Goal: Task Accomplishment & Management: Complete application form

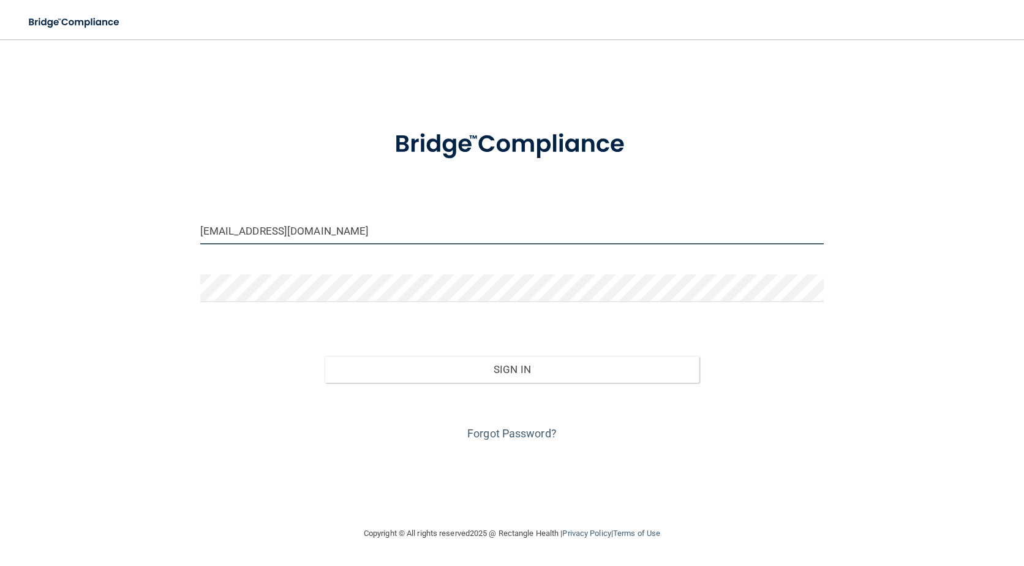
drag, startPoint x: 297, startPoint y: 232, endPoint x: 62, endPoint y: 215, distance: 235.8
click at [62, 215] on div "[EMAIL_ADDRESS][DOMAIN_NAME] Invalid email/password. You don't have permission …" at bounding box center [511, 282] width 975 height 462
type input "[EMAIL_ADDRESS][DOMAIN_NAME]"
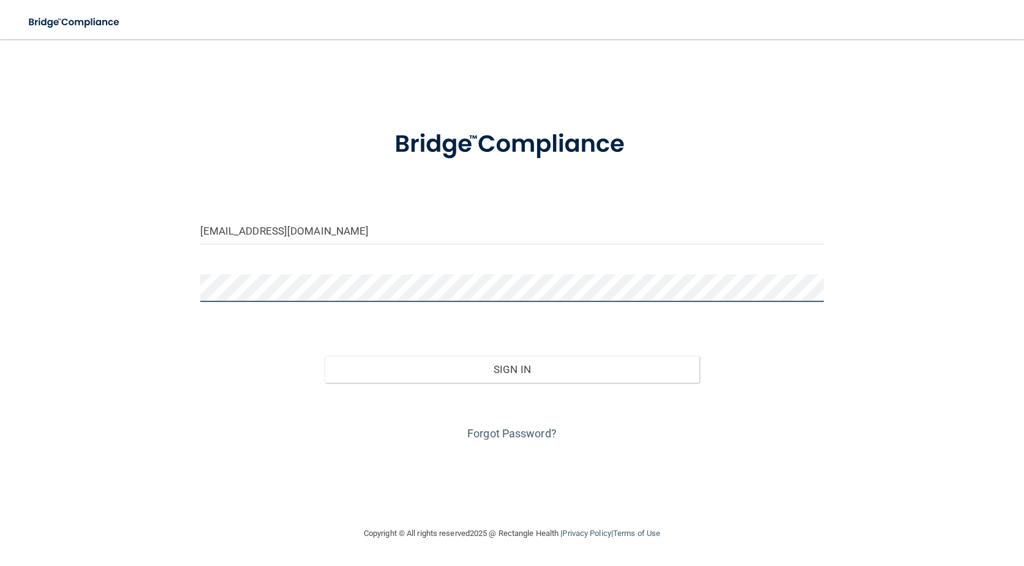
click at [124, 270] on div "[EMAIL_ADDRESS][DOMAIN_NAME] Invalid email/password. You don't have permission …" at bounding box center [511, 282] width 975 height 462
click at [325, 356] on button "Sign In" at bounding box center [512, 369] width 374 height 27
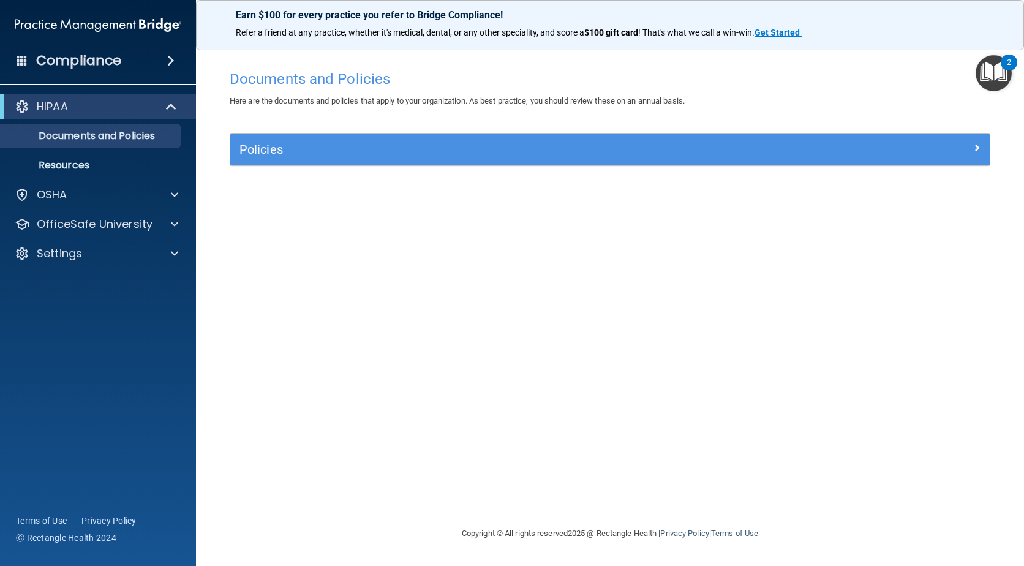
click at [1004, 79] on img "Open Resource Center, 2 new notifications" at bounding box center [993, 73] width 36 height 36
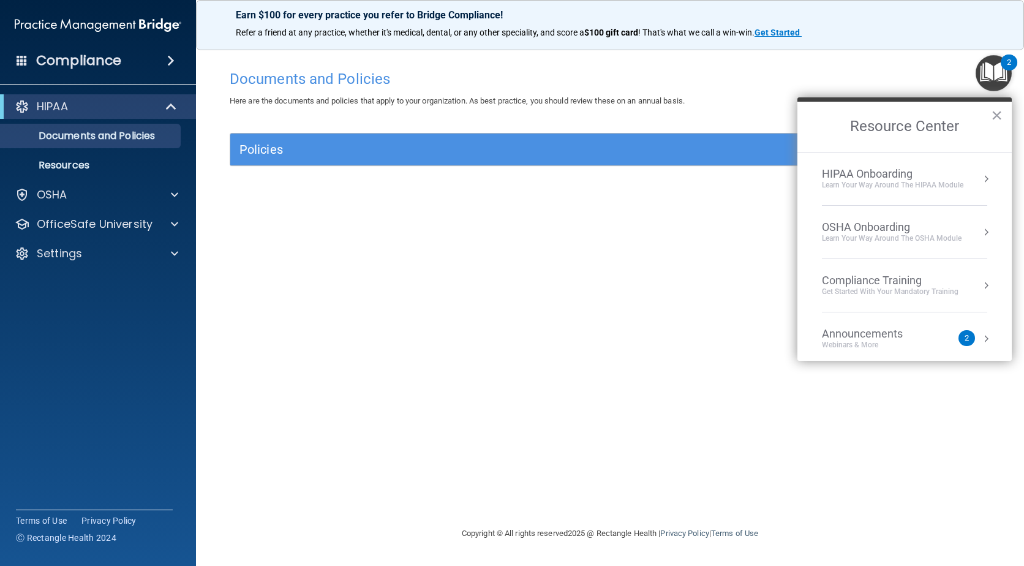
click at [705, 237] on div "Documents and Policies Here are the documents and policies that apply to your o…" at bounding box center [609, 295] width 779 height 462
click at [167, 55] on span at bounding box center [170, 60] width 7 height 15
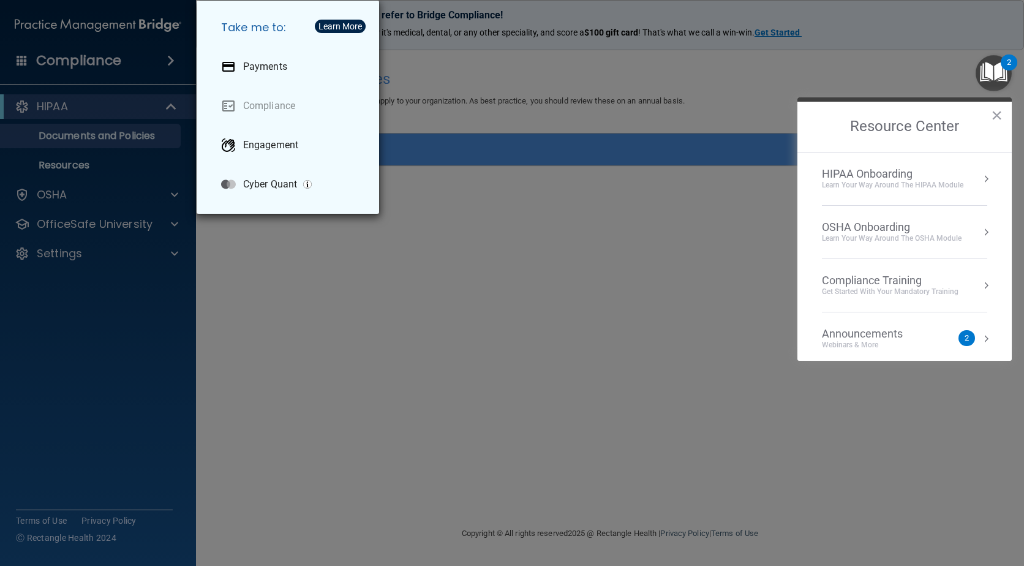
click at [346, 249] on div "Take me to: Payments Compliance Engagement Cyber Quant" at bounding box center [512, 283] width 1024 height 566
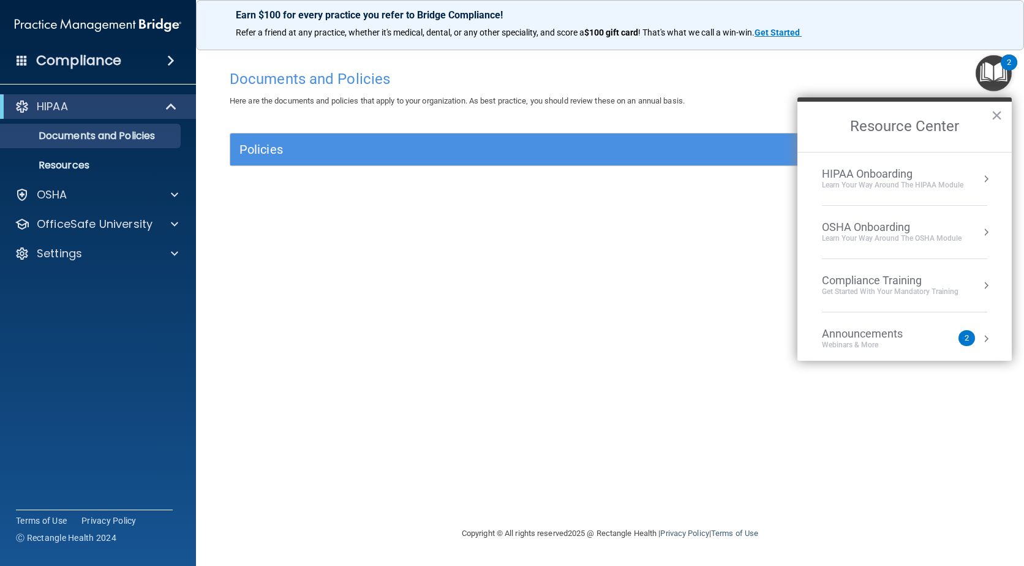
click at [167, 62] on span at bounding box center [170, 60] width 7 height 15
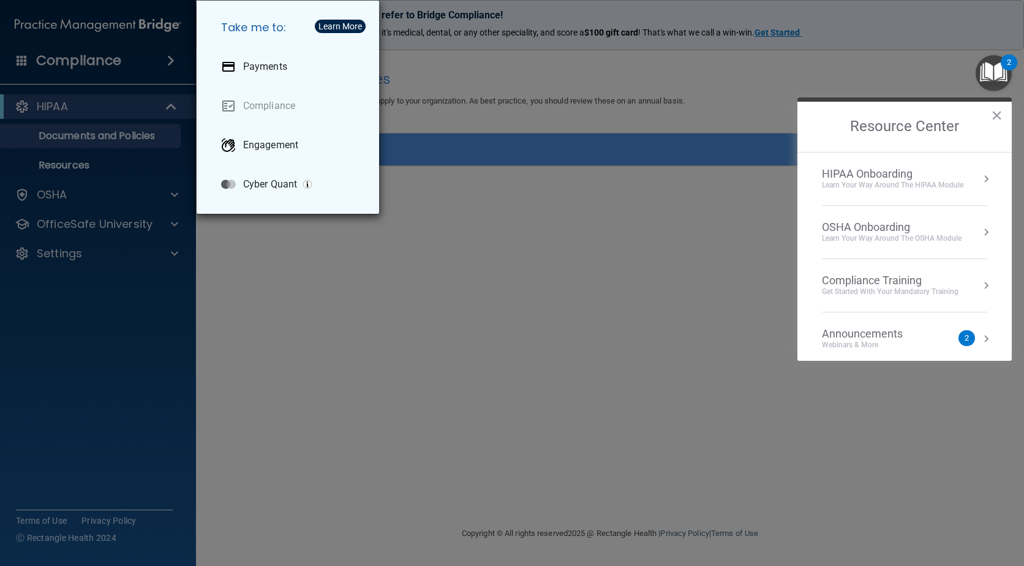
click at [324, 374] on div "Take me to: Payments Compliance Engagement Cyber Quant" at bounding box center [512, 283] width 1024 height 566
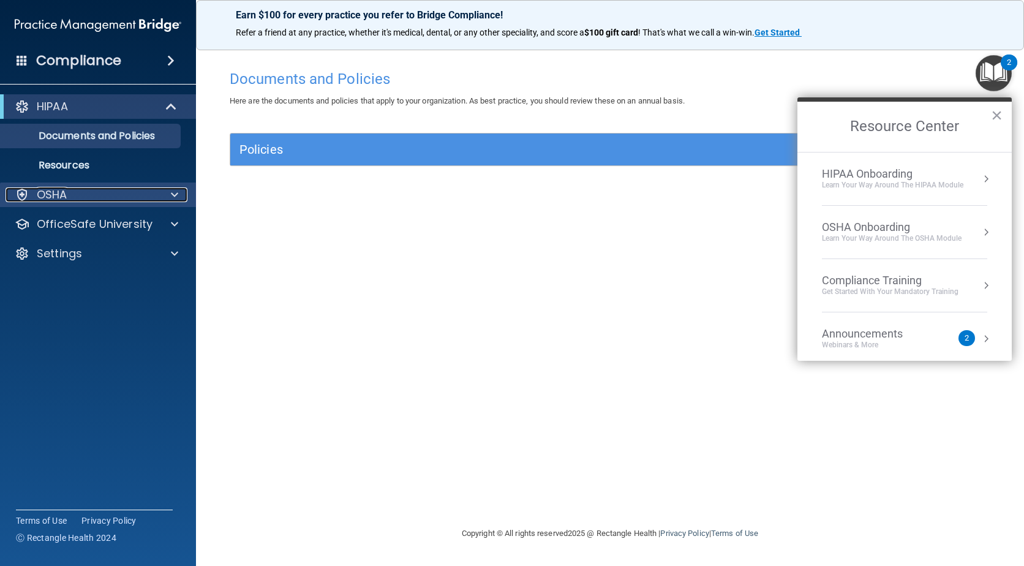
click at [173, 196] on span at bounding box center [174, 194] width 7 height 15
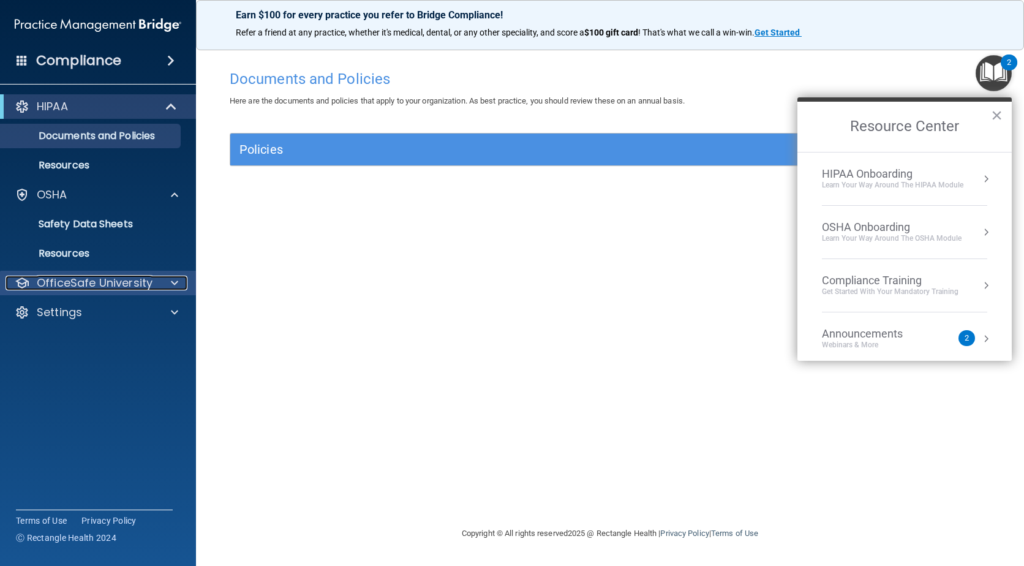
click at [178, 279] on span at bounding box center [174, 283] width 7 height 15
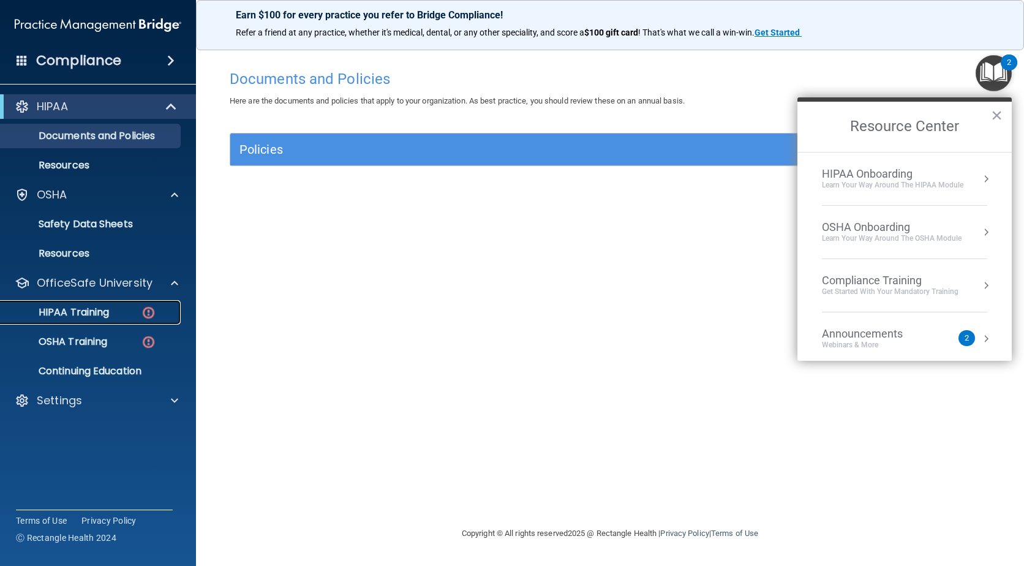
click at [93, 319] on link "HIPAA Training" at bounding box center [84, 312] width 193 height 24
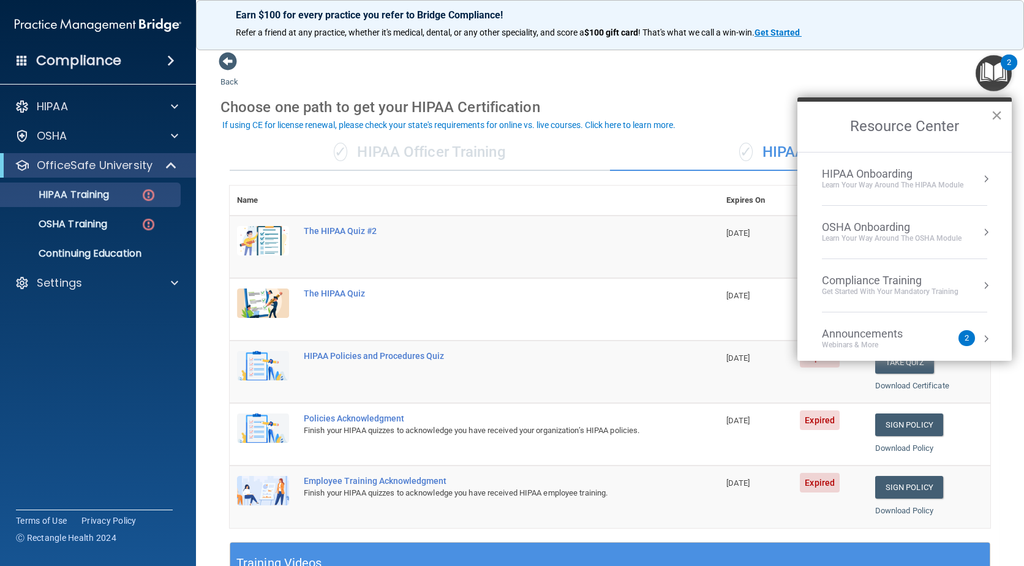
click at [994, 118] on button "×" at bounding box center [997, 115] width 12 height 20
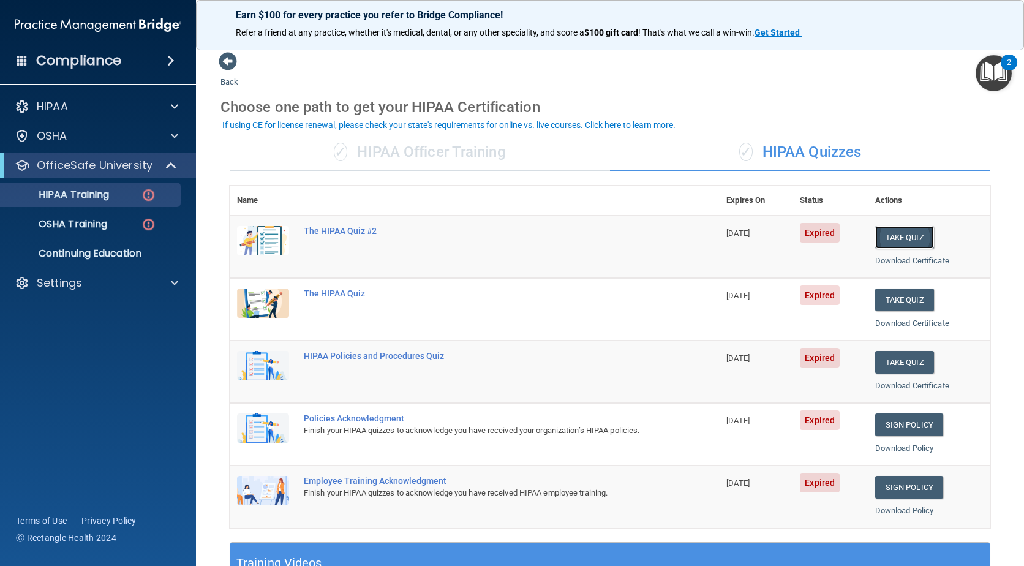
click at [908, 237] on button "Take Quiz" at bounding box center [904, 237] width 59 height 23
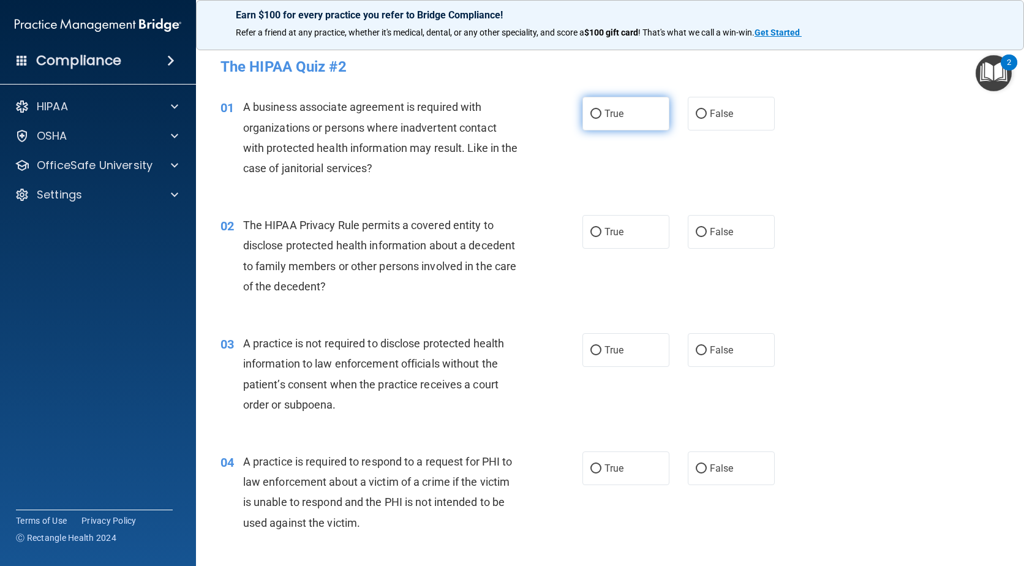
click at [592, 121] on label "True" at bounding box center [625, 114] width 87 height 34
click at [592, 119] on input "True" at bounding box center [595, 114] width 11 height 9
radio input "true"
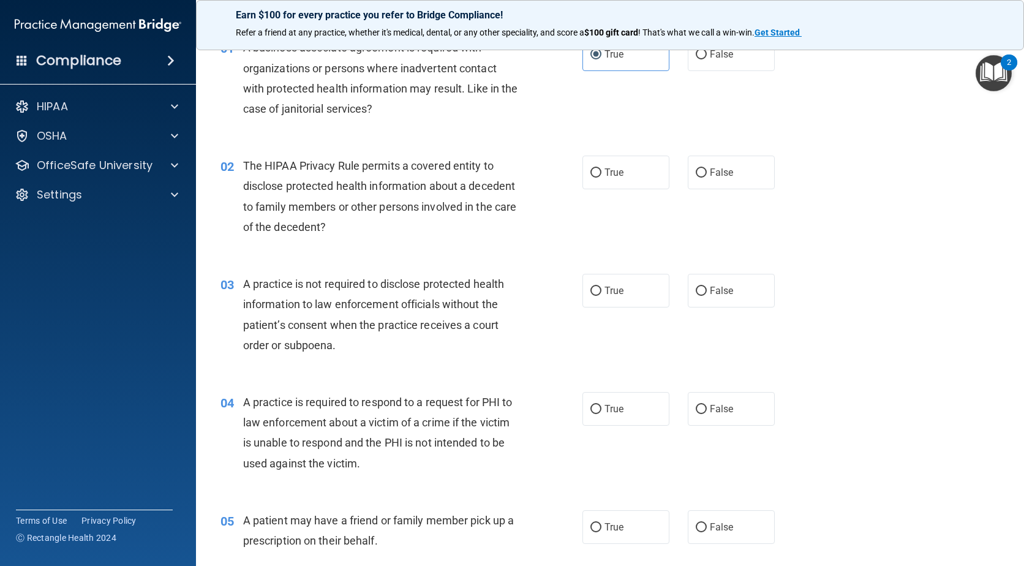
scroll to position [61, 0]
click at [710, 165] on span "False" at bounding box center [722, 171] width 24 height 12
click at [707, 167] on input "False" at bounding box center [701, 171] width 11 height 9
radio input "true"
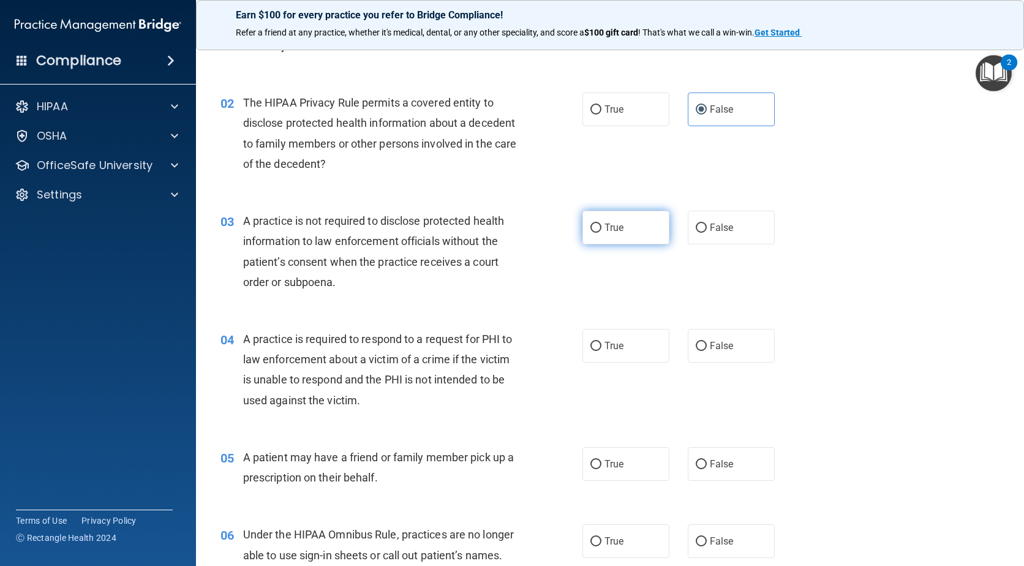
click at [584, 234] on label "True" at bounding box center [625, 228] width 87 height 34
click at [590, 233] on input "True" at bounding box center [595, 228] width 11 height 9
radio input "true"
click at [689, 229] on label "False" at bounding box center [731, 228] width 87 height 34
click at [696, 229] on input "False" at bounding box center [701, 228] width 11 height 9
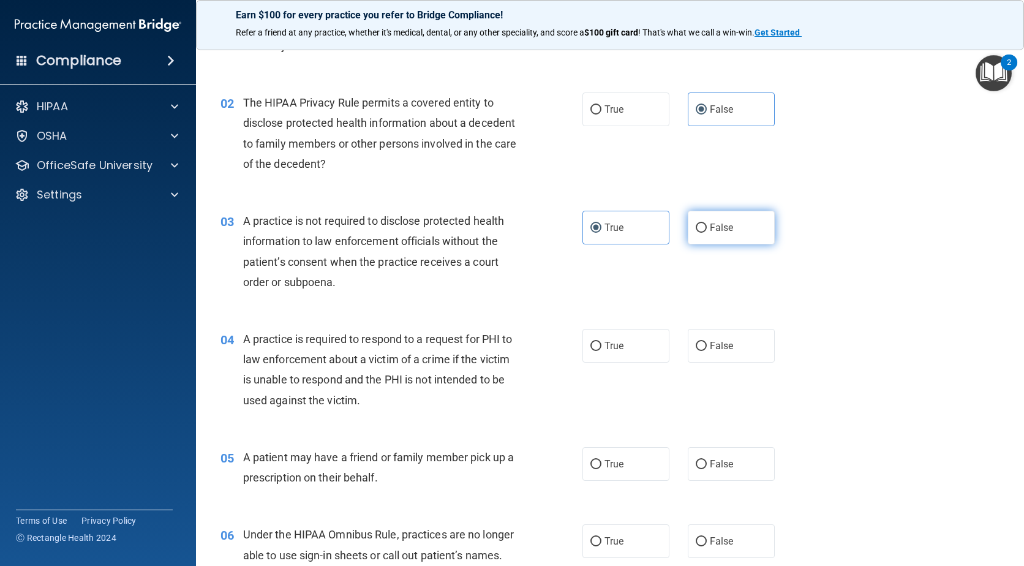
radio input "true"
radio input "false"
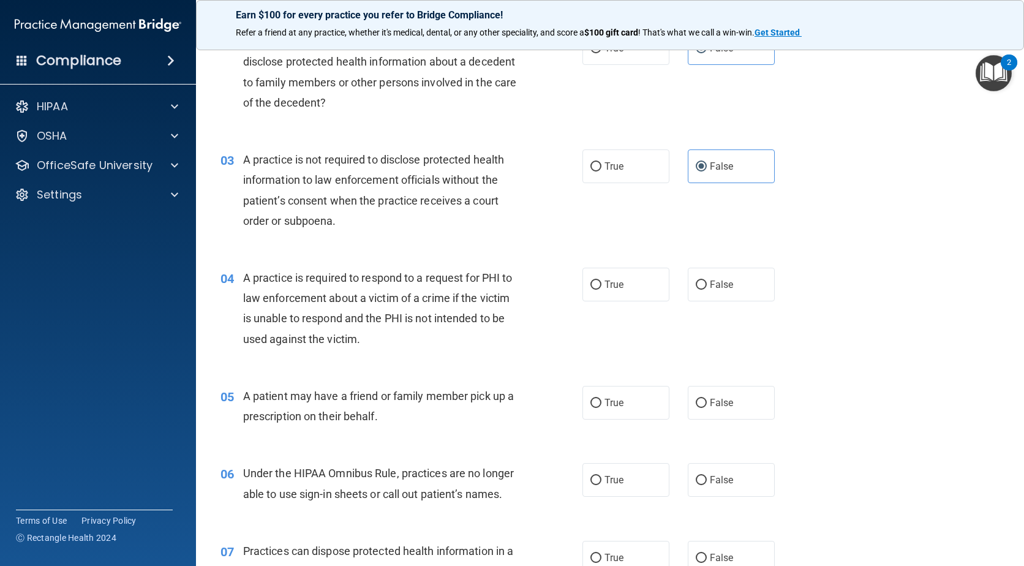
scroll to position [245, 0]
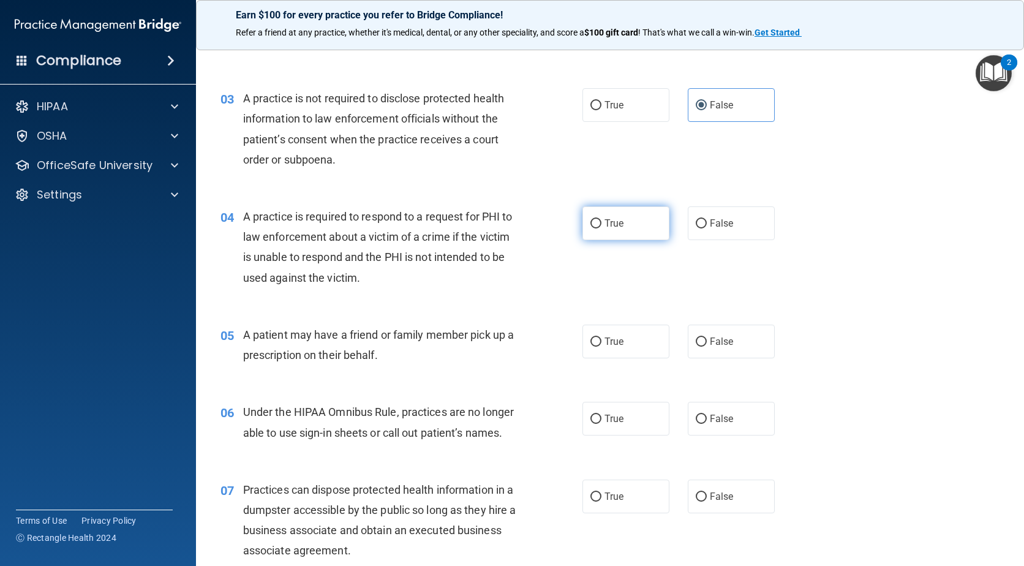
click at [609, 230] on label "True" at bounding box center [625, 223] width 87 height 34
click at [601, 228] on input "True" at bounding box center [595, 223] width 11 height 9
radio input "true"
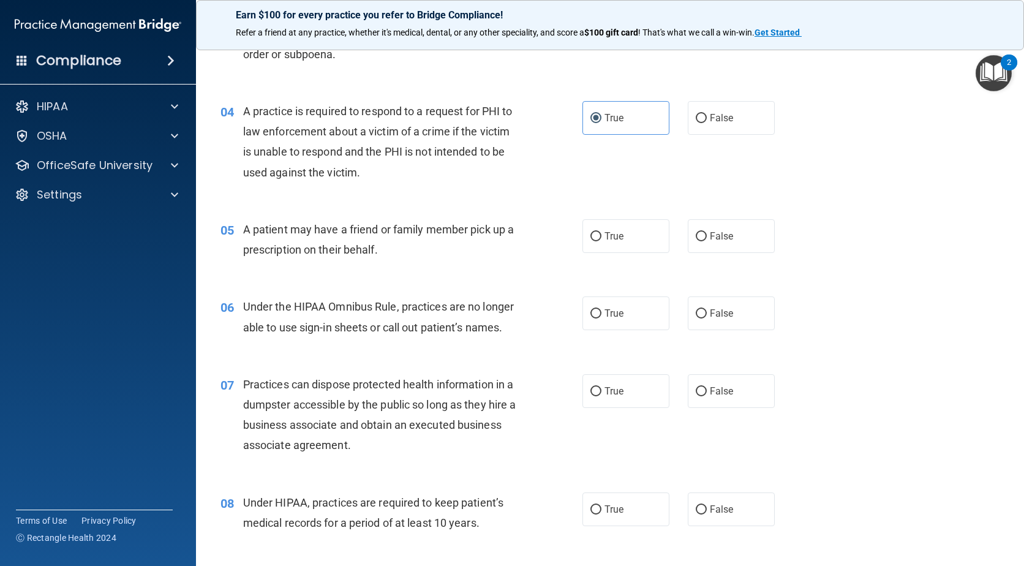
scroll to position [367, 0]
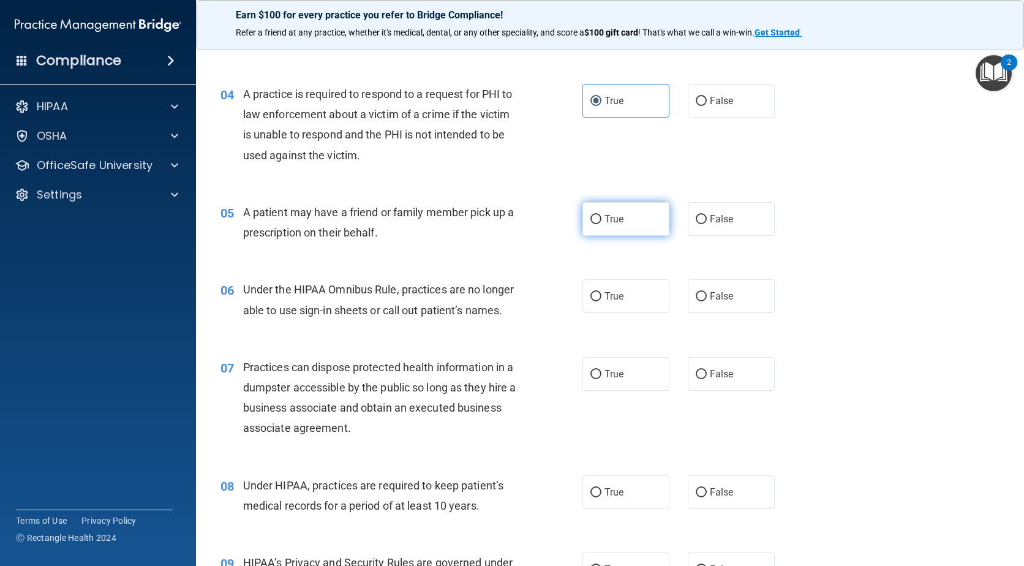
click at [622, 230] on label "True" at bounding box center [625, 219] width 87 height 34
click at [601, 224] on input "True" at bounding box center [595, 219] width 11 height 9
radio input "true"
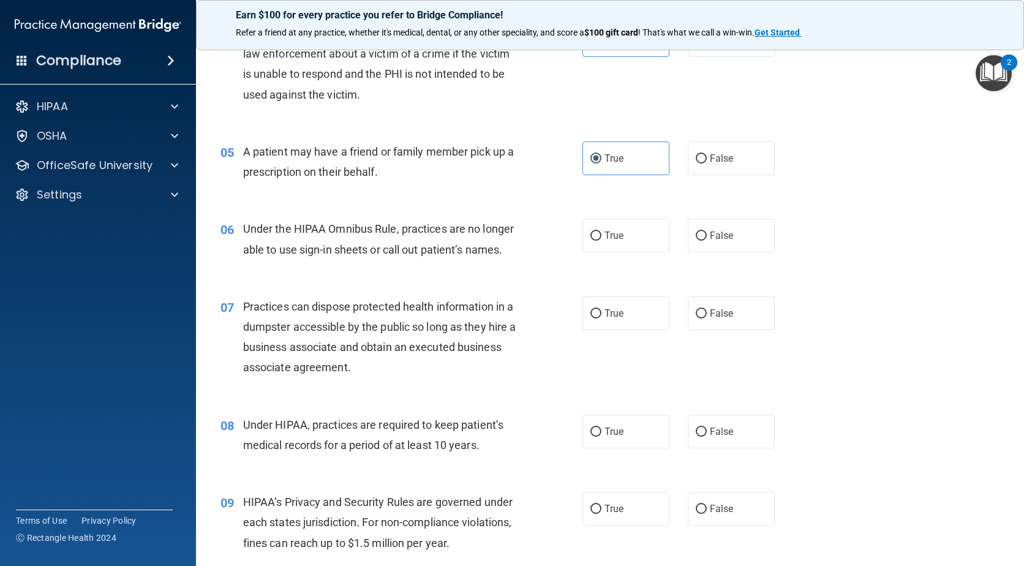
scroll to position [429, 0]
click at [607, 228] on label "True" at bounding box center [625, 235] width 87 height 34
click at [601, 231] on input "True" at bounding box center [595, 235] width 11 height 9
radio input "true"
click at [689, 323] on label "False" at bounding box center [731, 313] width 87 height 34
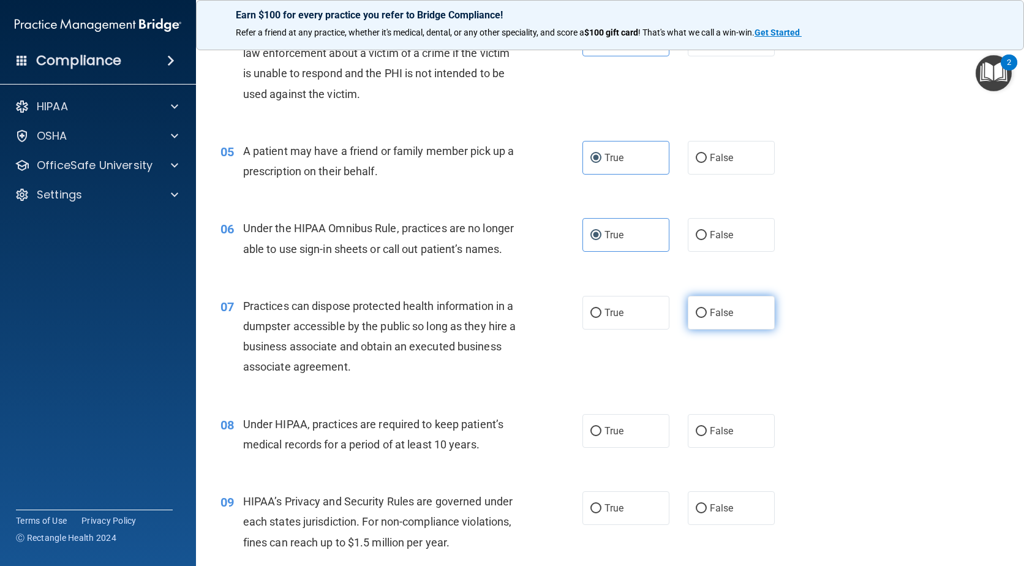
click at [696, 318] on input "False" at bounding box center [701, 313] width 11 height 9
radio input "true"
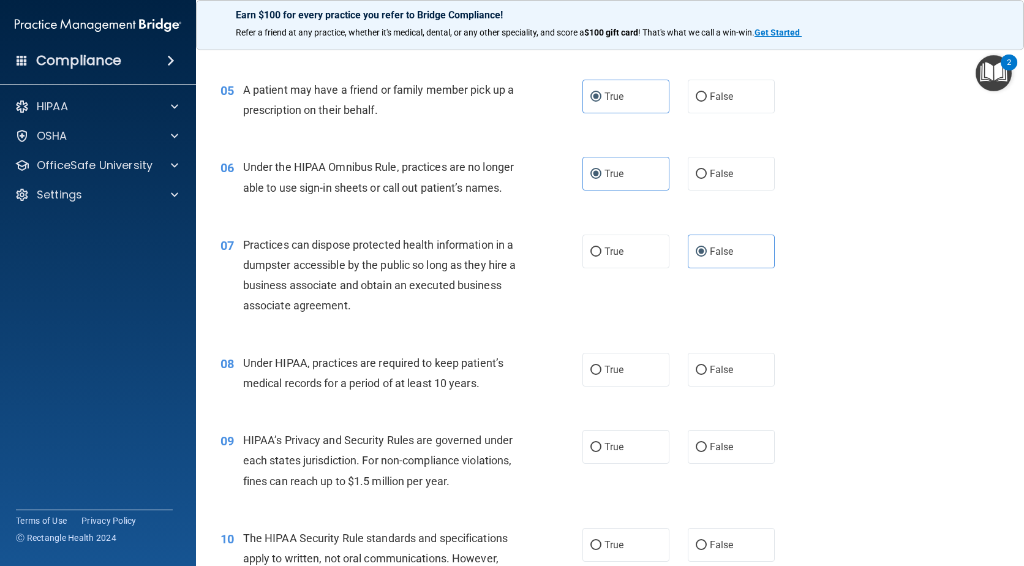
scroll to position [551, 0]
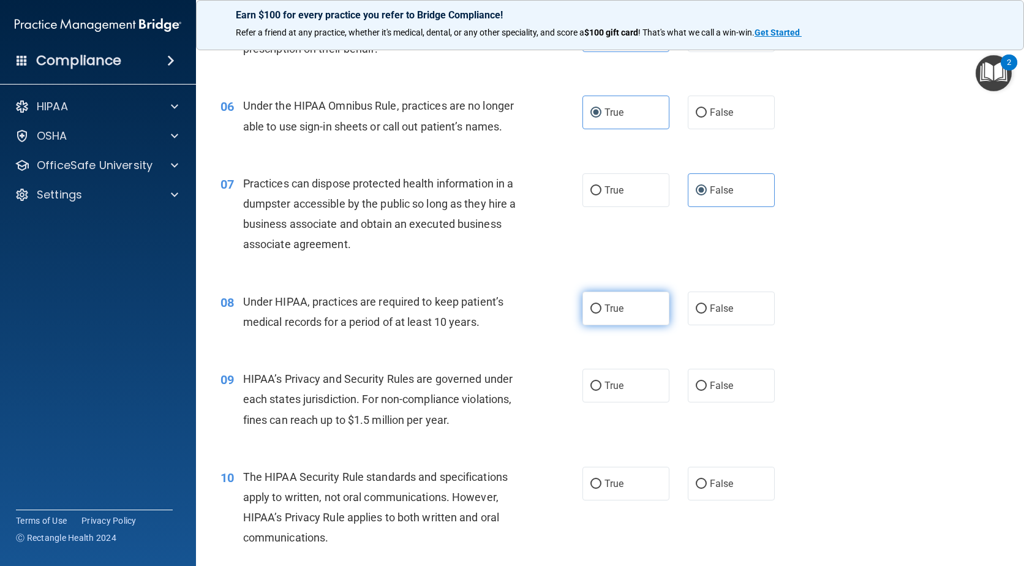
click at [616, 316] on label "True" at bounding box center [625, 308] width 87 height 34
click at [601, 314] on input "True" at bounding box center [595, 308] width 11 height 9
radio input "true"
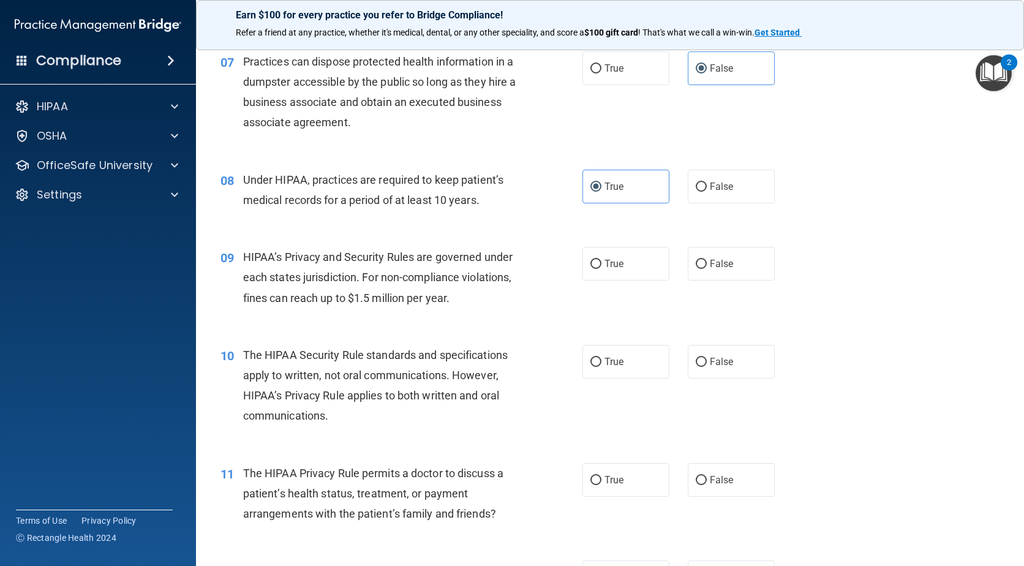
scroll to position [674, 0]
click at [647, 268] on label "True" at bounding box center [625, 263] width 87 height 34
click at [601, 268] on input "True" at bounding box center [595, 263] width 11 height 9
radio input "true"
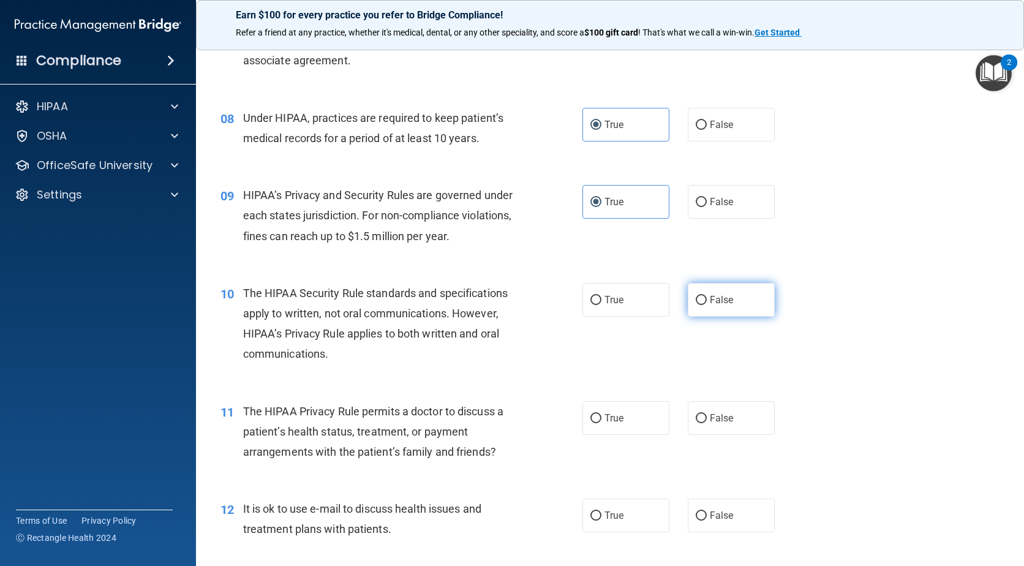
click at [735, 309] on label "False" at bounding box center [731, 300] width 87 height 34
click at [707, 305] on input "False" at bounding box center [701, 300] width 11 height 9
radio input "true"
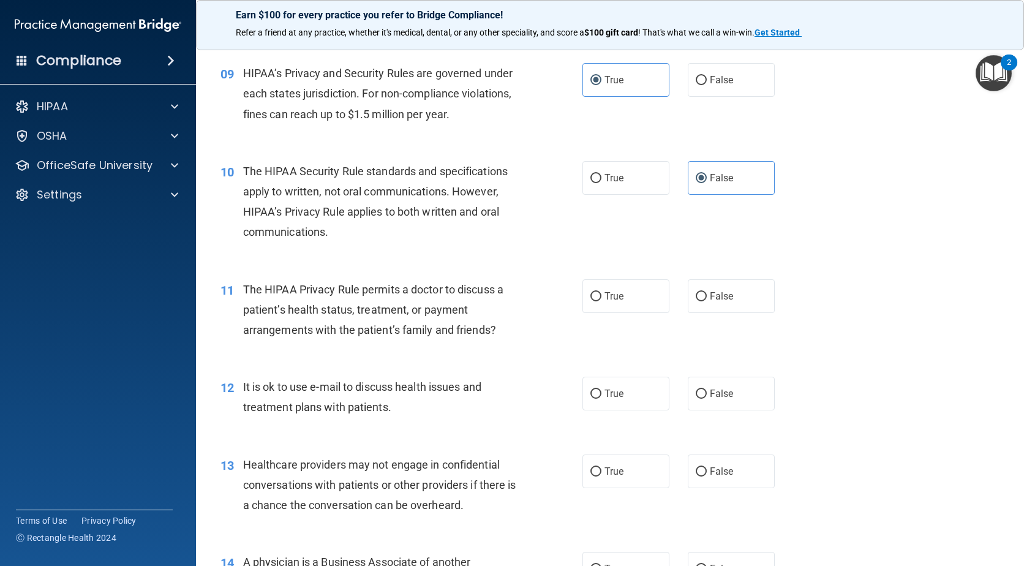
scroll to position [857, 0]
click at [710, 299] on span "False" at bounding box center [722, 296] width 24 height 12
click at [706, 299] on input "False" at bounding box center [701, 295] width 11 height 9
radio input "true"
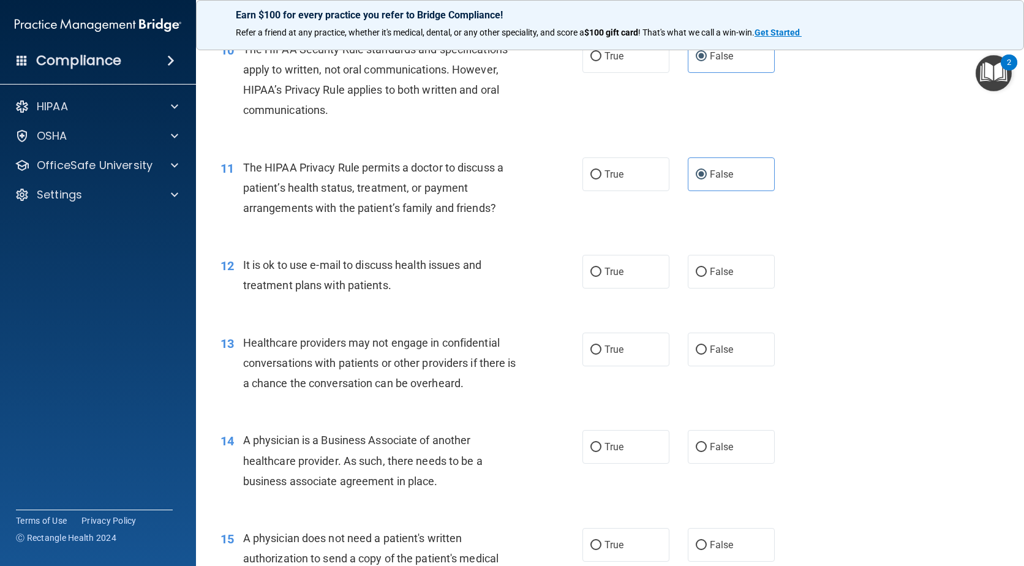
scroll to position [980, 0]
click at [696, 267] on input "False" at bounding box center [701, 270] width 11 height 9
radio input "true"
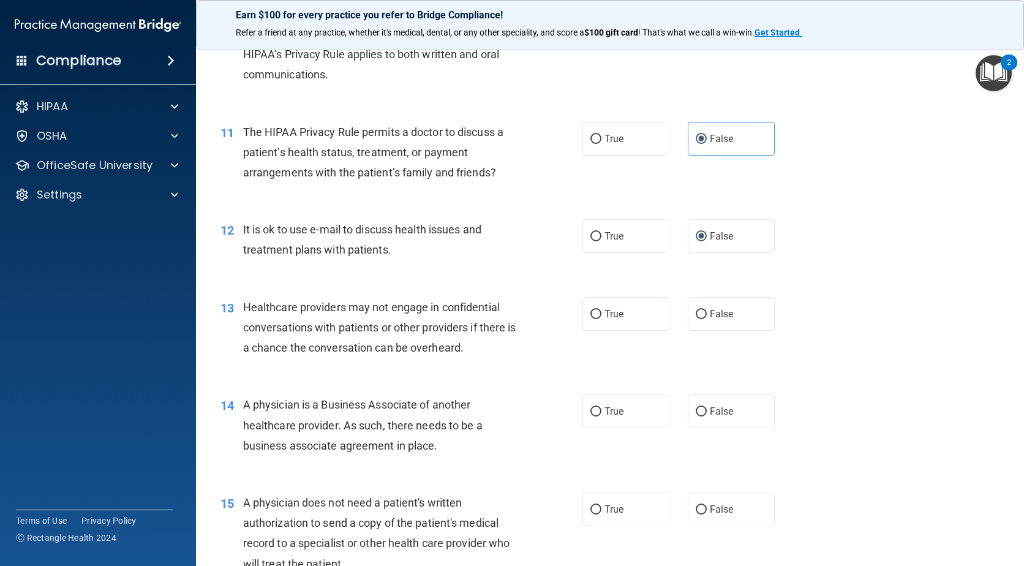
scroll to position [1041, 0]
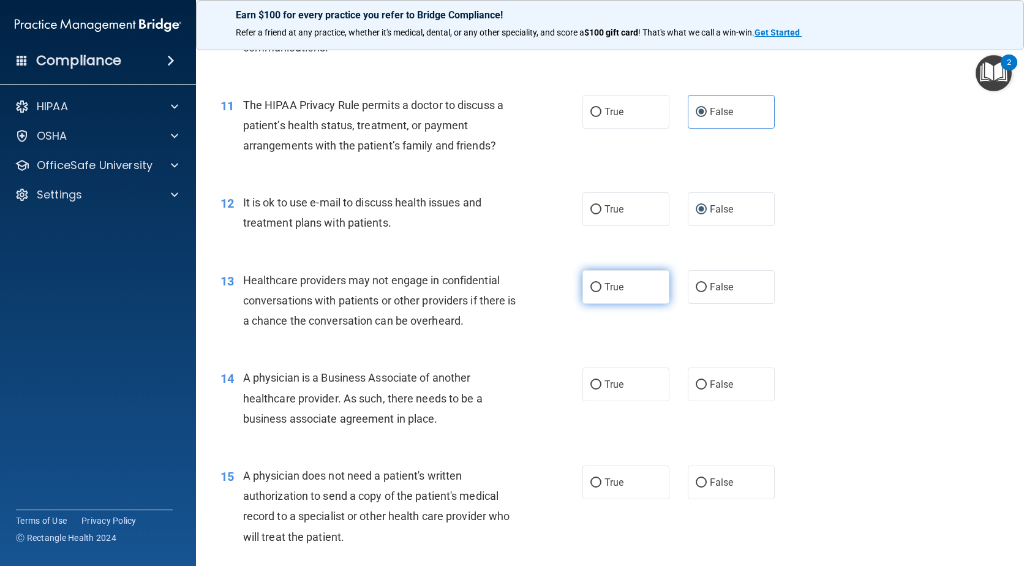
click at [623, 279] on label "True" at bounding box center [625, 287] width 87 height 34
click at [601, 283] on input "True" at bounding box center [595, 287] width 11 height 9
radio input "true"
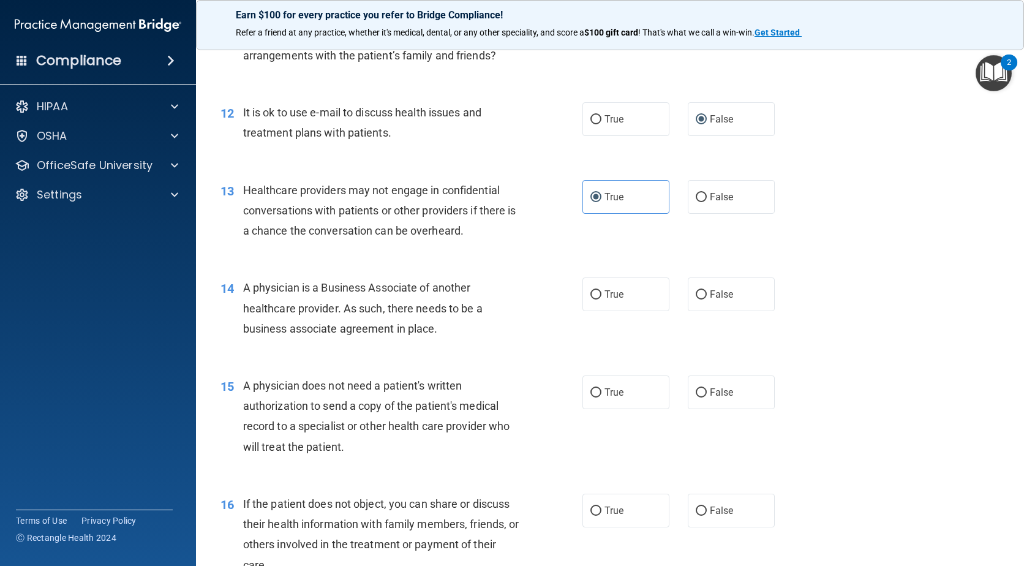
scroll to position [1163, 0]
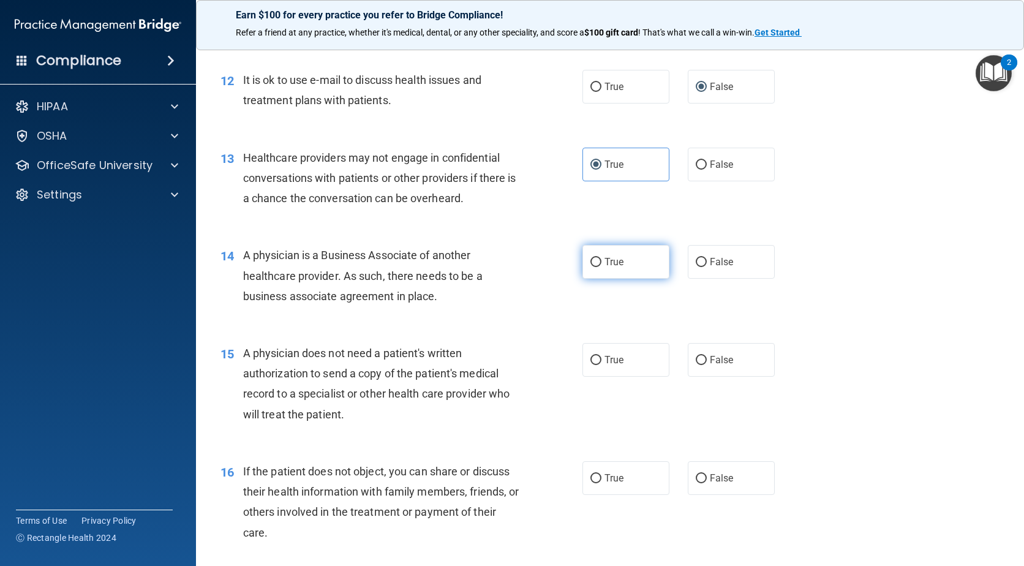
click at [598, 256] on label "True" at bounding box center [625, 262] width 87 height 34
click at [598, 258] on input "True" at bounding box center [595, 262] width 11 height 9
radio input "true"
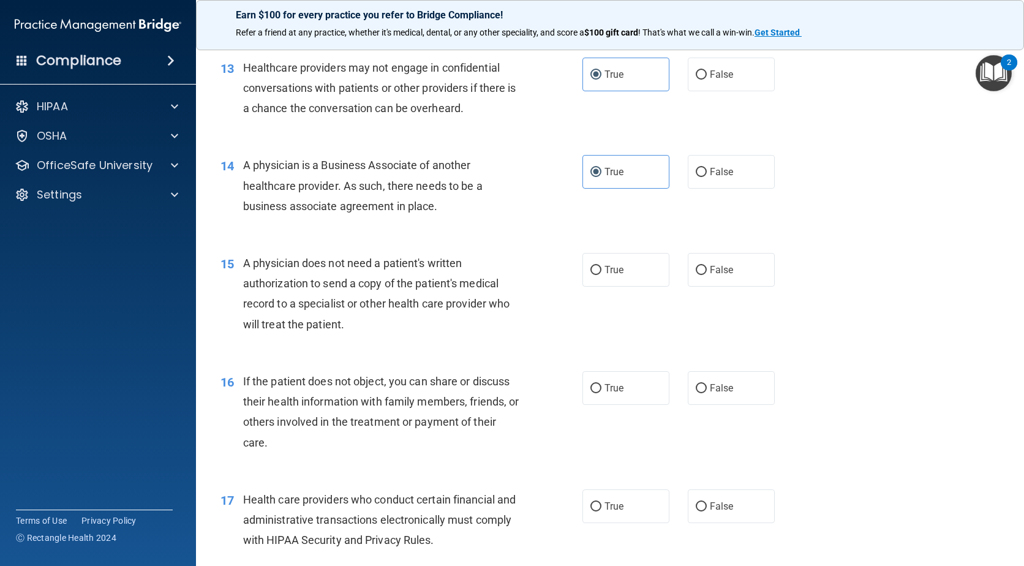
scroll to position [1286, 0]
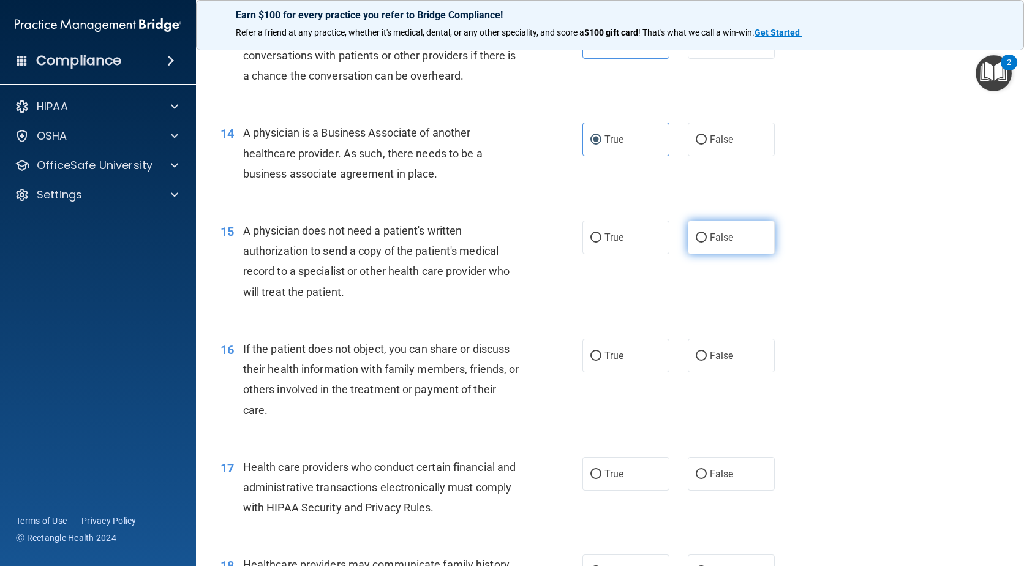
click at [702, 244] on label "False" at bounding box center [731, 237] width 87 height 34
click at [702, 242] on input "False" at bounding box center [701, 237] width 11 height 9
radio input "true"
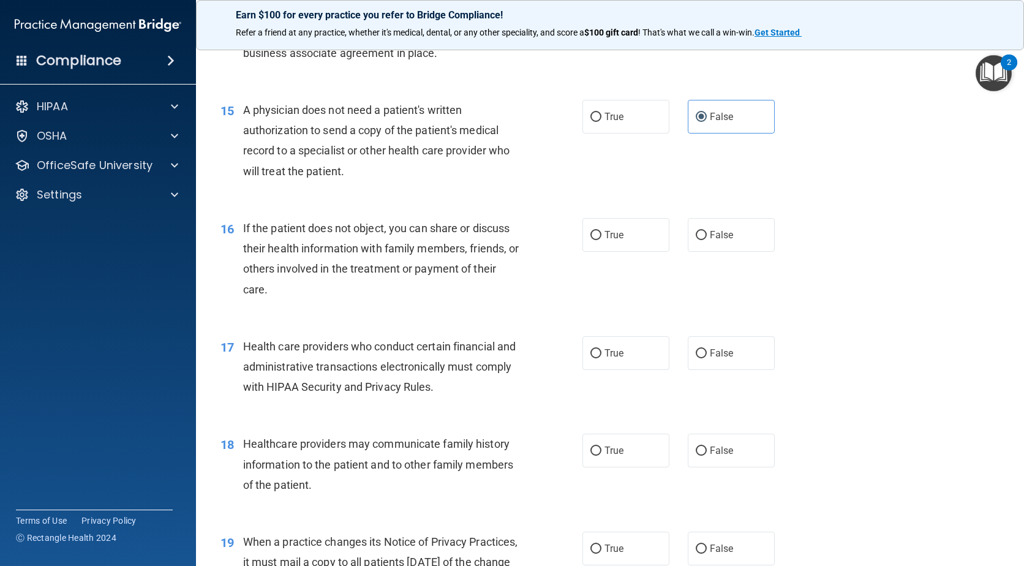
scroll to position [1408, 0]
click at [724, 242] on label "False" at bounding box center [731, 233] width 87 height 34
click at [707, 238] on input "False" at bounding box center [701, 233] width 11 height 9
radio input "true"
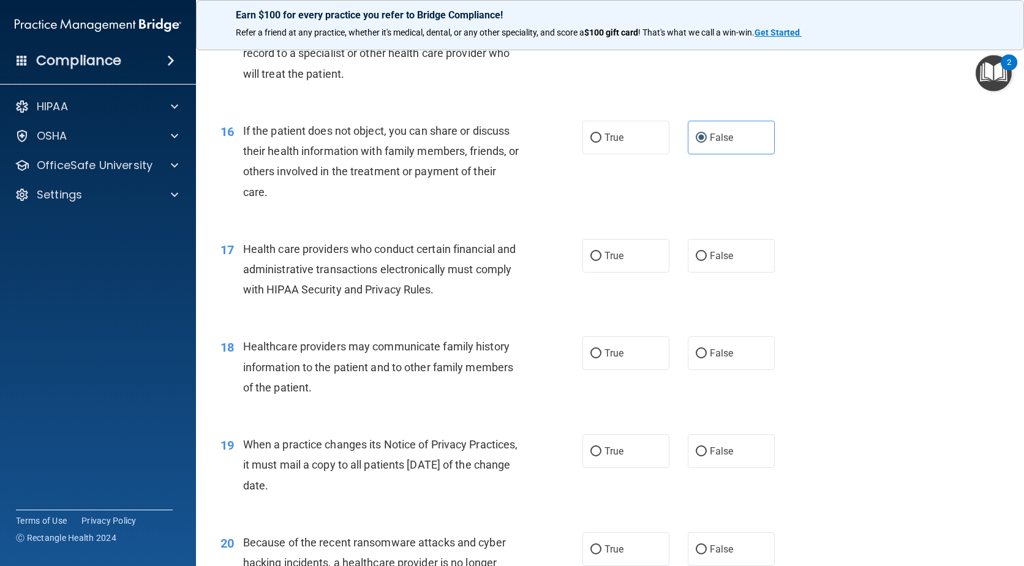
scroll to position [1531, 0]
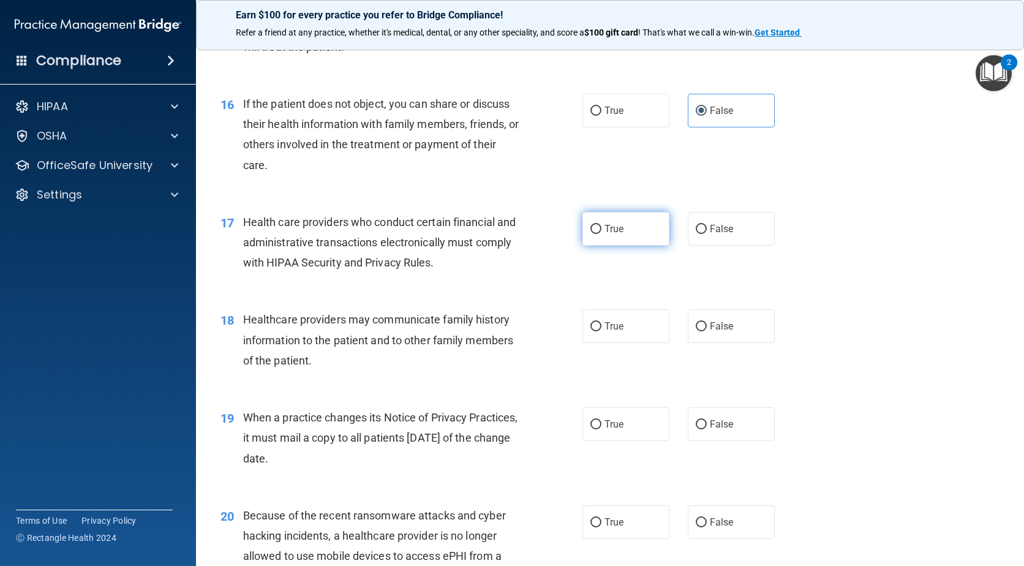
click at [644, 238] on label "True" at bounding box center [625, 229] width 87 height 34
click at [601, 234] on input "True" at bounding box center [595, 229] width 11 height 9
radio input "true"
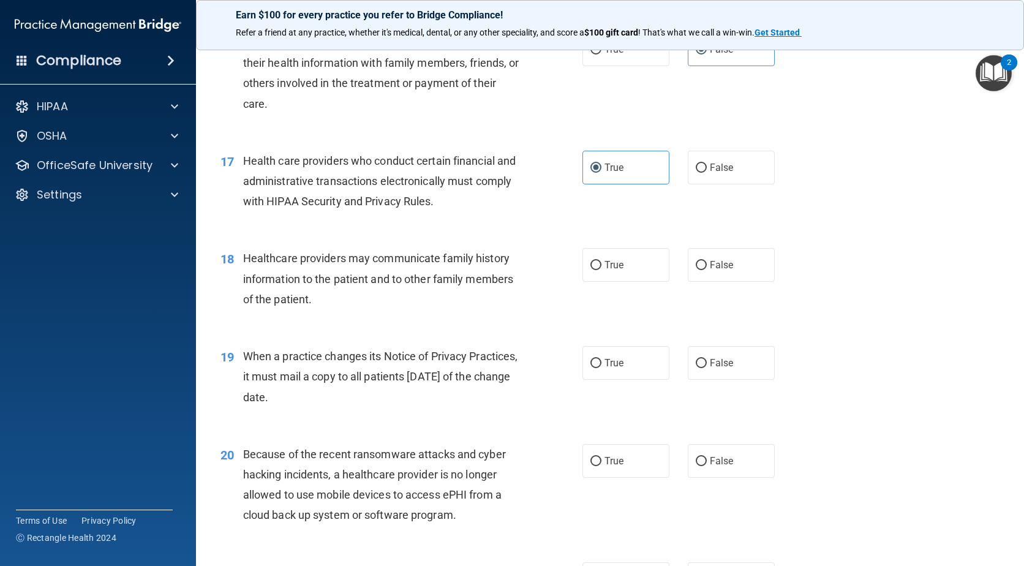
scroll to position [1653, 0]
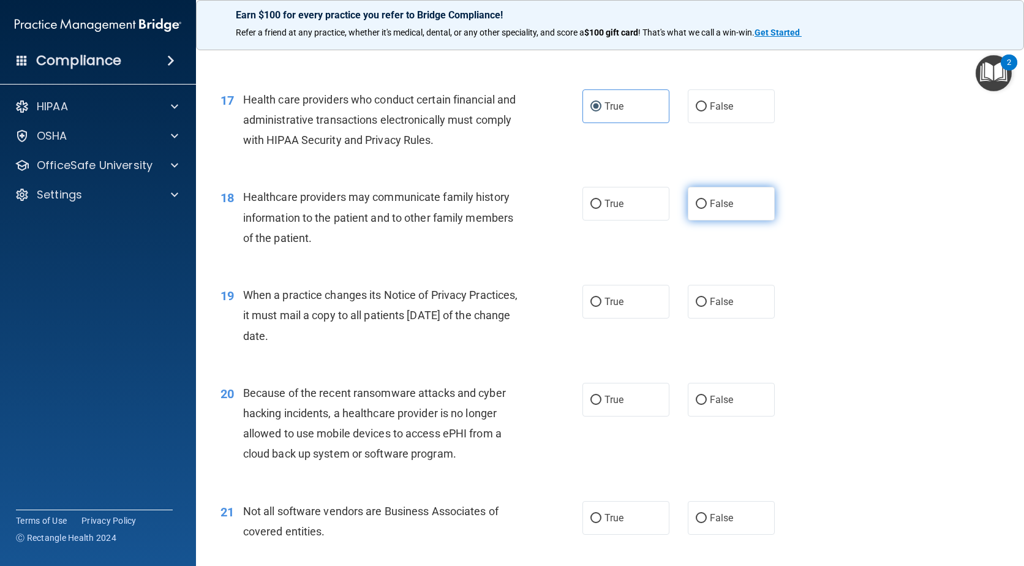
click at [701, 212] on label "False" at bounding box center [731, 204] width 87 height 34
click at [701, 209] on input "False" at bounding box center [701, 204] width 11 height 9
radio input "true"
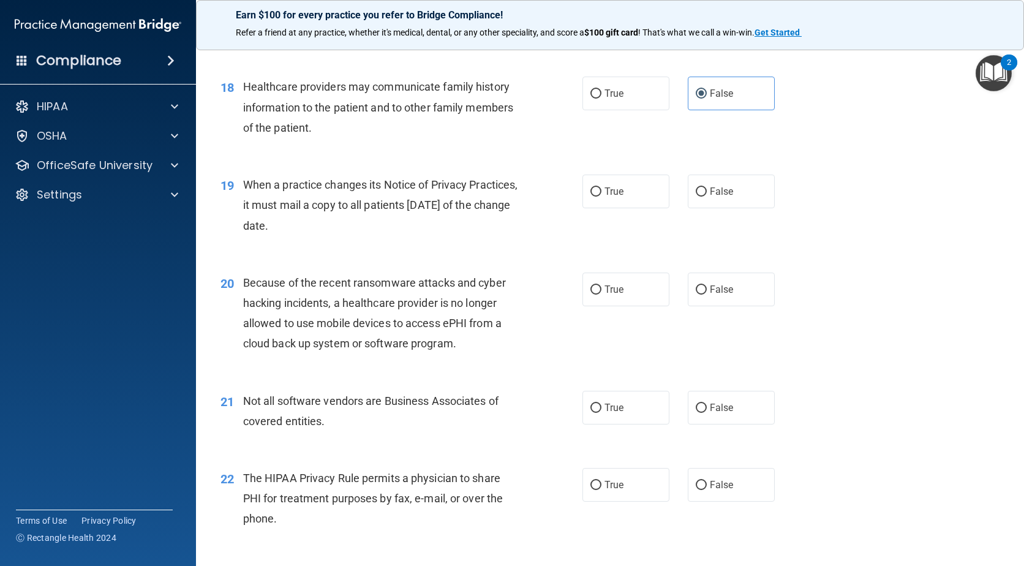
scroll to position [1776, 0]
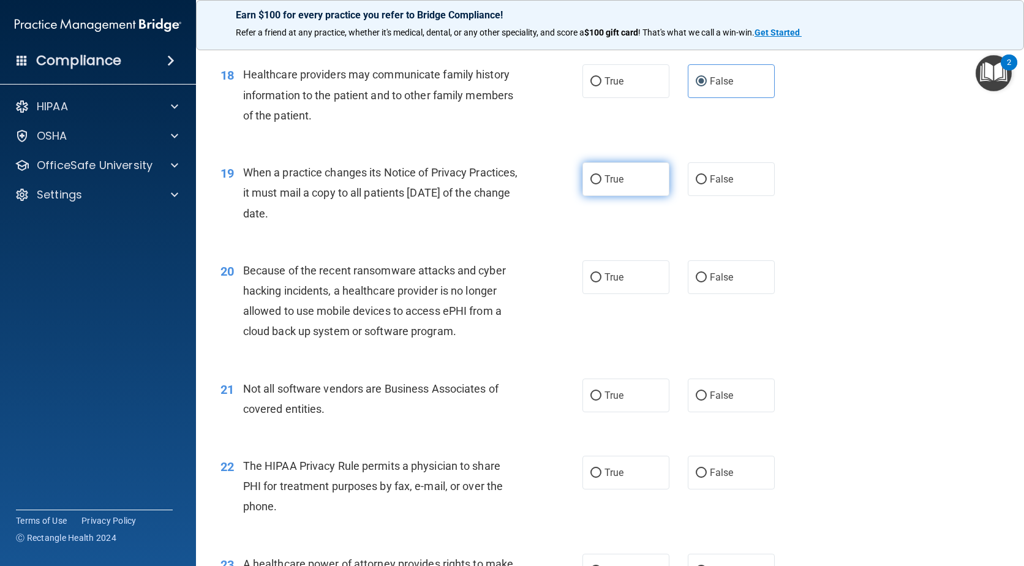
click at [619, 189] on label "True" at bounding box center [625, 179] width 87 height 34
click at [601, 184] on input "True" at bounding box center [595, 179] width 11 height 9
radio input "true"
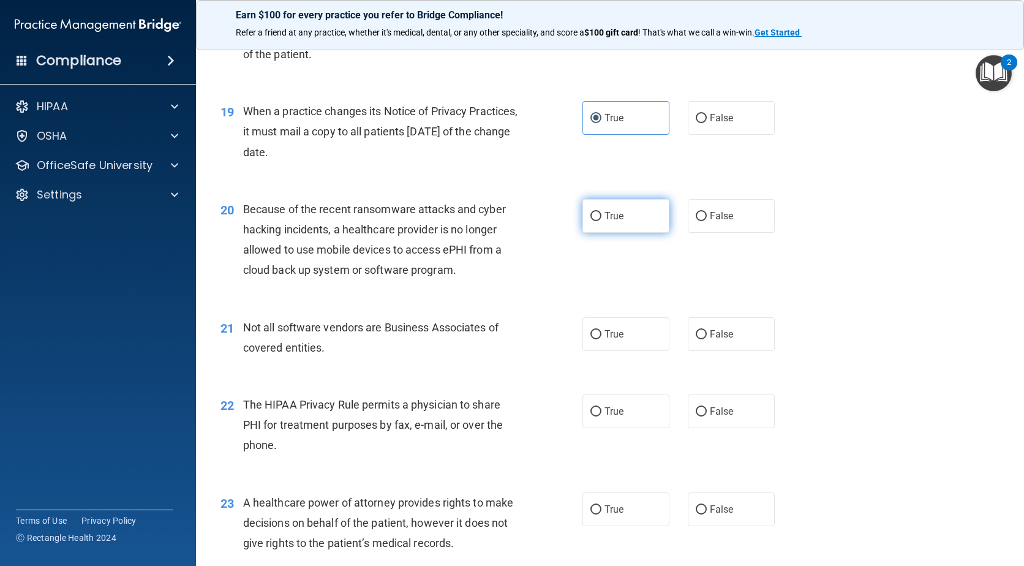
click at [617, 222] on label "True" at bounding box center [625, 216] width 87 height 34
click at [601, 221] on input "True" at bounding box center [595, 216] width 11 height 9
radio input "true"
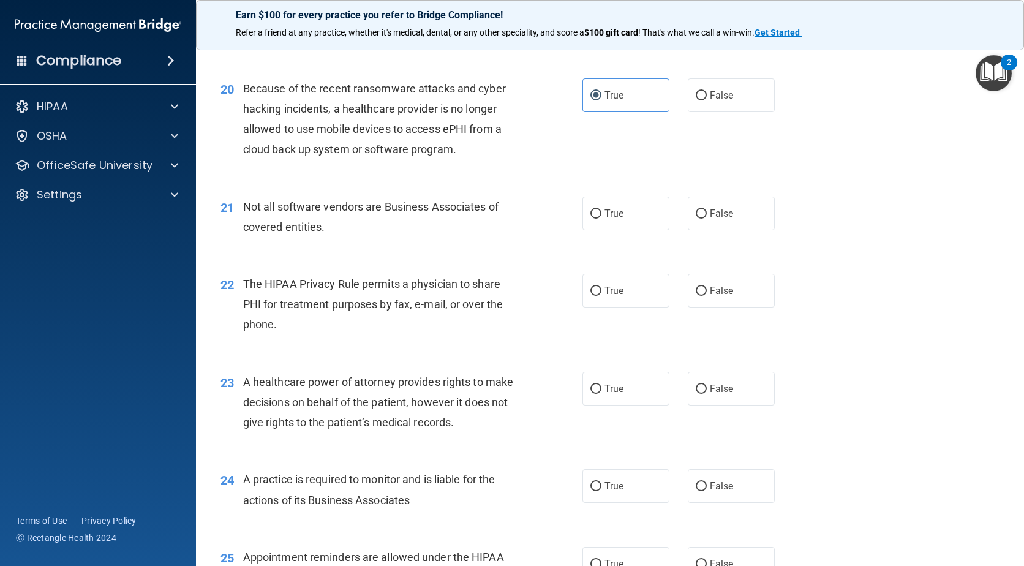
scroll to position [1960, 0]
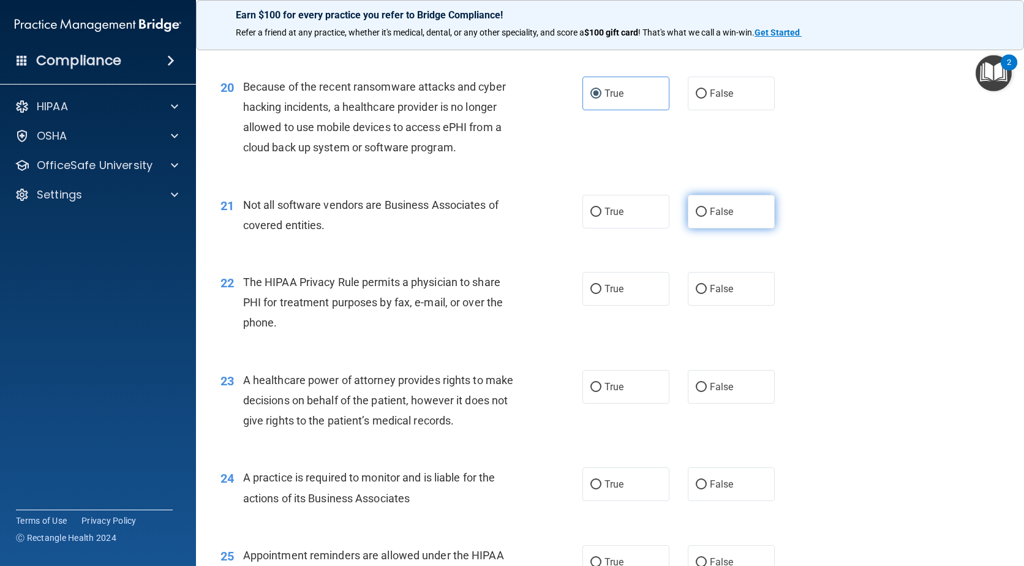
click at [722, 220] on label "False" at bounding box center [731, 212] width 87 height 34
click at [707, 217] on input "False" at bounding box center [701, 212] width 11 height 9
radio input "true"
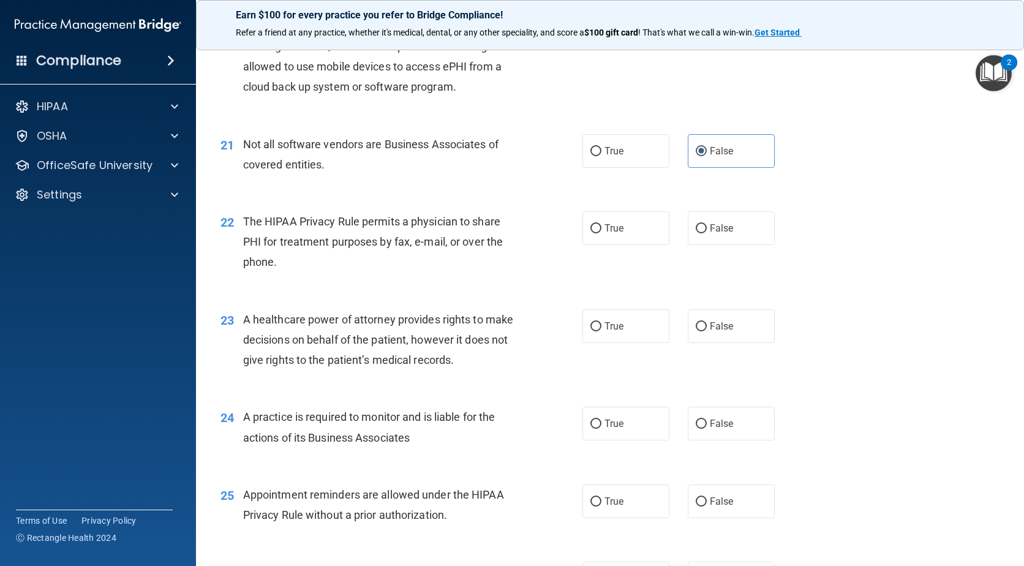
scroll to position [2021, 0]
click at [720, 229] on span "False" at bounding box center [722, 228] width 24 height 12
click at [707, 229] on input "False" at bounding box center [701, 228] width 11 height 9
radio input "true"
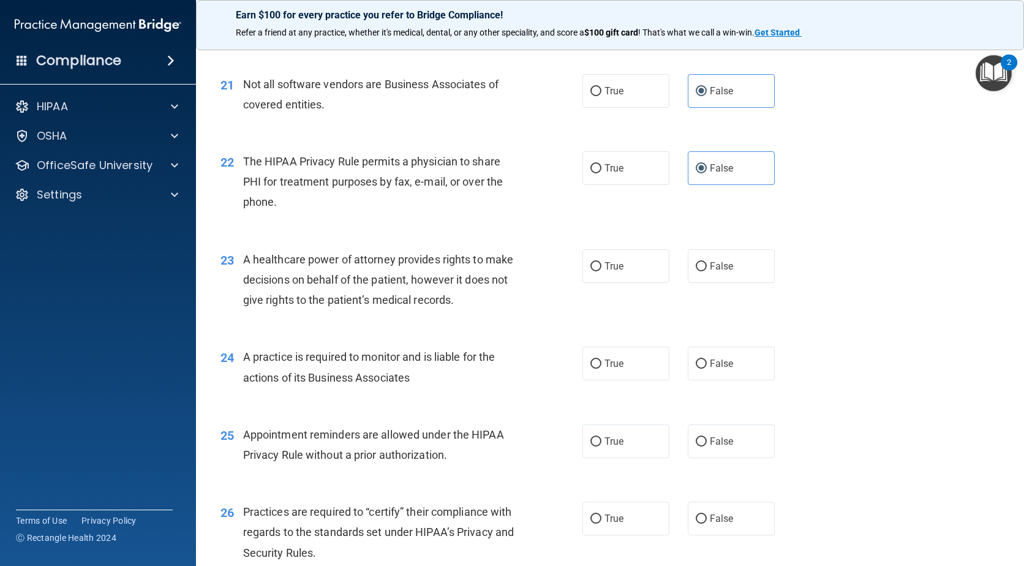
scroll to position [2082, 0]
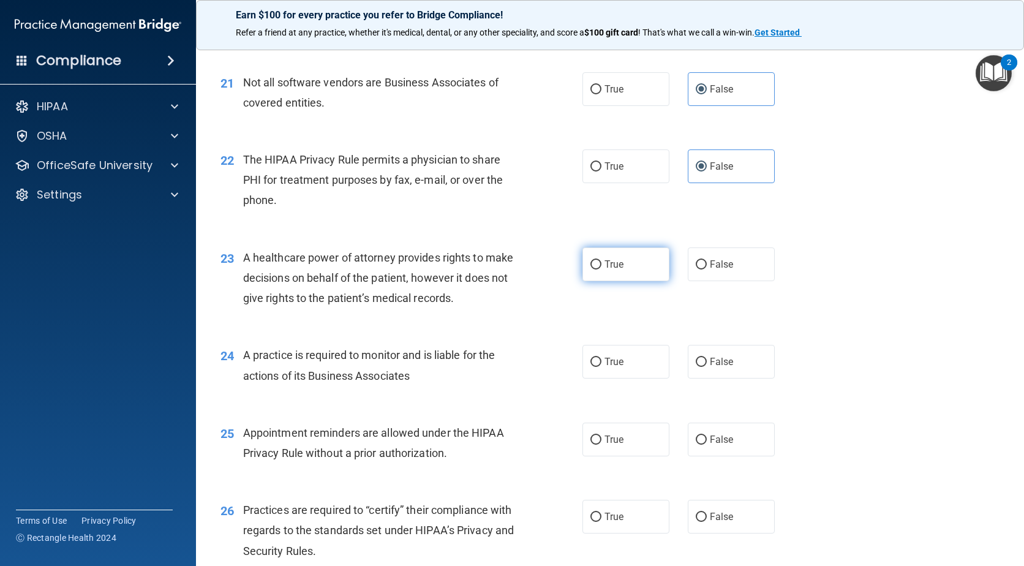
click at [596, 269] on label "True" at bounding box center [625, 264] width 87 height 34
click at [596, 269] on input "True" at bounding box center [595, 264] width 11 height 9
radio input "true"
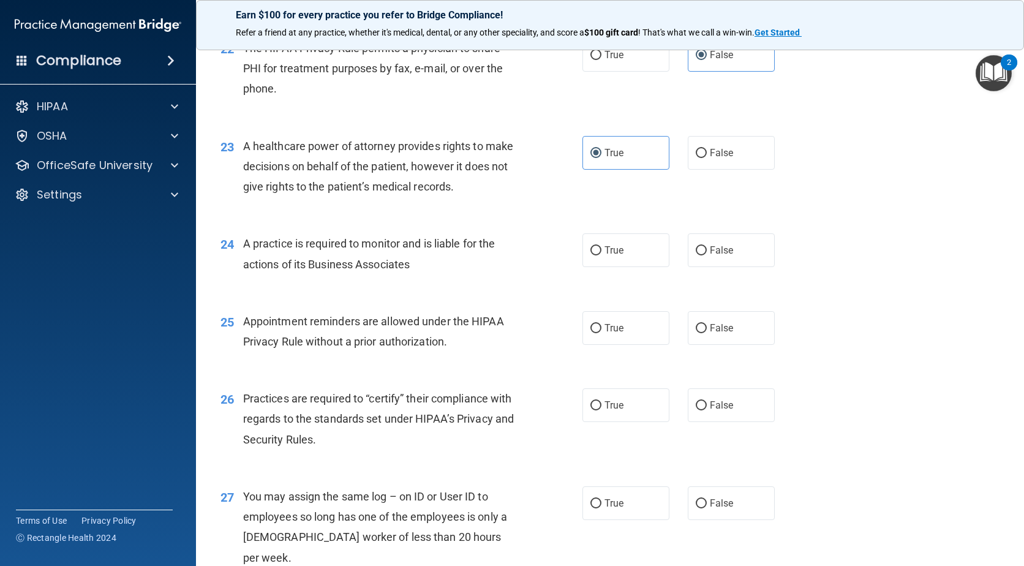
scroll to position [2204, 0]
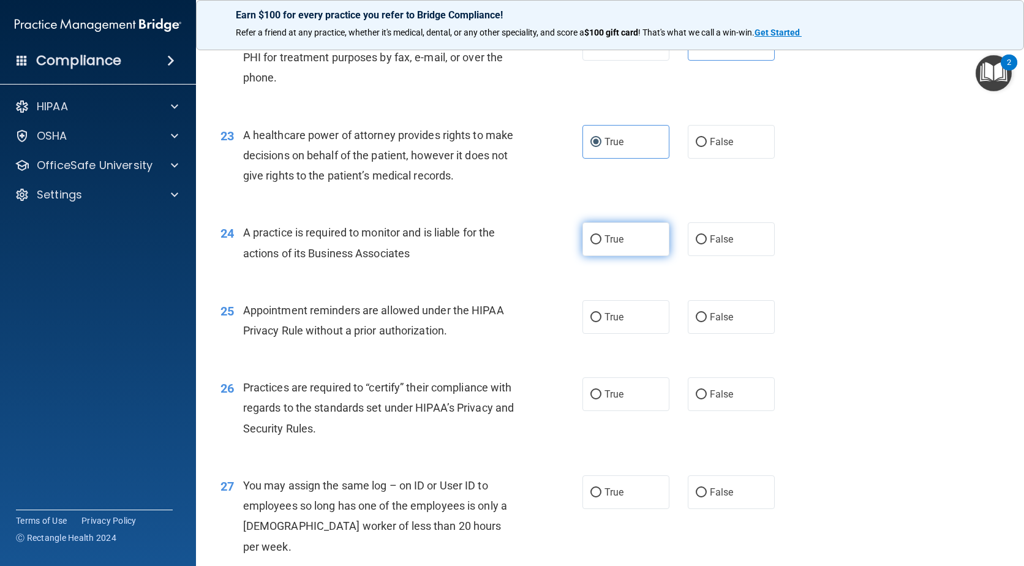
click at [611, 238] on span "True" at bounding box center [613, 239] width 19 height 12
click at [601, 238] on input "True" at bounding box center [595, 239] width 11 height 9
radio input "true"
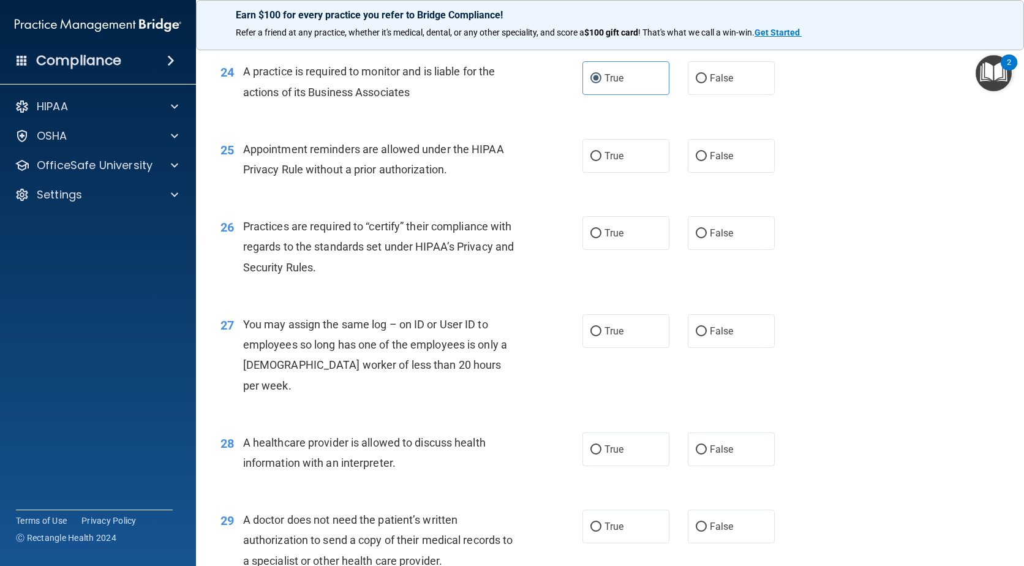
scroll to position [2304, 0]
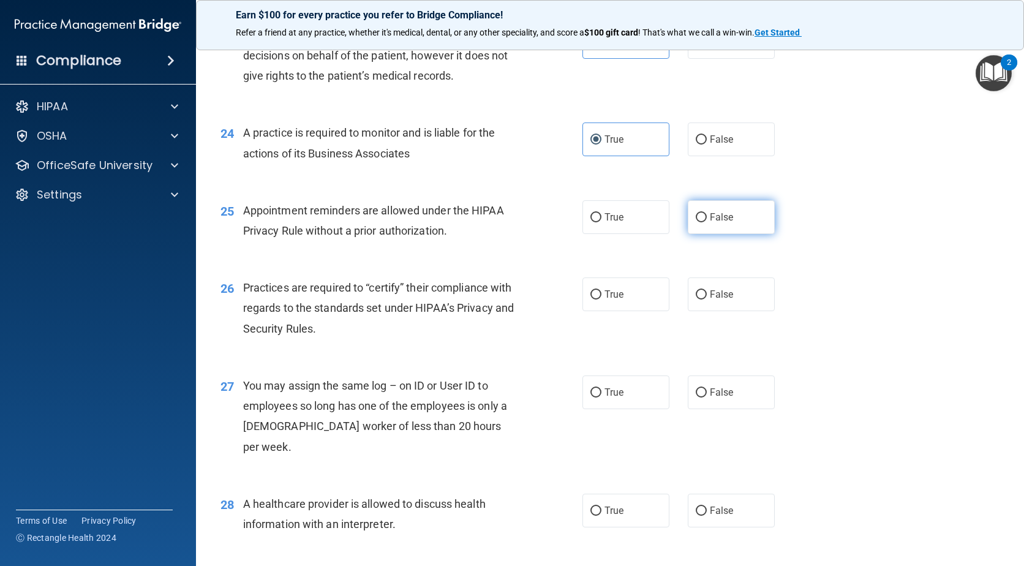
click at [700, 211] on label "False" at bounding box center [731, 217] width 87 height 34
click at [700, 213] on input "False" at bounding box center [701, 217] width 11 height 9
radio input "true"
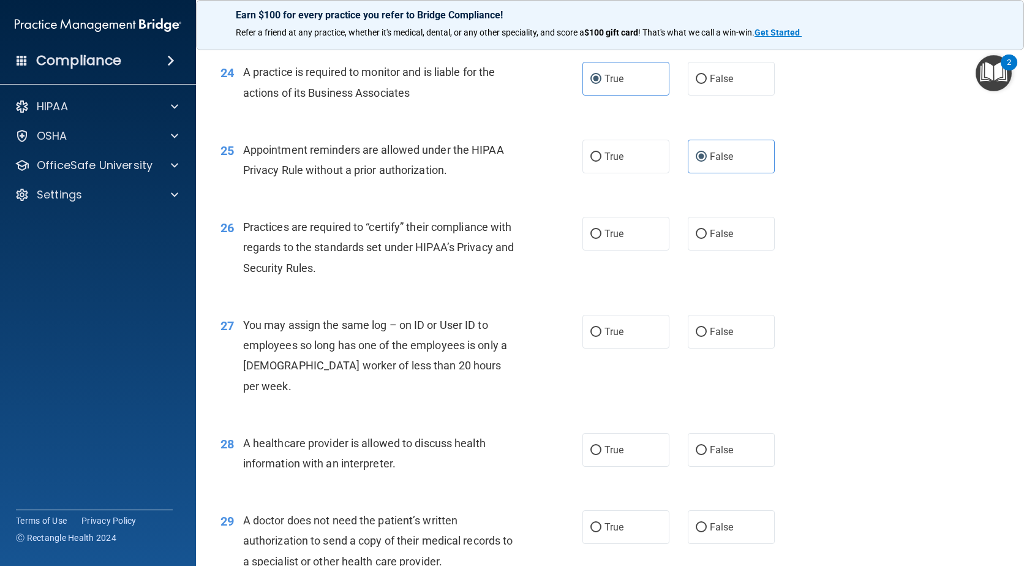
scroll to position [2366, 0]
click at [634, 245] on label "True" at bounding box center [625, 233] width 87 height 34
click at [601, 238] on input "True" at bounding box center [595, 233] width 11 height 9
radio input "true"
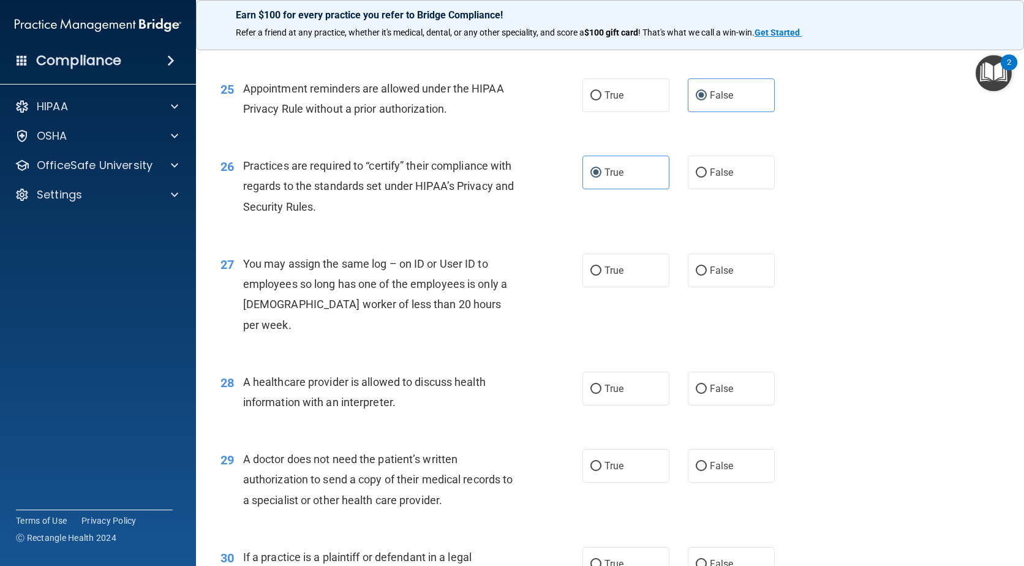
scroll to position [2427, 0]
click at [614, 261] on label "True" at bounding box center [625, 270] width 87 height 34
click at [601, 266] on input "True" at bounding box center [595, 270] width 11 height 9
radio input "true"
click at [711, 273] on span "False" at bounding box center [722, 270] width 24 height 12
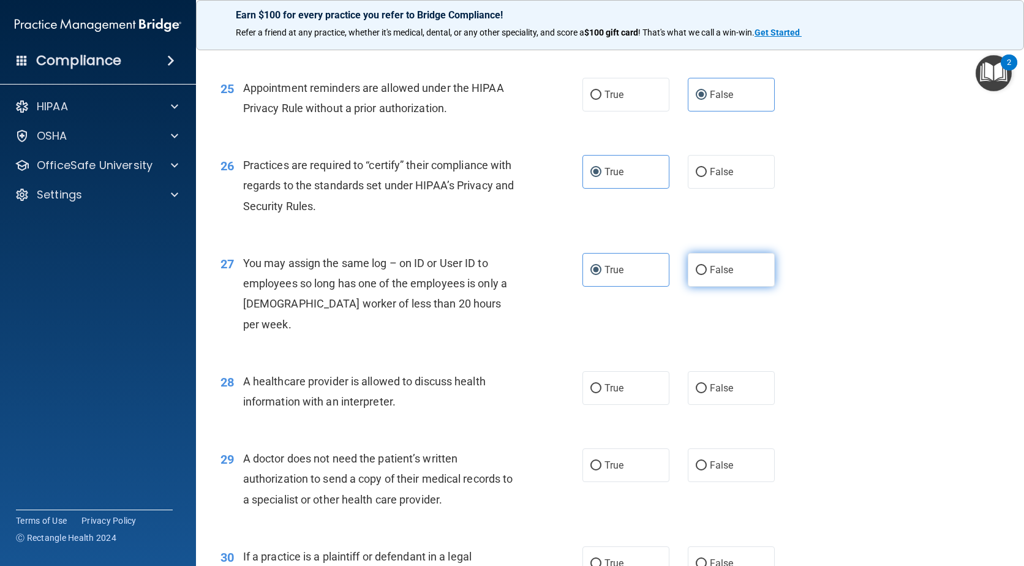
click at [707, 273] on input "False" at bounding box center [701, 270] width 11 height 9
radio input "true"
radio input "false"
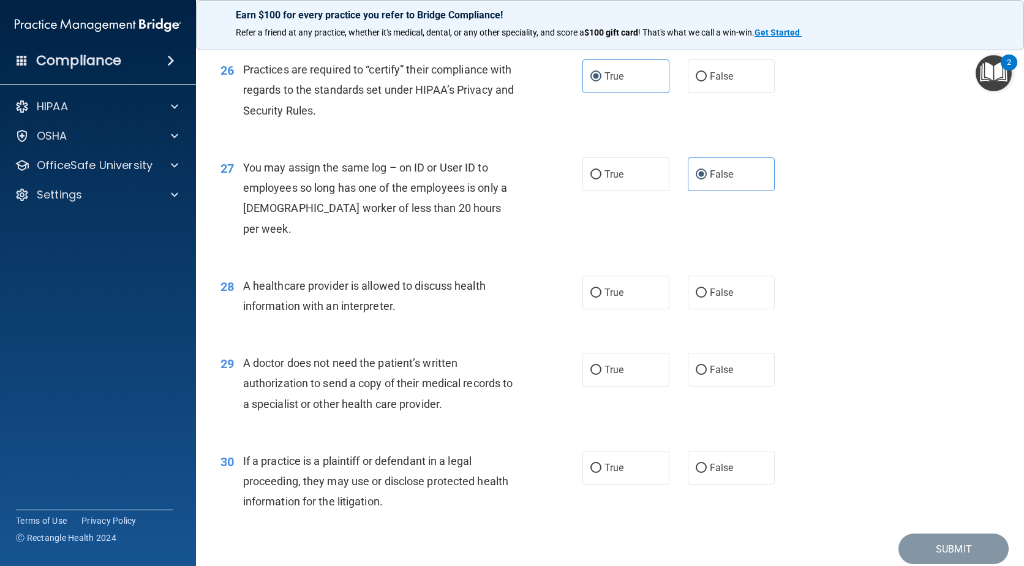
scroll to position [2549, 0]
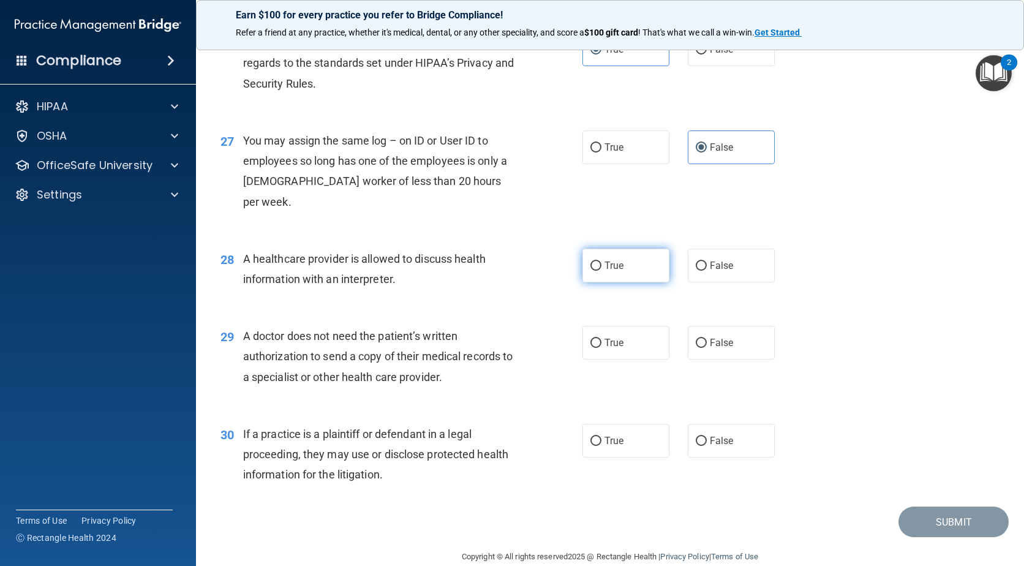
click at [646, 249] on label "True" at bounding box center [625, 266] width 87 height 34
click at [601, 261] on input "True" at bounding box center [595, 265] width 11 height 9
radio input "true"
click at [706, 334] on label "False" at bounding box center [731, 343] width 87 height 34
click at [706, 339] on input "False" at bounding box center [701, 343] width 11 height 9
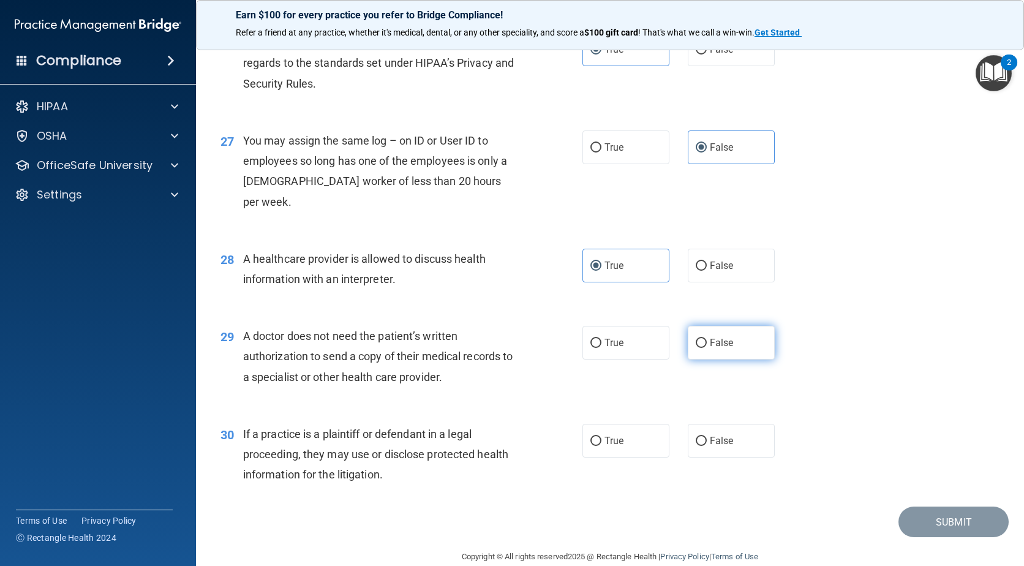
radio input "true"
click at [688, 424] on label "False" at bounding box center [731, 441] width 87 height 34
click at [696, 437] on input "False" at bounding box center [701, 441] width 11 height 9
radio input "true"
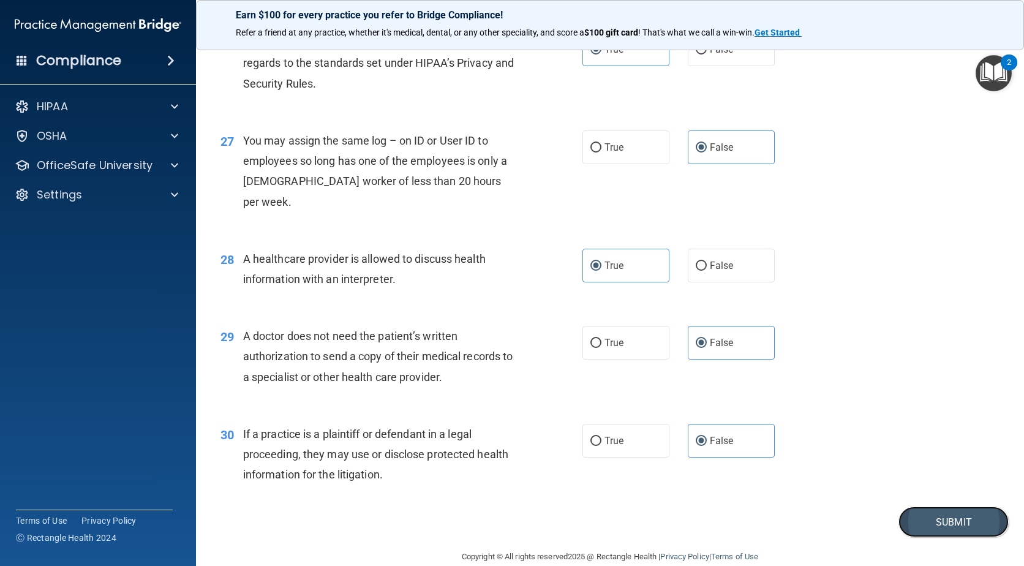
click at [936, 506] on button "Submit" at bounding box center [953, 521] width 110 height 31
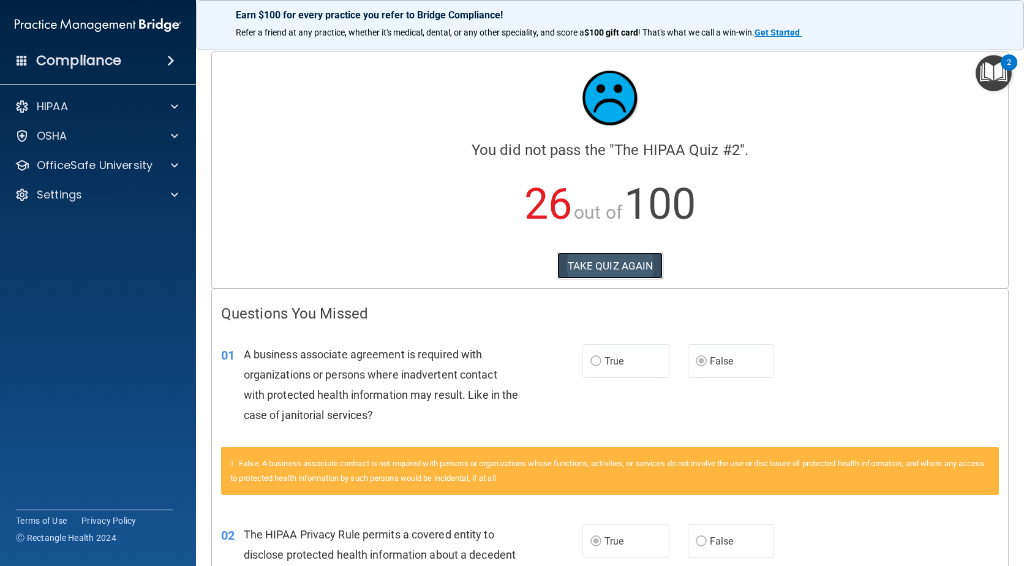
click at [566, 273] on button "TAKE QUIZ AGAIN" at bounding box center [610, 265] width 106 height 27
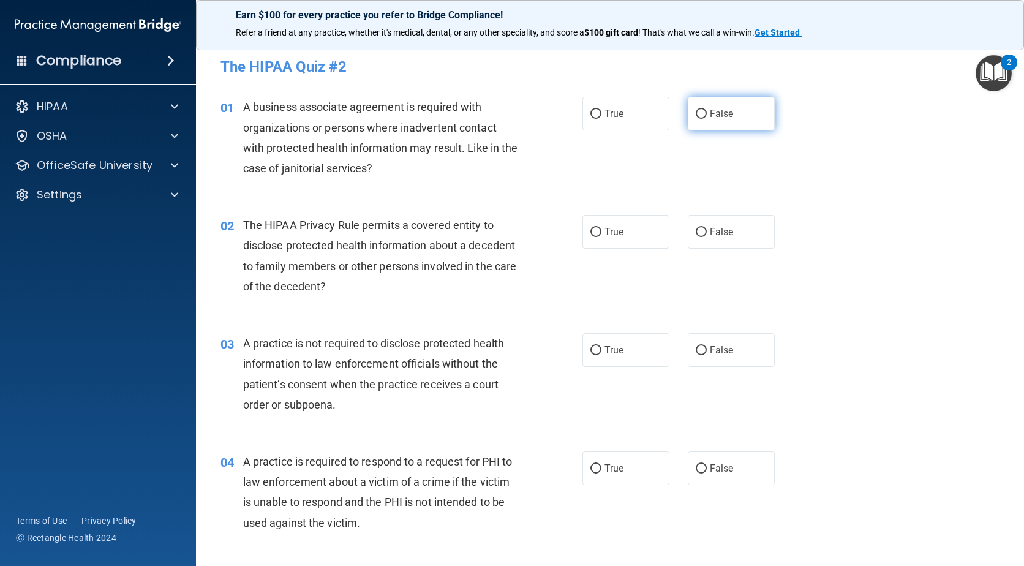
click at [718, 114] on span "False" at bounding box center [722, 114] width 24 height 12
click at [707, 114] on input "False" at bounding box center [701, 114] width 11 height 9
radio input "true"
click at [624, 233] on label "True" at bounding box center [625, 232] width 87 height 34
click at [601, 233] on input "True" at bounding box center [595, 232] width 11 height 9
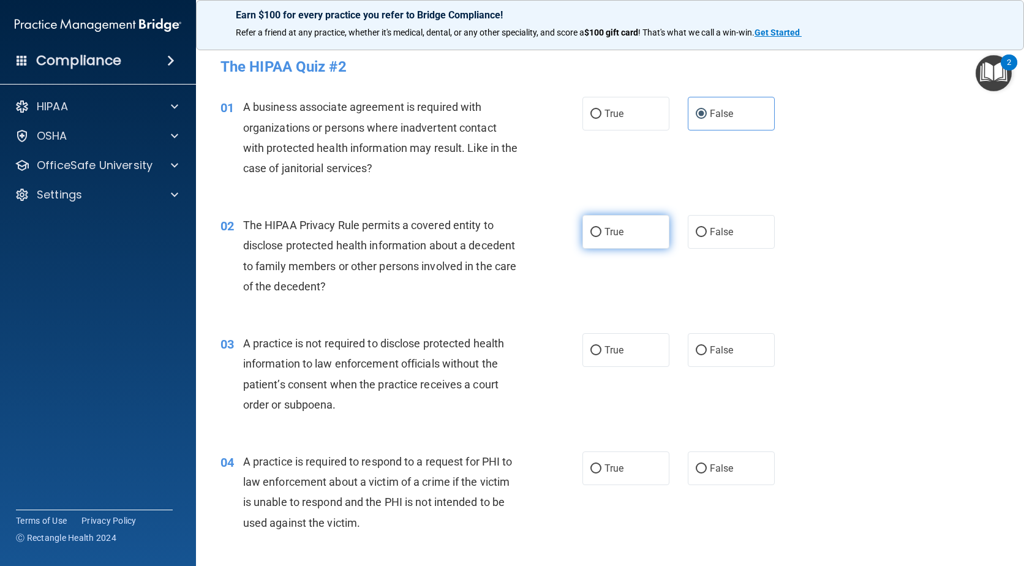
radio input "true"
click at [720, 353] on span "False" at bounding box center [722, 350] width 24 height 12
click at [707, 353] on input "False" at bounding box center [701, 350] width 11 height 9
radio input "true"
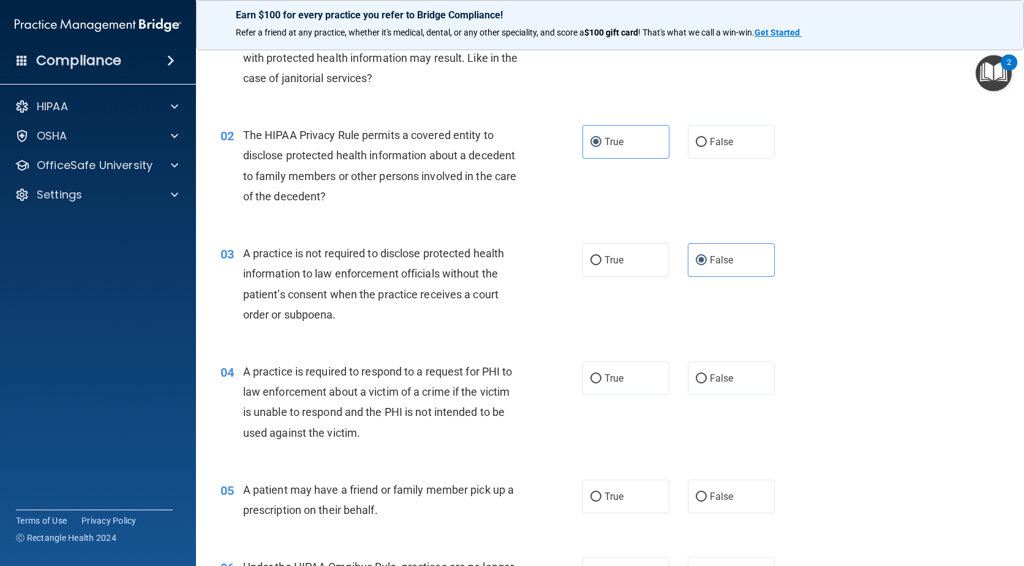
scroll to position [122, 0]
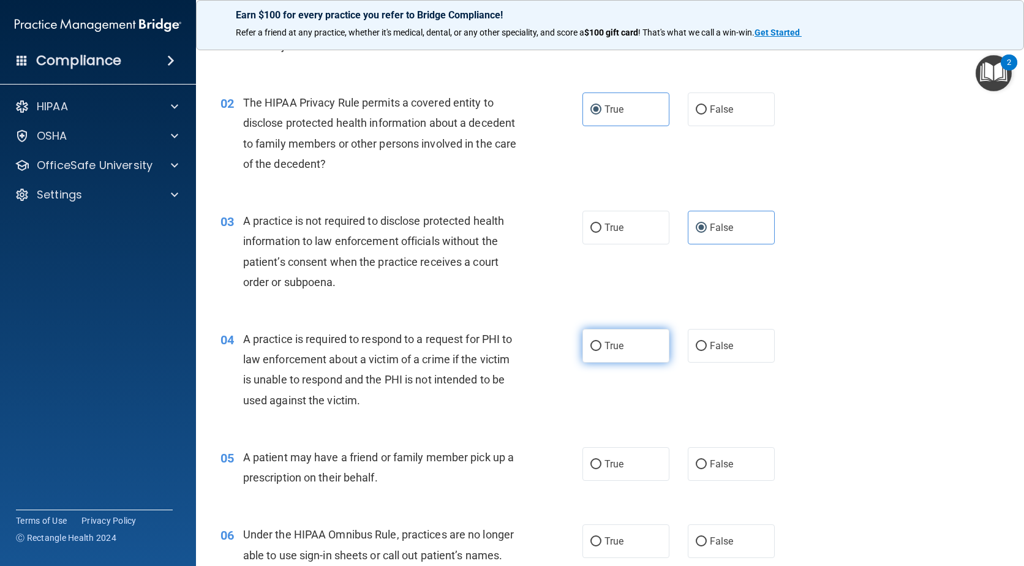
click at [620, 341] on label "True" at bounding box center [625, 346] width 87 height 34
click at [601, 342] on input "True" at bounding box center [595, 346] width 11 height 9
radio input "true"
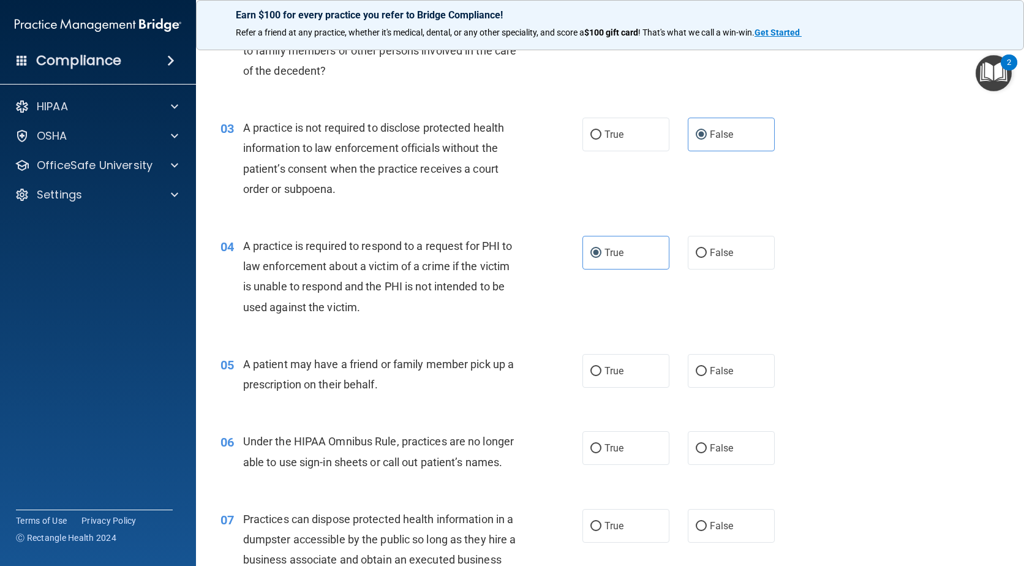
scroll to position [245, 0]
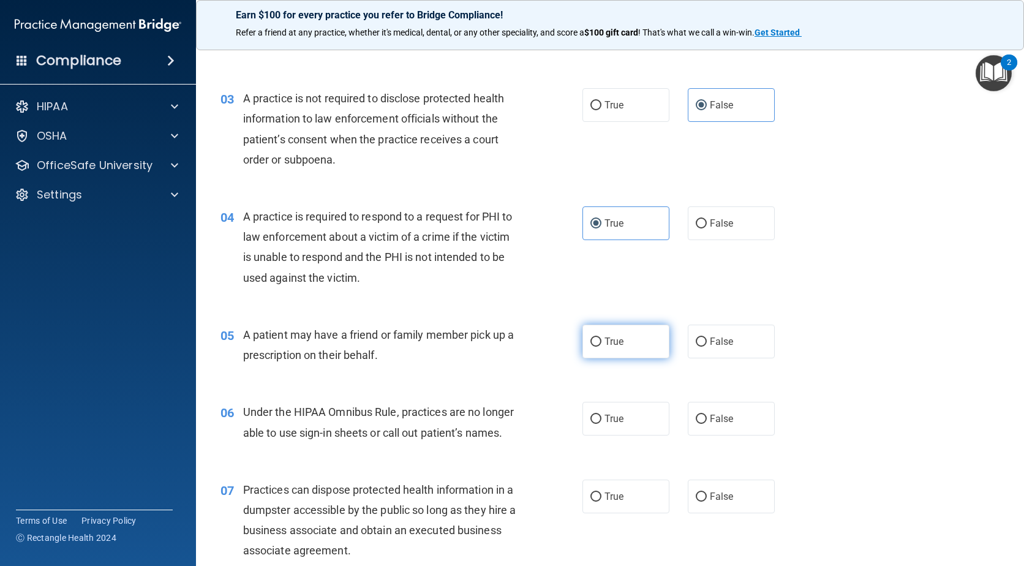
click at [627, 350] on label "True" at bounding box center [625, 342] width 87 height 34
click at [601, 347] on input "True" at bounding box center [595, 341] width 11 height 9
radio input "true"
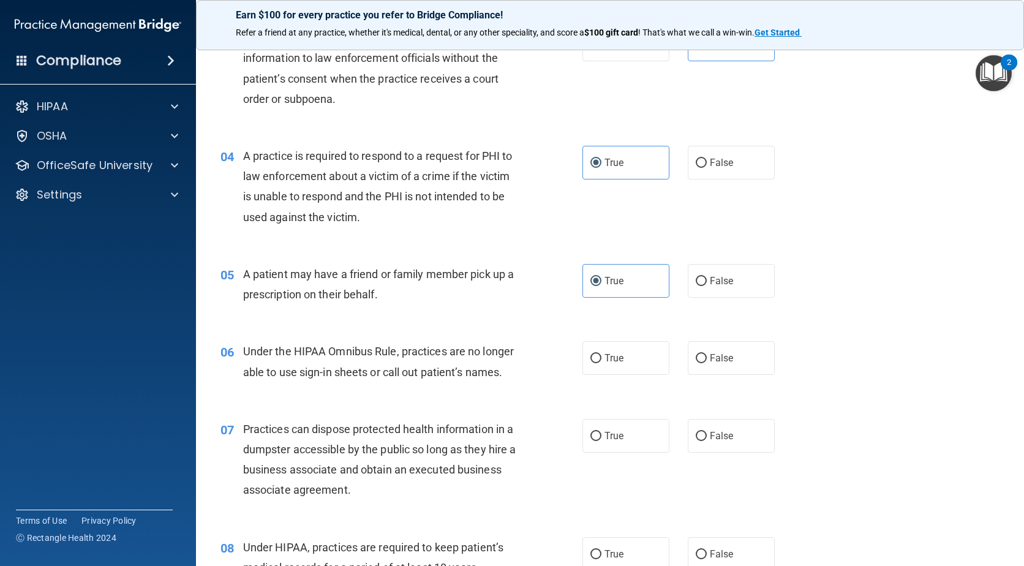
scroll to position [306, 0]
click at [694, 351] on label "False" at bounding box center [731, 357] width 87 height 34
click at [696, 353] on input "False" at bounding box center [701, 357] width 11 height 9
radio input "true"
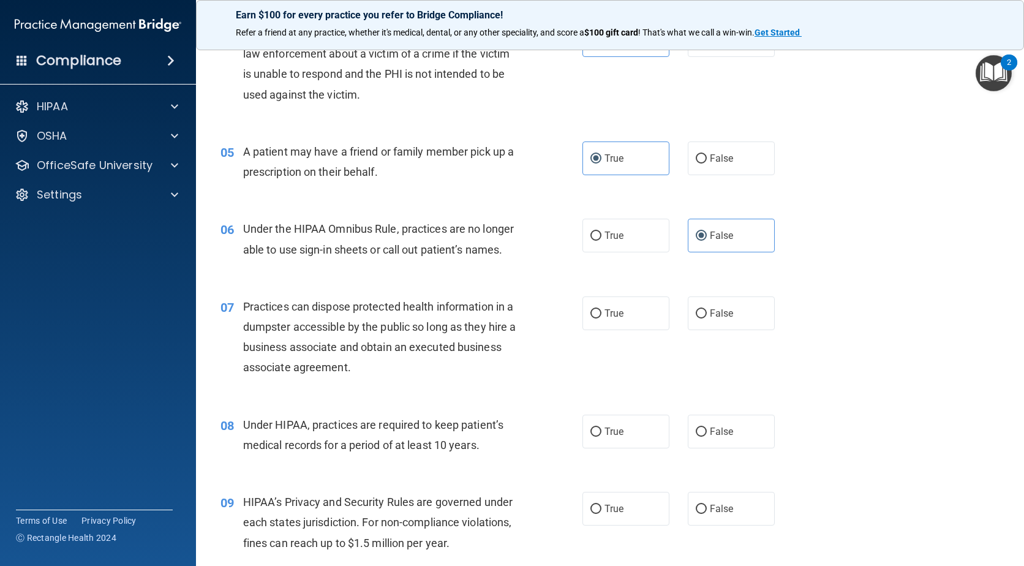
scroll to position [429, 0]
click at [701, 325] on label "False" at bounding box center [731, 313] width 87 height 34
click at [701, 318] on input "False" at bounding box center [701, 313] width 11 height 9
radio input "true"
click at [715, 429] on span "False" at bounding box center [722, 431] width 24 height 12
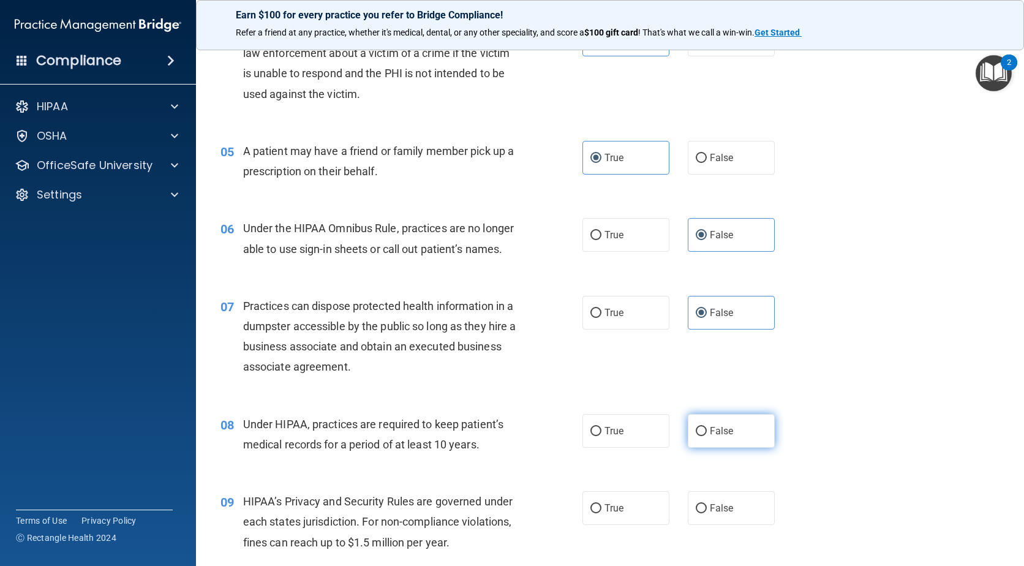
click at [707, 429] on input "False" at bounding box center [701, 431] width 11 height 9
radio input "true"
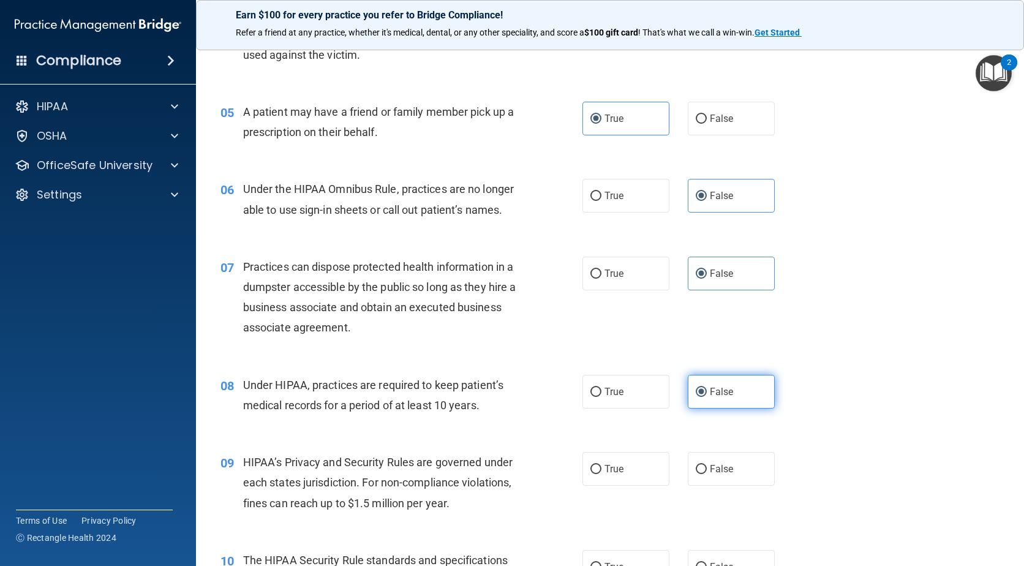
scroll to position [551, 0]
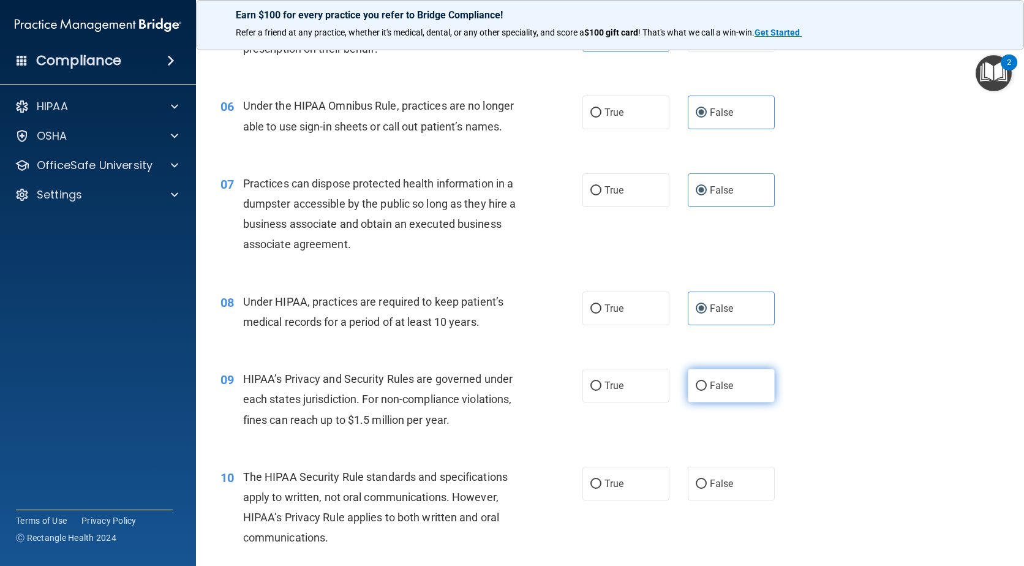
click at [710, 388] on span "False" at bounding box center [722, 386] width 24 height 12
click at [707, 388] on input "False" at bounding box center [701, 386] width 11 height 9
radio input "true"
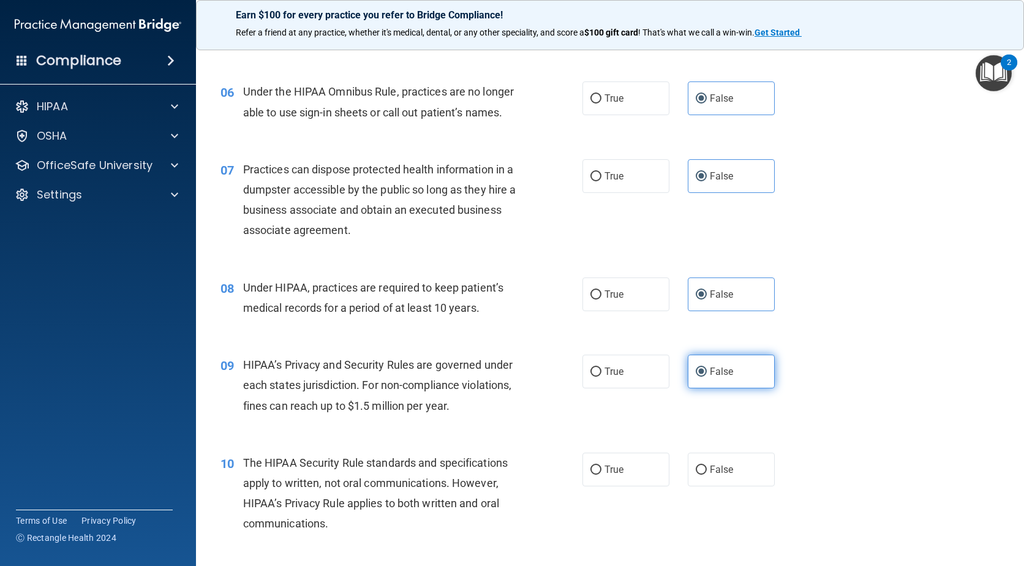
scroll to position [612, 0]
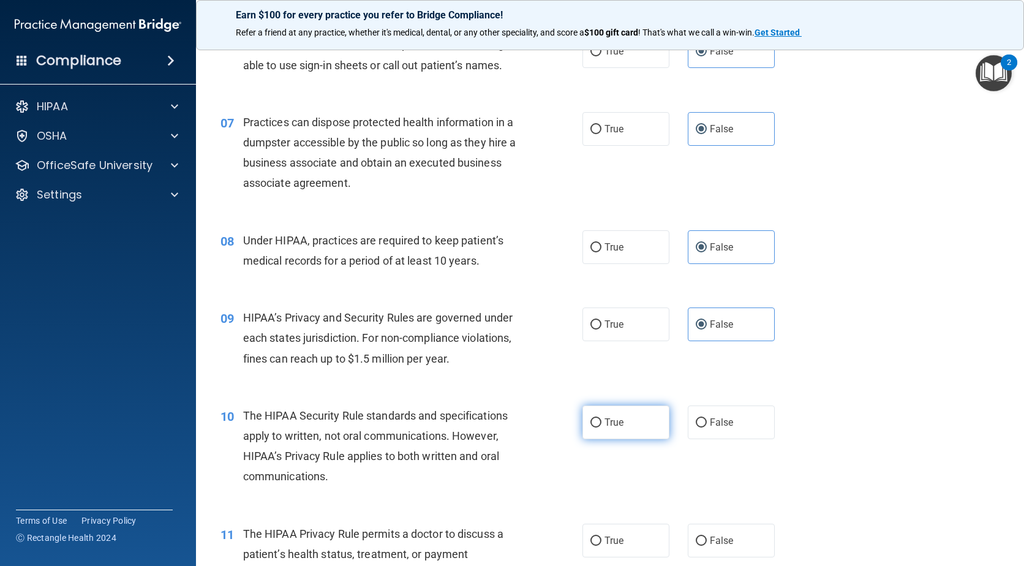
click at [625, 418] on label "True" at bounding box center [625, 422] width 87 height 34
click at [601, 418] on input "True" at bounding box center [595, 422] width 11 height 9
radio input "true"
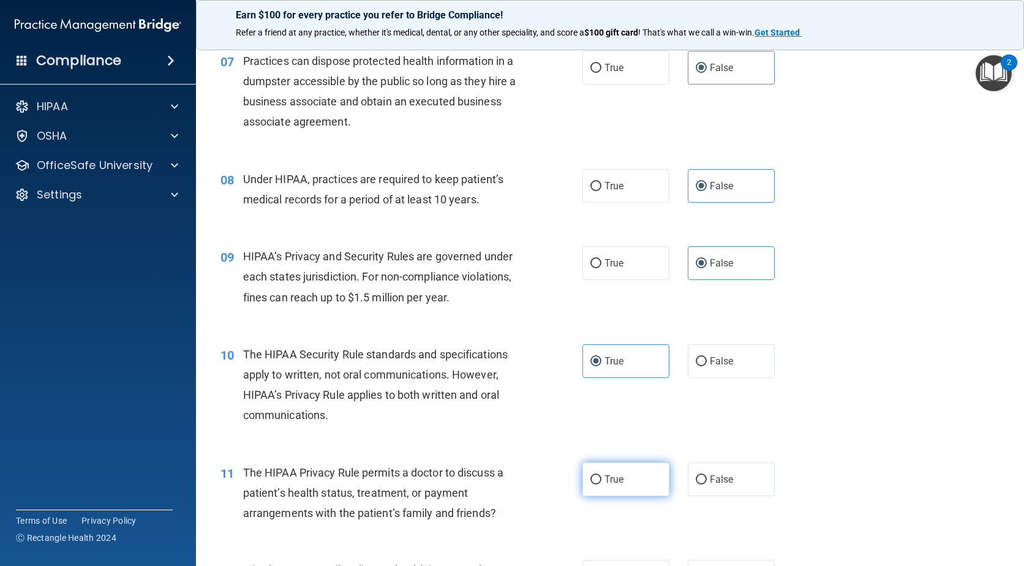
click at [609, 480] on span "True" at bounding box center [613, 479] width 19 height 12
click at [601, 480] on input "True" at bounding box center [595, 479] width 11 height 9
radio input "true"
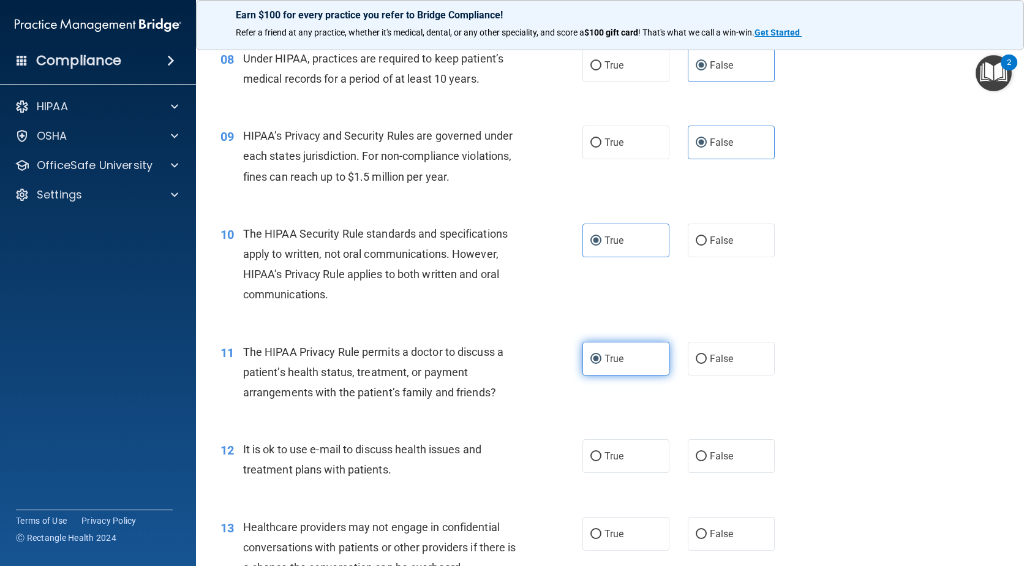
scroll to position [796, 0]
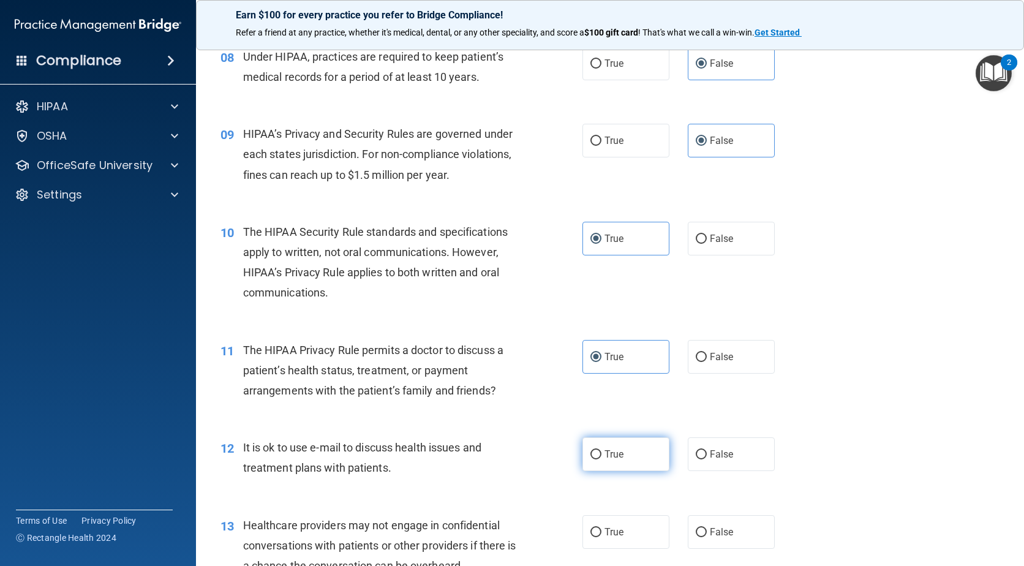
click at [608, 459] on span "True" at bounding box center [613, 454] width 19 height 12
click at [601, 459] on input "True" at bounding box center [595, 454] width 11 height 9
radio input "true"
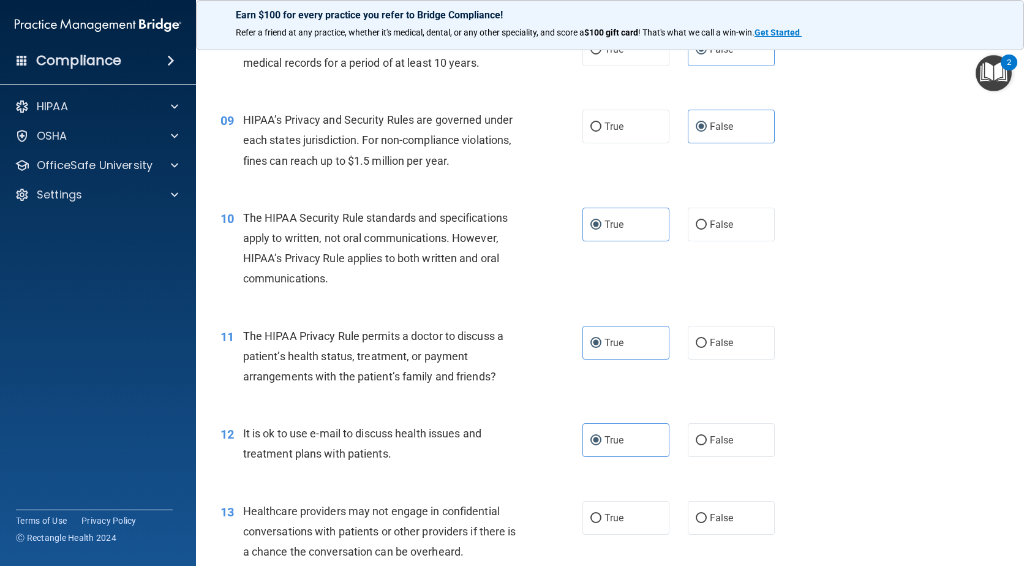
scroll to position [857, 0]
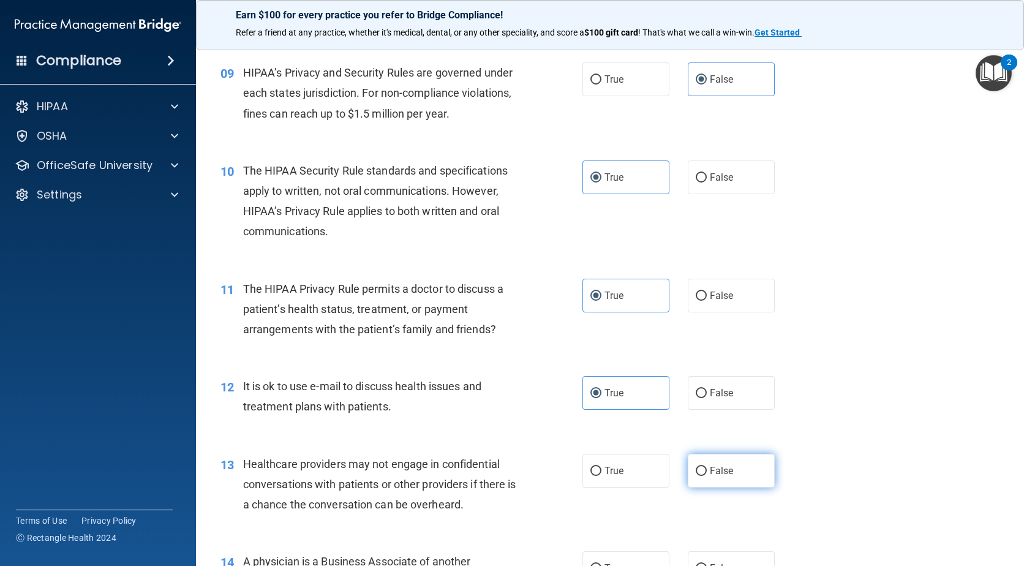
click at [698, 459] on label "False" at bounding box center [731, 471] width 87 height 34
click at [698, 467] on input "False" at bounding box center [701, 471] width 11 height 9
radio input "true"
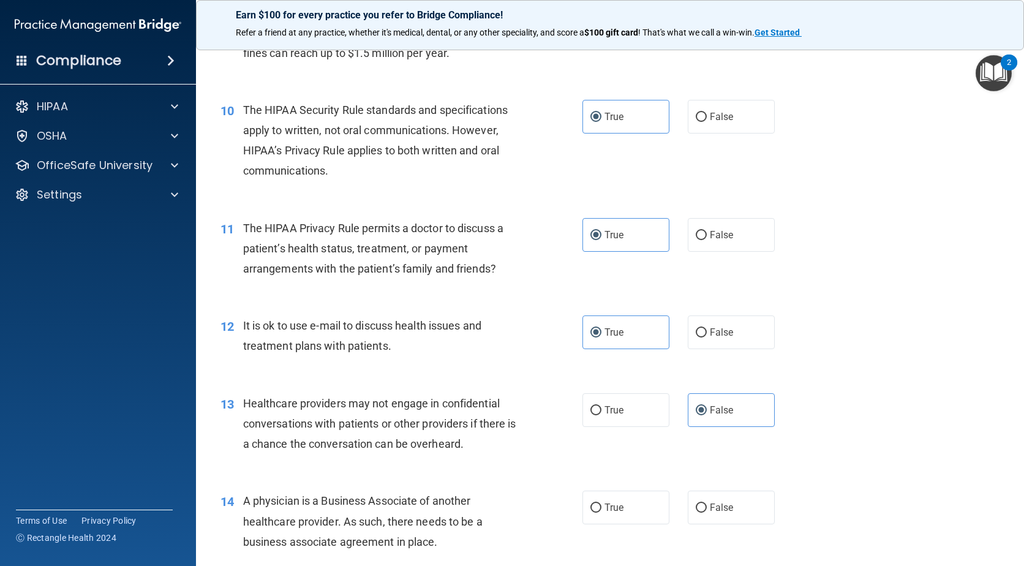
scroll to position [980, 0]
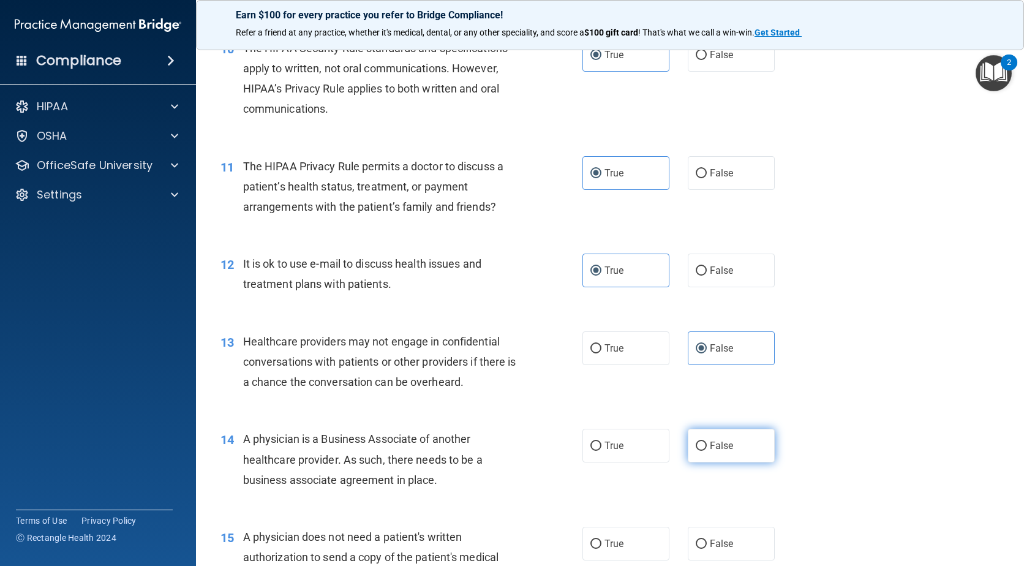
click at [696, 442] on input "False" at bounding box center [701, 446] width 11 height 9
radio input "true"
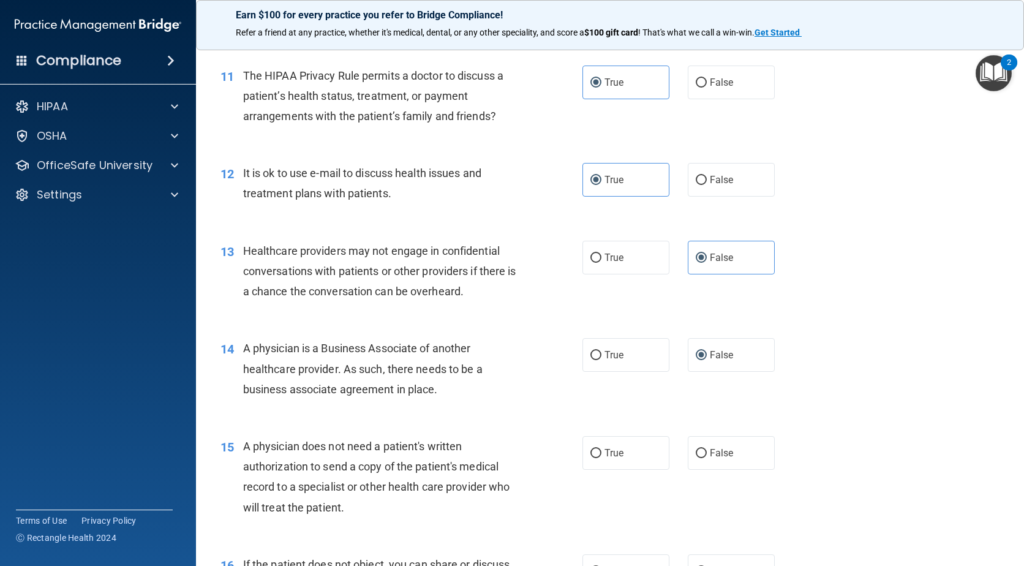
scroll to position [1102, 0]
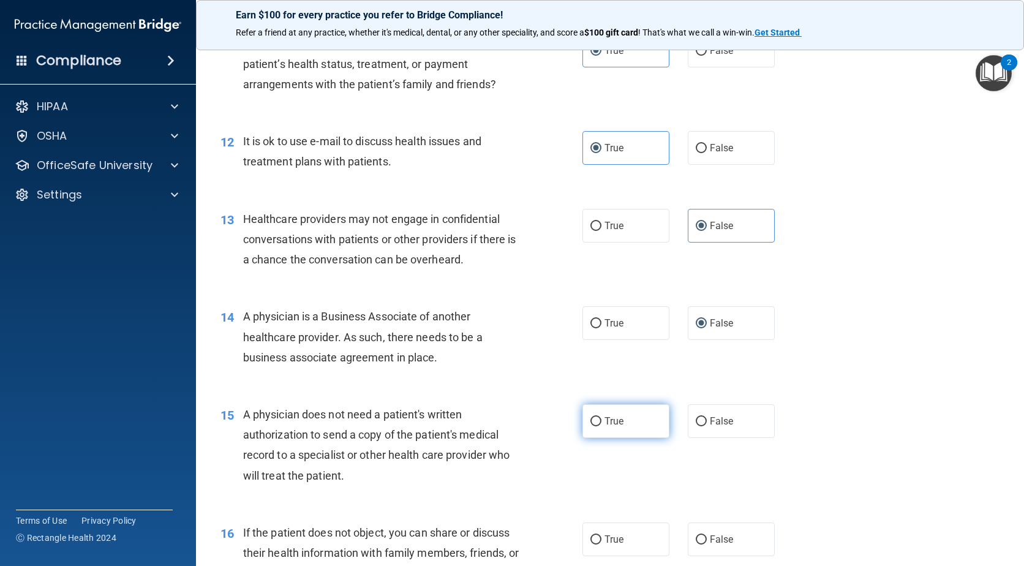
click at [624, 430] on label "True" at bounding box center [625, 421] width 87 height 34
click at [601, 426] on input "True" at bounding box center [595, 421] width 11 height 9
radio input "true"
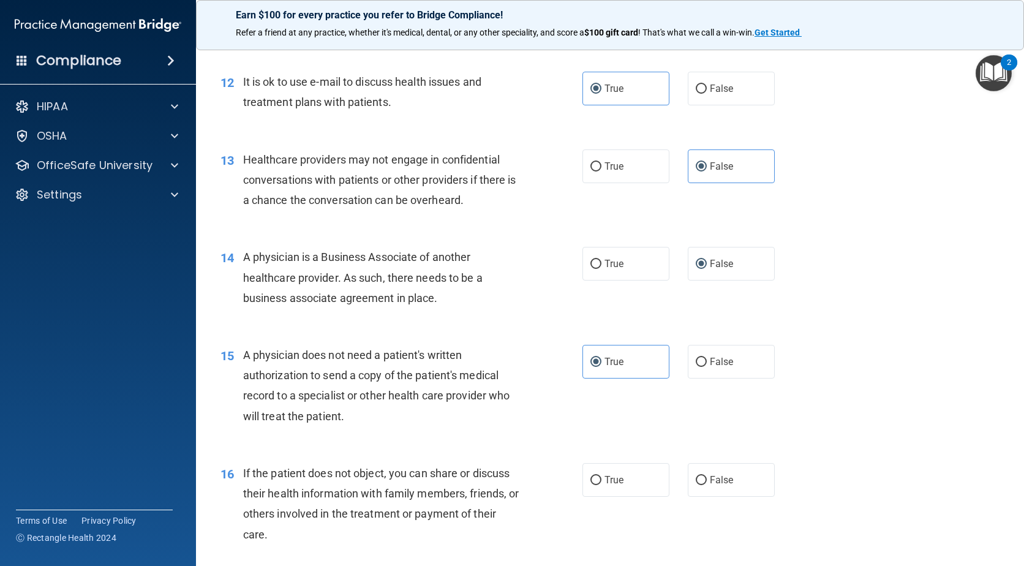
scroll to position [1163, 0]
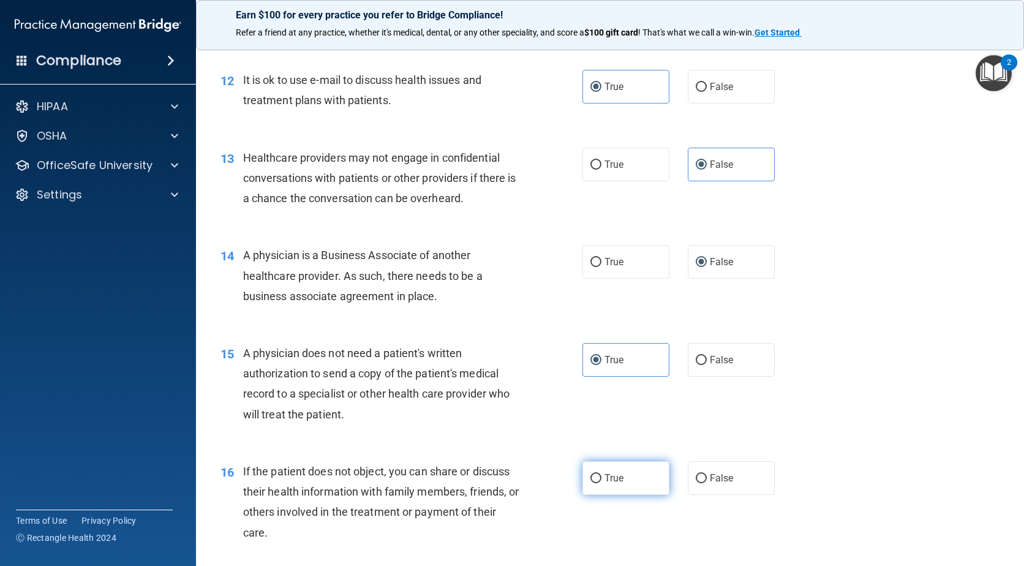
click at [606, 461] on label "True" at bounding box center [625, 478] width 87 height 34
click at [601, 474] on input "True" at bounding box center [595, 478] width 11 height 9
radio input "true"
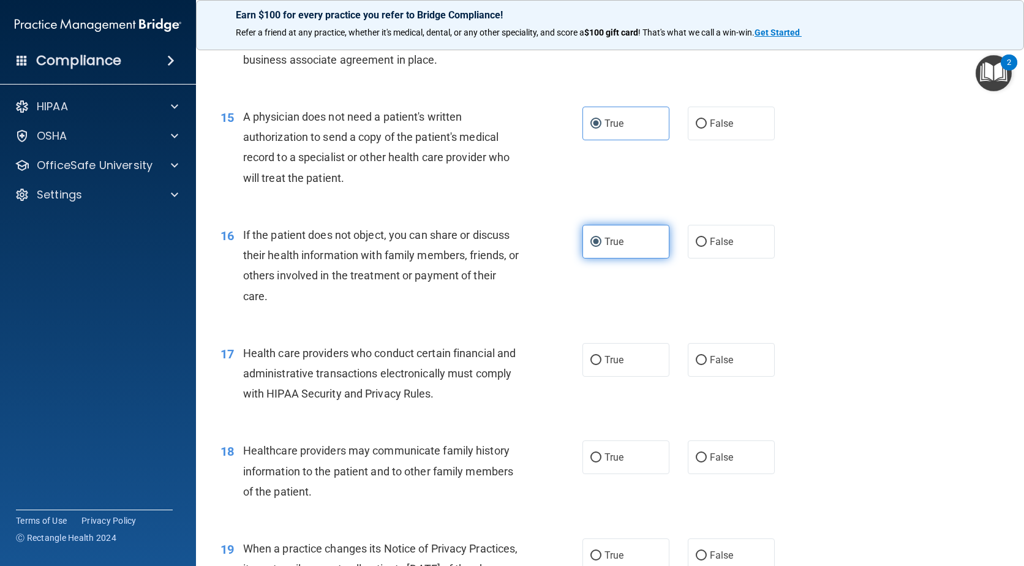
scroll to position [1408, 0]
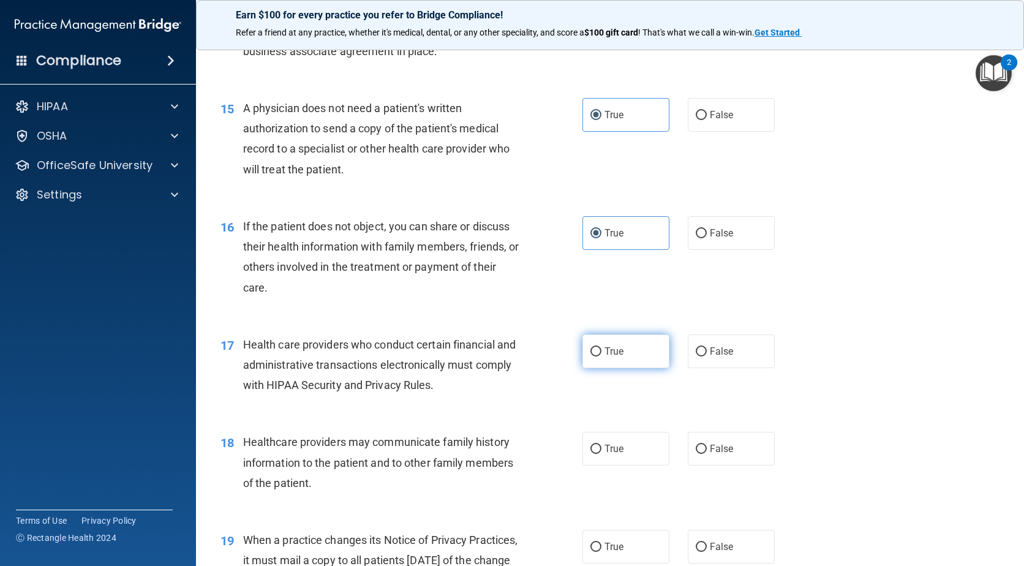
click at [624, 356] on label "True" at bounding box center [625, 351] width 87 height 34
click at [601, 356] on input "True" at bounding box center [595, 351] width 11 height 9
radio input "true"
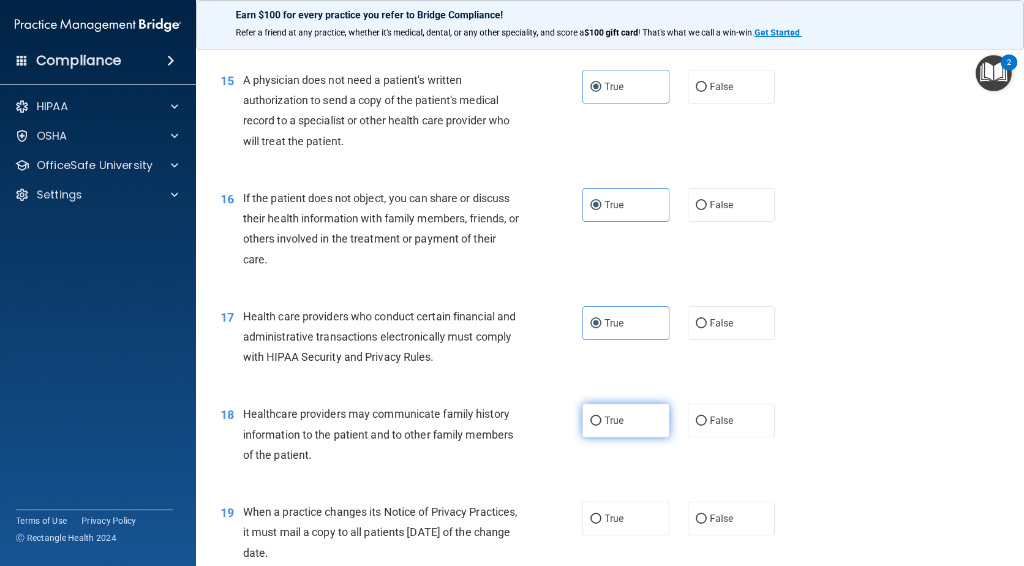
scroll to position [1531, 0]
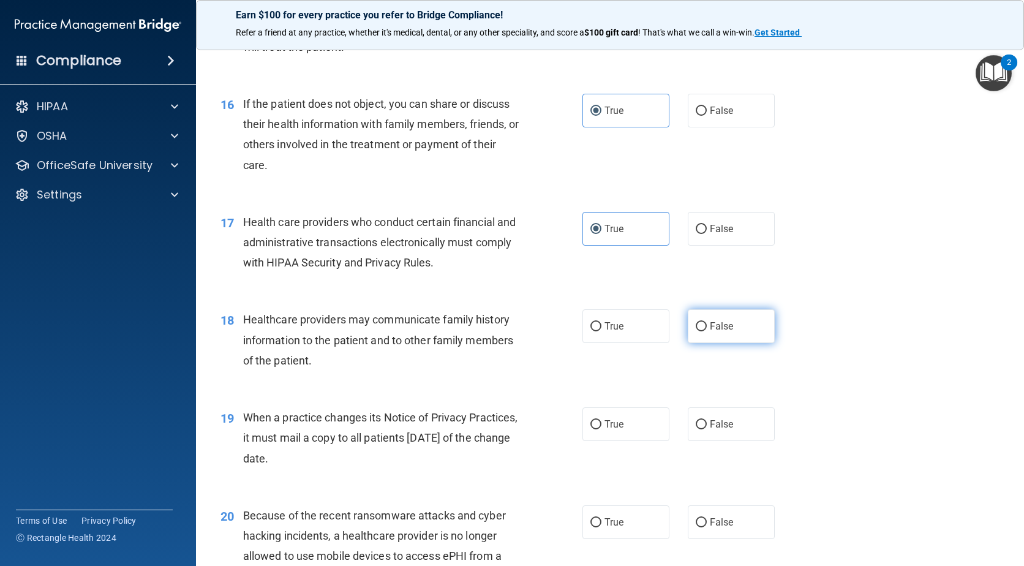
click at [692, 334] on label "False" at bounding box center [731, 326] width 87 height 34
click at [696, 331] on input "False" at bounding box center [701, 326] width 11 height 9
radio input "true"
click at [696, 428] on input "False" at bounding box center [701, 424] width 11 height 9
radio input "true"
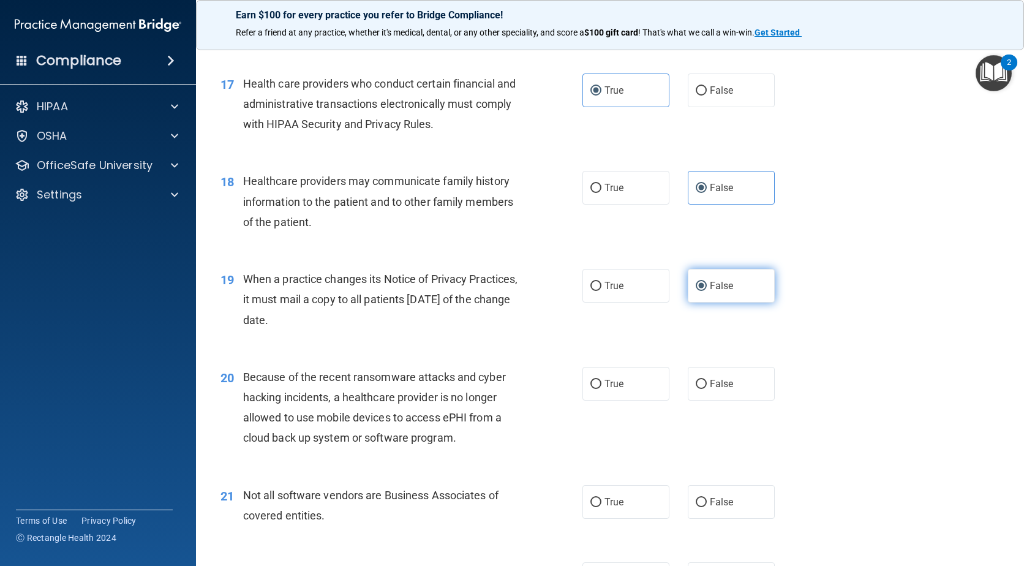
scroll to position [1715, 0]
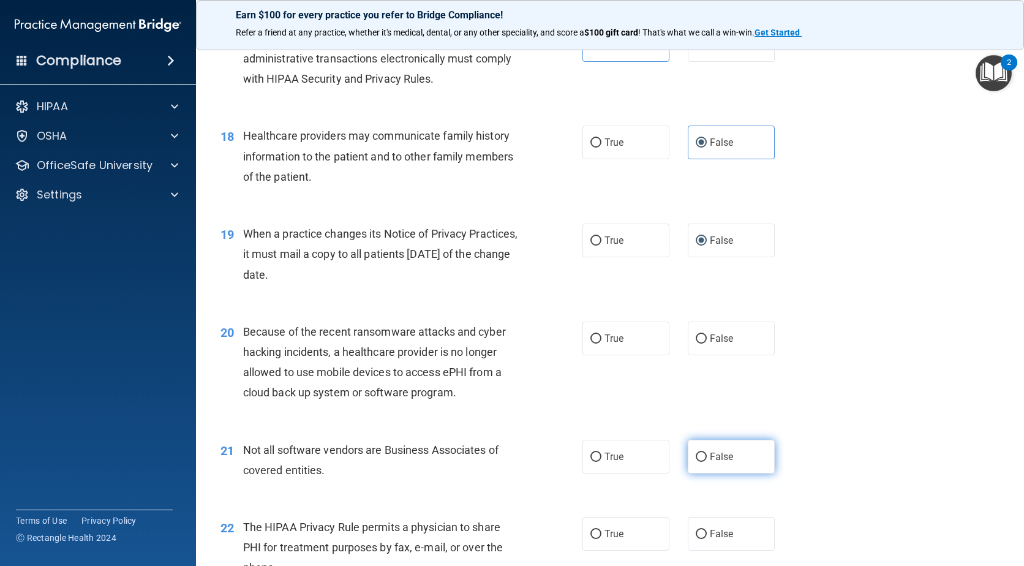
click at [711, 454] on span "False" at bounding box center [722, 457] width 24 height 12
click at [707, 454] on input "False" at bounding box center [701, 457] width 11 height 9
radio input "true"
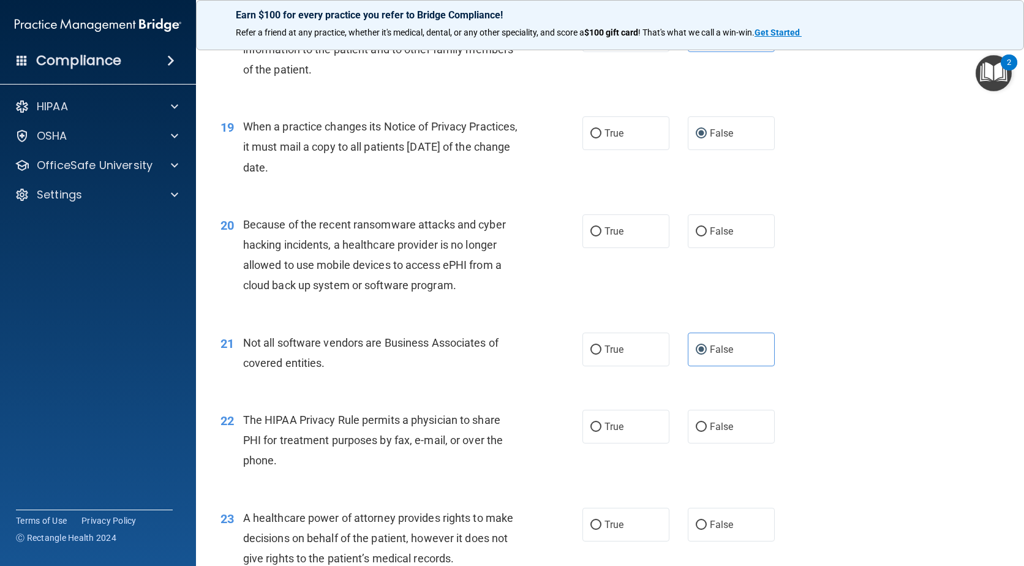
scroll to position [1837, 0]
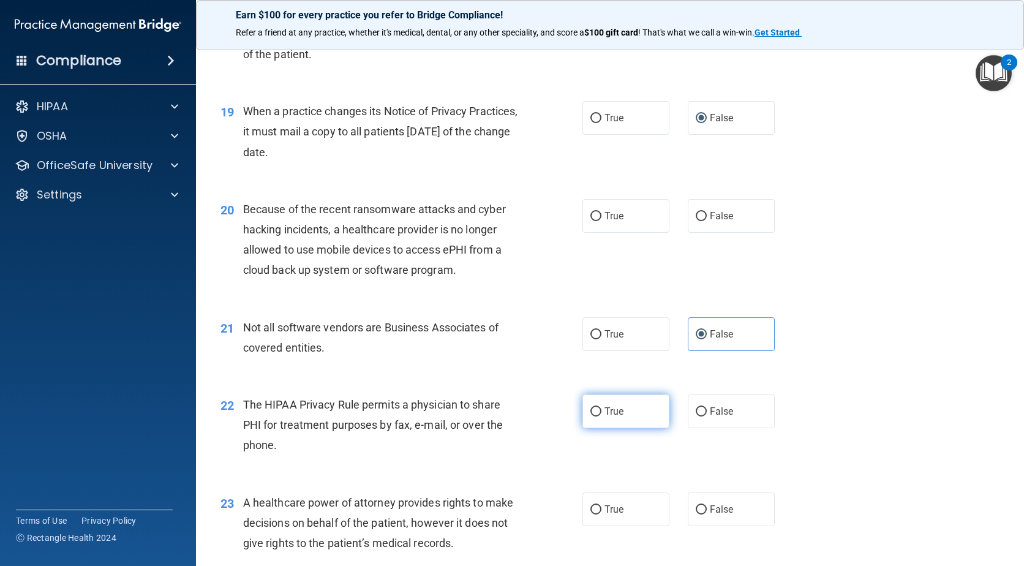
click at [608, 421] on label "True" at bounding box center [625, 411] width 87 height 34
click at [601, 416] on input "True" at bounding box center [595, 411] width 11 height 9
radio input "true"
click at [696, 216] on input "False" at bounding box center [701, 216] width 11 height 9
radio input "true"
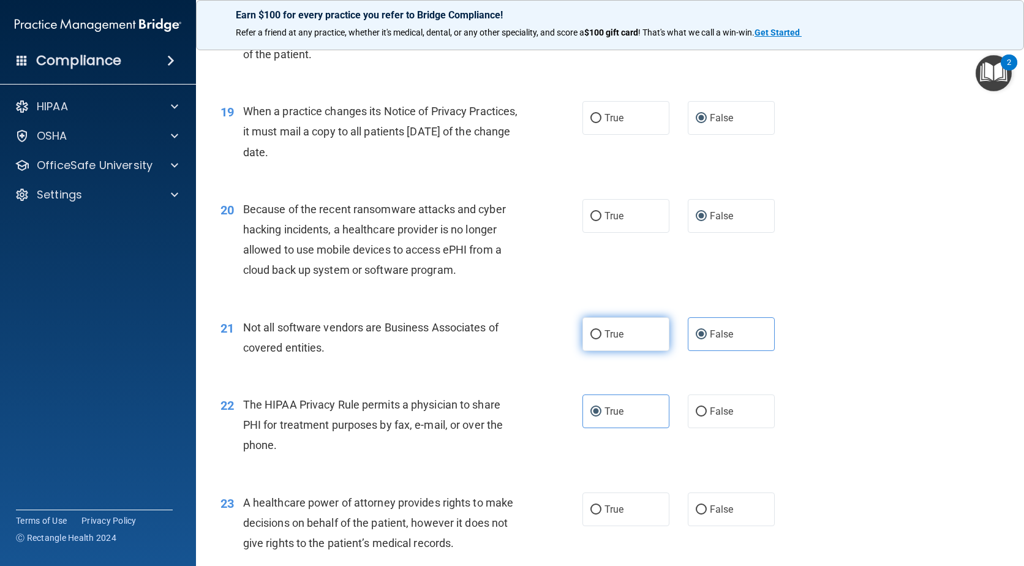
click at [595, 336] on input "True" at bounding box center [595, 334] width 11 height 9
radio input "true"
radio input "false"
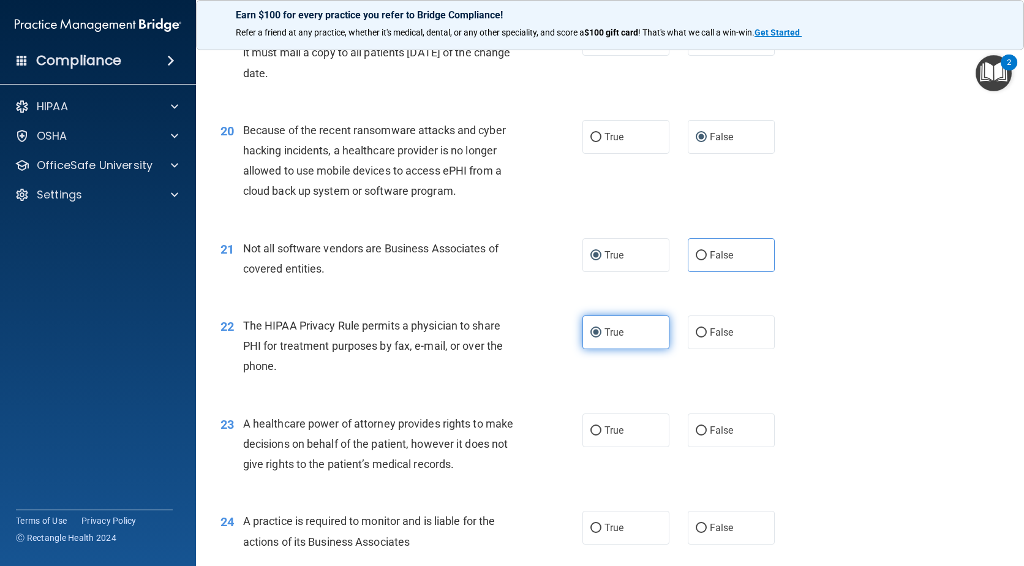
scroll to position [1960, 0]
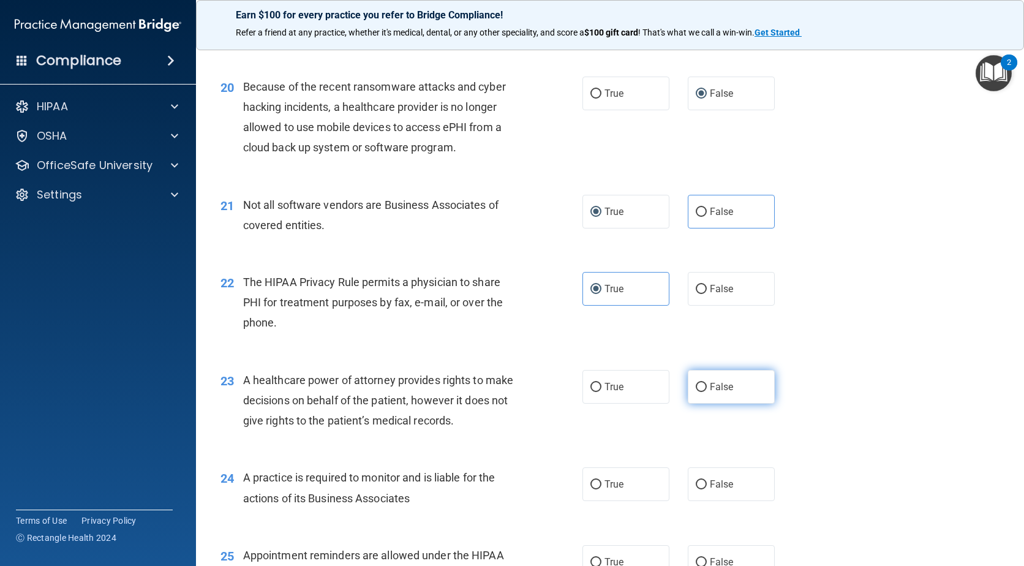
click at [688, 384] on label "False" at bounding box center [731, 387] width 87 height 34
click at [696, 384] on input "False" at bounding box center [701, 387] width 11 height 9
radio input "true"
click at [696, 487] on input "False" at bounding box center [701, 484] width 11 height 9
radio input "true"
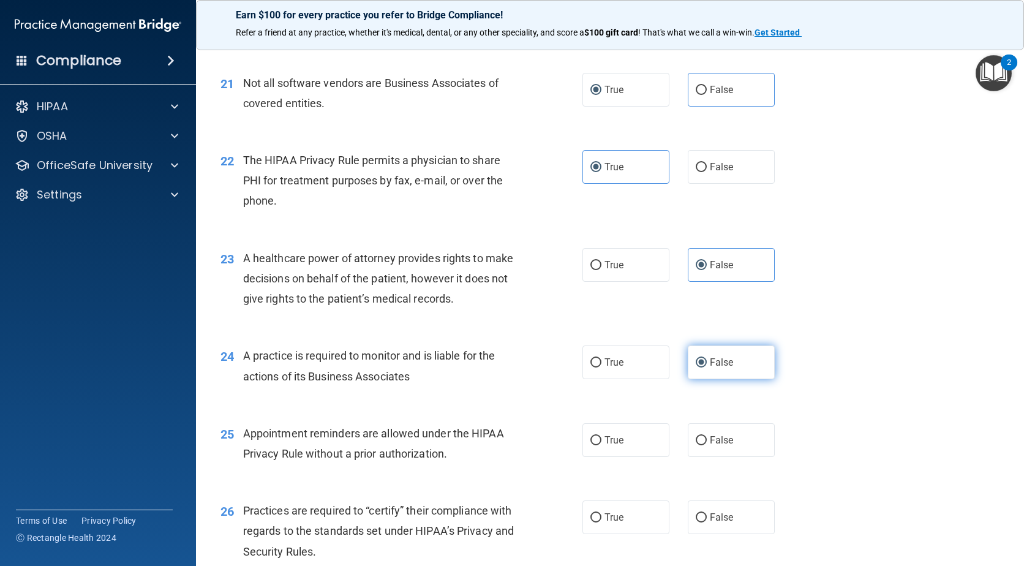
scroll to position [2082, 0]
click at [603, 451] on label "True" at bounding box center [625, 440] width 87 height 34
click at [601, 445] on input "True" at bounding box center [595, 439] width 11 height 9
radio input "true"
click at [732, 517] on label "False" at bounding box center [731, 517] width 87 height 34
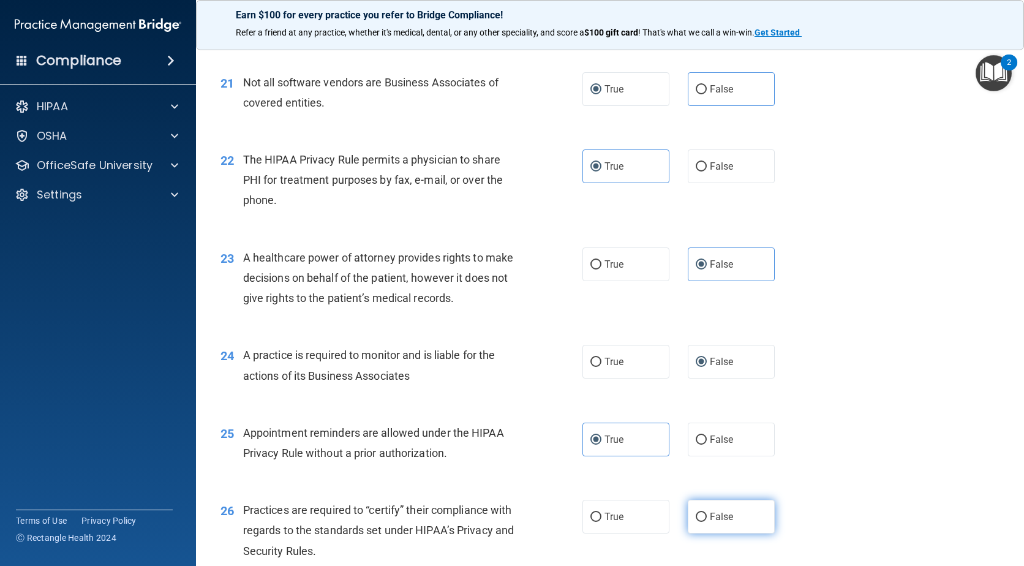
click at [707, 517] on input "False" at bounding box center [701, 517] width 11 height 9
radio input "true"
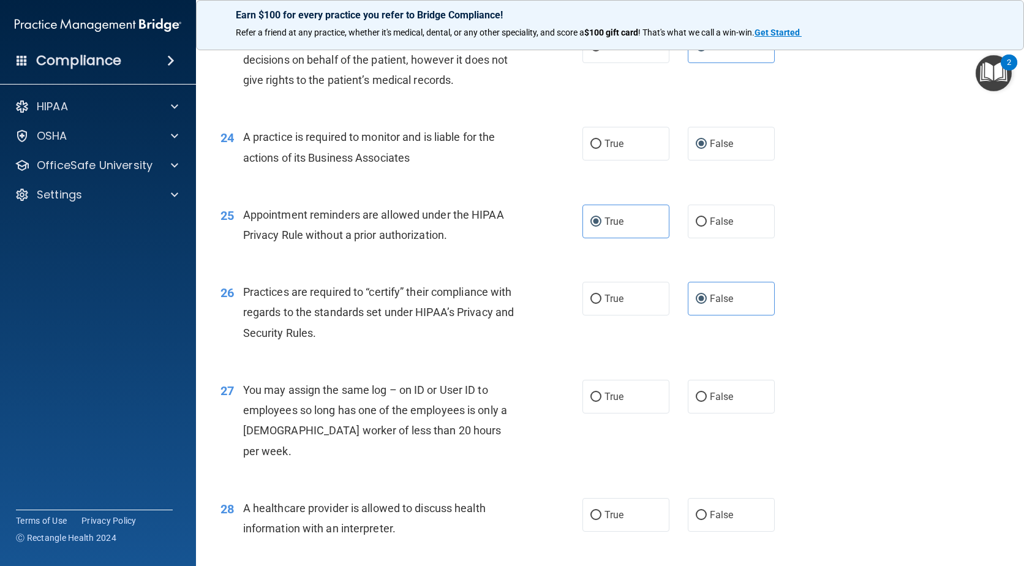
scroll to position [2327, 0]
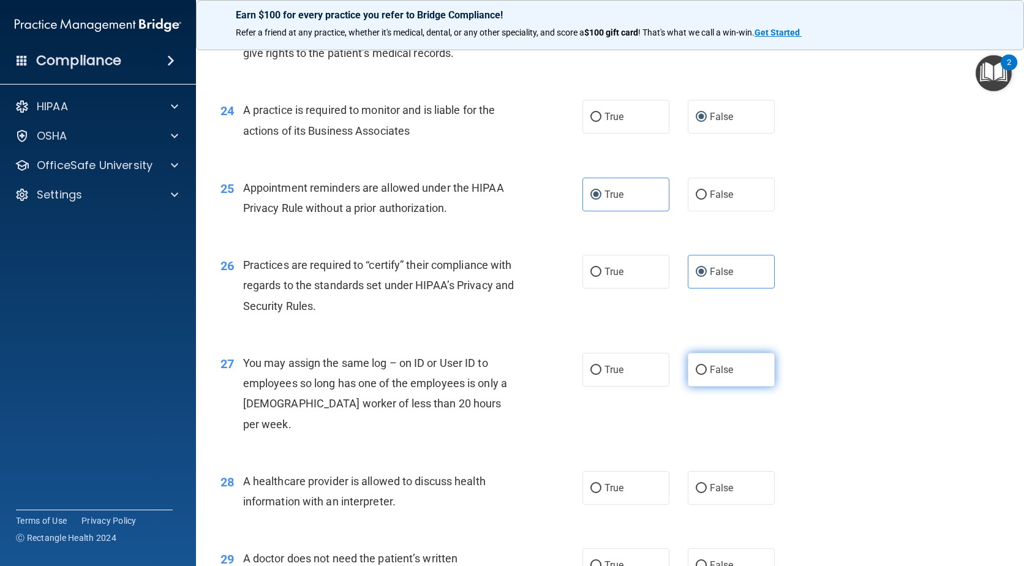
click at [702, 382] on label "False" at bounding box center [731, 370] width 87 height 34
click at [702, 375] on input "False" at bounding box center [701, 370] width 11 height 9
radio input "true"
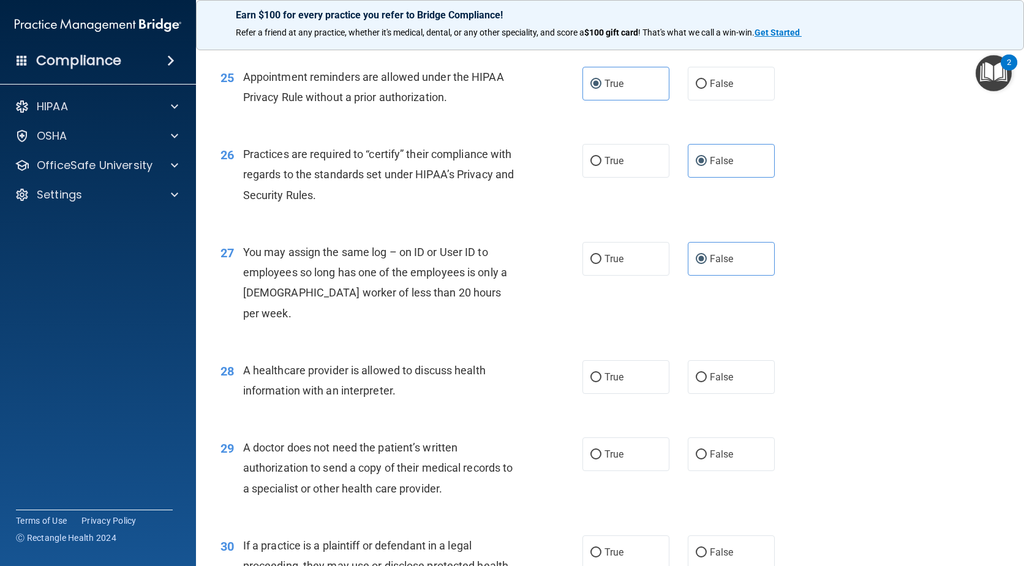
scroll to position [2449, 0]
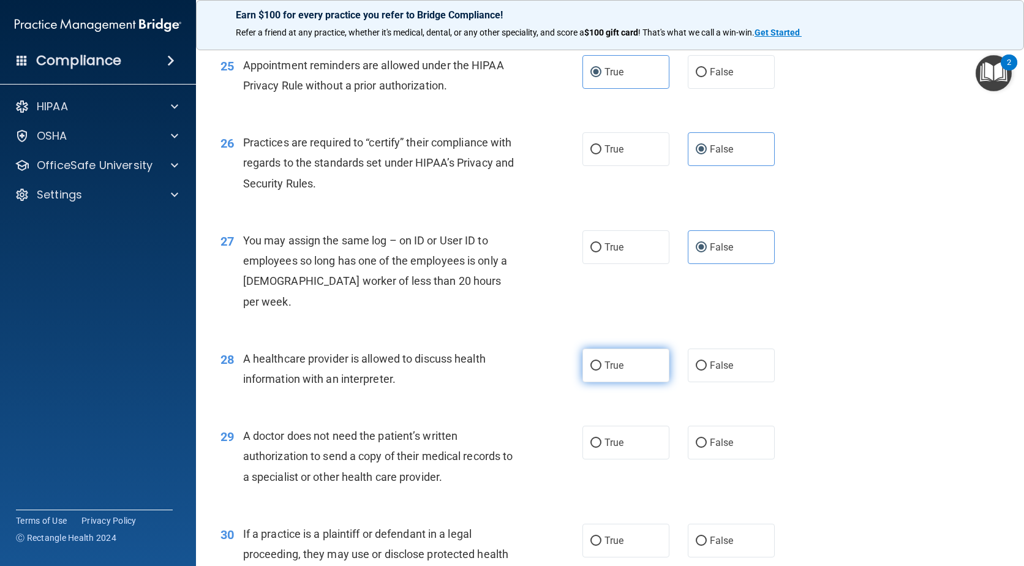
click at [620, 351] on label "True" at bounding box center [625, 365] width 87 height 34
click at [601, 361] on input "True" at bounding box center [595, 365] width 11 height 9
radio input "true"
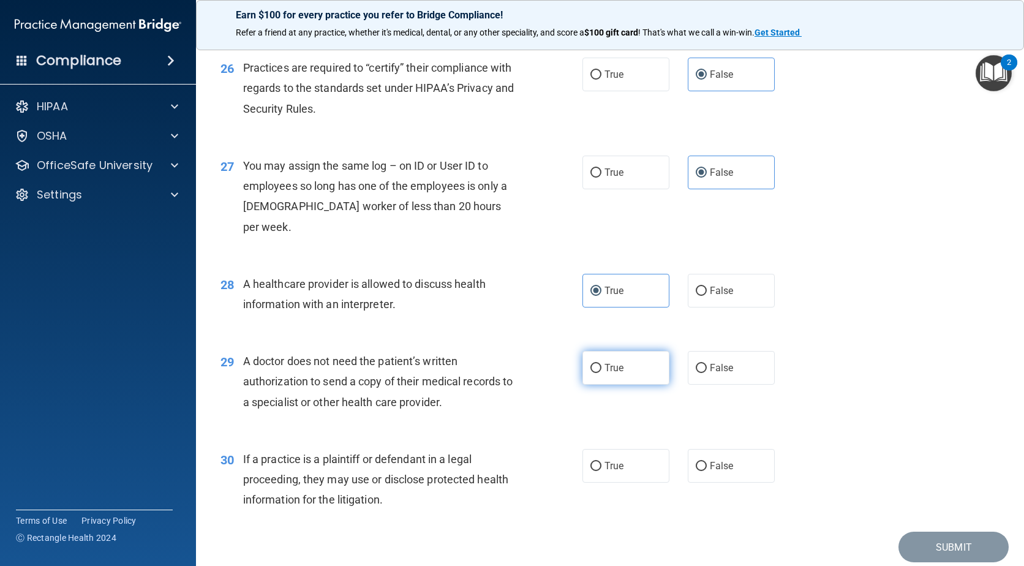
scroll to position [2549, 0]
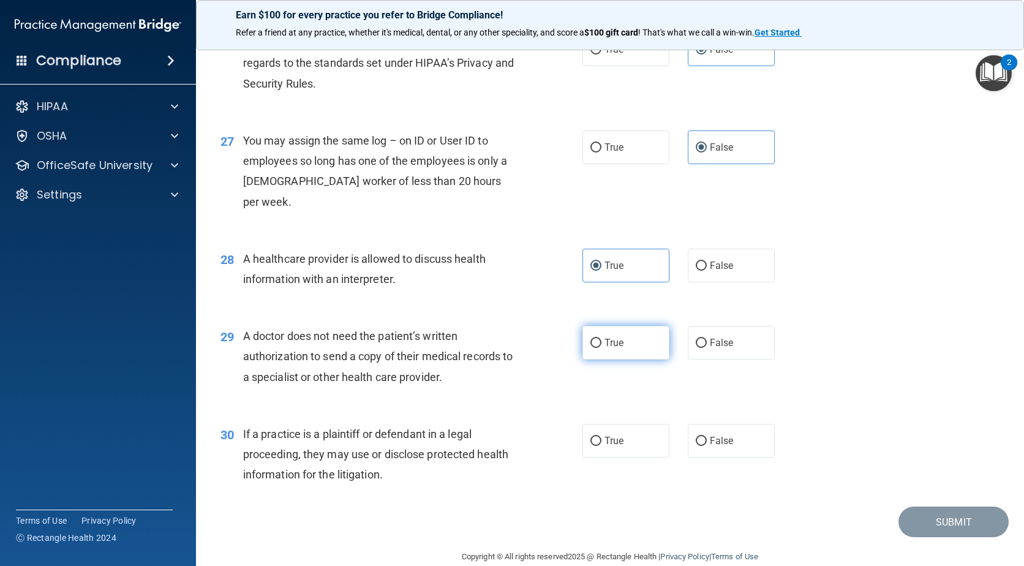
click at [604, 337] on span "True" at bounding box center [613, 343] width 19 height 12
click at [600, 339] on input "True" at bounding box center [595, 343] width 11 height 9
radio input "true"
click at [615, 435] on span "True" at bounding box center [613, 441] width 19 height 12
click at [601, 437] on input "True" at bounding box center [595, 441] width 11 height 9
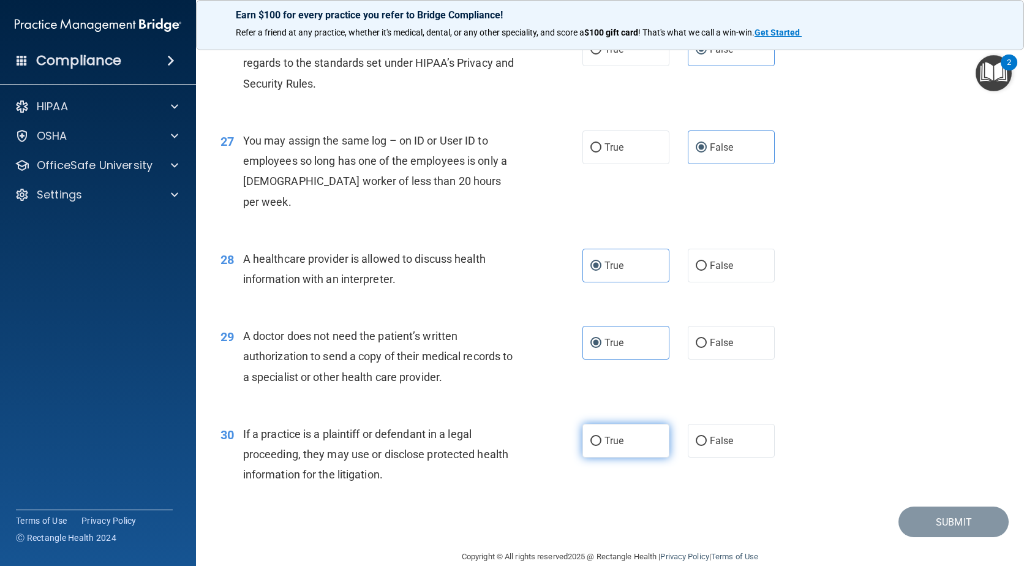
radio input "true"
click at [945, 512] on button "Submit" at bounding box center [953, 521] width 110 height 31
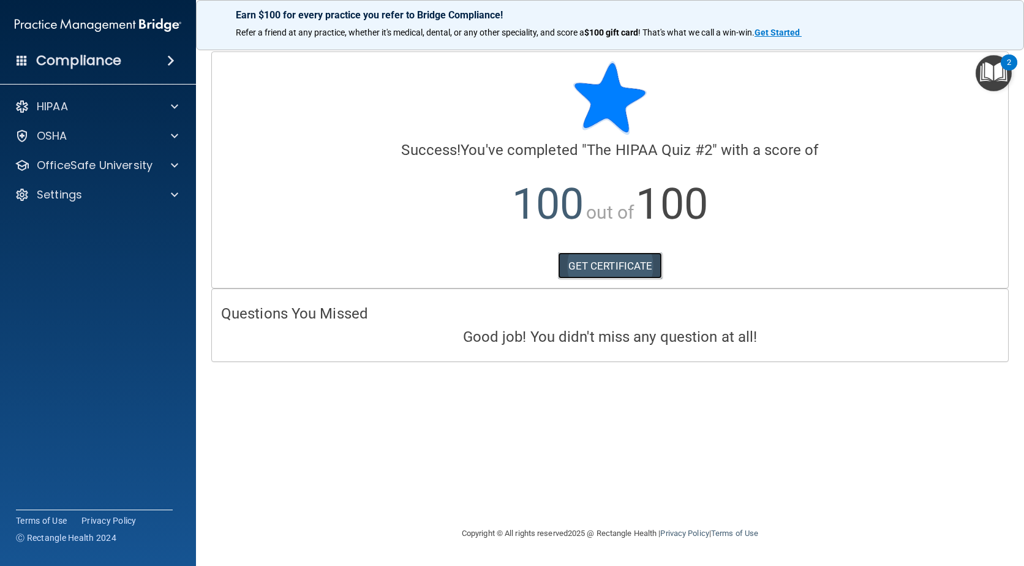
click at [620, 270] on link "GET CERTIFICATE" at bounding box center [610, 265] width 105 height 27
click at [176, 102] on span at bounding box center [174, 106] width 7 height 15
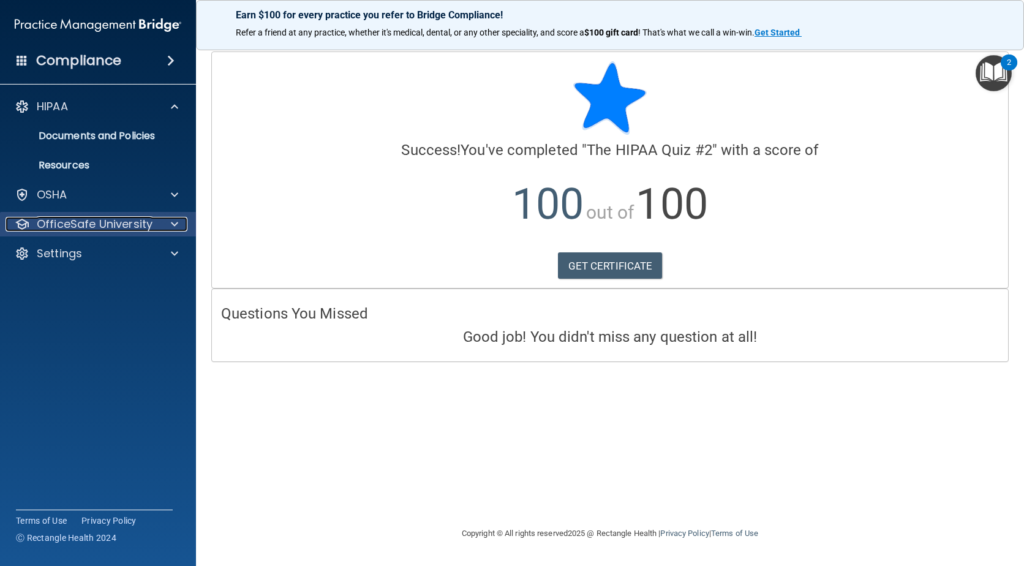
click at [173, 218] on span at bounding box center [174, 224] width 7 height 15
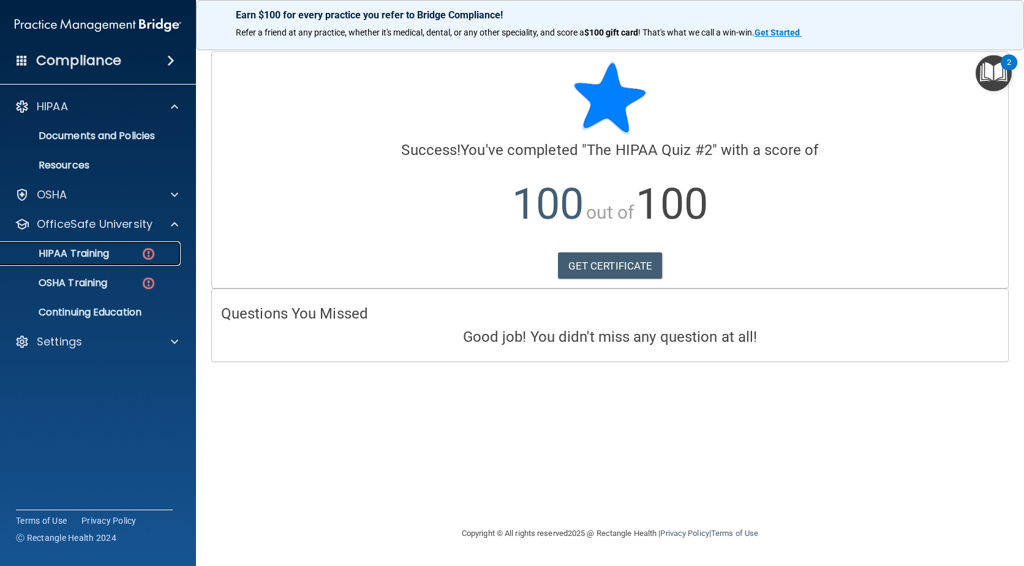
click at [152, 248] on img at bounding box center [148, 253] width 15 height 15
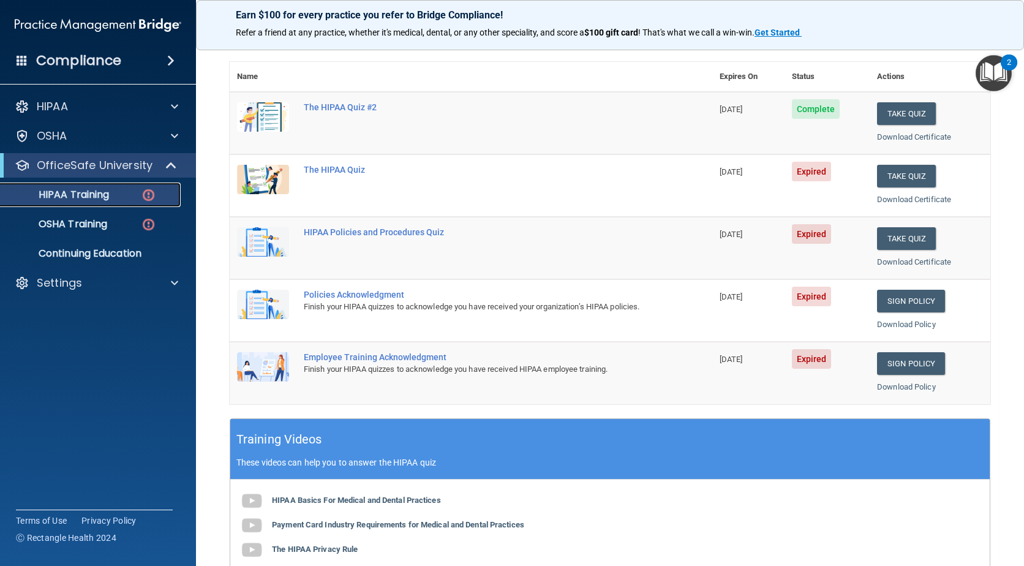
scroll to position [122, 0]
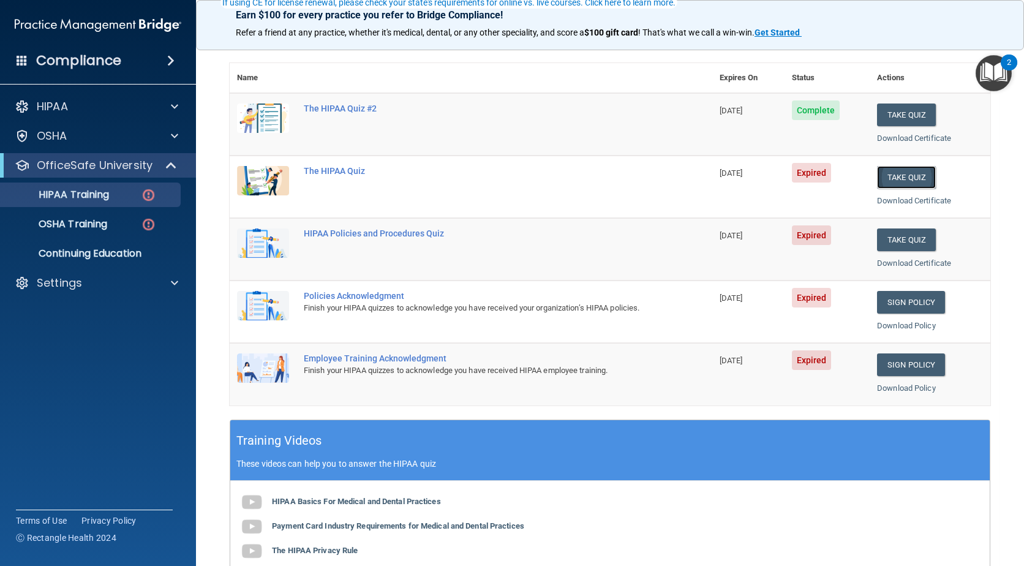
click at [893, 170] on button "Take Quiz" at bounding box center [906, 177] width 59 height 23
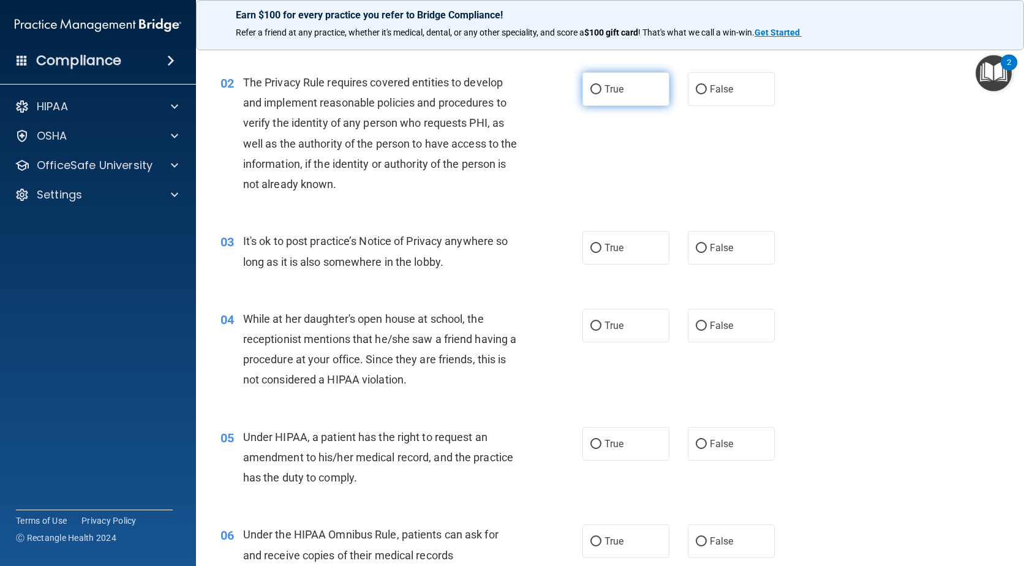
click at [606, 94] on span "True" at bounding box center [613, 89] width 19 height 12
click at [601, 94] on input "True" at bounding box center [595, 89] width 11 height 9
radio input "true"
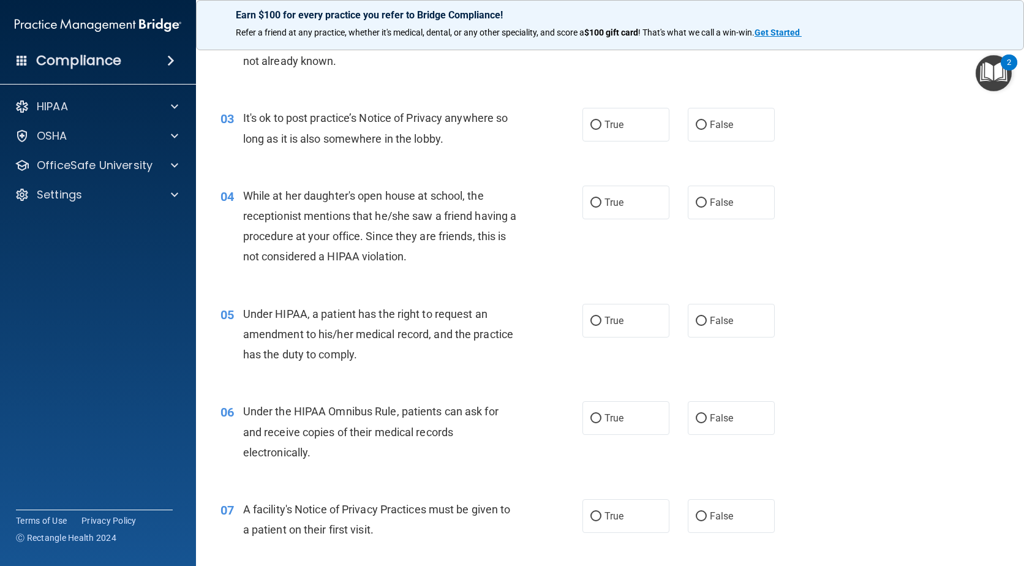
scroll to position [245, 0]
click at [716, 119] on span "False" at bounding box center [722, 125] width 24 height 12
click at [707, 121] on input "False" at bounding box center [701, 125] width 11 height 9
radio input "true"
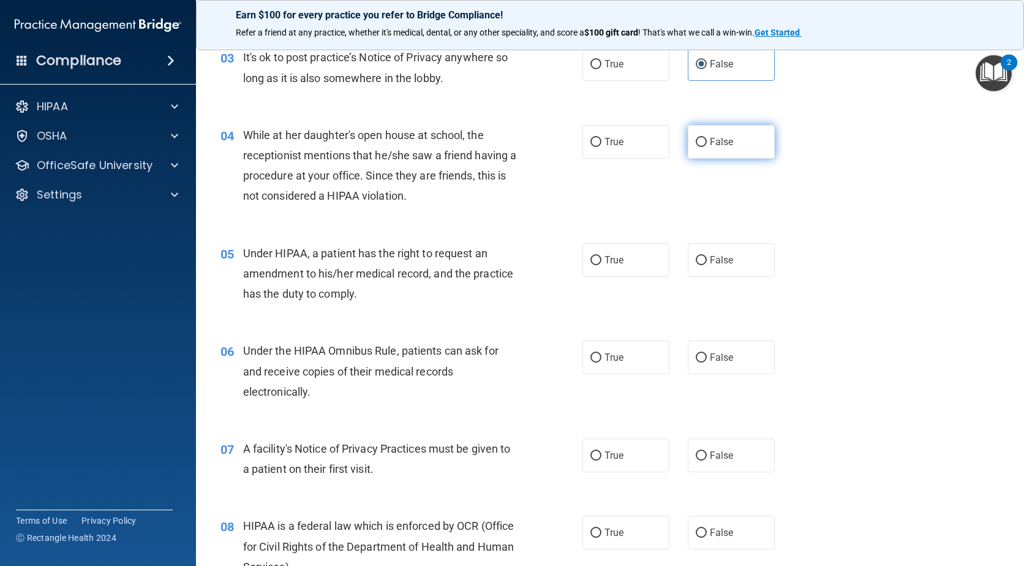
click at [723, 142] on span "False" at bounding box center [722, 142] width 24 height 12
click at [707, 142] on input "False" at bounding box center [701, 142] width 11 height 9
radio input "true"
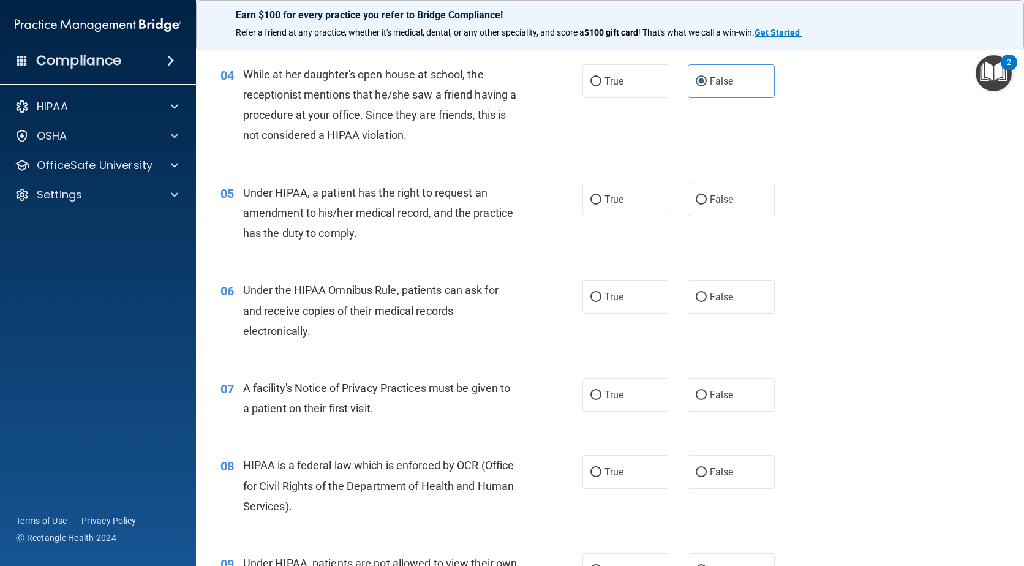
scroll to position [367, 0]
click at [696, 202] on input "False" at bounding box center [701, 199] width 11 height 9
radio input "true"
click at [633, 201] on label "True" at bounding box center [625, 199] width 87 height 34
click at [601, 201] on input "True" at bounding box center [595, 199] width 11 height 9
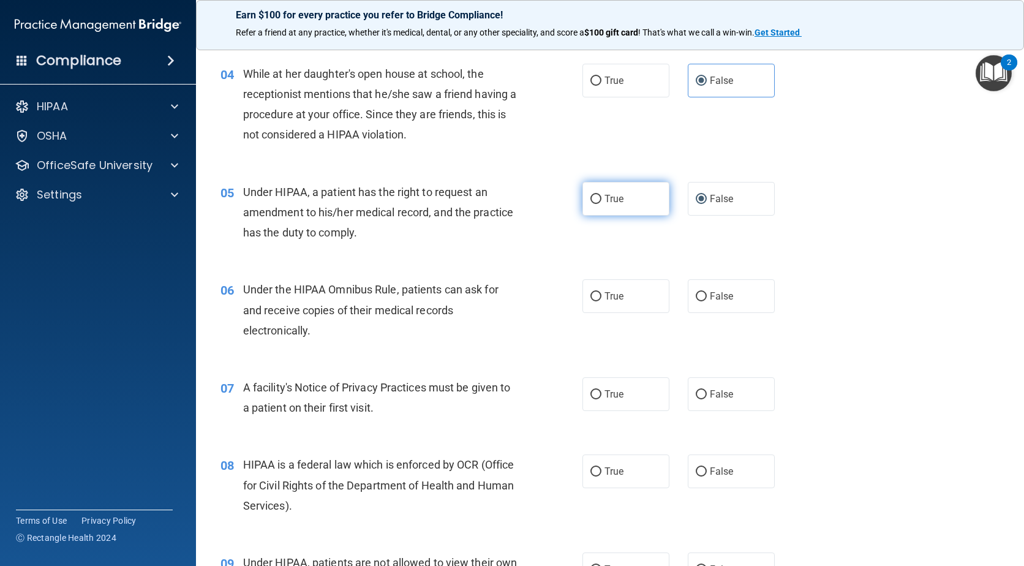
radio input "true"
radio input "false"
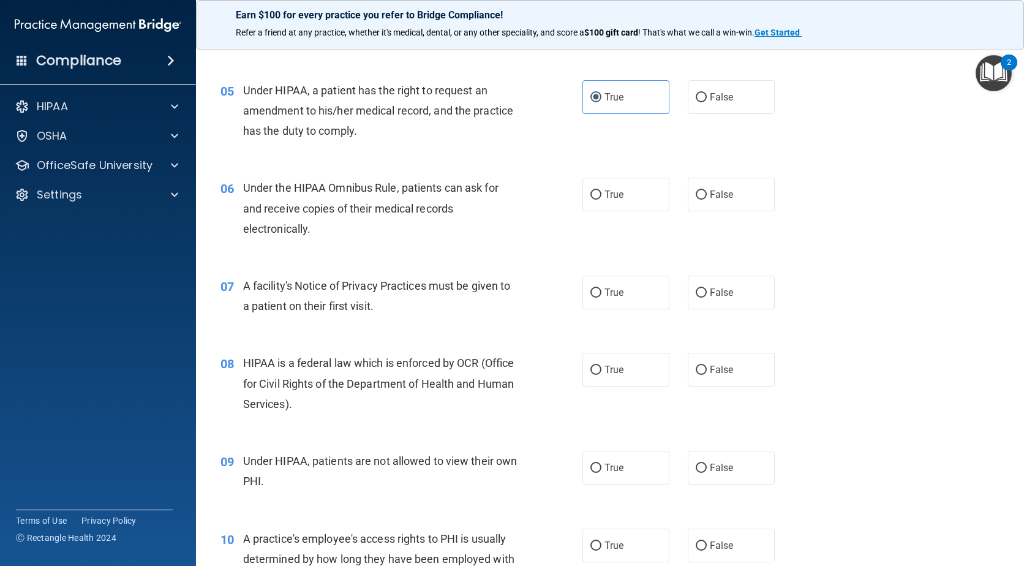
scroll to position [490, 0]
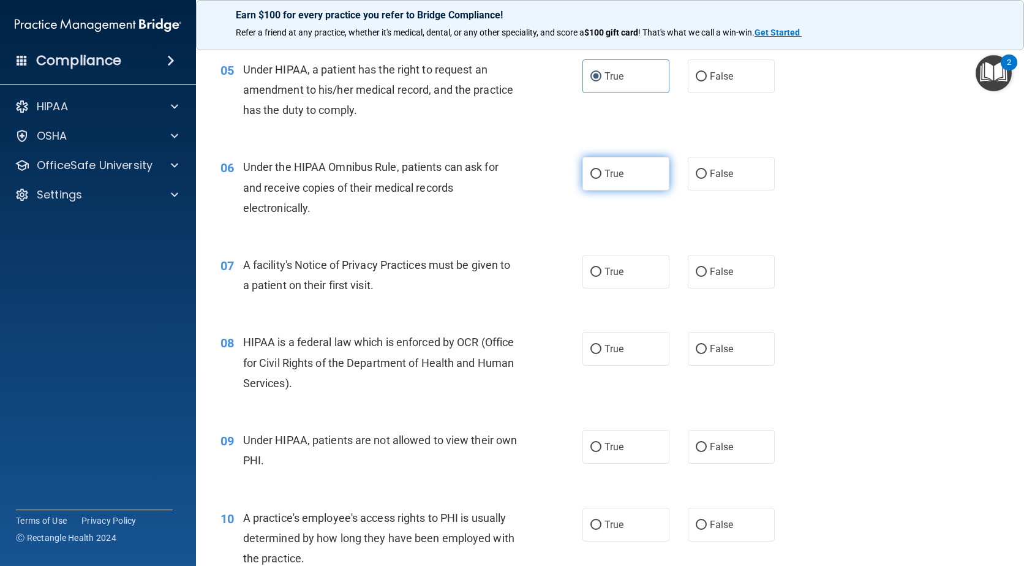
click at [630, 182] on label "True" at bounding box center [625, 174] width 87 height 34
click at [601, 179] on input "True" at bounding box center [595, 174] width 11 height 9
radio input "true"
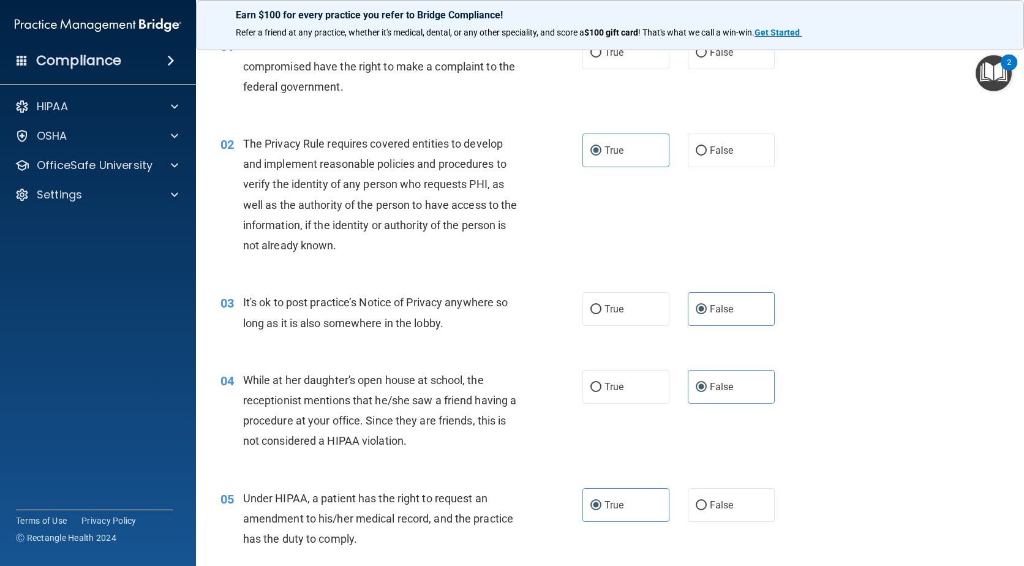
scroll to position [0, 0]
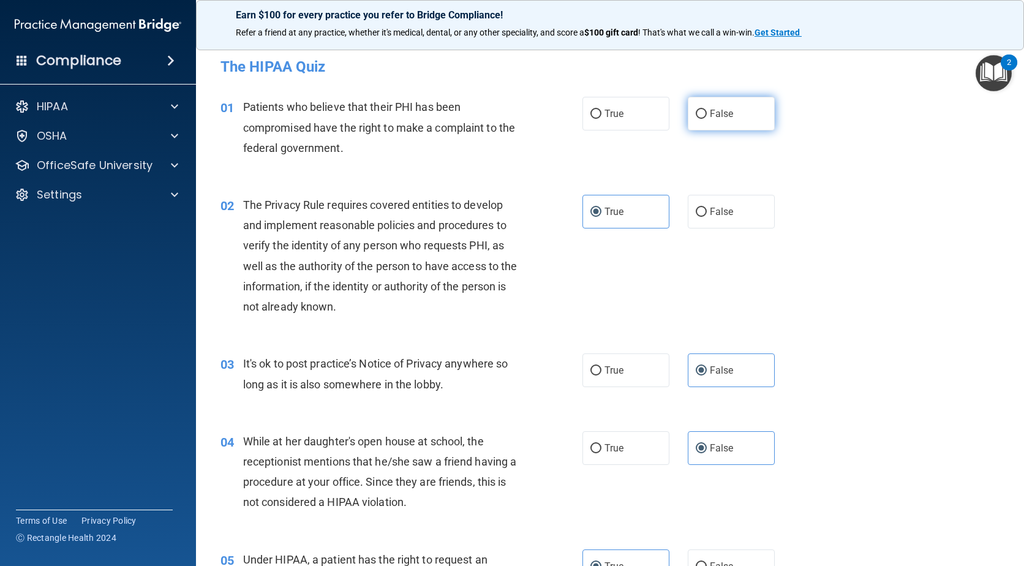
click at [716, 121] on label "False" at bounding box center [731, 114] width 87 height 34
click at [707, 119] on input "False" at bounding box center [701, 114] width 11 height 9
radio input "true"
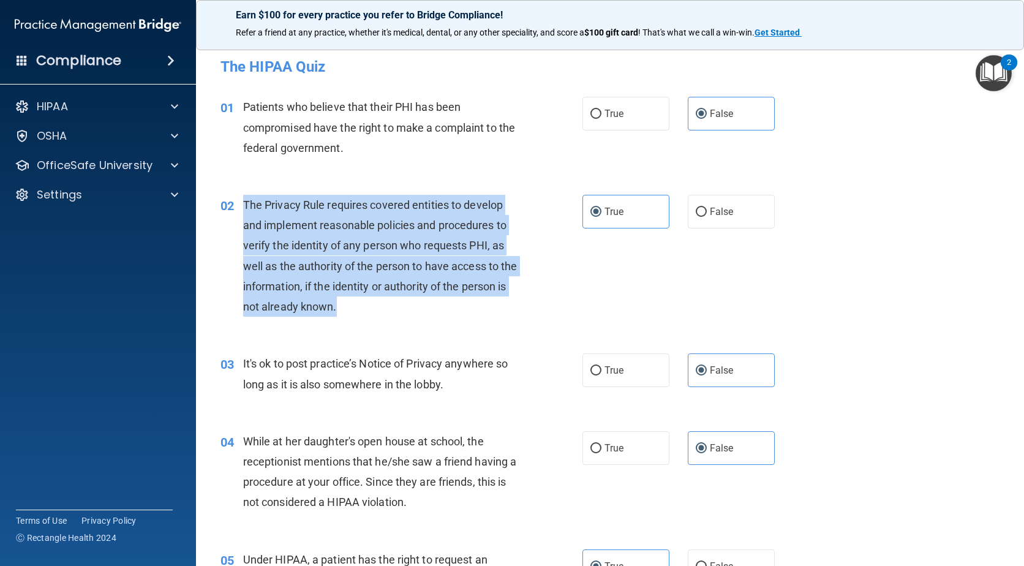
drag, startPoint x: 393, startPoint y: 309, endPoint x: 243, endPoint y: 208, distance: 180.7
click at [243, 208] on div "The Privacy Rule requires covered entities to develop and implement reasonable …" at bounding box center [385, 256] width 285 height 122
drag, startPoint x: 243, startPoint y: 208, endPoint x: 255, endPoint y: 208, distance: 12.2
click at [538, 270] on div "02 The Privacy Rule requires covered entities to develop and implement reasonab…" at bounding box center [401, 259] width 399 height 128
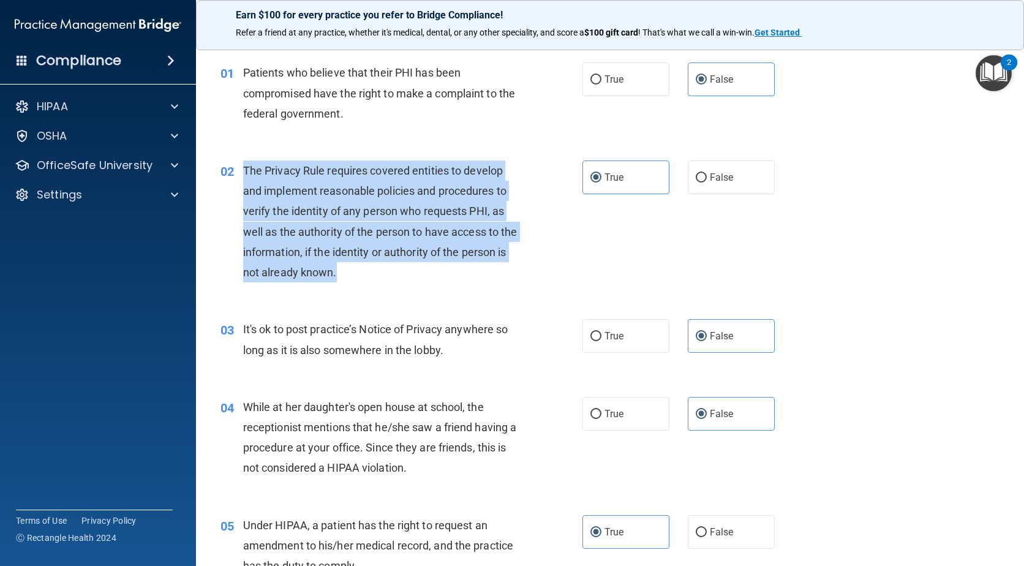
scroll to position [61, 0]
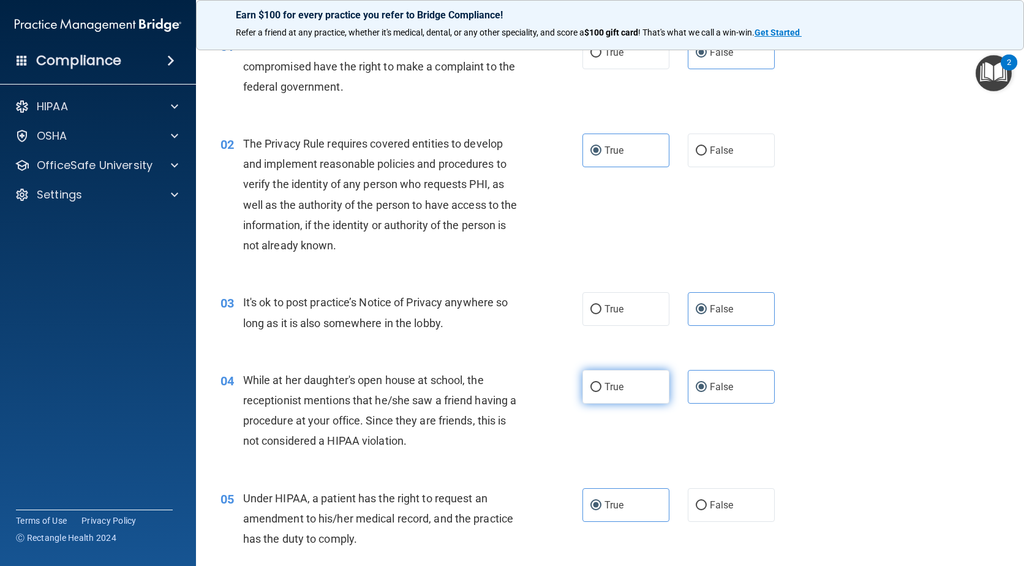
click at [612, 387] on span "True" at bounding box center [613, 387] width 19 height 12
click at [601, 387] on input "True" at bounding box center [595, 387] width 11 height 9
radio input "true"
radio input "false"
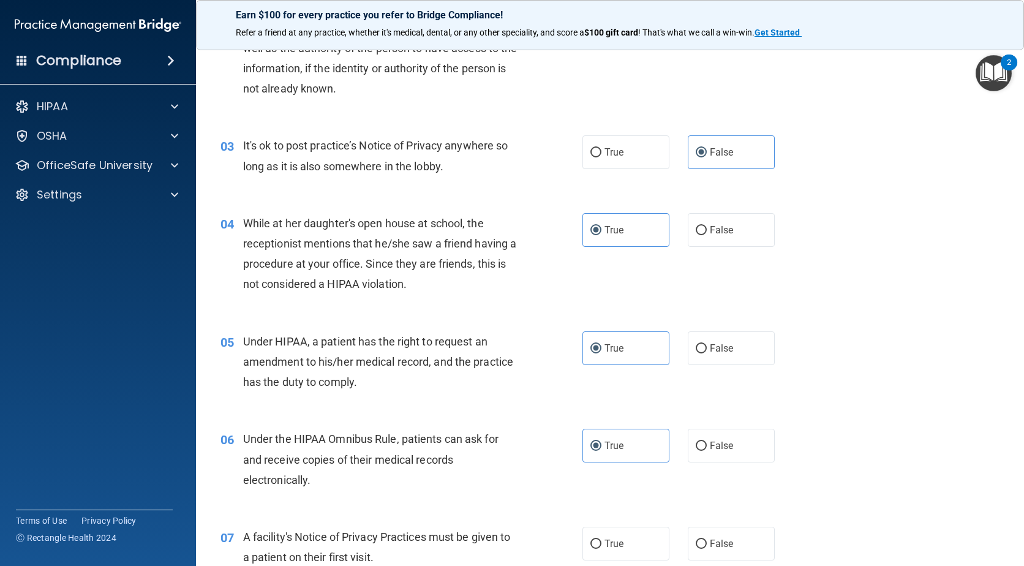
scroll to position [245, 0]
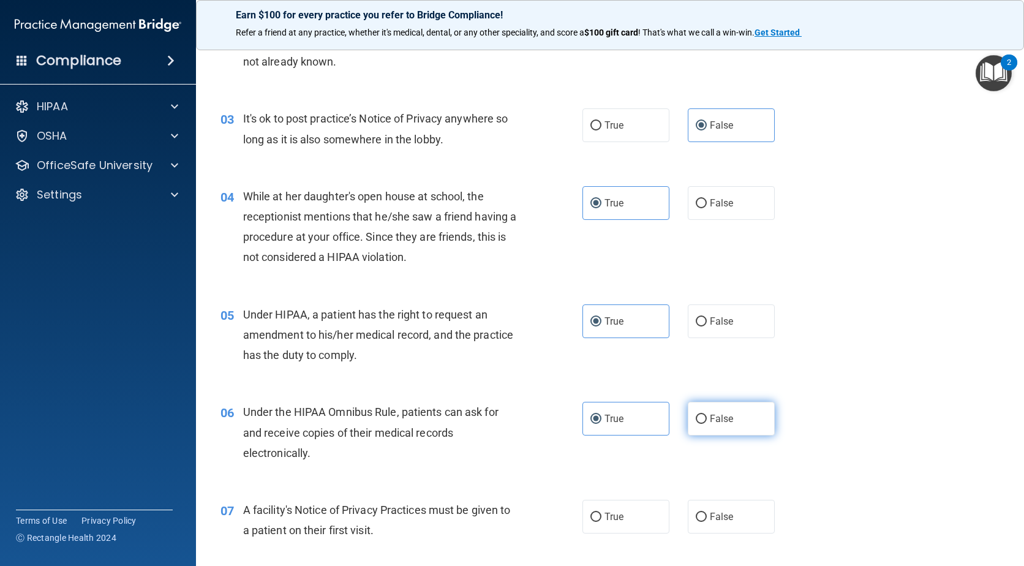
click at [696, 415] on input "False" at bounding box center [701, 419] width 11 height 9
radio input "true"
radio input "false"
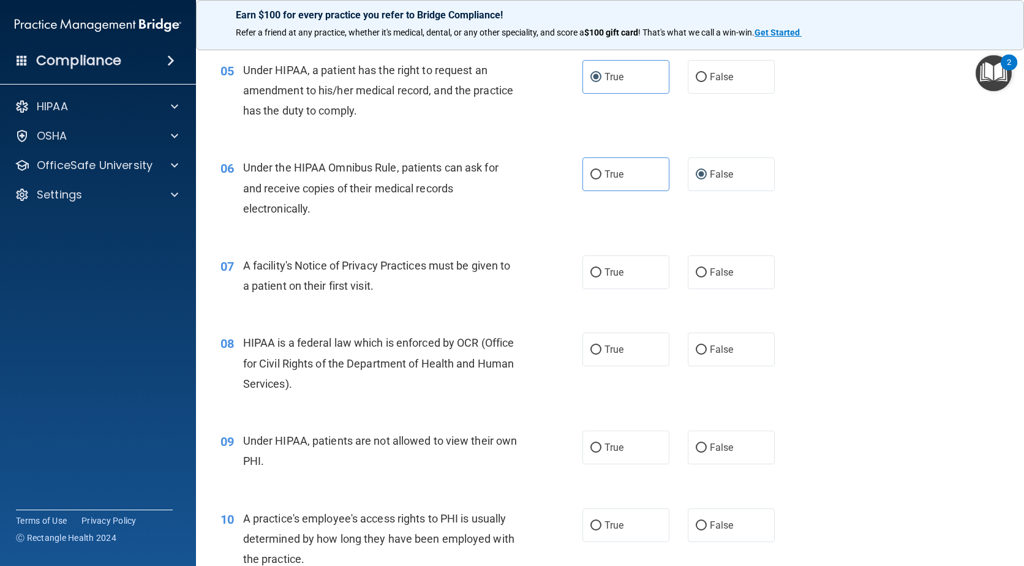
scroll to position [490, 0]
click at [698, 261] on label "False" at bounding box center [731, 272] width 87 height 34
click at [698, 268] on input "False" at bounding box center [701, 272] width 11 height 9
radio input "true"
click at [701, 351] on input "False" at bounding box center [701, 349] width 11 height 9
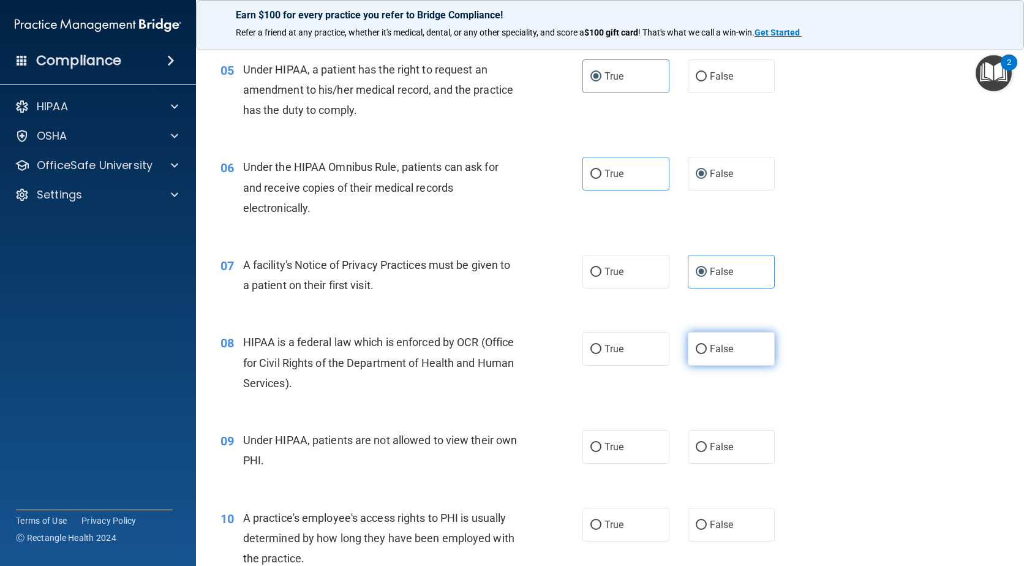
radio input "true"
click at [713, 450] on span "False" at bounding box center [722, 447] width 24 height 12
click at [707, 450] on input "False" at bounding box center [701, 447] width 11 height 9
radio input "true"
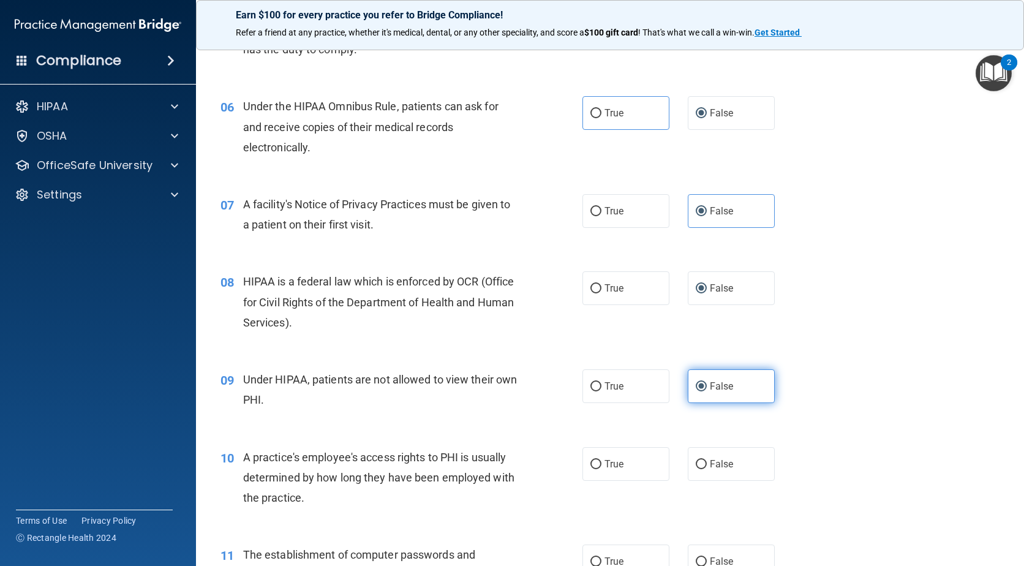
scroll to position [551, 0]
click at [585, 465] on label "True" at bounding box center [625, 463] width 87 height 34
click at [590, 465] on input "True" at bounding box center [595, 463] width 11 height 9
radio input "true"
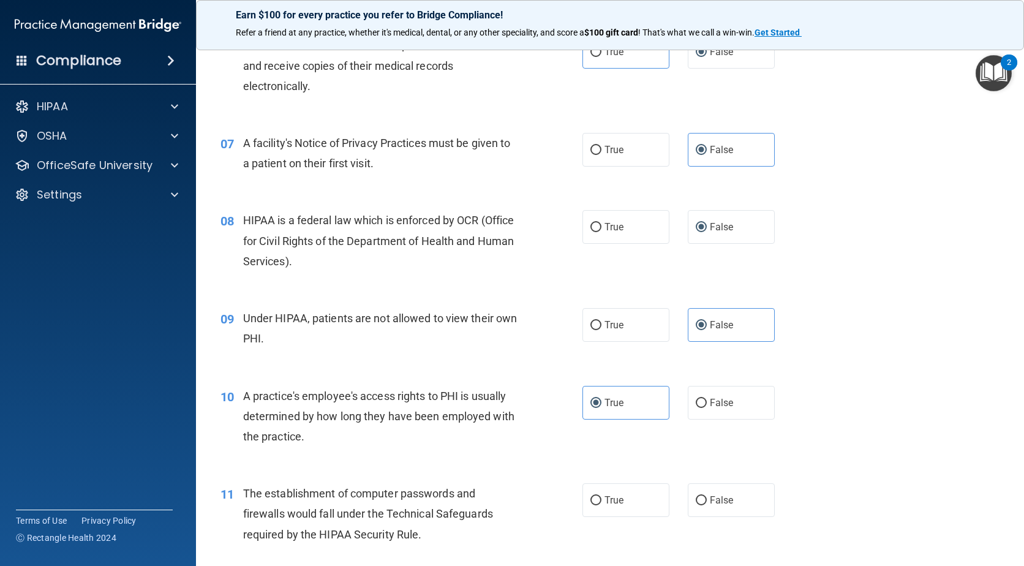
scroll to position [674, 0]
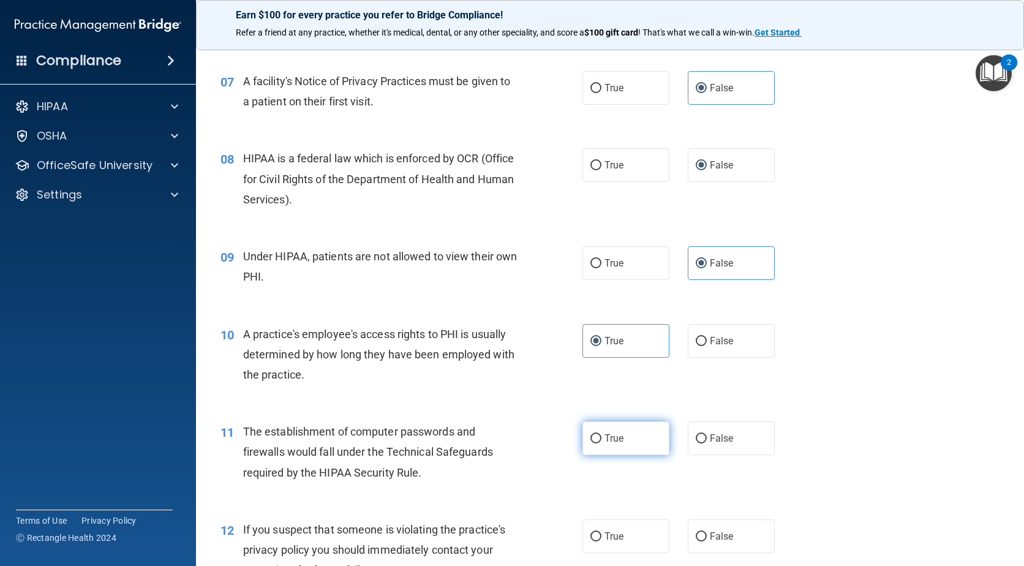
click at [601, 425] on label "True" at bounding box center [625, 438] width 87 height 34
click at [601, 434] on input "True" at bounding box center [595, 438] width 11 height 9
radio input "true"
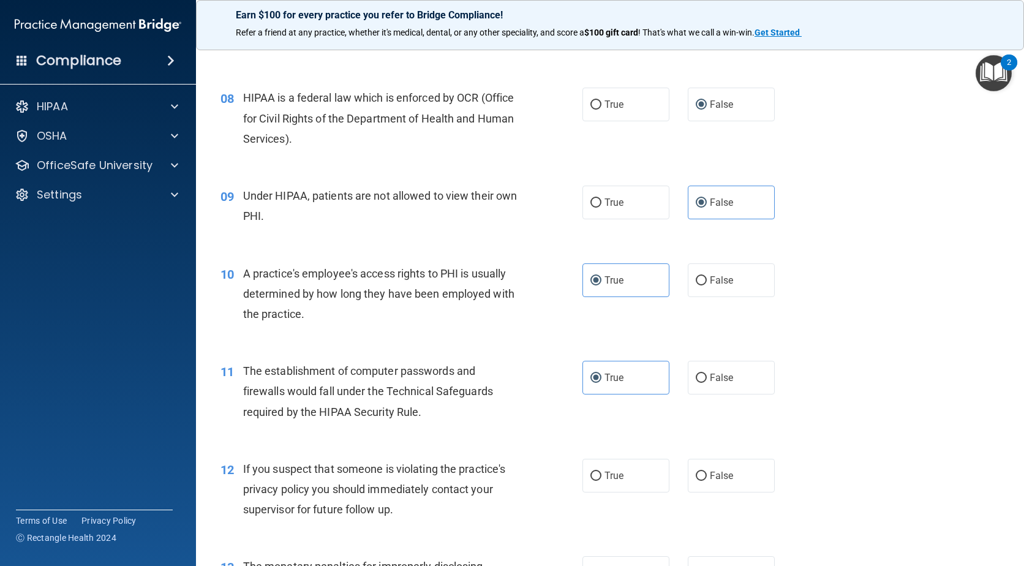
scroll to position [735, 0]
click at [604, 475] on span "True" at bounding box center [613, 475] width 19 height 12
click at [601, 475] on input "True" at bounding box center [595, 475] width 11 height 9
radio input "true"
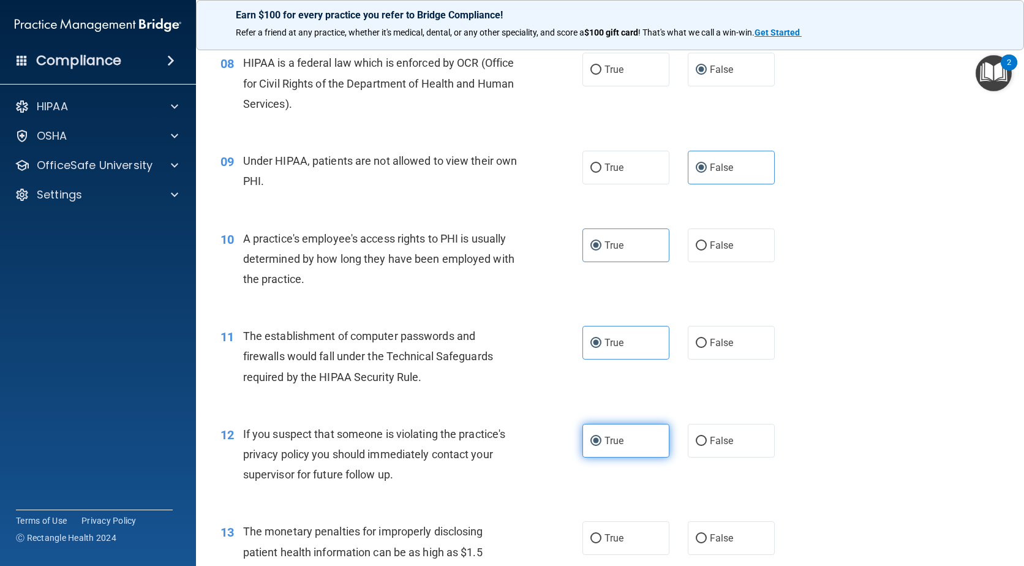
scroll to position [796, 0]
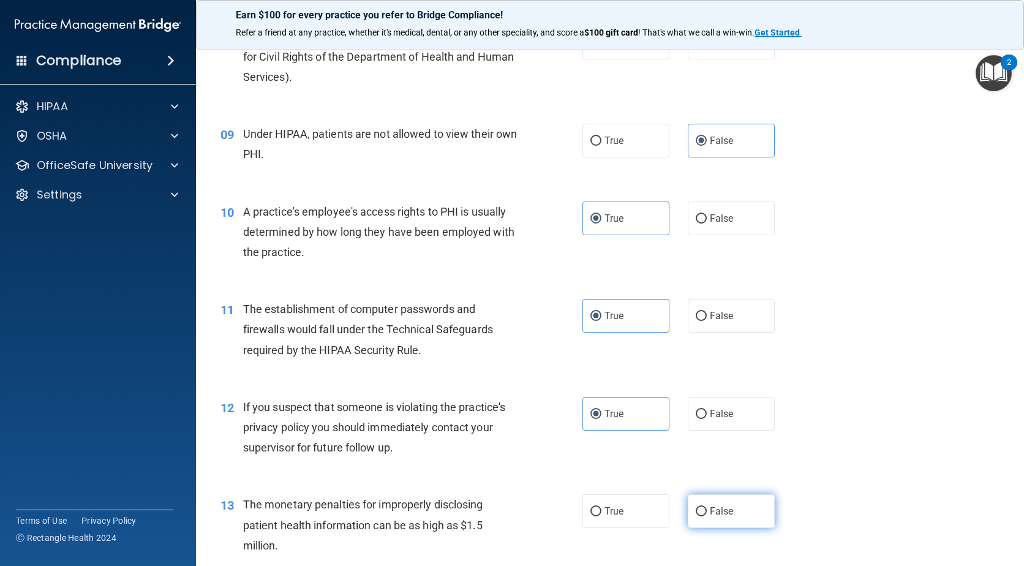
click at [724, 508] on span "False" at bounding box center [722, 511] width 24 height 12
click at [707, 508] on input "False" at bounding box center [701, 511] width 11 height 9
radio input "true"
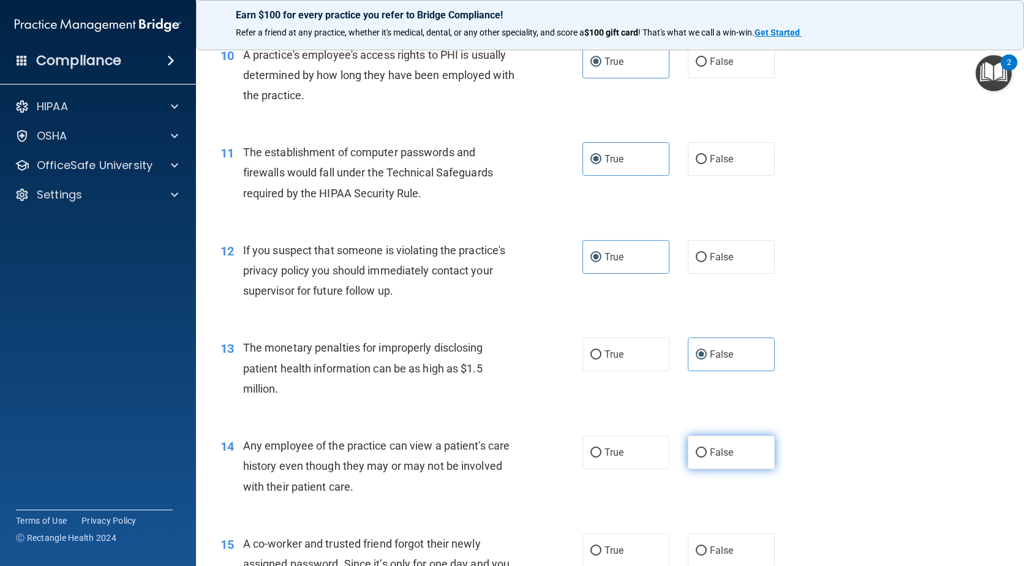
scroll to position [980, 0]
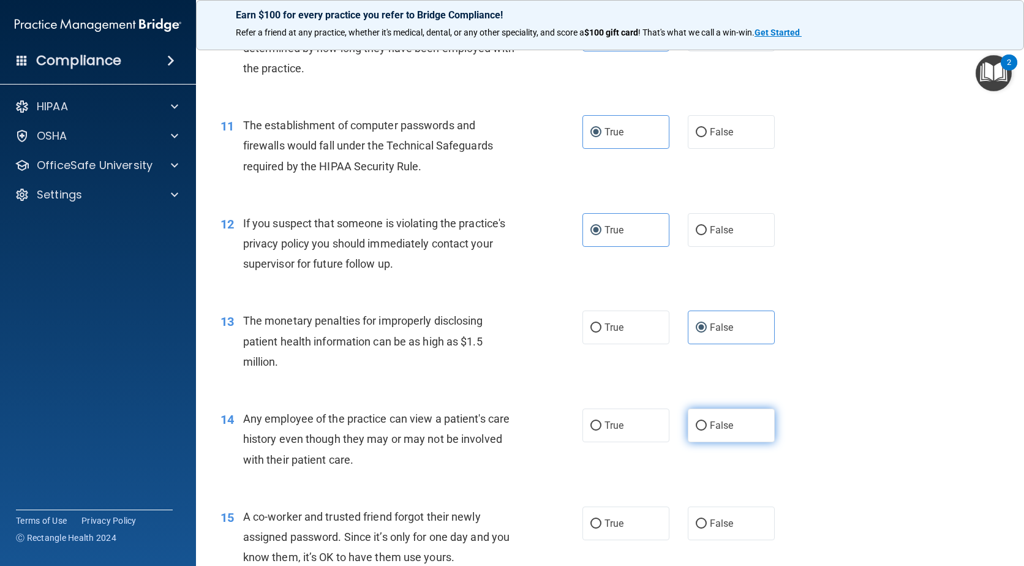
click at [692, 434] on label "False" at bounding box center [731, 425] width 87 height 34
click at [696, 430] on input "False" at bounding box center [701, 425] width 11 height 9
radio input "true"
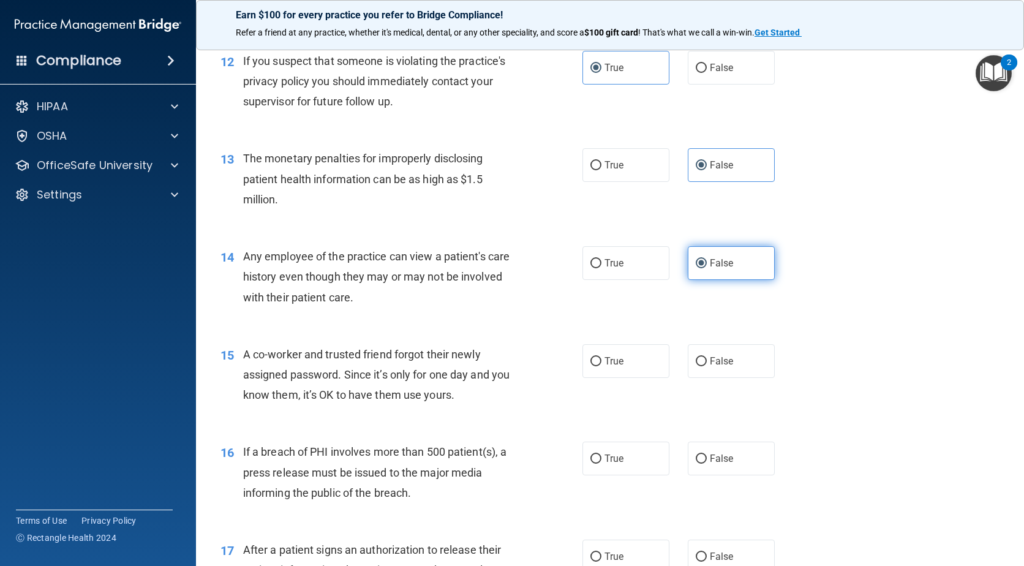
scroll to position [1163, 0]
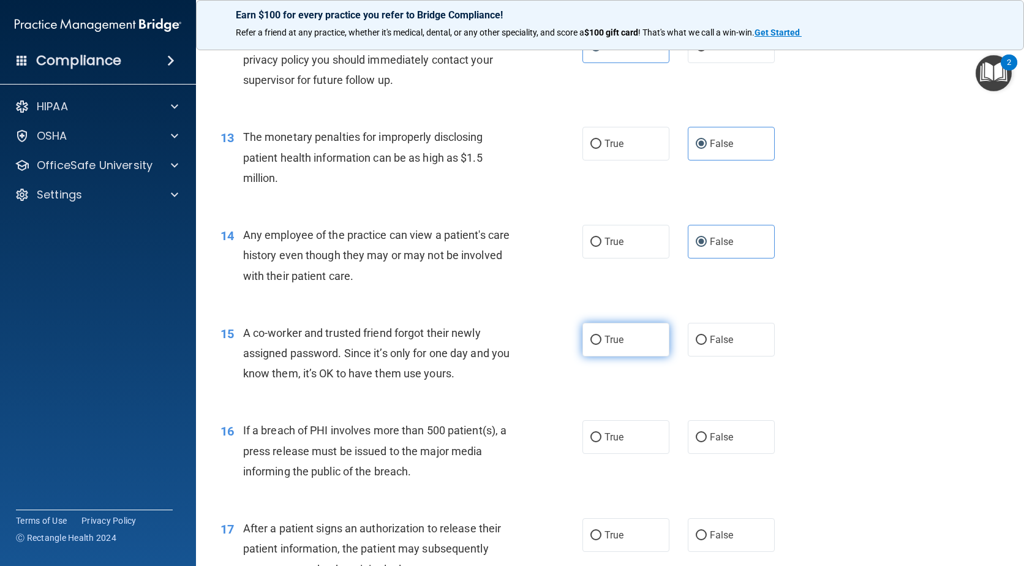
click at [593, 342] on input "True" at bounding box center [595, 340] width 11 height 9
radio input "true"
click at [600, 437] on label "True" at bounding box center [625, 437] width 87 height 34
click at [600, 437] on input "True" at bounding box center [595, 437] width 11 height 9
radio input "true"
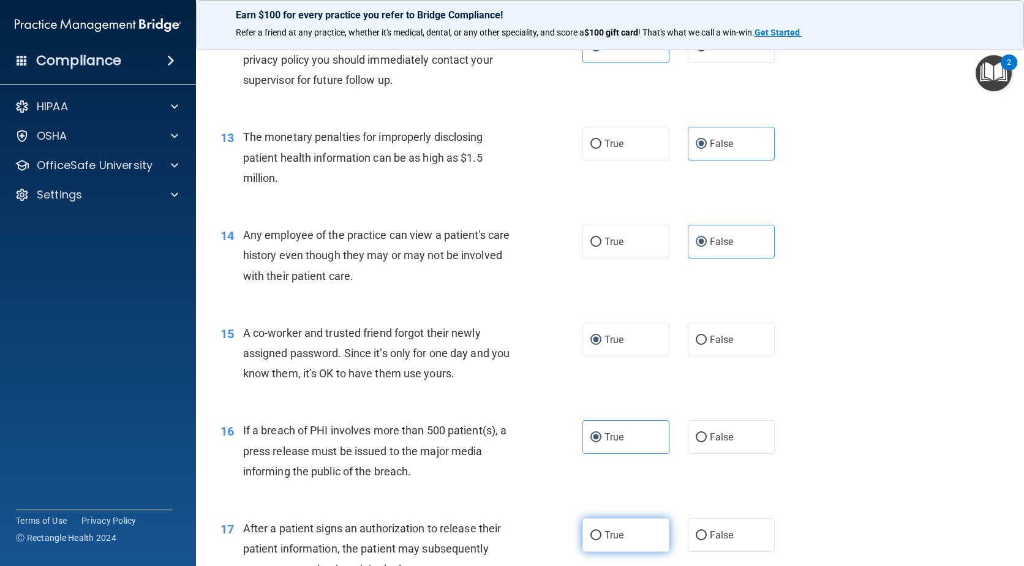
click at [596, 528] on label "True" at bounding box center [625, 535] width 87 height 34
click at [596, 531] on input "True" at bounding box center [595, 535] width 11 height 9
radio input "true"
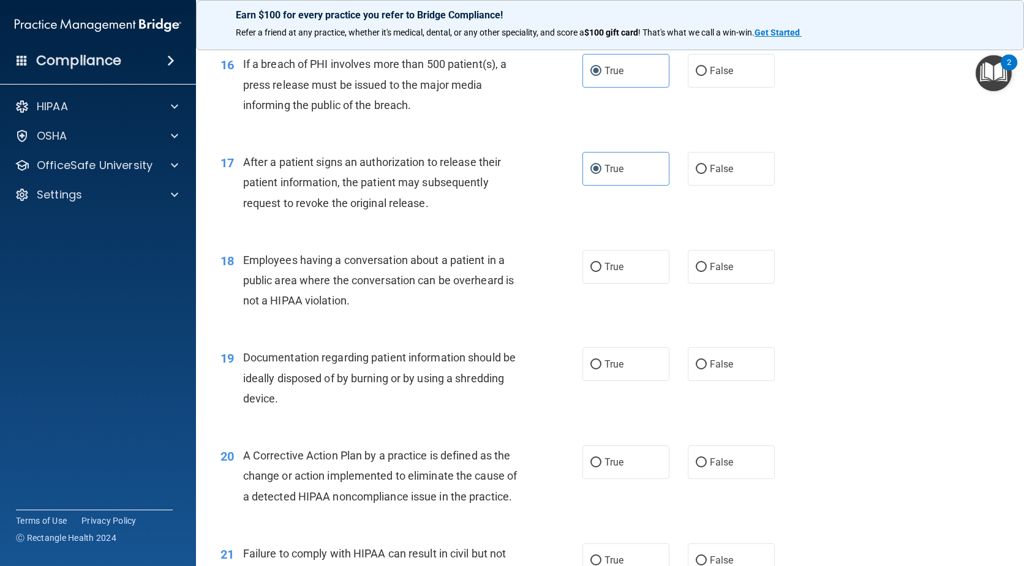
scroll to position [1531, 0]
click at [696, 269] on input "False" at bounding box center [701, 265] width 11 height 9
radio input "true"
drag, startPoint x: 701, startPoint y: 359, endPoint x: 701, endPoint y: 378, distance: 19.6
click at [701, 360] on label "False" at bounding box center [731, 363] width 87 height 34
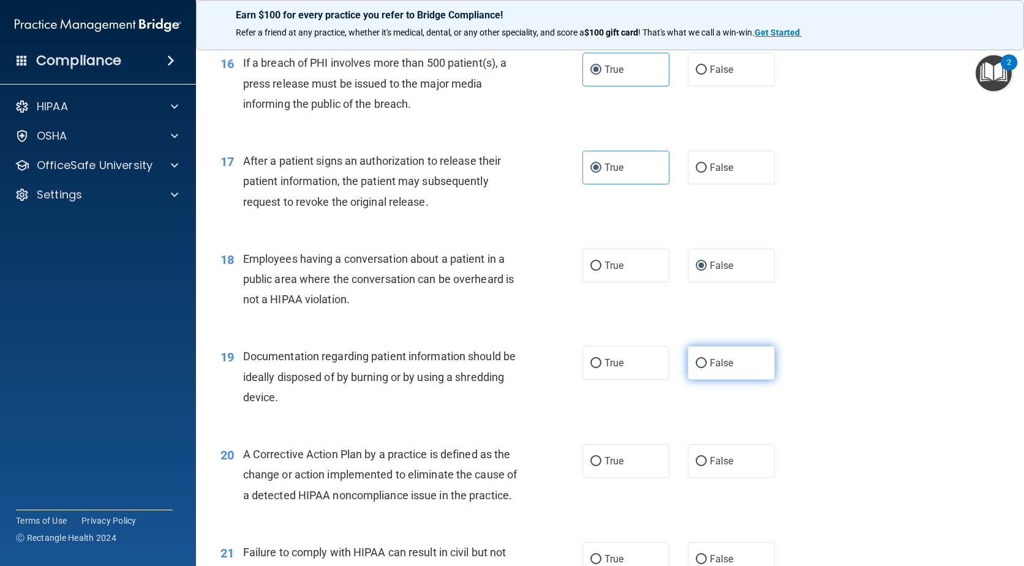
click at [701, 360] on input "False" at bounding box center [701, 363] width 11 height 9
radio input "true"
click at [711, 473] on label "False" at bounding box center [731, 461] width 87 height 34
click at [707, 466] on input "False" at bounding box center [701, 461] width 11 height 9
radio input "true"
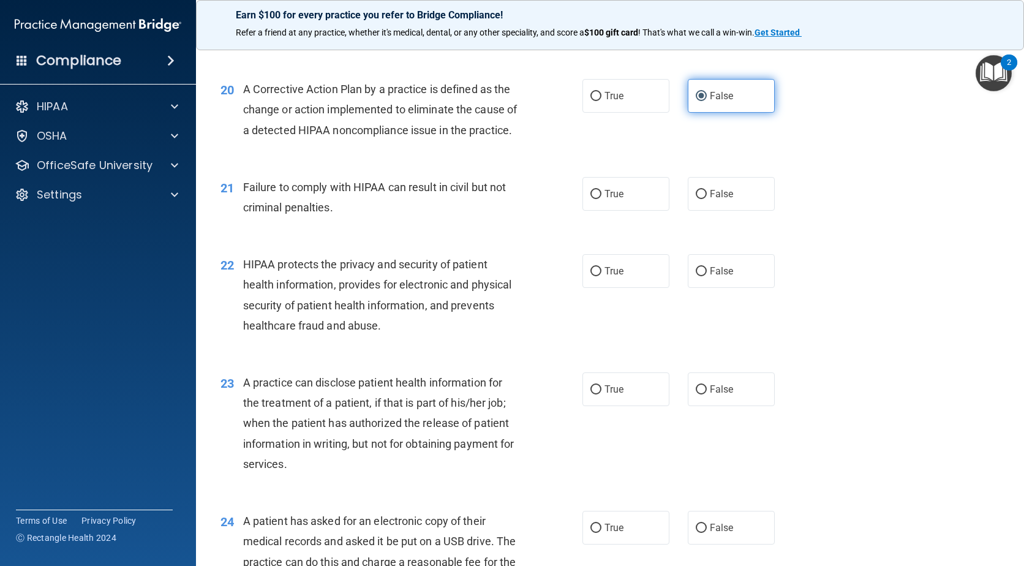
scroll to position [1898, 0]
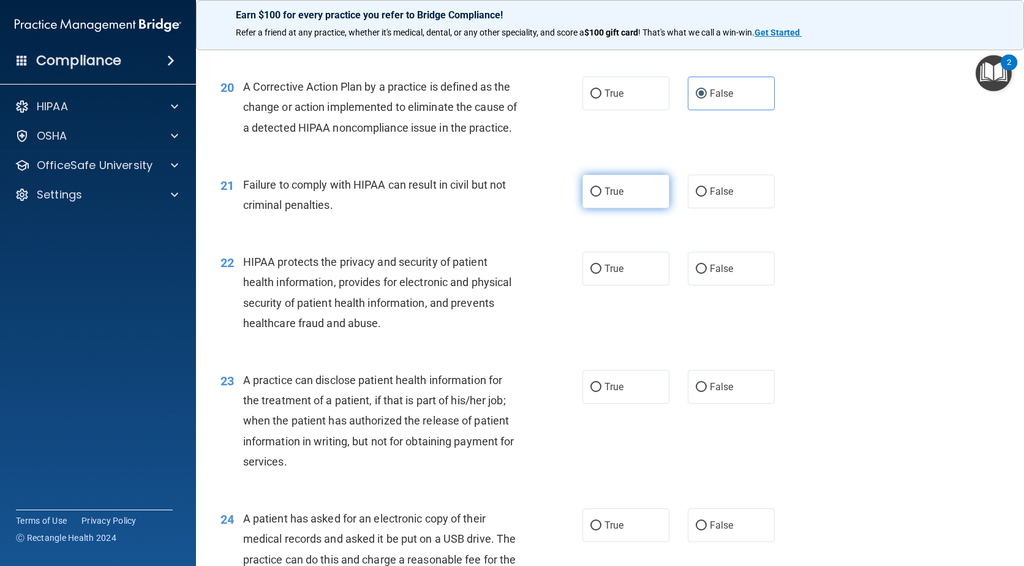
click at [588, 206] on label "True" at bounding box center [625, 192] width 87 height 34
click at [590, 197] on input "True" at bounding box center [595, 191] width 11 height 9
radio input "true"
click at [601, 285] on label "True" at bounding box center [625, 269] width 87 height 34
click at [601, 274] on input "True" at bounding box center [595, 269] width 11 height 9
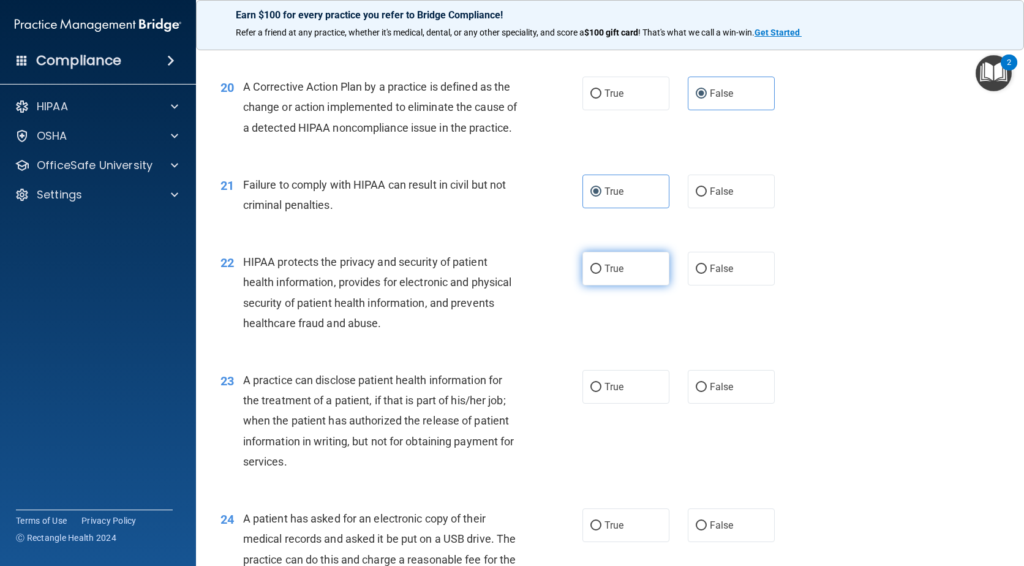
radio input "true"
click at [735, 404] on label "False" at bounding box center [731, 387] width 87 height 34
click at [707, 392] on input "False" at bounding box center [701, 387] width 11 height 9
radio input "true"
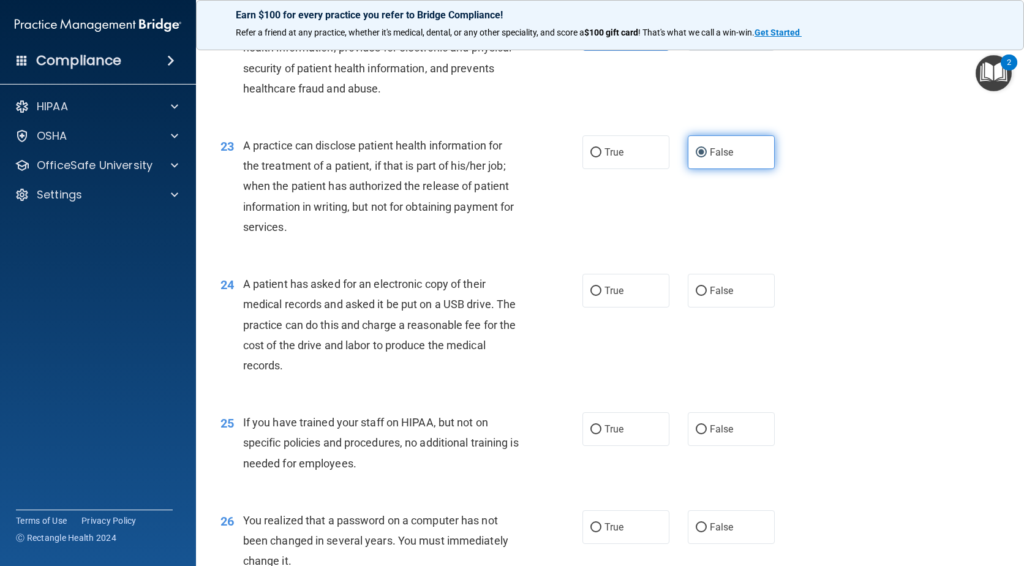
scroll to position [2143, 0]
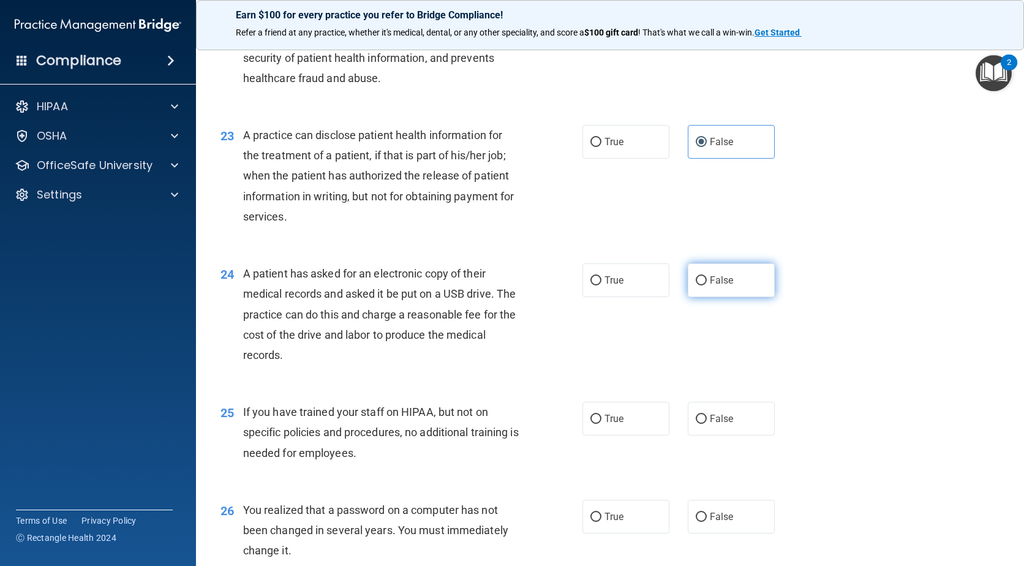
click at [702, 297] on label "False" at bounding box center [731, 280] width 87 height 34
click at [702, 285] on input "False" at bounding box center [701, 280] width 11 height 9
radio input "true"
click at [582, 435] on label "True" at bounding box center [625, 419] width 87 height 34
click at [590, 424] on input "True" at bounding box center [595, 419] width 11 height 9
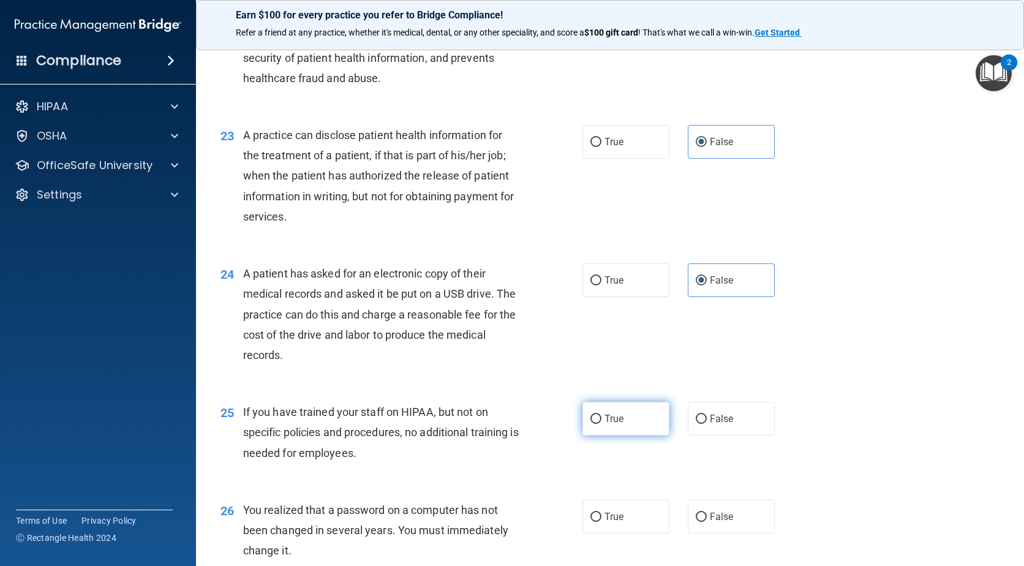
radio input "true"
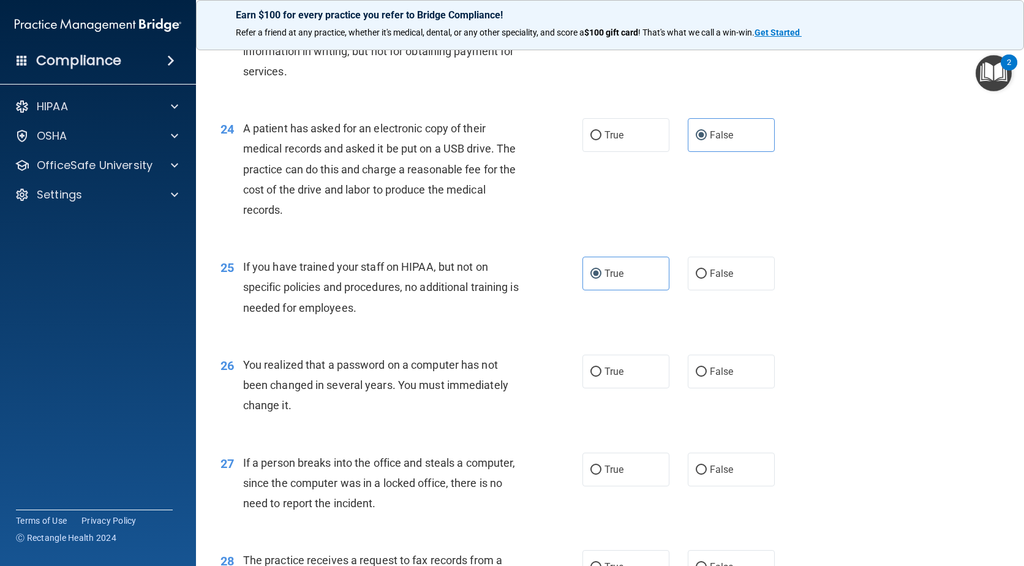
scroll to position [2388, 0]
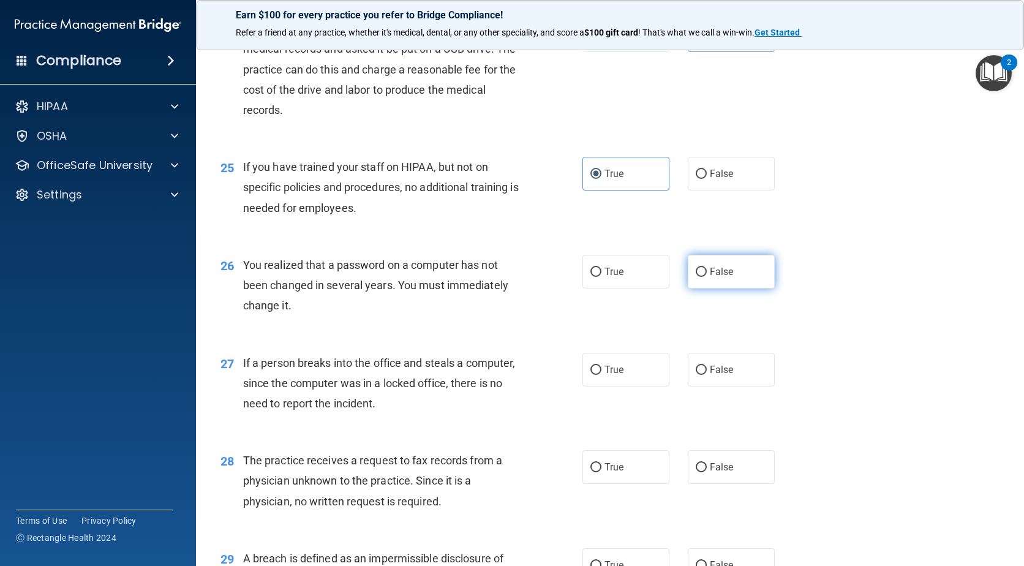
click at [702, 288] on label "False" at bounding box center [731, 272] width 87 height 34
click at [702, 277] on input "False" at bounding box center [701, 272] width 11 height 9
radio input "true"
click at [701, 386] on label "False" at bounding box center [731, 370] width 87 height 34
click at [701, 375] on input "False" at bounding box center [701, 370] width 11 height 9
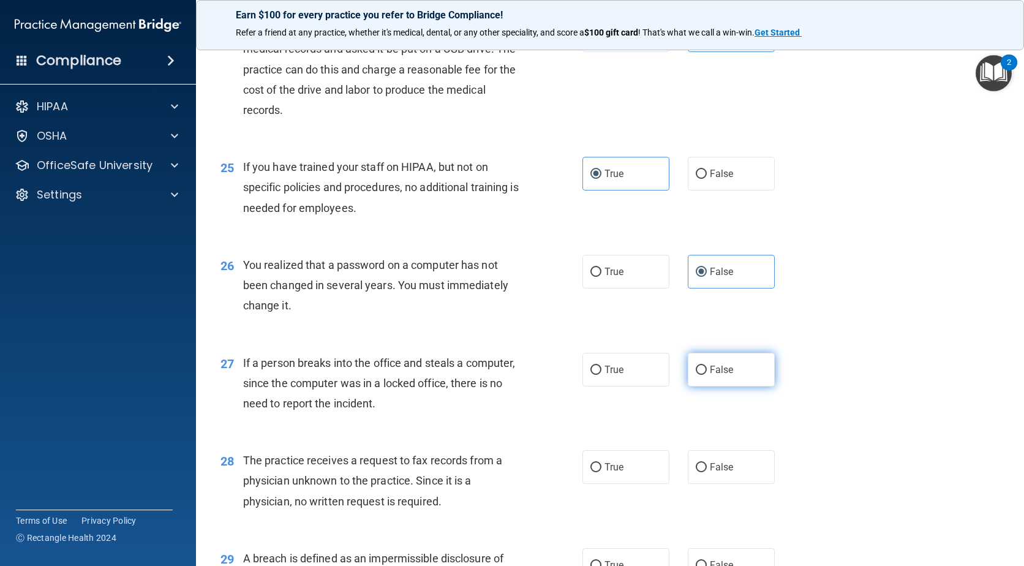
radio input "true"
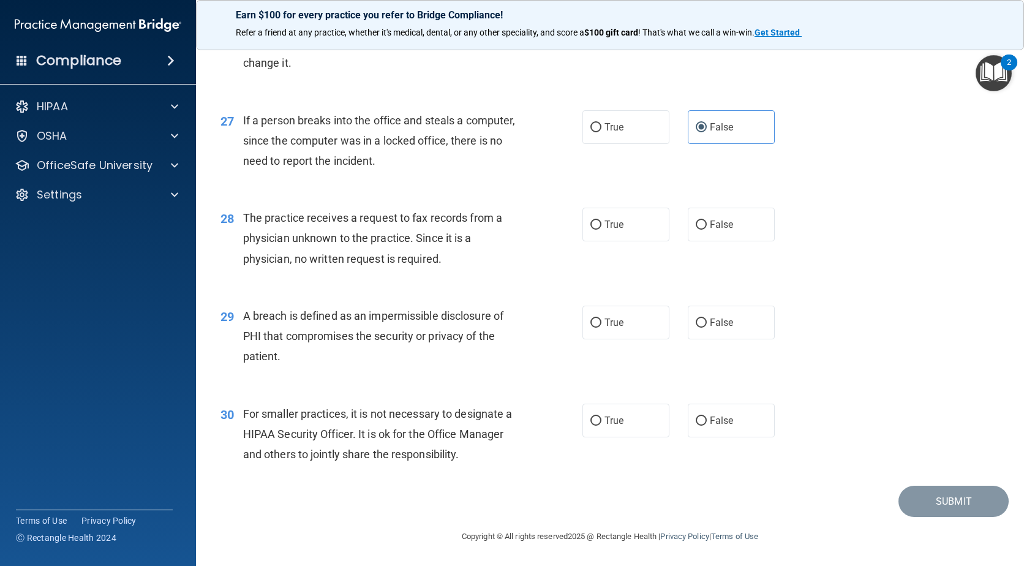
scroll to position [2633, 0]
click at [607, 235] on label "True" at bounding box center [625, 225] width 87 height 34
click at [601, 230] on input "True" at bounding box center [595, 224] width 11 height 9
radio input "true"
click at [607, 339] on label "True" at bounding box center [625, 323] width 87 height 34
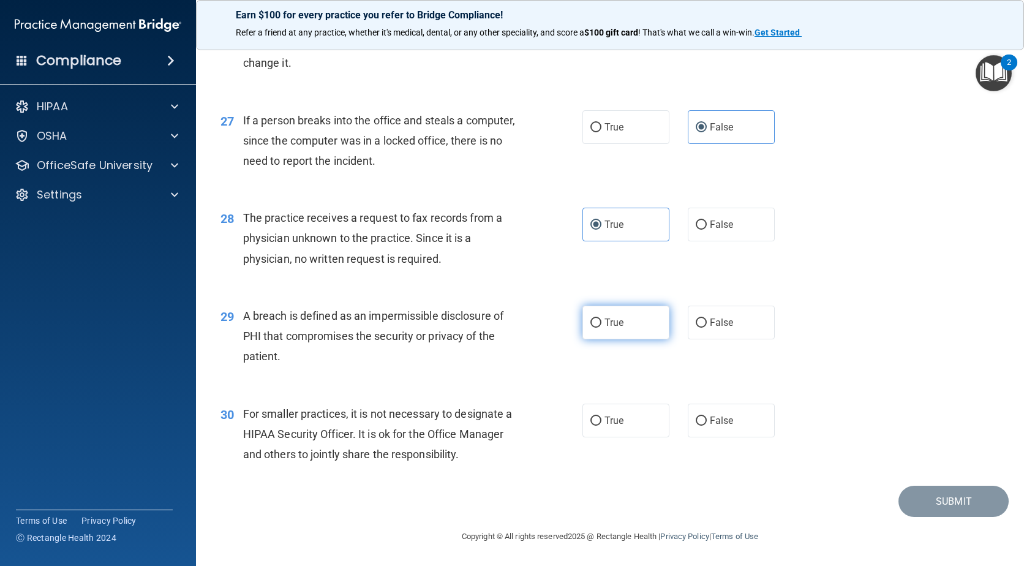
click at [601, 328] on input "True" at bounding box center [595, 322] width 11 height 9
radio input "true"
click at [612, 426] on span "True" at bounding box center [613, 421] width 19 height 12
click at [601, 426] on input "True" at bounding box center [595, 420] width 11 height 9
radio input "true"
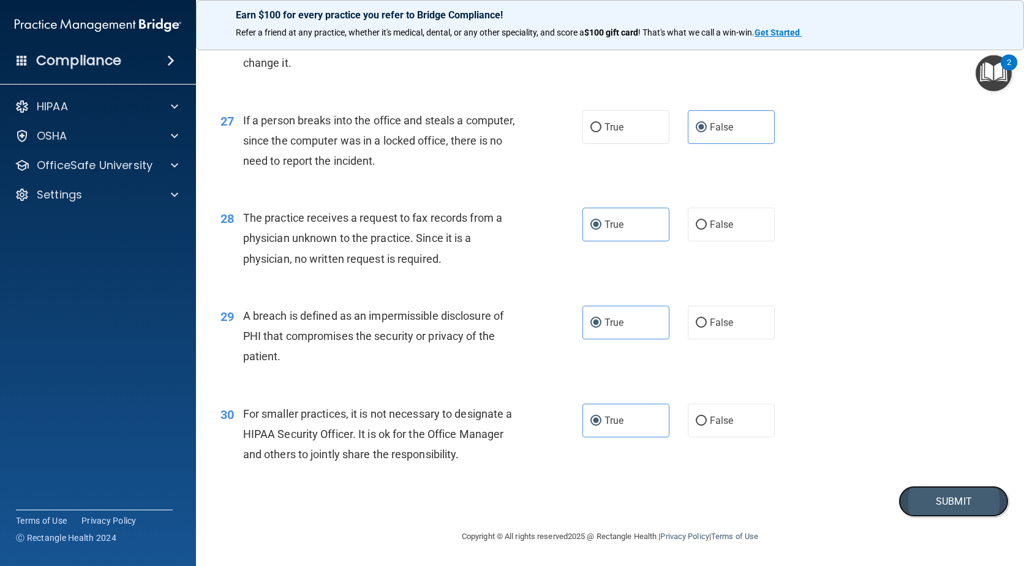
click at [937, 517] on button "Submit" at bounding box center [953, 501] width 110 height 31
click at [933, 517] on button "Submit" at bounding box center [953, 501] width 110 height 31
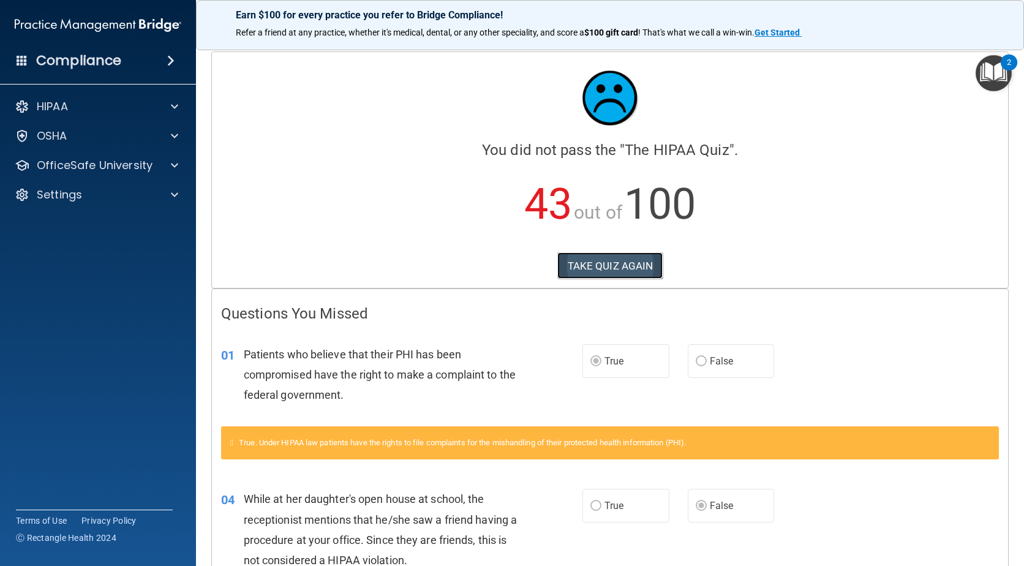
click at [603, 259] on button "TAKE QUIZ AGAIN" at bounding box center [610, 265] width 106 height 27
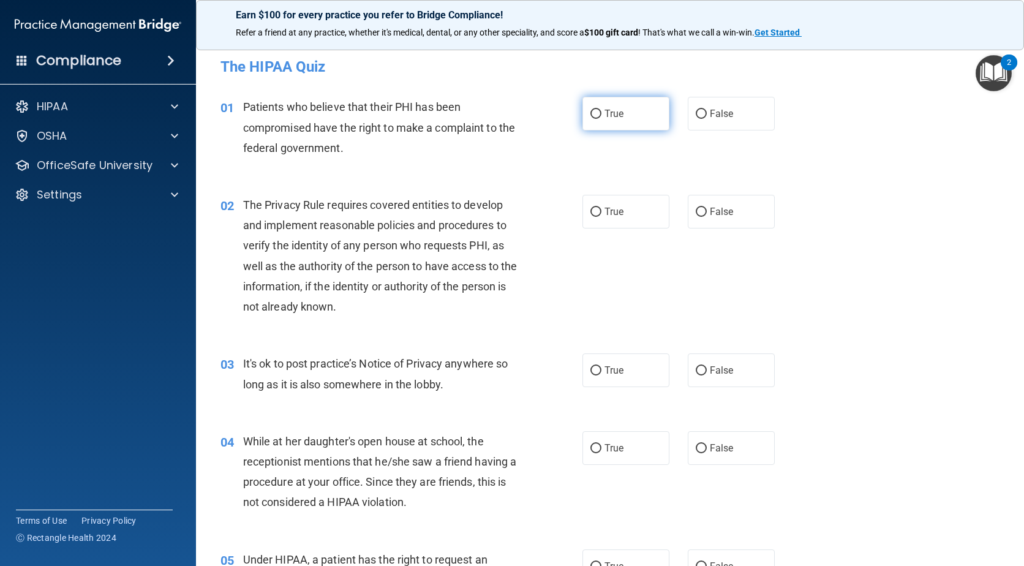
click at [600, 126] on label "True" at bounding box center [625, 114] width 87 height 34
click at [600, 119] on input "True" at bounding box center [595, 114] width 11 height 9
radio input "true"
click at [607, 203] on label "True" at bounding box center [625, 212] width 87 height 34
click at [601, 208] on input "True" at bounding box center [595, 212] width 11 height 9
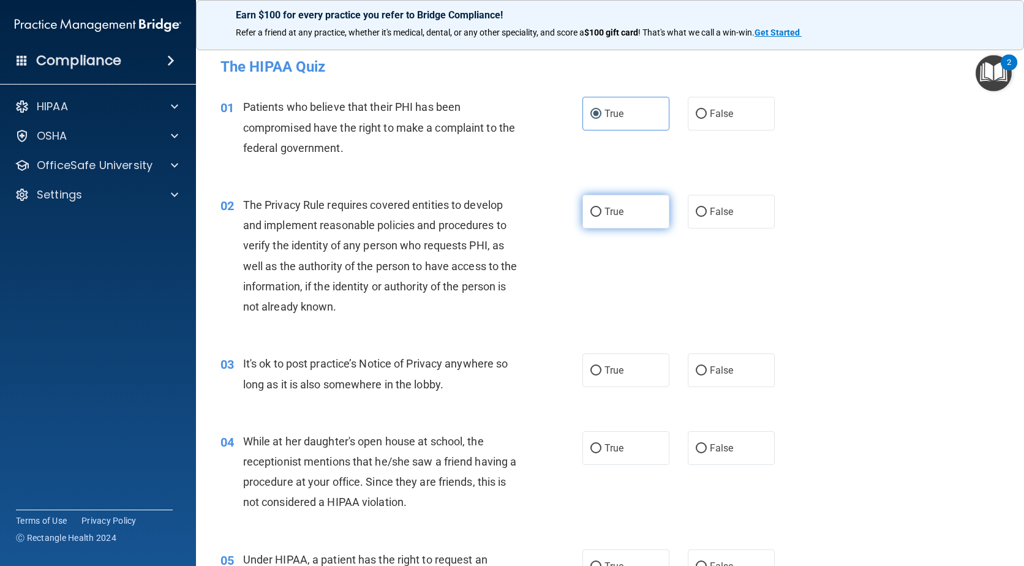
radio input "true"
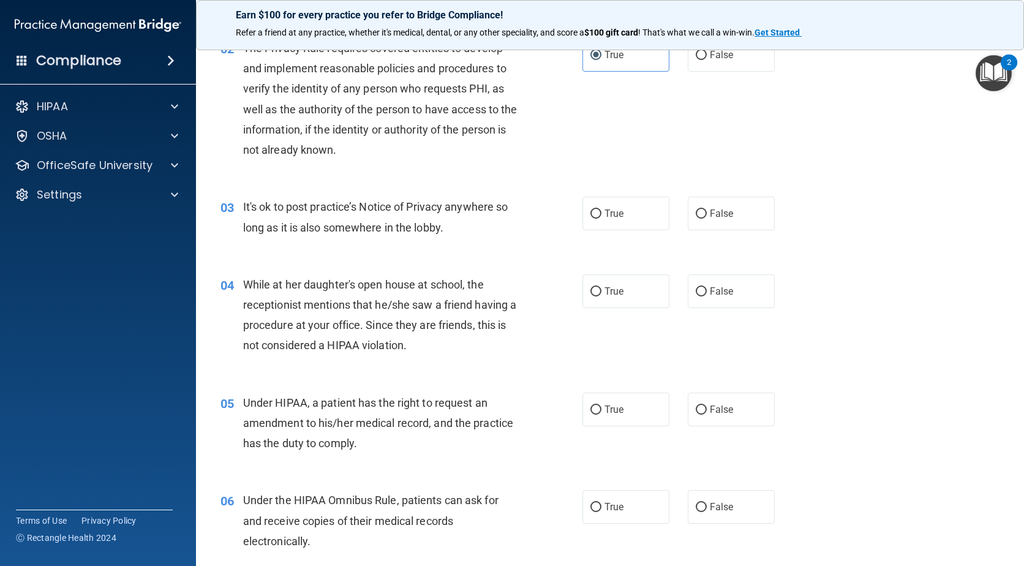
scroll to position [184, 0]
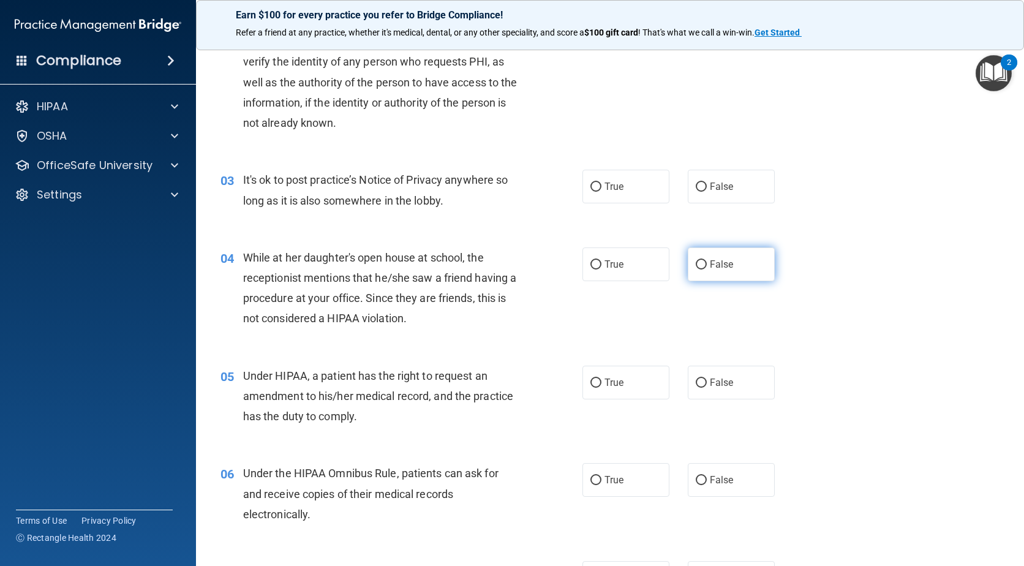
click at [721, 272] on label "False" at bounding box center [731, 264] width 87 height 34
click at [707, 269] on input "False" at bounding box center [701, 264] width 11 height 9
radio input "true"
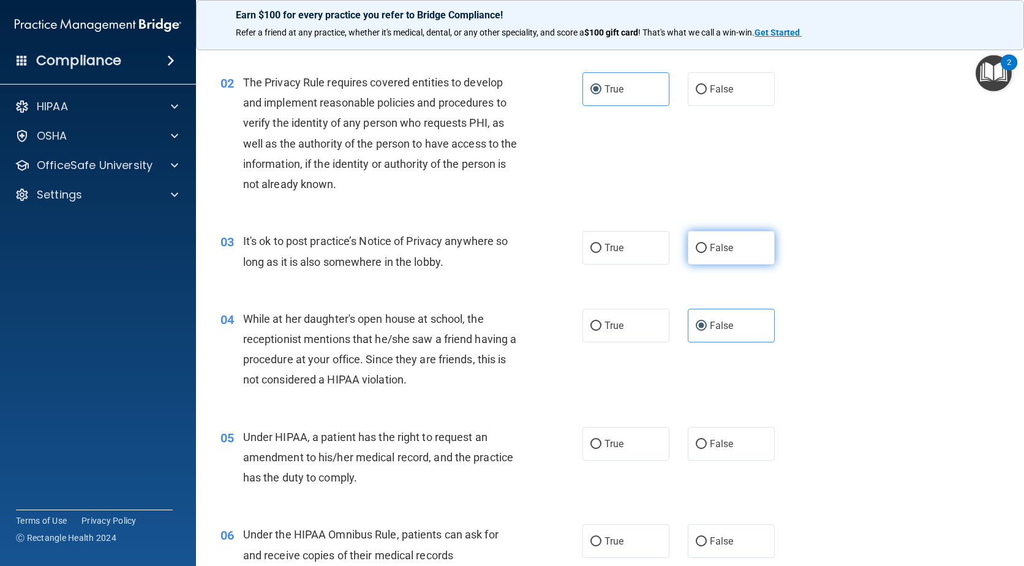
click at [711, 237] on label "False" at bounding box center [731, 248] width 87 height 34
click at [707, 244] on input "False" at bounding box center [701, 248] width 11 height 9
radio input "true"
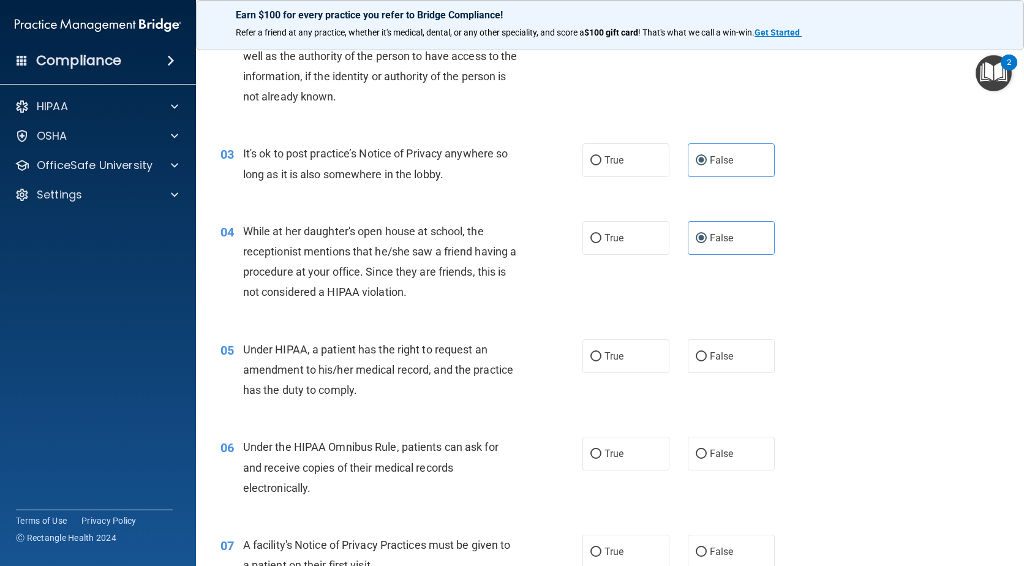
scroll to position [245, 0]
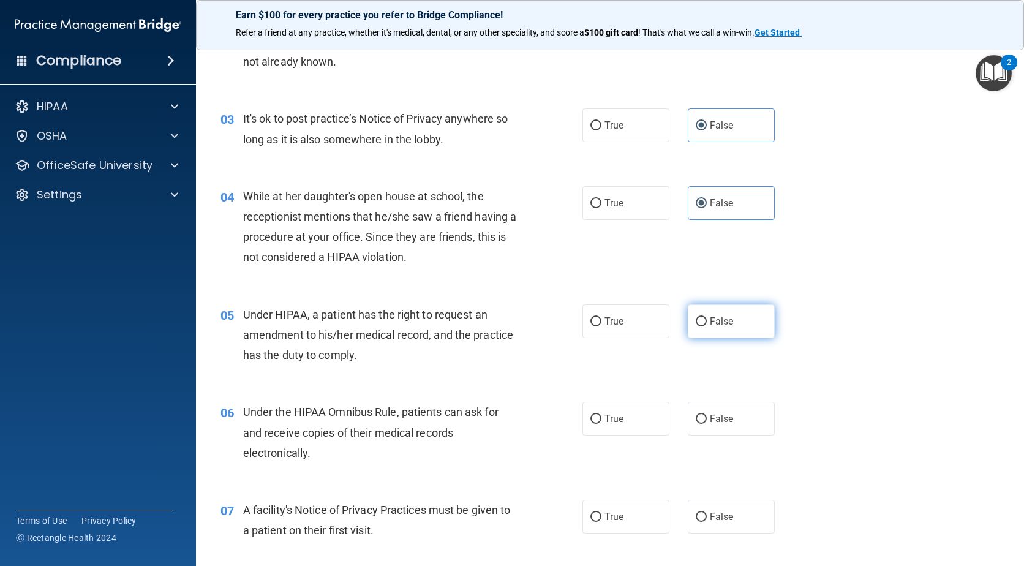
click at [722, 326] on span "False" at bounding box center [722, 321] width 24 height 12
click at [707, 326] on input "False" at bounding box center [701, 321] width 11 height 9
radio input "true"
click at [604, 413] on span "True" at bounding box center [613, 419] width 19 height 12
click at [601, 415] on input "True" at bounding box center [595, 419] width 11 height 9
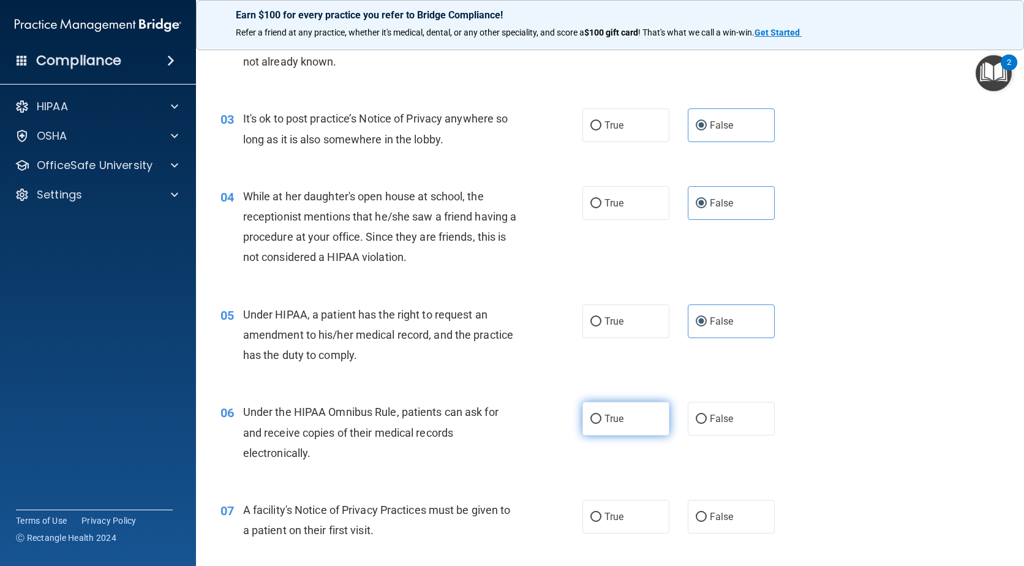
radio input "true"
click at [604, 521] on span "True" at bounding box center [613, 517] width 19 height 12
click at [601, 521] on input "True" at bounding box center [595, 517] width 11 height 9
radio input "true"
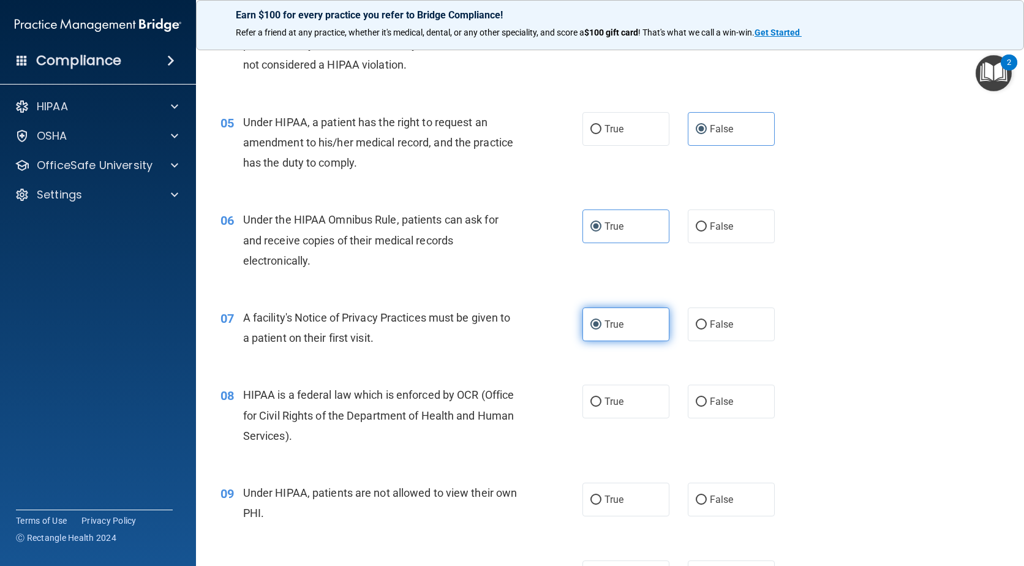
scroll to position [551, 0]
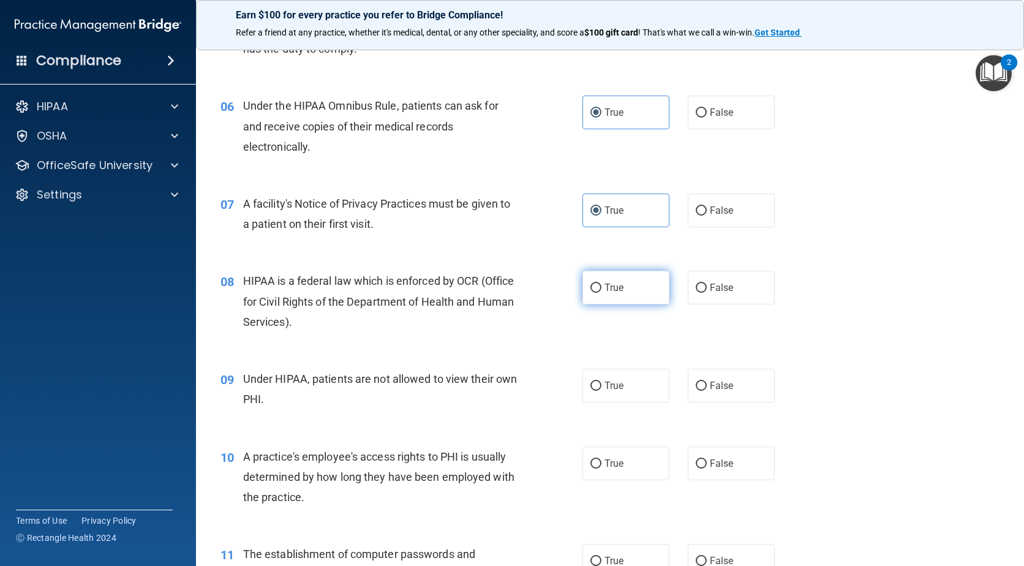
click at [600, 285] on label "True" at bounding box center [625, 288] width 87 height 34
click at [600, 285] on input "True" at bounding box center [595, 288] width 11 height 9
radio input "true"
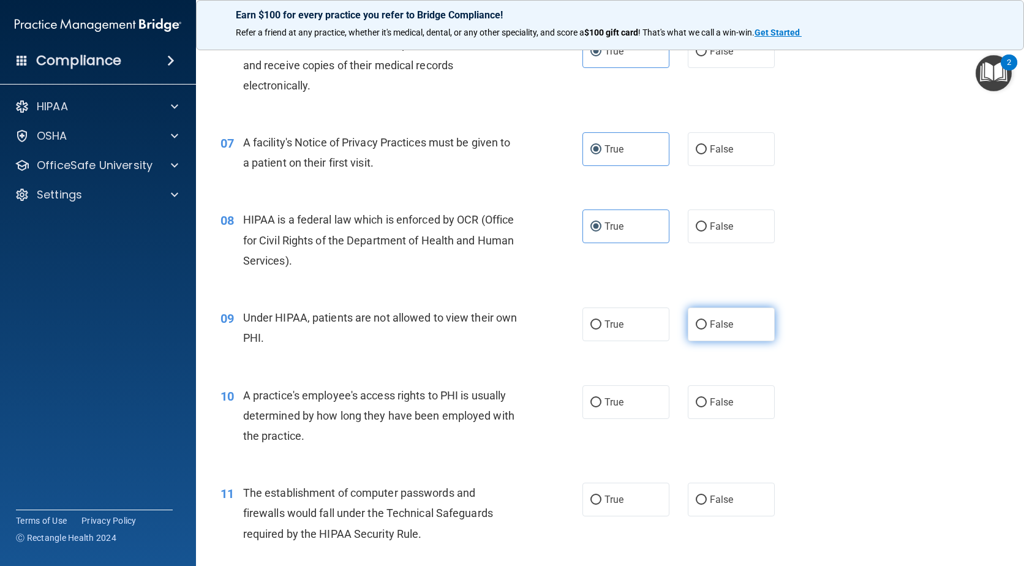
click at [723, 330] on label "False" at bounding box center [731, 324] width 87 height 34
click at [707, 329] on input "False" at bounding box center [701, 324] width 11 height 9
radio input "true"
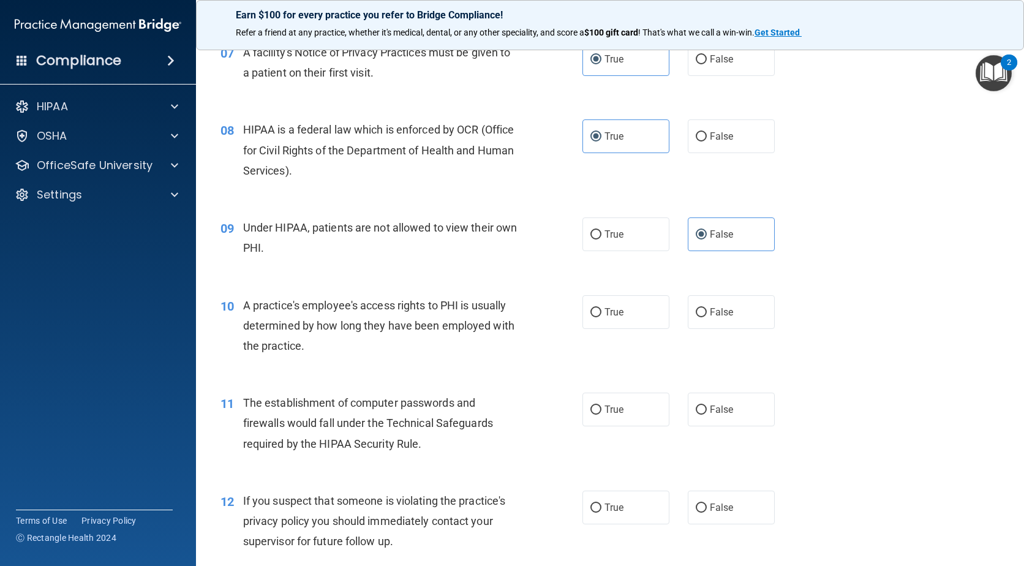
scroll to position [735, 0]
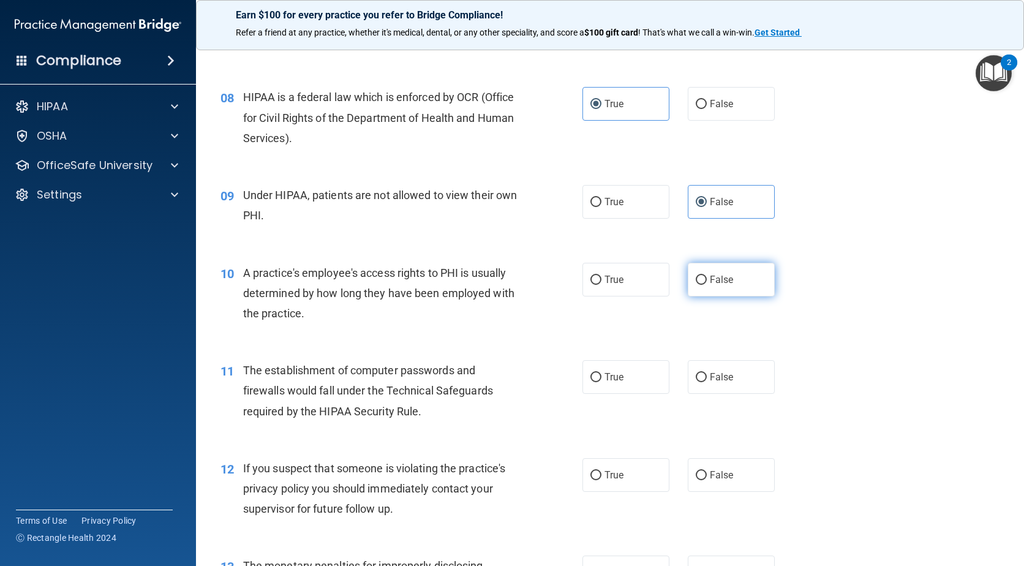
click at [700, 290] on label "False" at bounding box center [731, 280] width 87 height 34
click at [700, 285] on input "False" at bounding box center [701, 280] width 11 height 9
radio input "true"
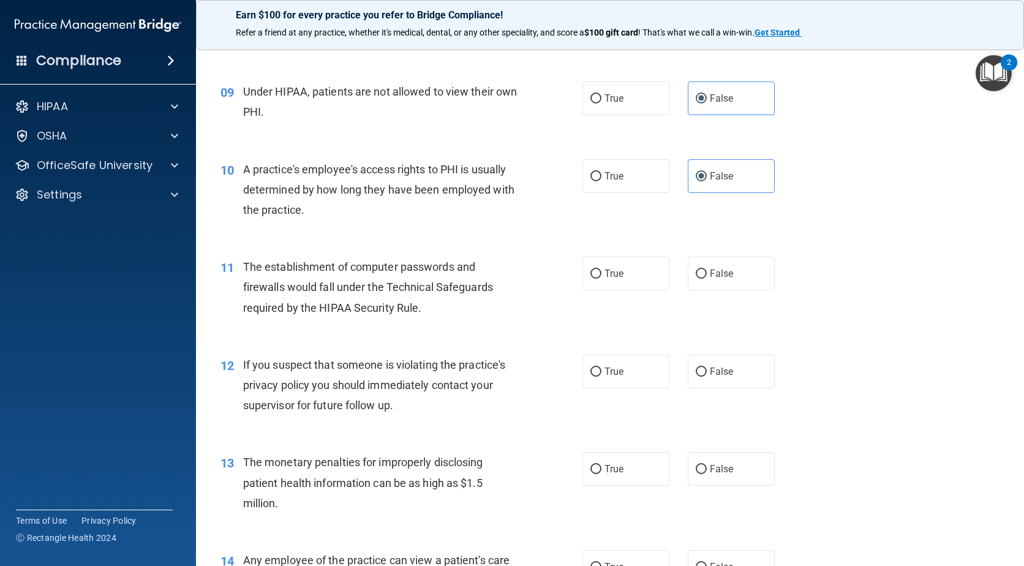
scroll to position [857, 0]
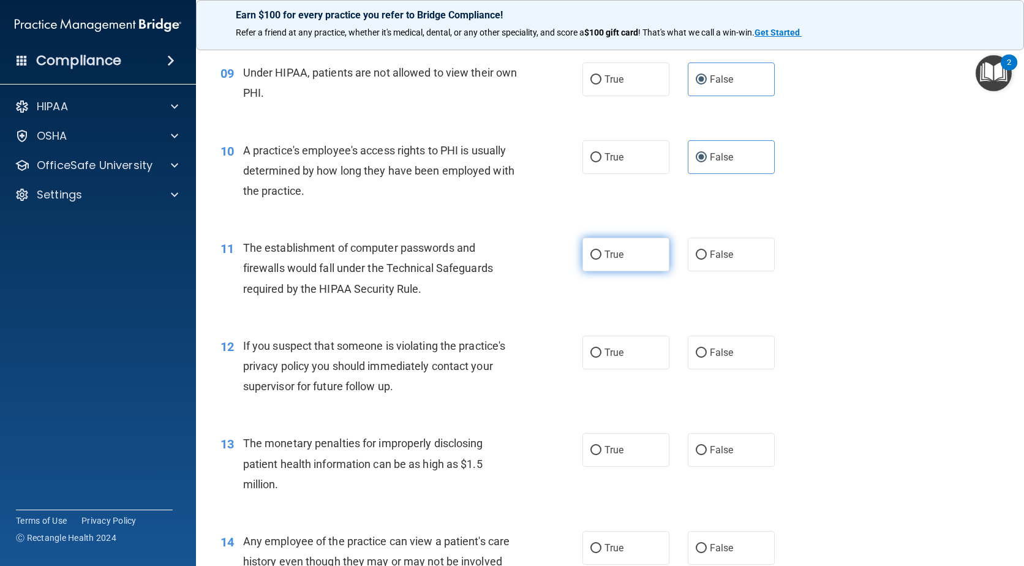
click at [616, 257] on span "True" at bounding box center [613, 255] width 19 height 12
click at [601, 257] on input "True" at bounding box center [595, 254] width 11 height 9
radio input "true"
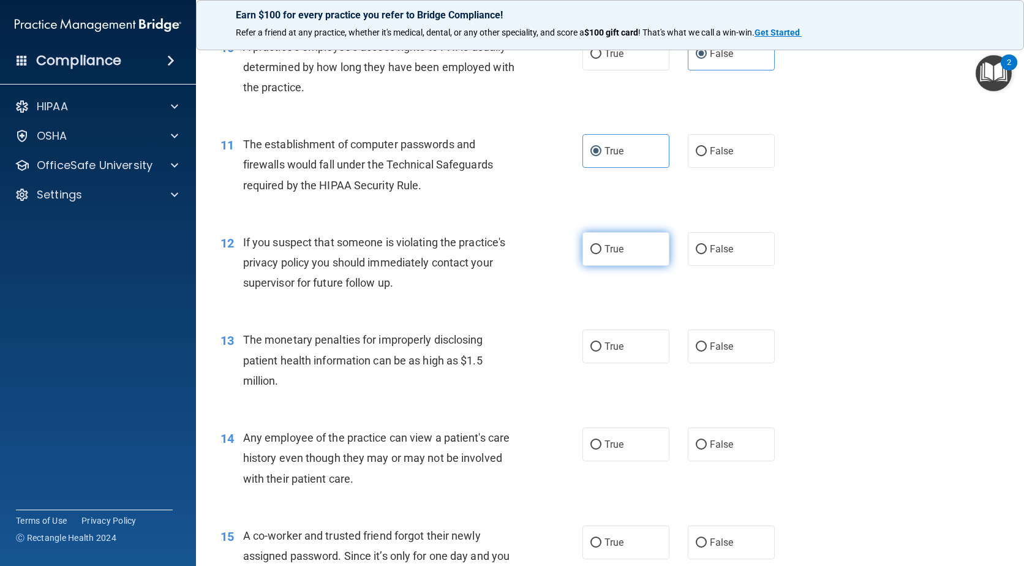
scroll to position [980, 0]
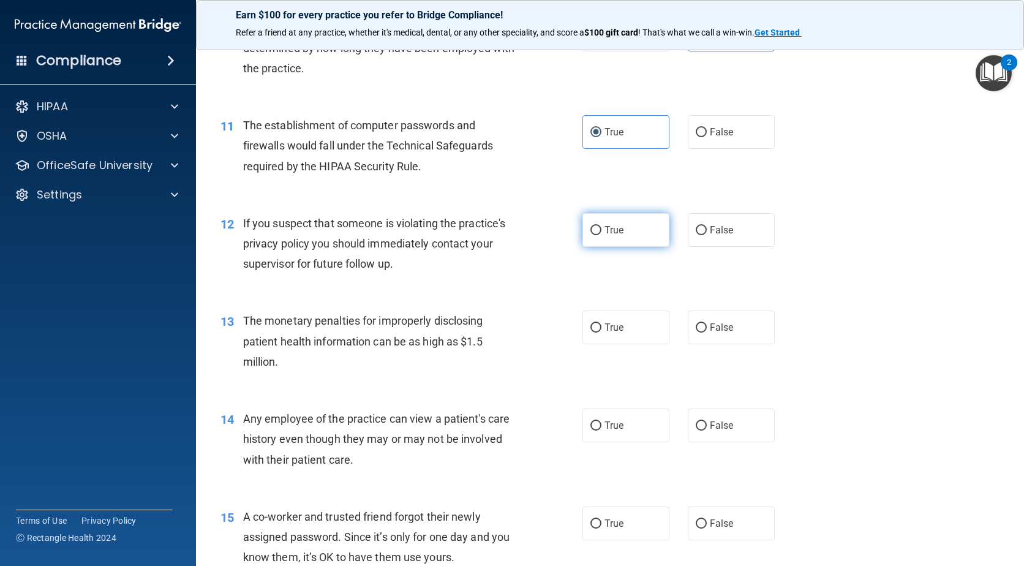
click at [604, 238] on label "True" at bounding box center [625, 230] width 87 height 34
click at [601, 235] on input "True" at bounding box center [595, 230] width 11 height 9
radio input "true"
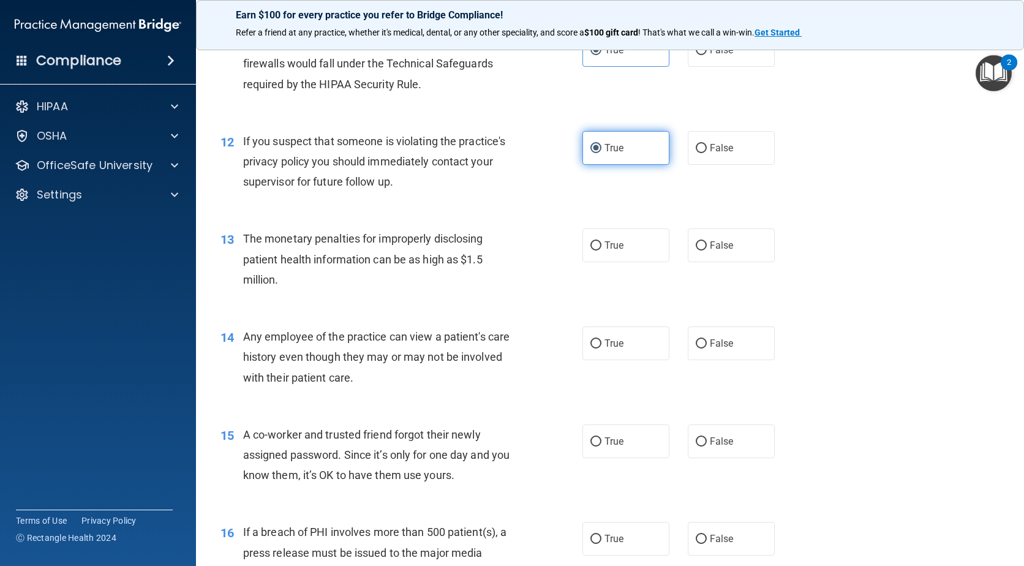
scroll to position [1102, 0]
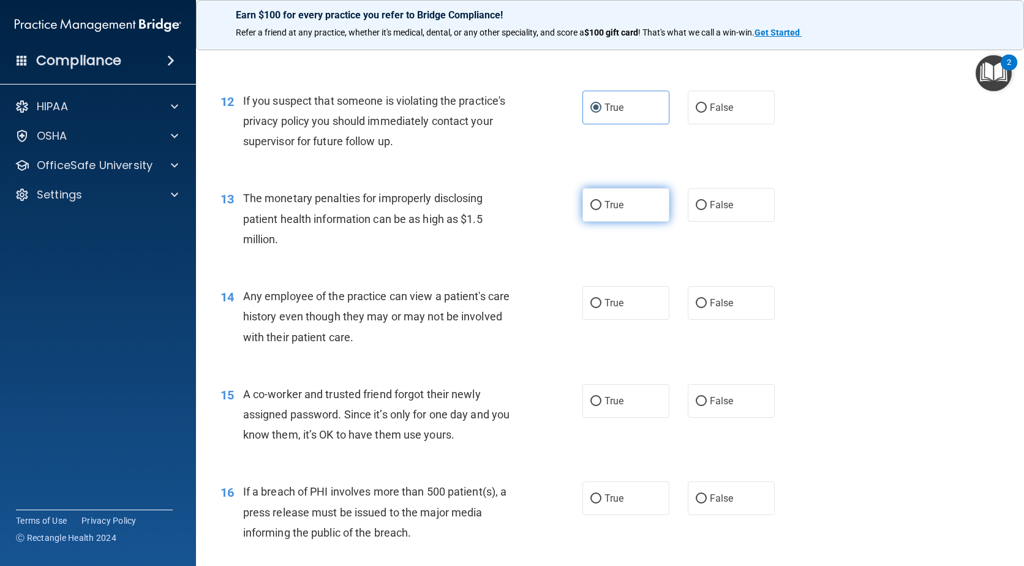
click at [620, 204] on label "True" at bounding box center [625, 205] width 87 height 34
click at [601, 204] on input "True" at bounding box center [595, 205] width 11 height 9
radio input "true"
click at [711, 300] on span "False" at bounding box center [722, 303] width 24 height 12
click at [707, 300] on input "False" at bounding box center [701, 303] width 11 height 9
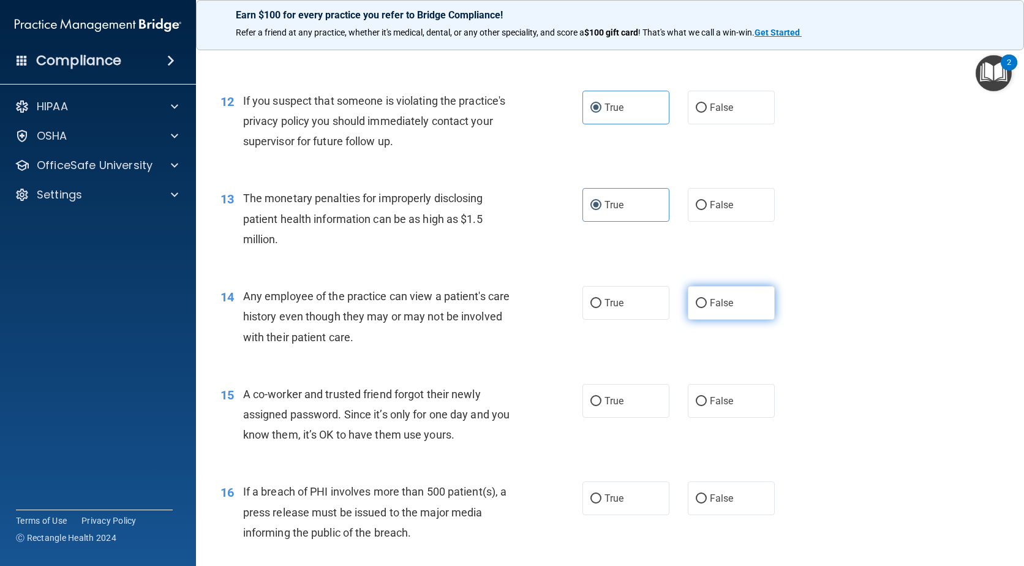
radio input "true"
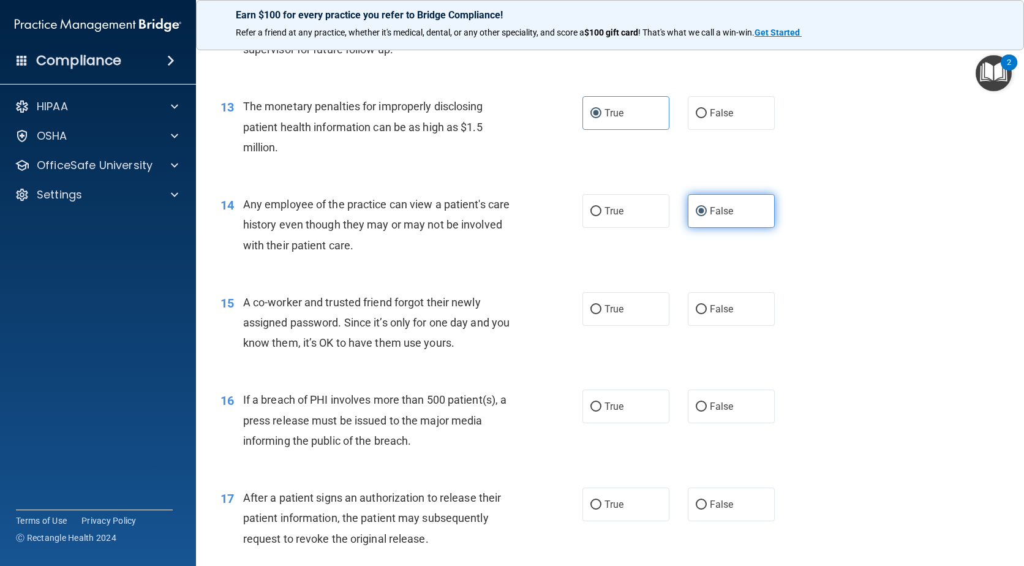
scroll to position [1225, 0]
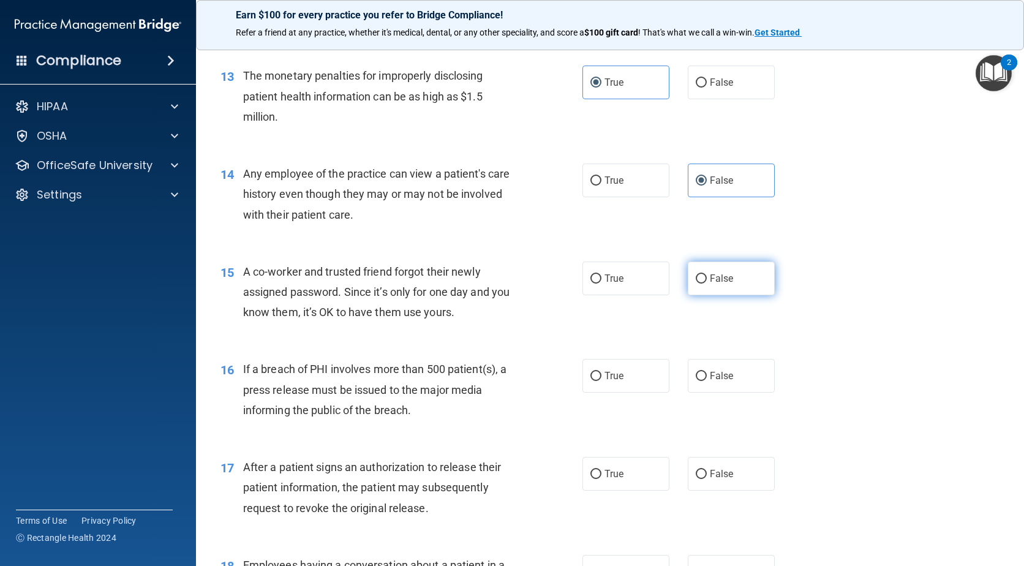
click at [699, 274] on input "False" at bounding box center [701, 278] width 11 height 9
radio input "true"
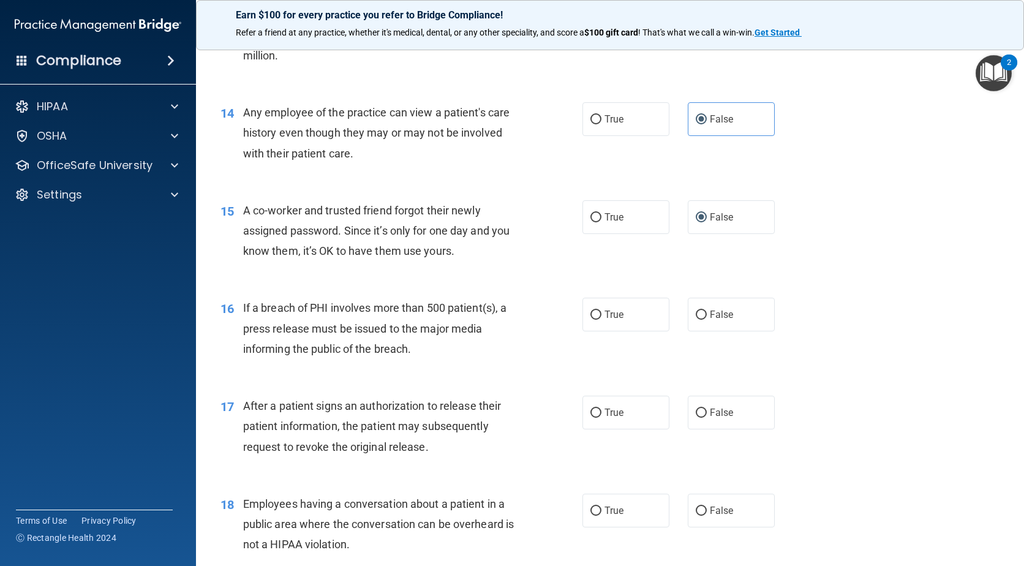
scroll to position [1347, 0]
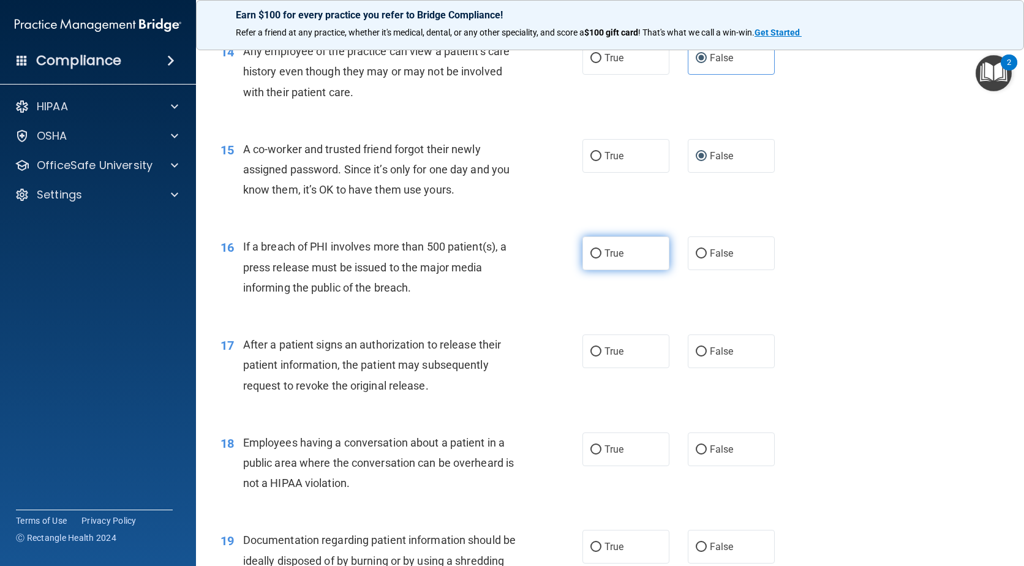
click at [602, 242] on label "True" at bounding box center [625, 253] width 87 height 34
click at [601, 249] on input "True" at bounding box center [595, 253] width 11 height 9
radio input "true"
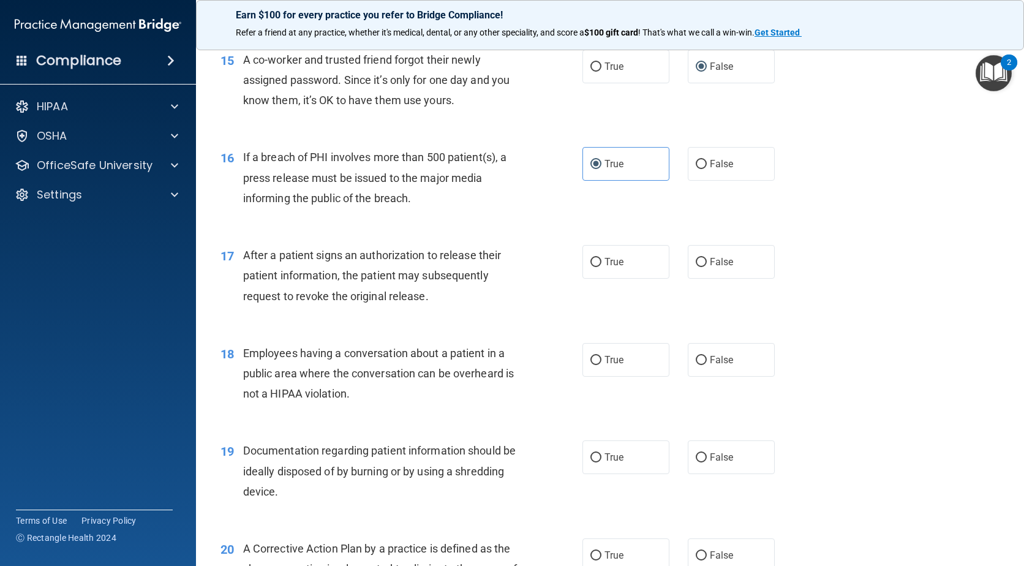
scroll to position [1470, 0]
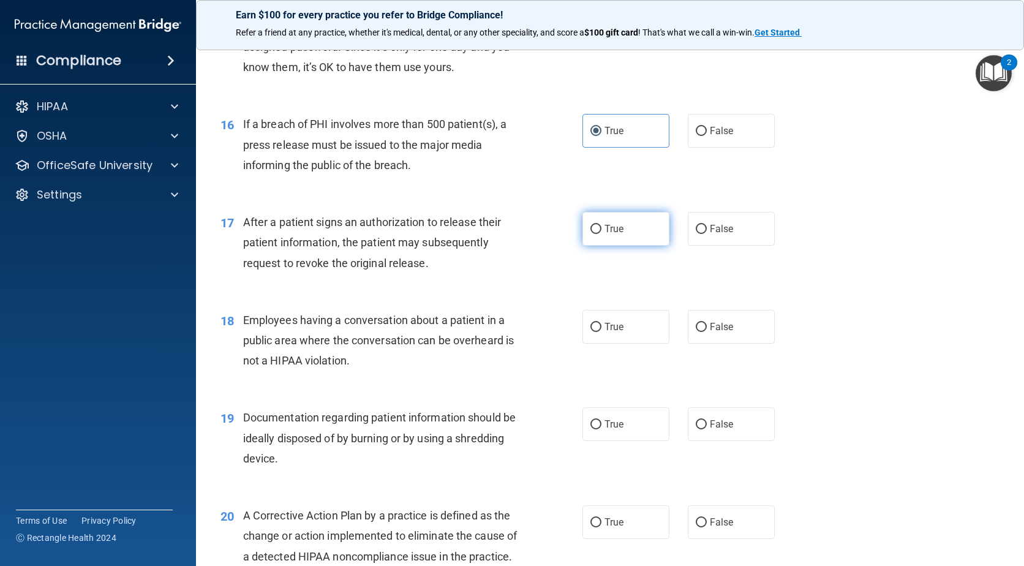
click at [637, 236] on label "True" at bounding box center [625, 229] width 87 height 34
click at [601, 234] on input "True" at bounding box center [595, 229] width 11 height 9
radio input "true"
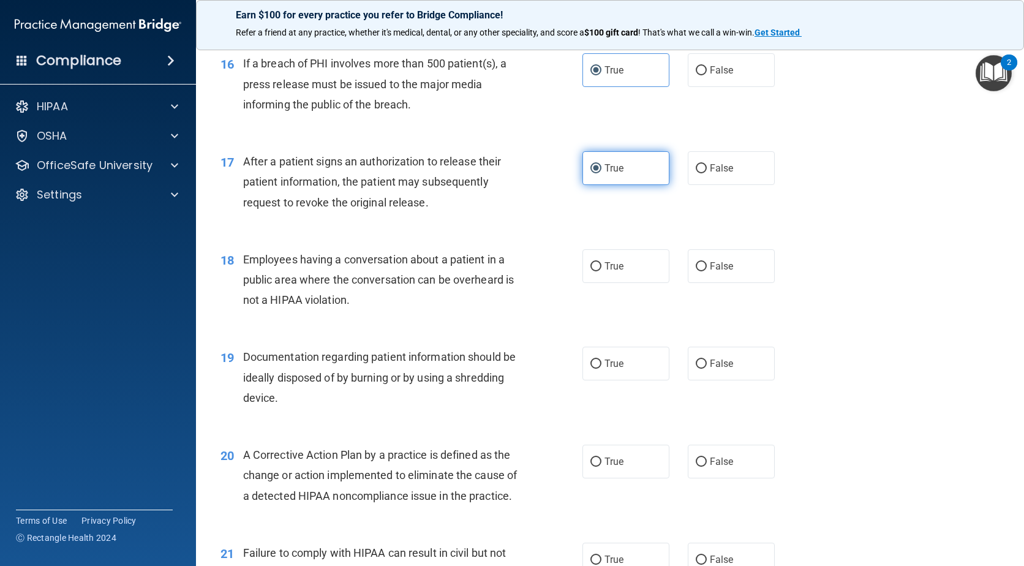
scroll to position [1531, 0]
click at [697, 263] on input "False" at bounding box center [701, 265] width 11 height 9
radio input "true"
click at [600, 377] on label "True" at bounding box center [625, 363] width 87 height 34
click at [600, 368] on input "True" at bounding box center [595, 363] width 11 height 9
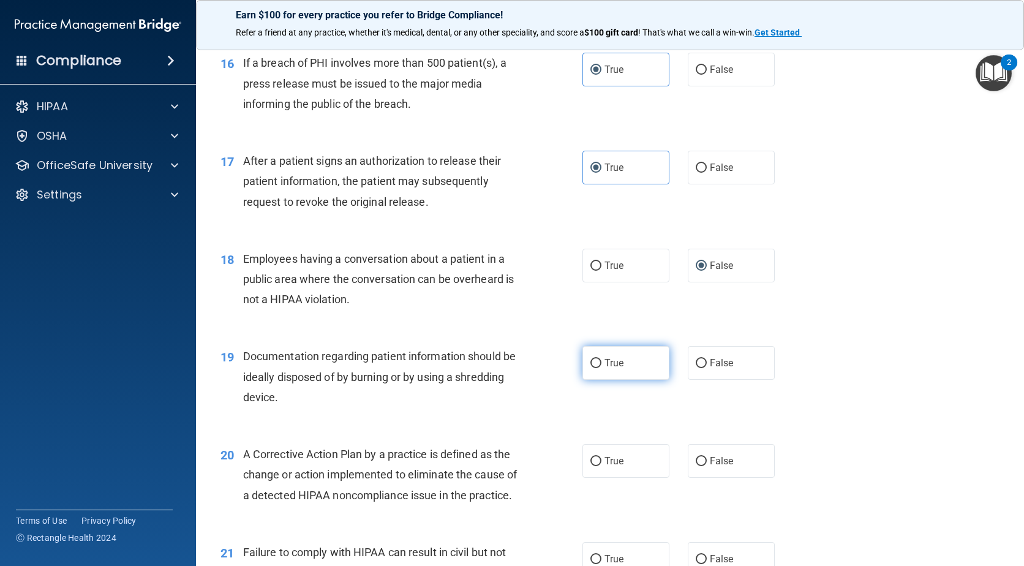
radio input "true"
click at [597, 470] on label "True" at bounding box center [625, 461] width 87 height 34
click at [597, 466] on input "True" at bounding box center [595, 461] width 11 height 9
radio input "true"
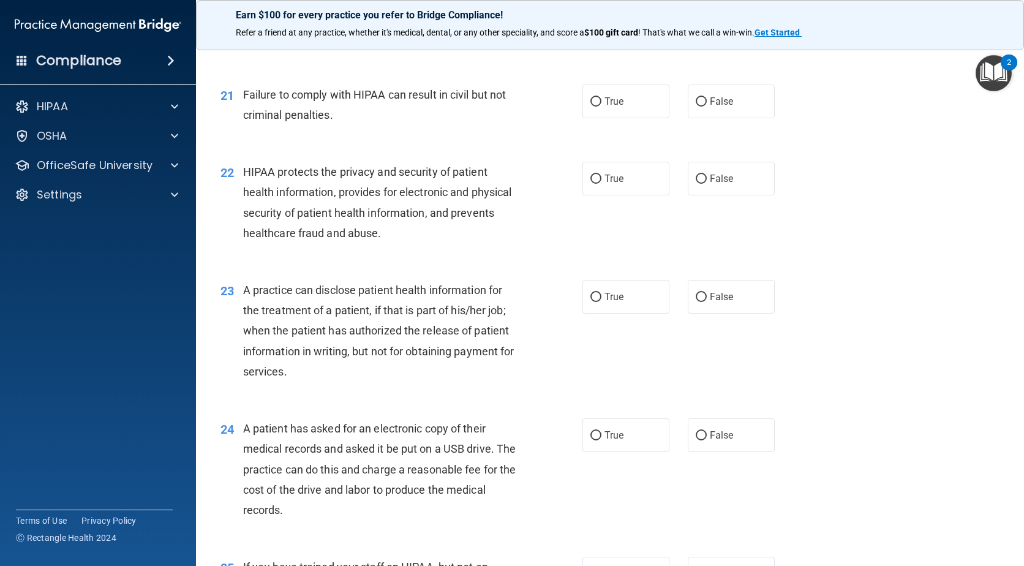
scroll to position [2021, 0]
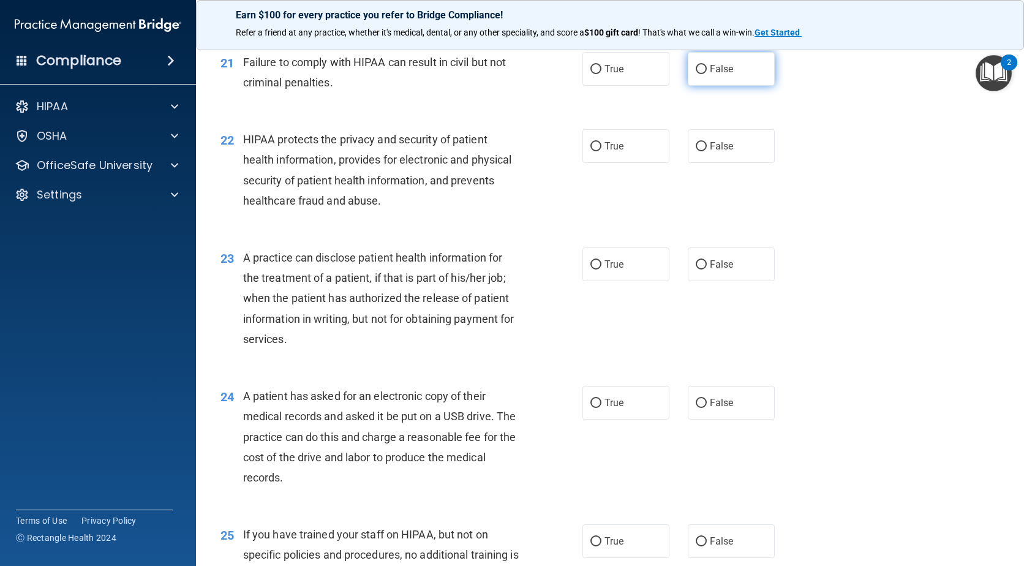
click at [701, 86] on label "False" at bounding box center [731, 69] width 87 height 34
click at [701, 74] on input "False" at bounding box center [701, 69] width 11 height 9
radio input "true"
click at [585, 163] on label "True" at bounding box center [625, 146] width 87 height 34
click at [590, 151] on input "True" at bounding box center [595, 146] width 11 height 9
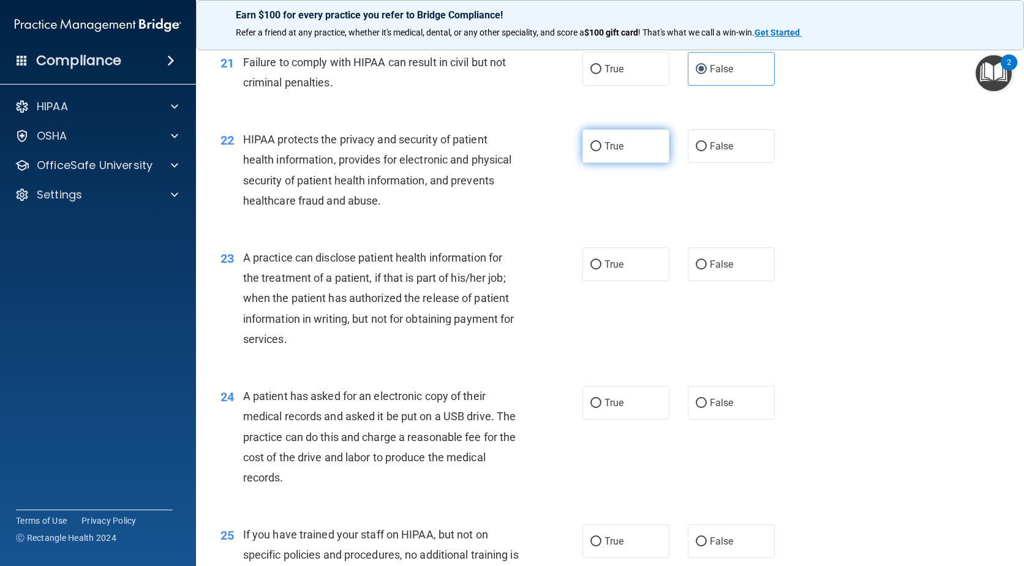
radio input "true"
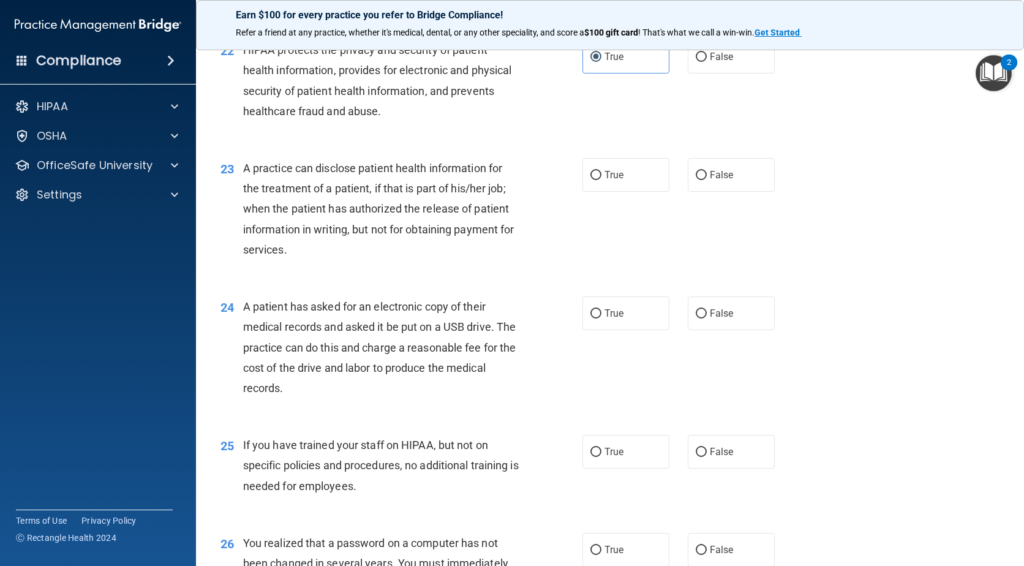
scroll to position [2143, 0]
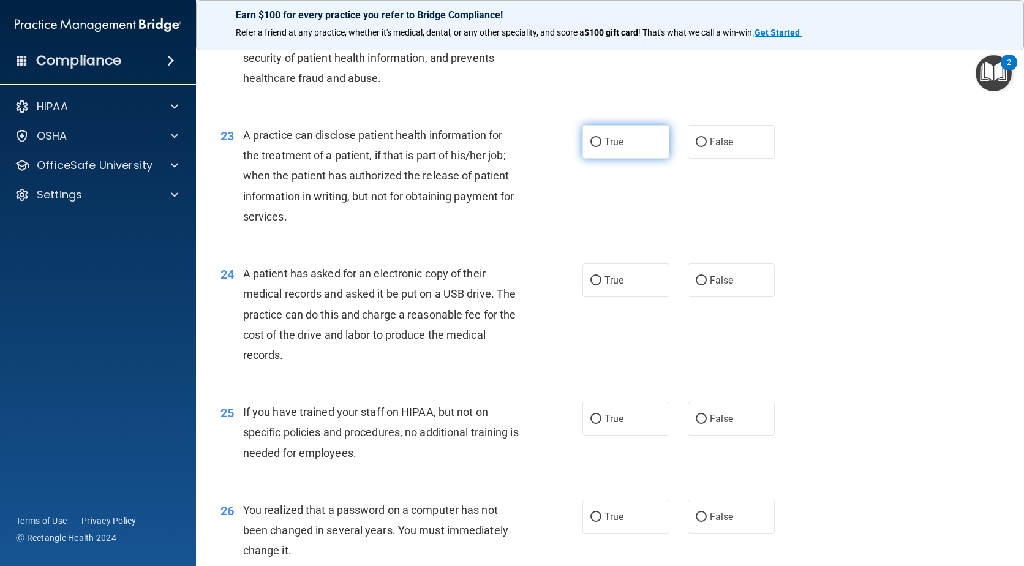
click at [601, 159] on label "True" at bounding box center [625, 142] width 87 height 34
click at [601, 147] on input "True" at bounding box center [595, 142] width 11 height 9
radio input "true"
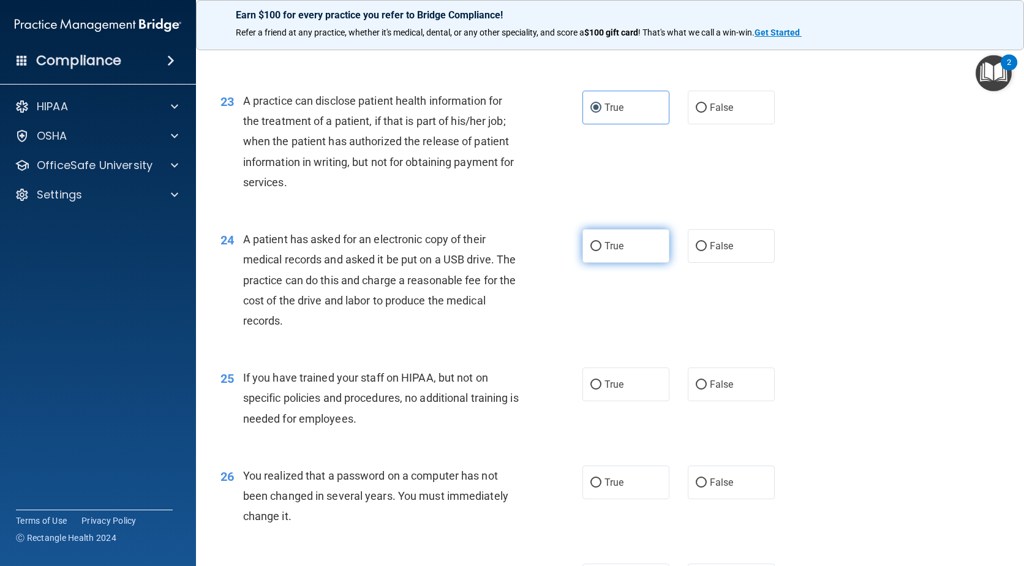
scroll to position [2266, 0]
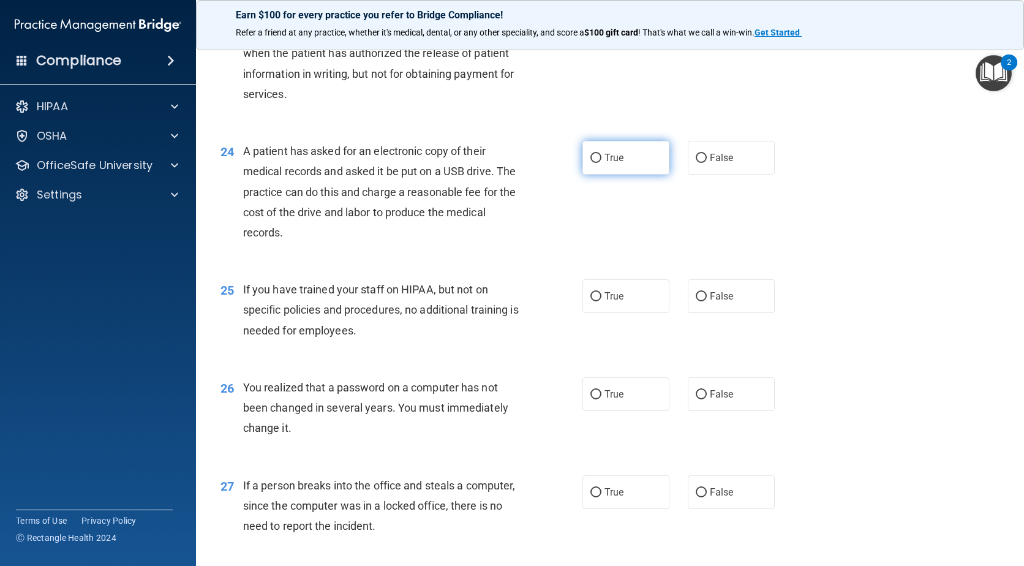
click at [583, 175] on label "True" at bounding box center [625, 158] width 87 height 34
click at [590, 163] on input "True" at bounding box center [595, 158] width 11 height 9
radio input "true"
click at [715, 302] on span "False" at bounding box center [722, 296] width 24 height 12
click at [707, 301] on input "False" at bounding box center [701, 296] width 11 height 9
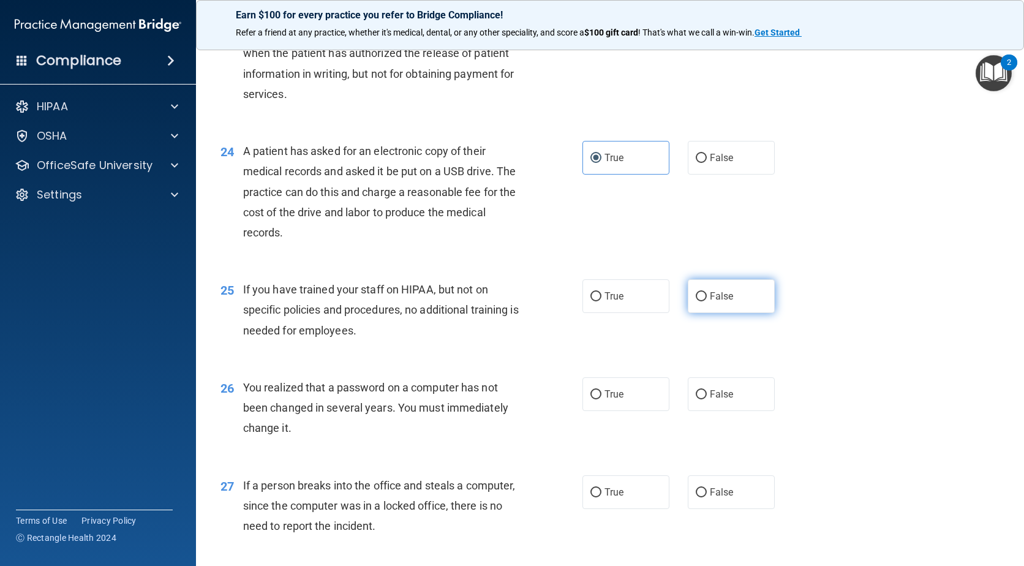
radio input "true"
click at [596, 399] on input "True" at bounding box center [595, 394] width 11 height 9
radio input "true"
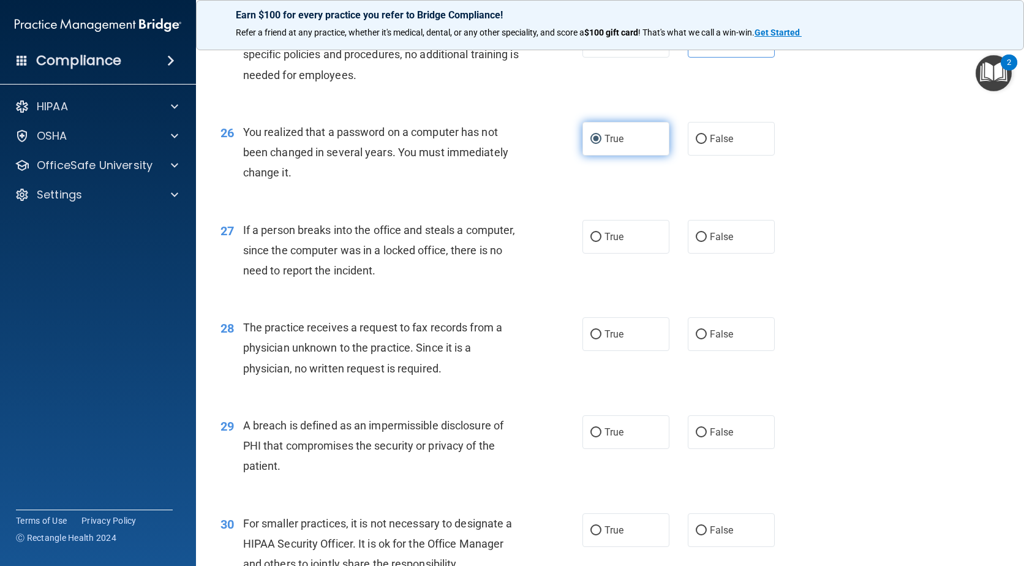
scroll to position [2572, 0]
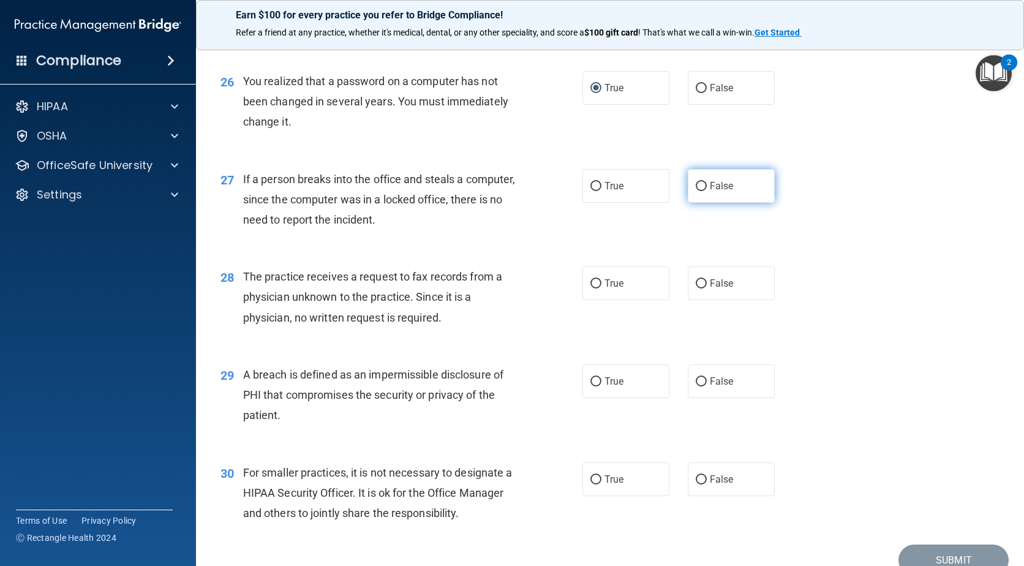
click at [688, 203] on label "False" at bounding box center [731, 186] width 87 height 34
click at [696, 191] on input "False" at bounding box center [701, 186] width 11 height 9
radio input "true"
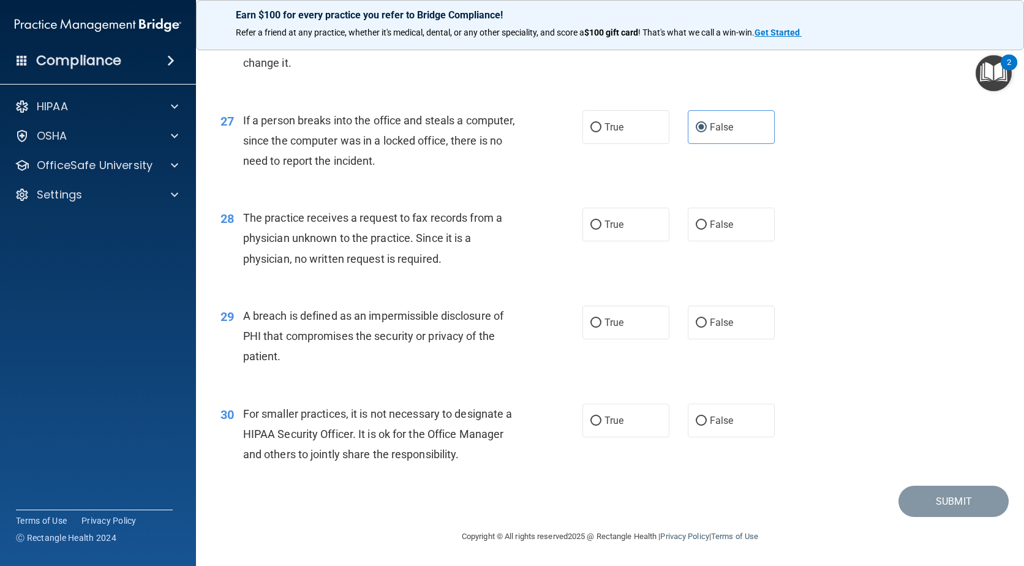
scroll to position [2633, 0]
click at [701, 233] on label "False" at bounding box center [731, 225] width 87 height 34
click at [701, 230] on input "False" at bounding box center [701, 224] width 11 height 9
radio input "true"
click at [601, 332] on label "True" at bounding box center [625, 323] width 87 height 34
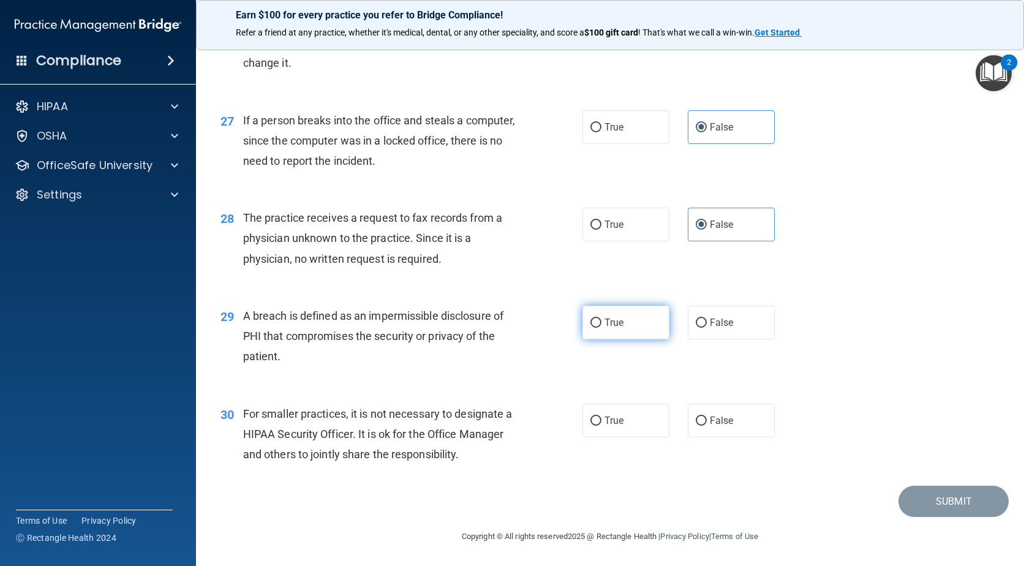
click at [601, 328] on input "True" at bounding box center [595, 322] width 11 height 9
radio input "true"
click at [690, 428] on label "False" at bounding box center [731, 421] width 87 height 34
click at [696, 426] on input "False" at bounding box center [701, 420] width 11 height 9
radio input "true"
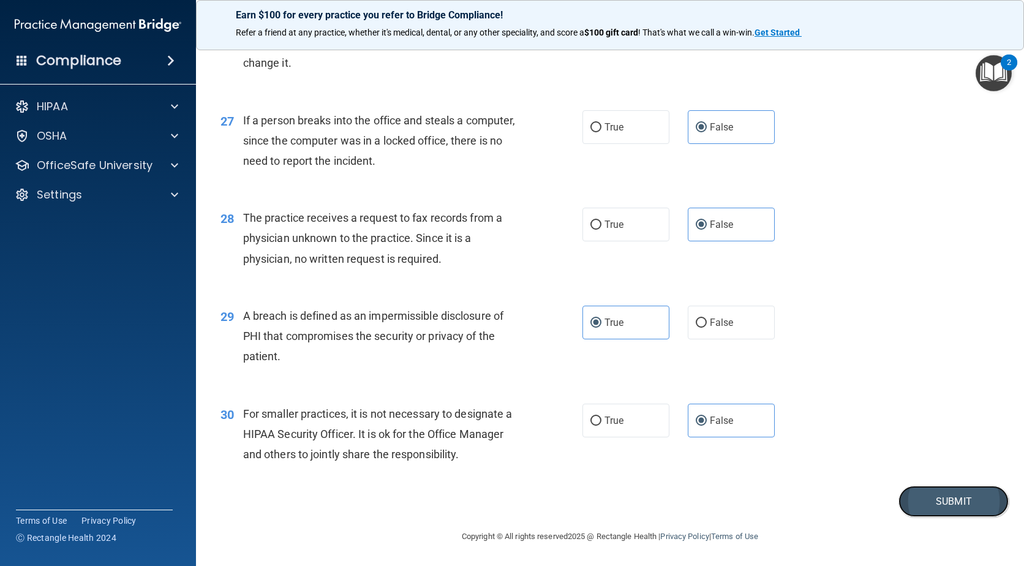
click at [977, 517] on button "Submit" at bounding box center [953, 501] width 110 height 31
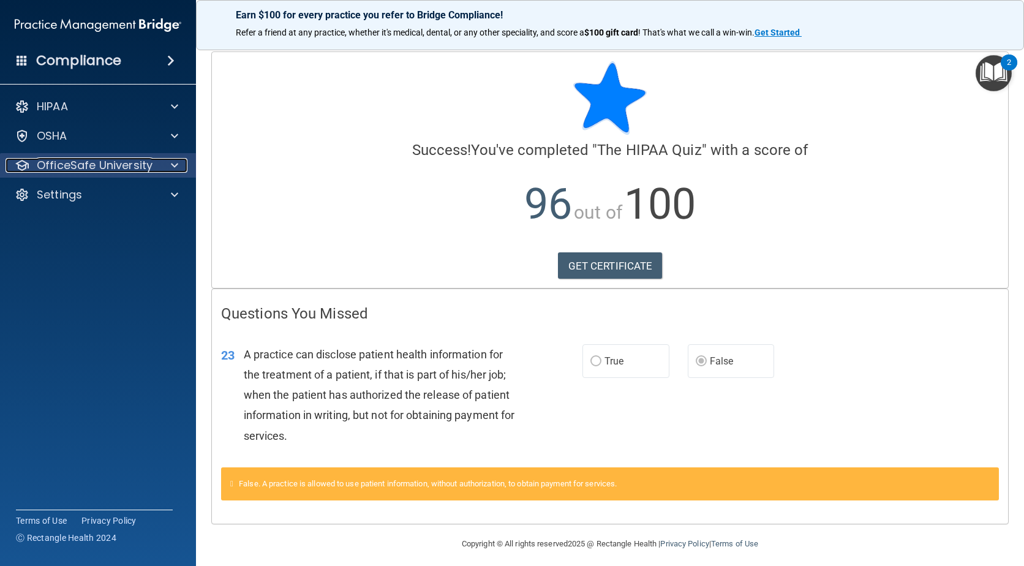
click at [176, 167] on span at bounding box center [174, 165] width 7 height 15
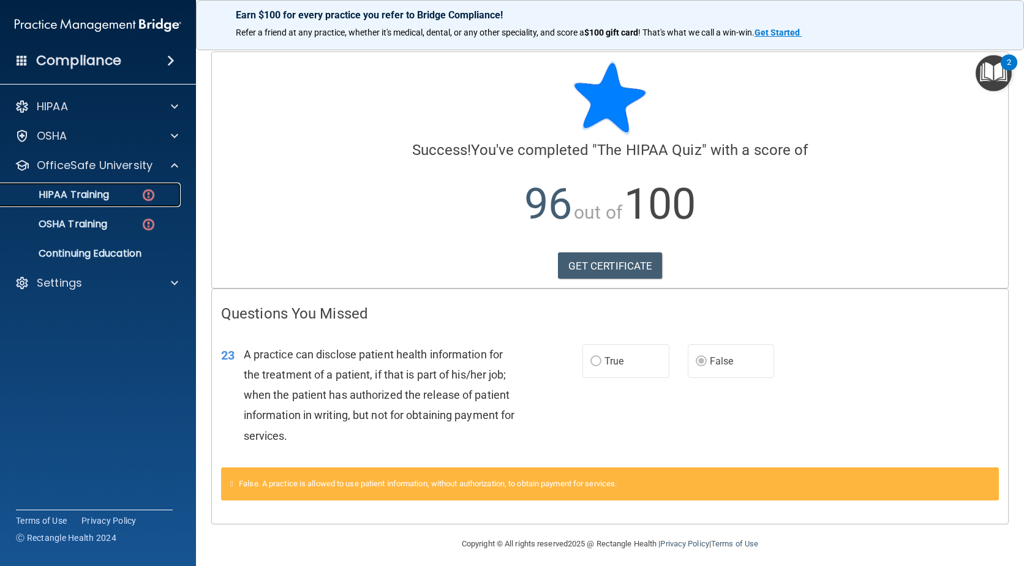
click at [147, 198] on img at bounding box center [148, 194] width 15 height 15
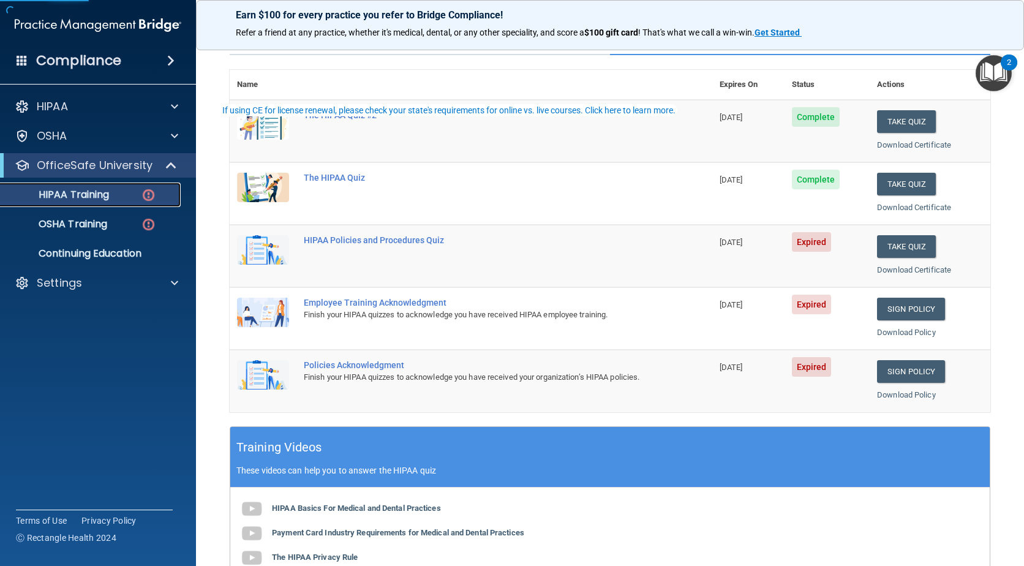
scroll to position [122, 0]
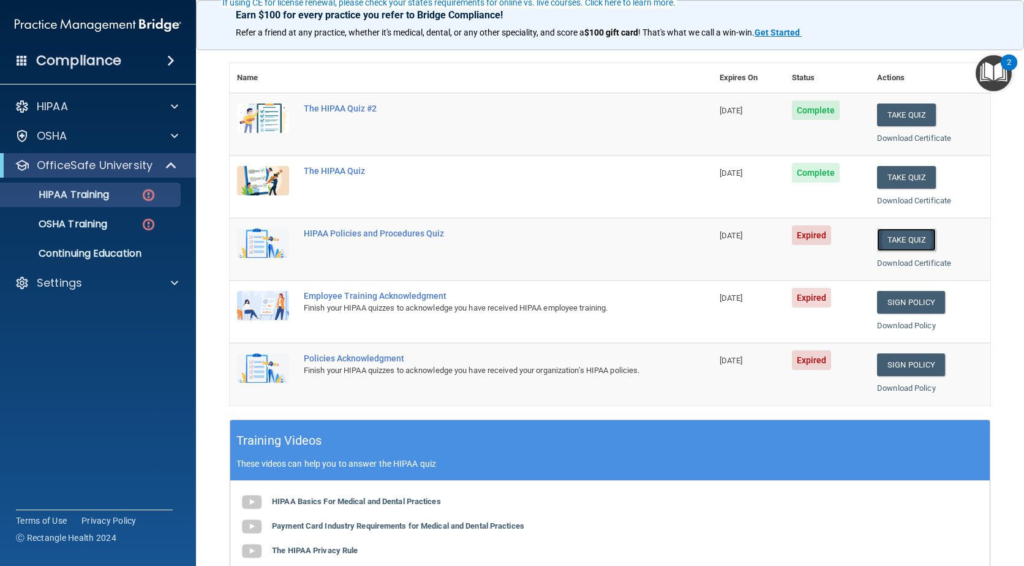
click at [892, 234] on button "Take Quiz" at bounding box center [906, 239] width 59 height 23
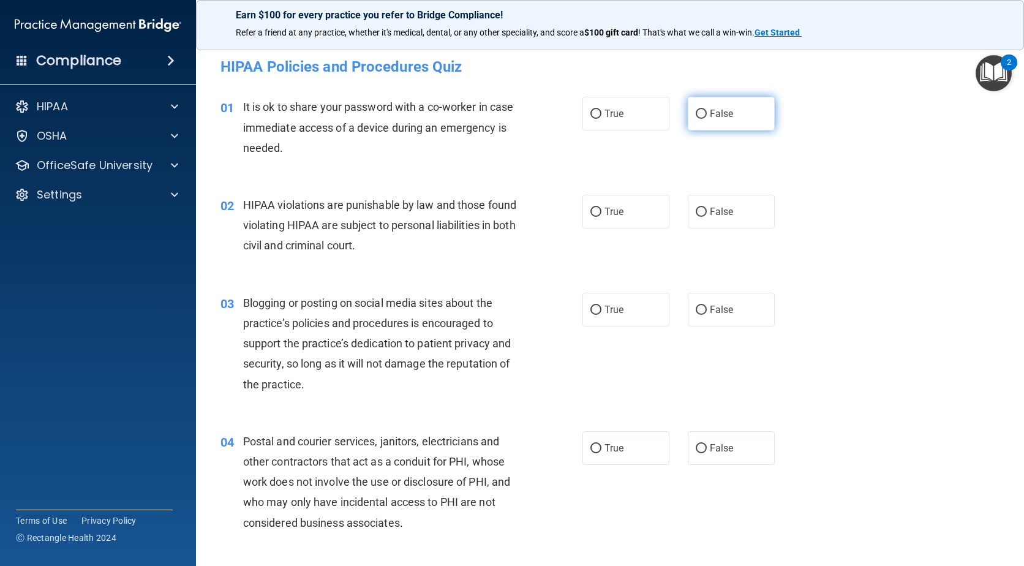
click at [742, 116] on label "False" at bounding box center [731, 114] width 87 height 34
click at [707, 116] on input "False" at bounding box center [701, 114] width 11 height 9
radio input "true"
click at [595, 217] on label "True" at bounding box center [625, 212] width 87 height 34
click at [595, 217] on input "True" at bounding box center [595, 212] width 11 height 9
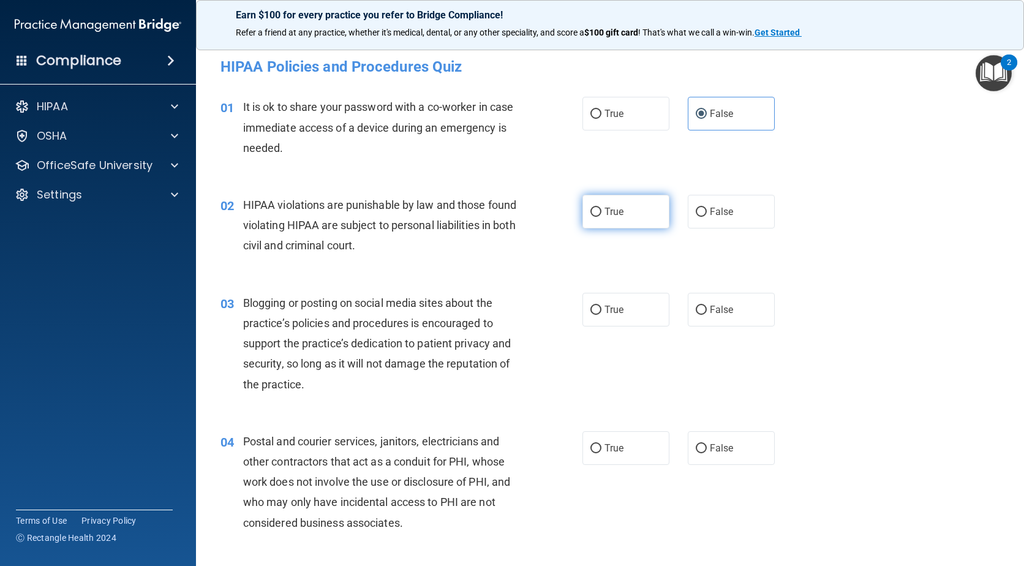
radio input "true"
click at [727, 306] on label "False" at bounding box center [731, 310] width 87 height 34
click at [707, 306] on input "False" at bounding box center [701, 310] width 11 height 9
radio input "true"
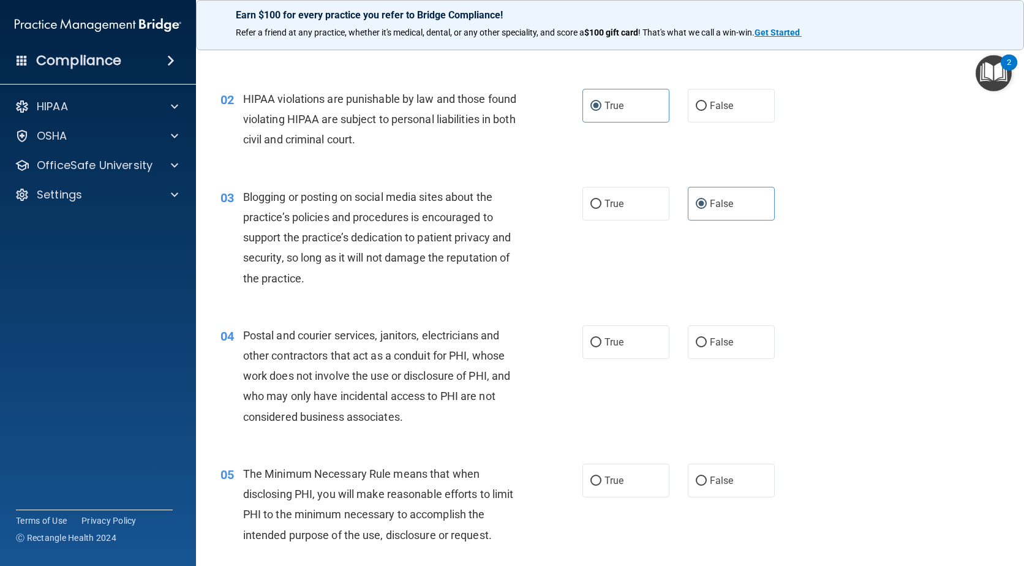
scroll to position [122, 0]
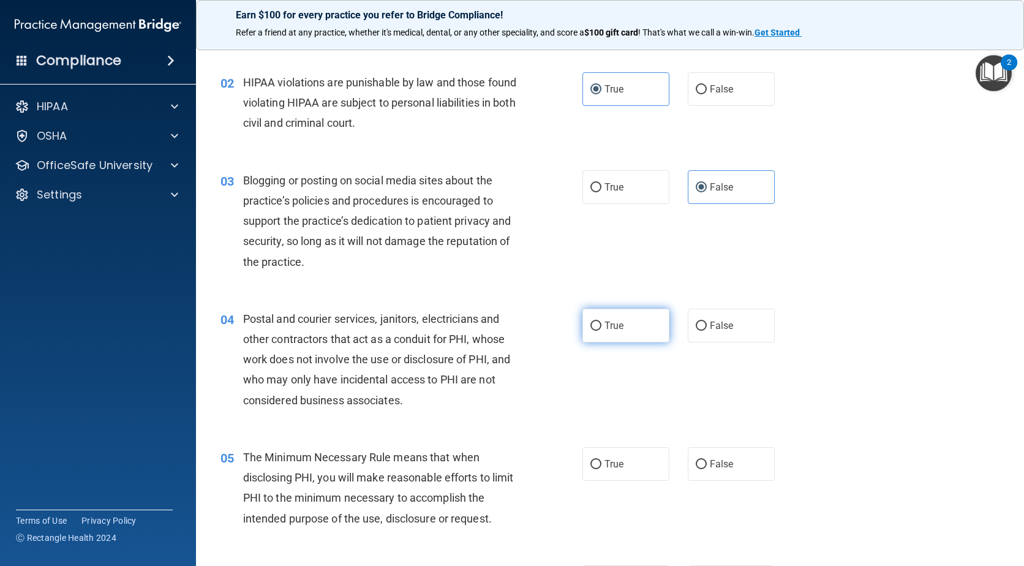
click at [637, 331] on label "True" at bounding box center [625, 326] width 87 height 34
click at [601, 331] on input "True" at bounding box center [595, 325] width 11 height 9
radio input "true"
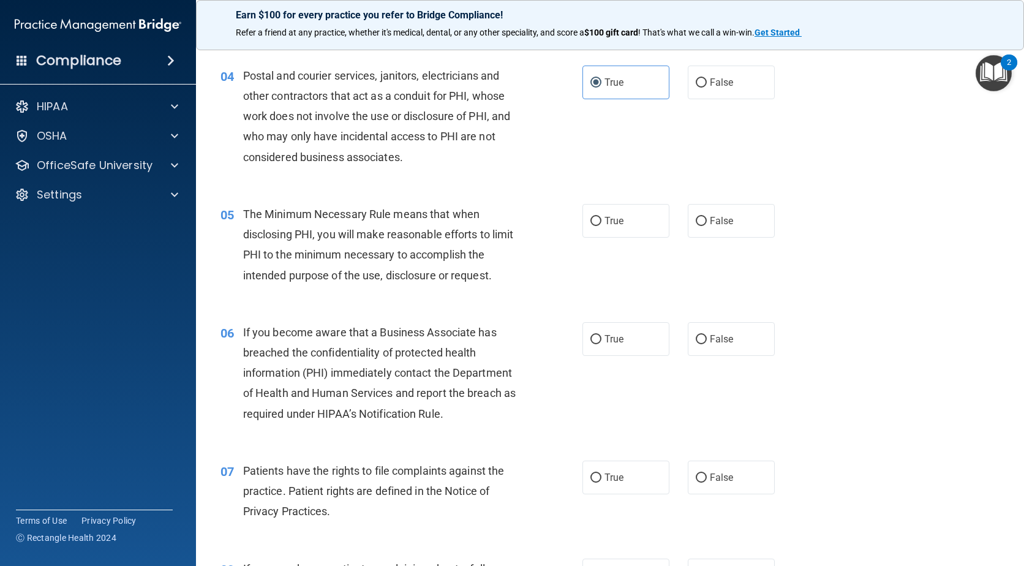
scroll to position [367, 0]
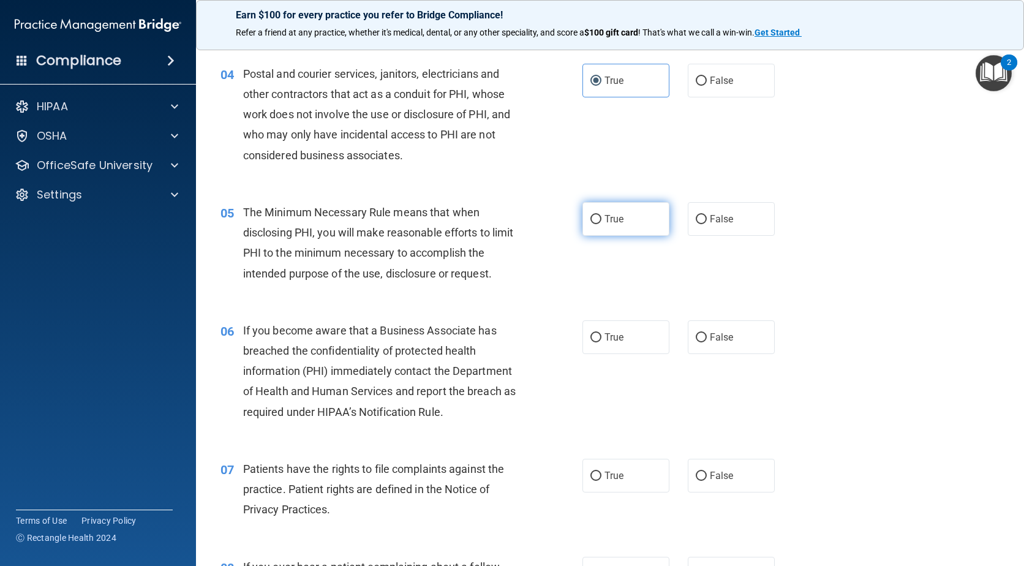
click at [609, 230] on label "True" at bounding box center [625, 219] width 87 height 34
click at [601, 224] on input "True" at bounding box center [595, 219] width 11 height 9
radio input "true"
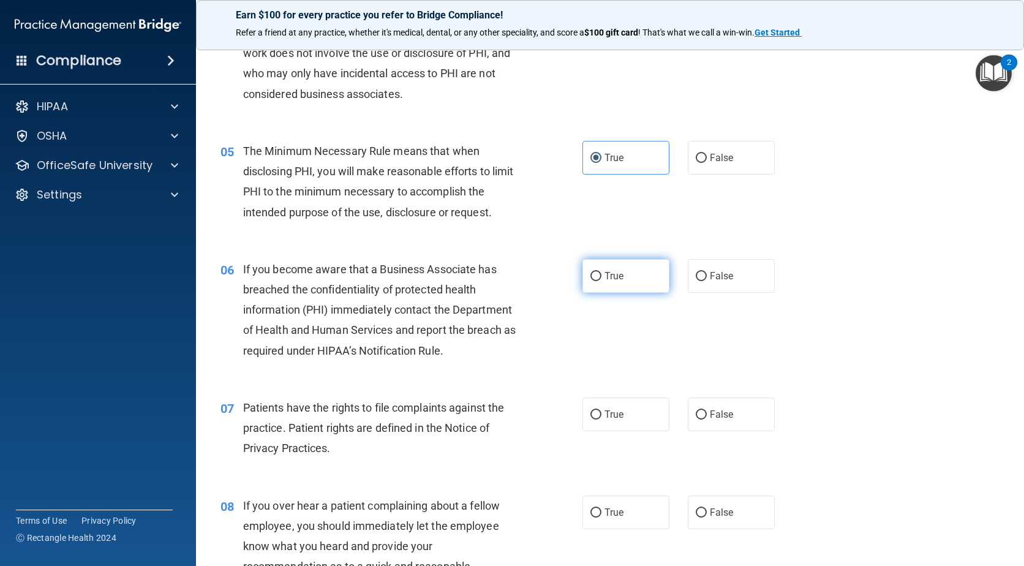
click at [600, 279] on label "True" at bounding box center [625, 276] width 87 height 34
click at [600, 279] on input "True" at bounding box center [595, 276] width 11 height 9
radio input "true"
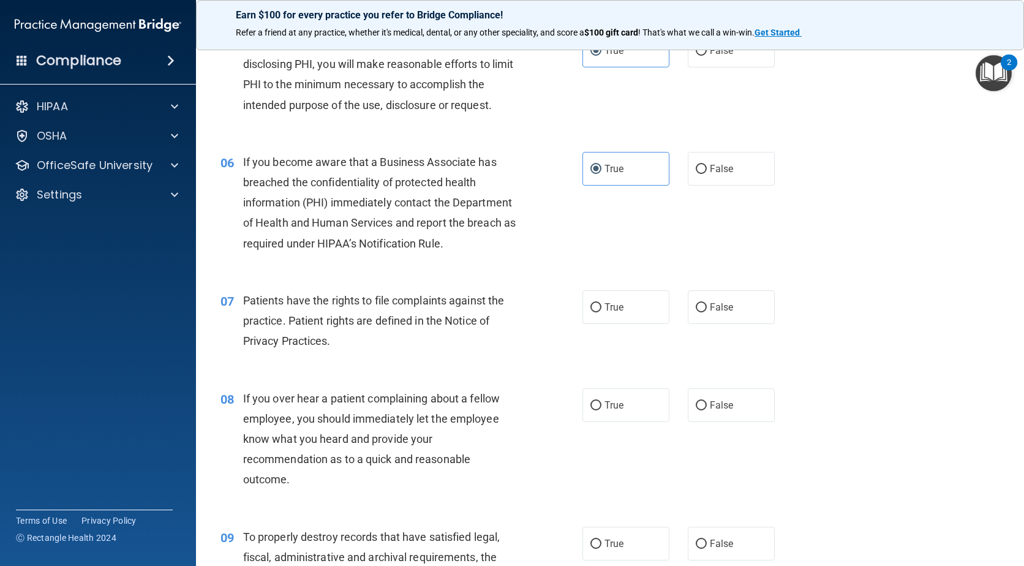
scroll to position [612, 0]
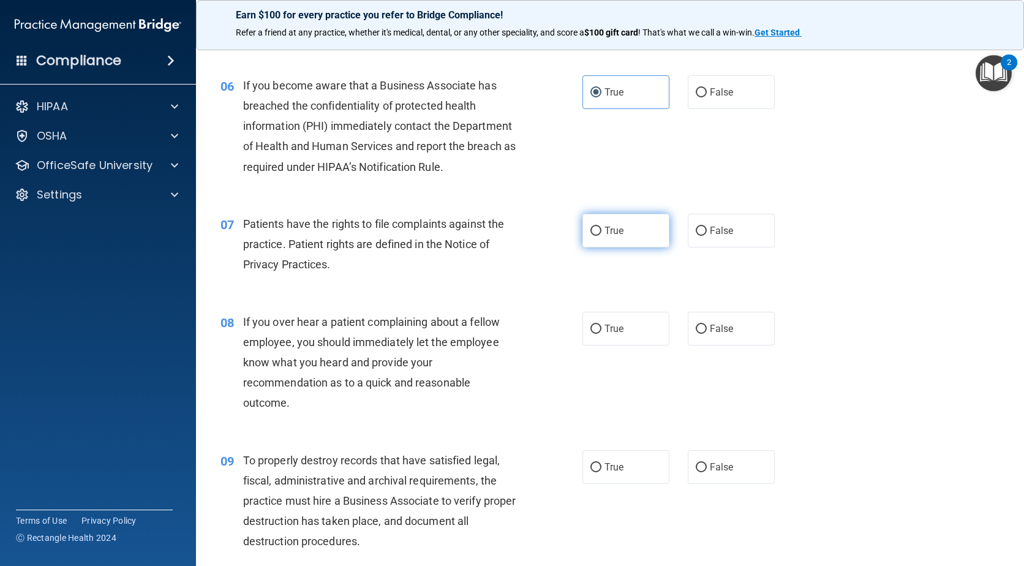
click at [604, 235] on span "True" at bounding box center [613, 231] width 19 height 12
click at [601, 235] on input "True" at bounding box center [595, 231] width 11 height 9
radio input "true"
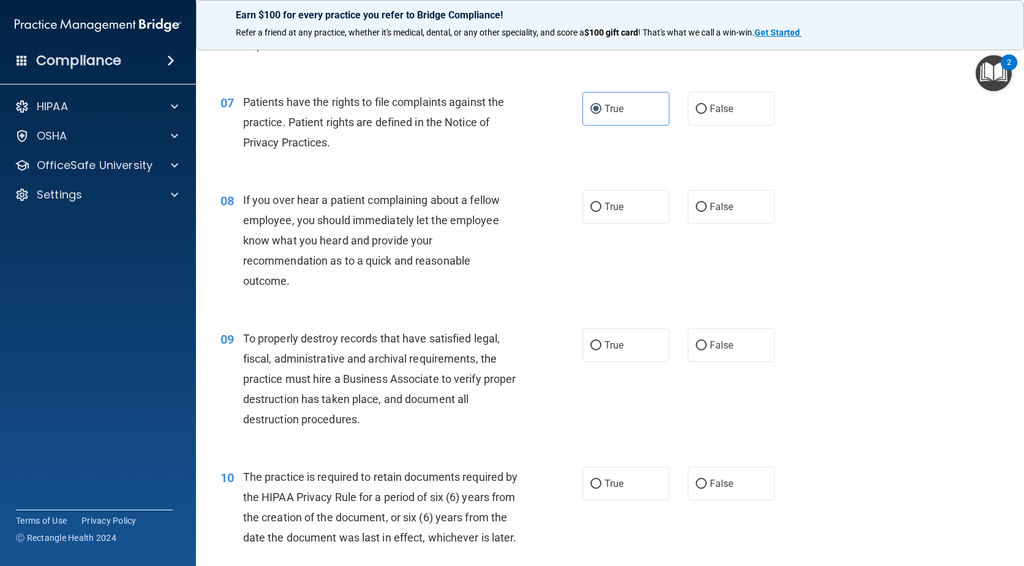
scroll to position [735, 0]
click at [710, 211] on span "False" at bounding box center [722, 206] width 24 height 12
click at [706, 211] on input "False" at bounding box center [701, 206] width 11 height 9
radio input "true"
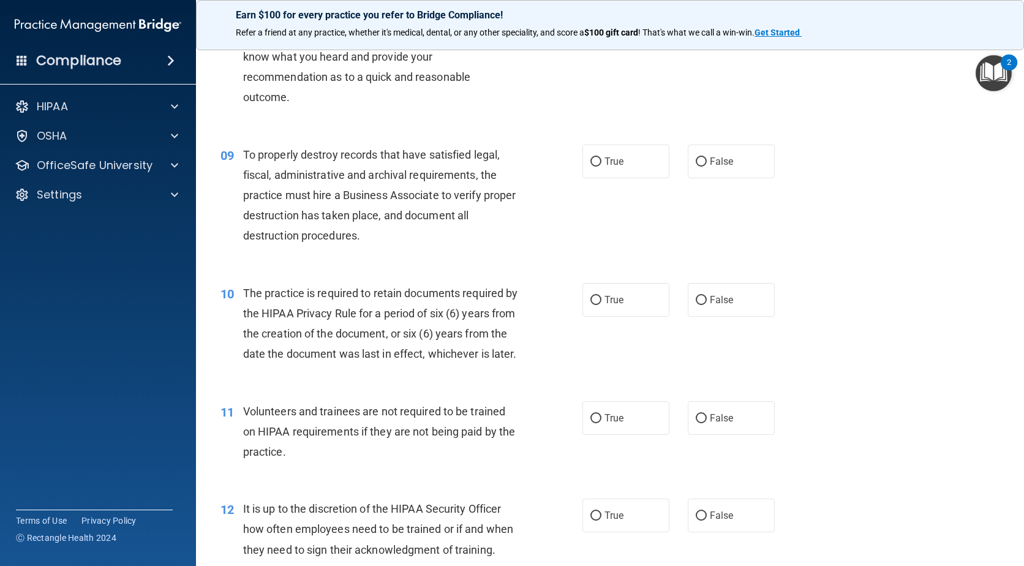
scroll to position [919, 0]
click at [606, 163] on span "True" at bounding box center [613, 161] width 19 height 12
click at [601, 163] on input "True" at bounding box center [595, 161] width 11 height 9
radio input "true"
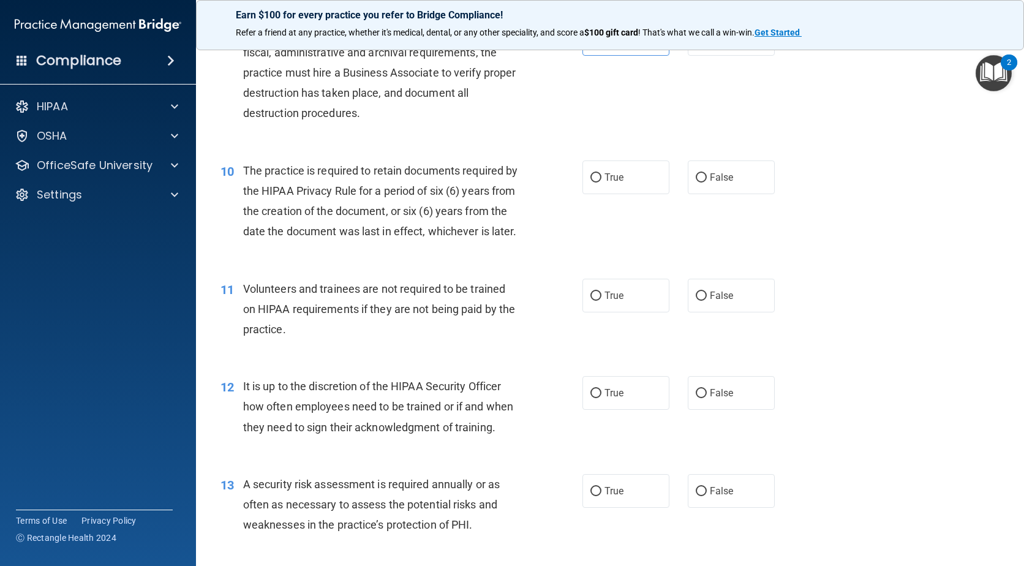
scroll to position [1041, 0]
click at [587, 170] on label "True" at bounding box center [625, 177] width 87 height 34
click at [590, 173] on input "True" at bounding box center [595, 177] width 11 height 9
radio input "true"
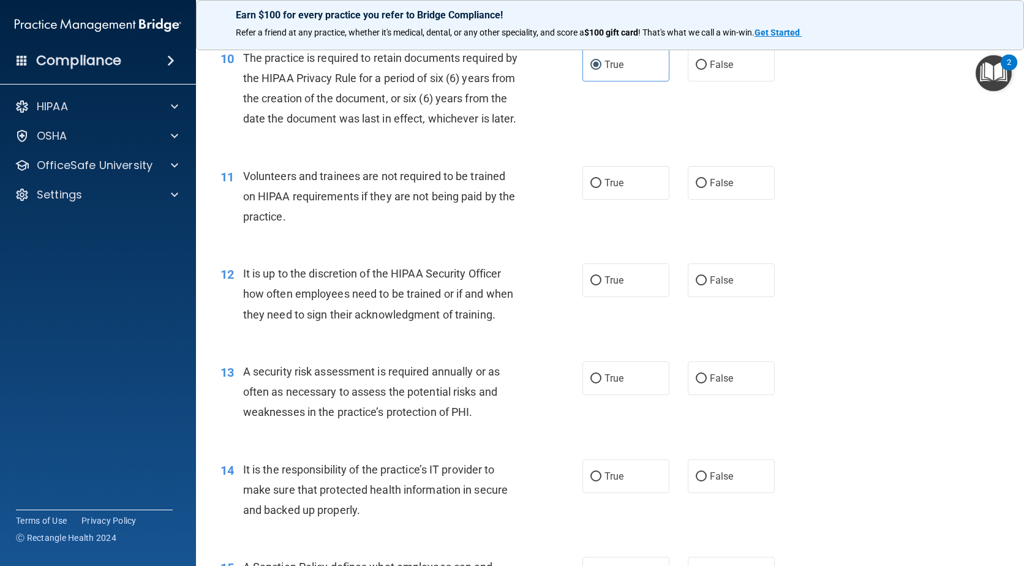
scroll to position [1163, 0]
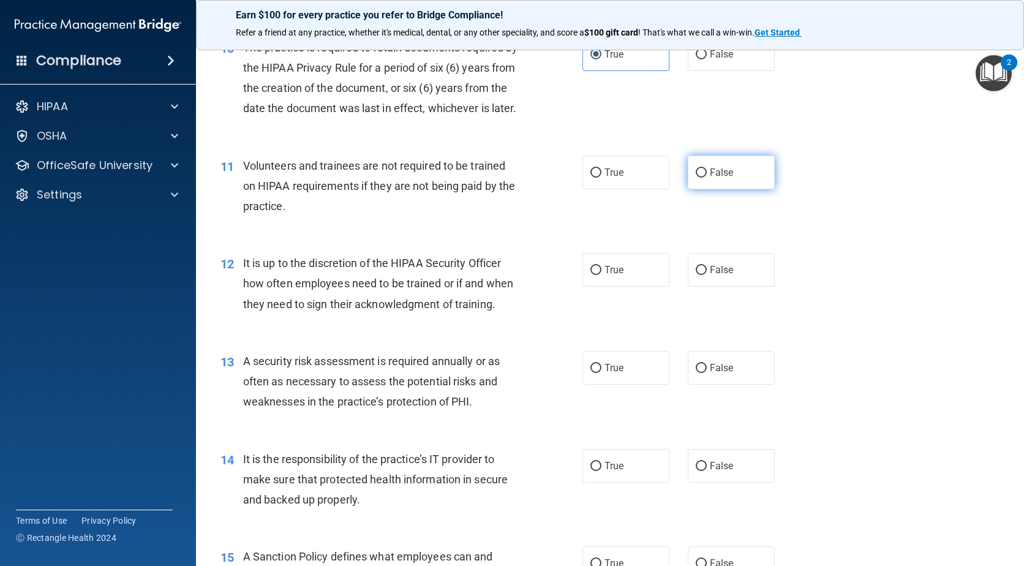
click at [716, 178] on span "False" at bounding box center [722, 173] width 24 height 12
click at [707, 178] on input "False" at bounding box center [701, 172] width 11 height 9
radio input "true"
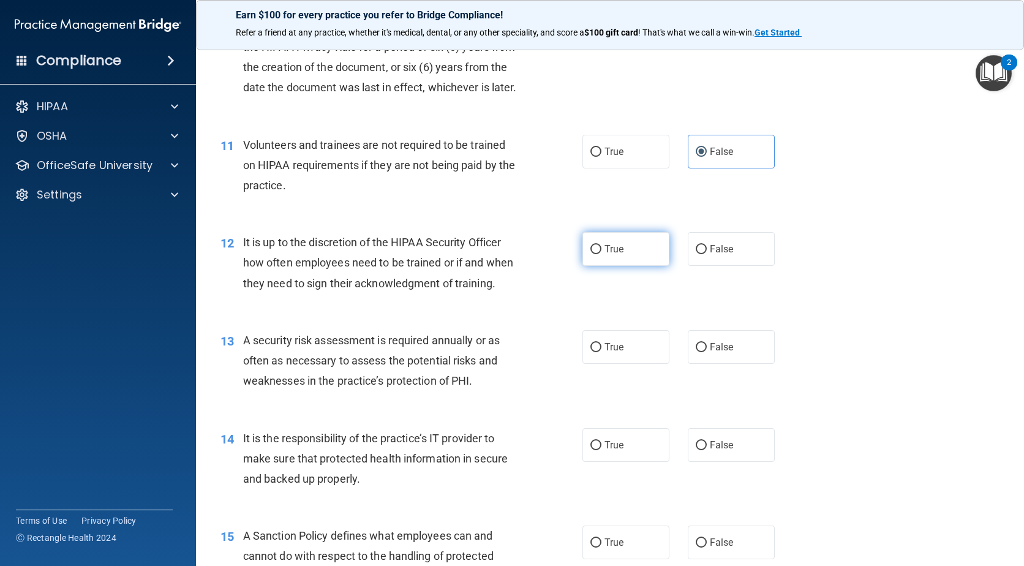
scroll to position [1225, 0]
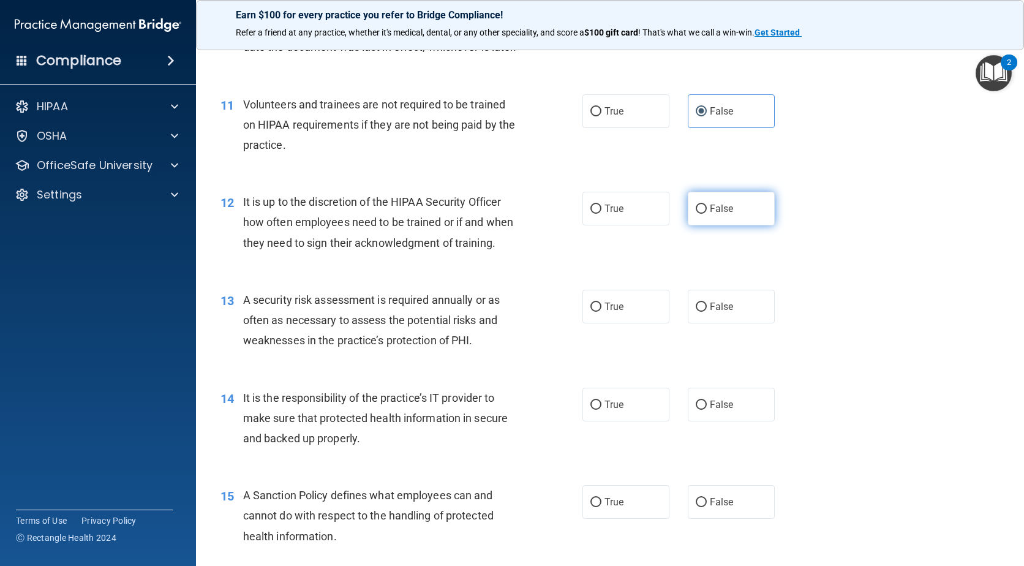
click at [710, 214] on span "False" at bounding box center [722, 209] width 24 height 12
click at [707, 214] on input "False" at bounding box center [701, 209] width 11 height 9
radio input "true"
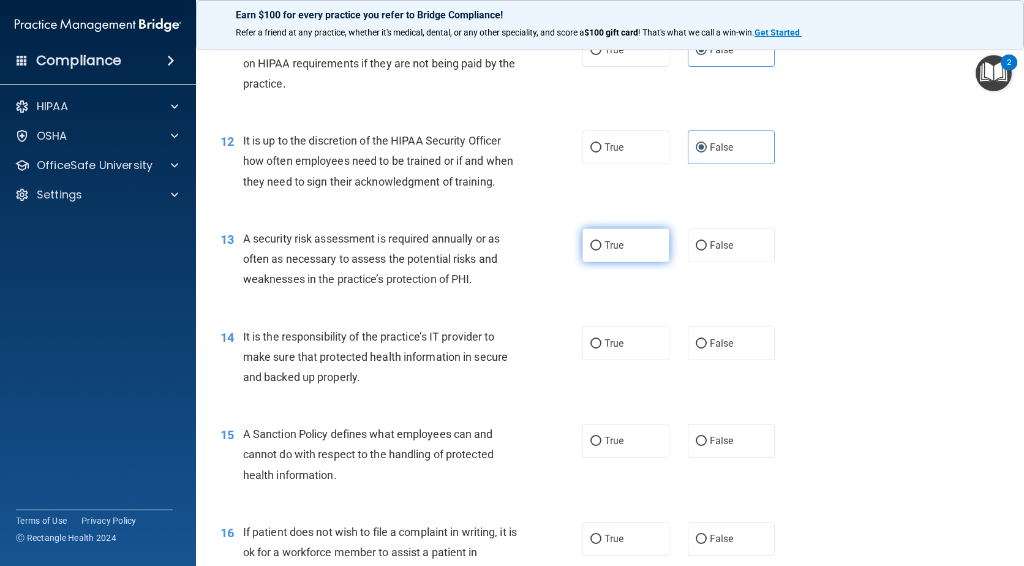
click at [617, 251] on span "True" at bounding box center [613, 245] width 19 height 12
click at [601, 250] on input "True" at bounding box center [595, 245] width 11 height 9
radio input "true"
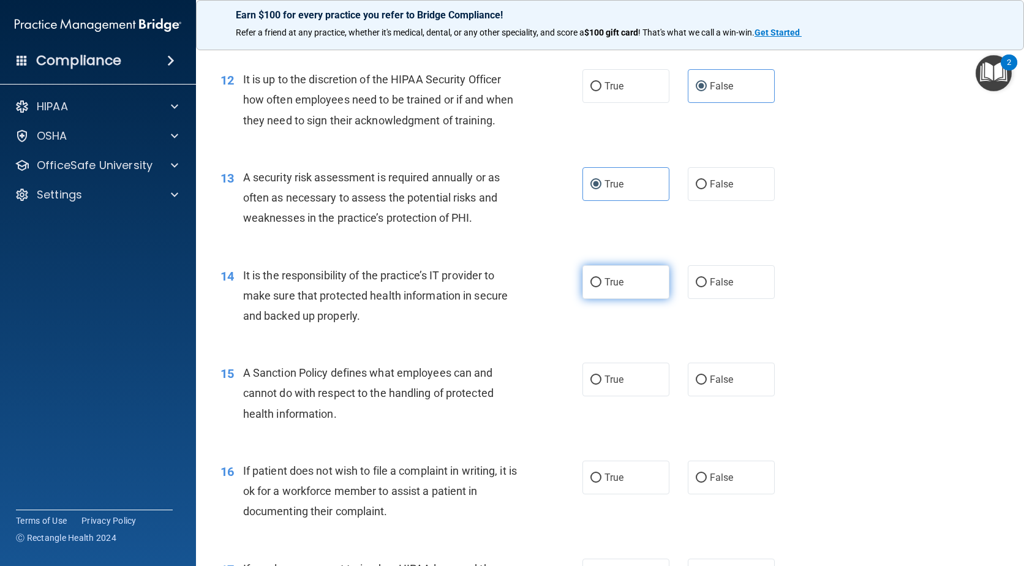
click at [622, 299] on label "True" at bounding box center [625, 282] width 87 height 34
click at [601, 287] on input "True" at bounding box center [595, 282] width 11 height 9
radio input "true"
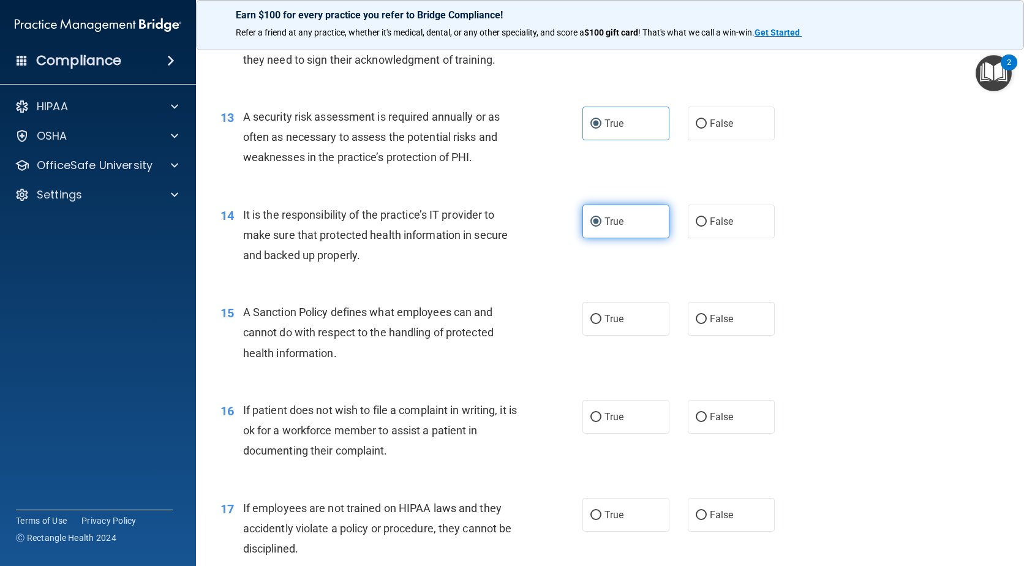
scroll to position [1408, 0]
click at [621, 335] on label "True" at bounding box center [625, 318] width 87 height 34
click at [601, 323] on input "True" at bounding box center [595, 318] width 11 height 9
radio input "true"
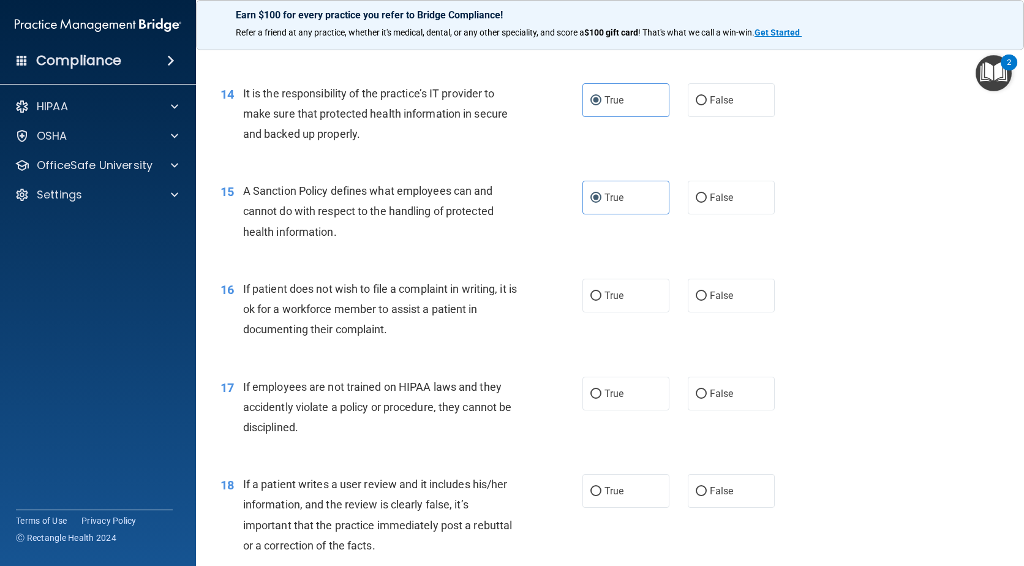
scroll to position [1531, 0]
click at [611, 310] on label "True" at bounding box center [625, 294] width 87 height 34
click at [601, 299] on input "True" at bounding box center [595, 294] width 11 height 9
radio input "true"
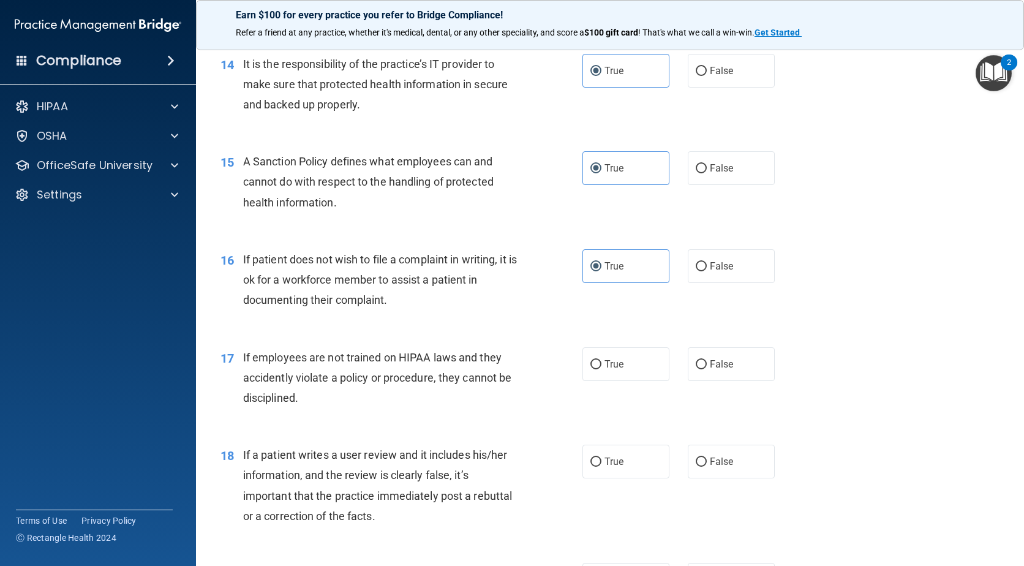
scroll to position [1653, 0]
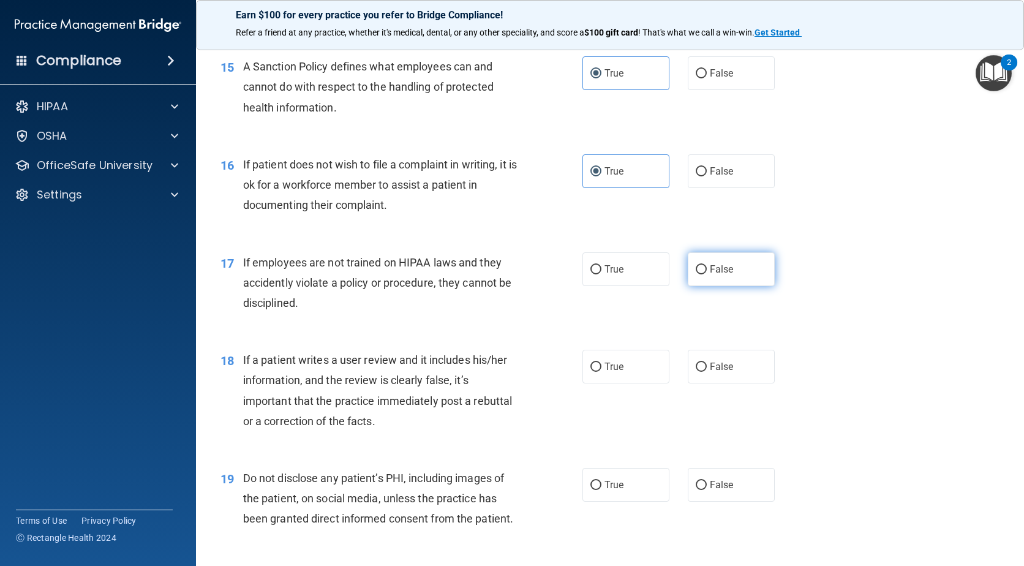
click at [716, 275] on span "False" at bounding box center [722, 269] width 24 height 12
click at [707, 274] on input "False" at bounding box center [701, 269] width 11 height 9
radio input "true"
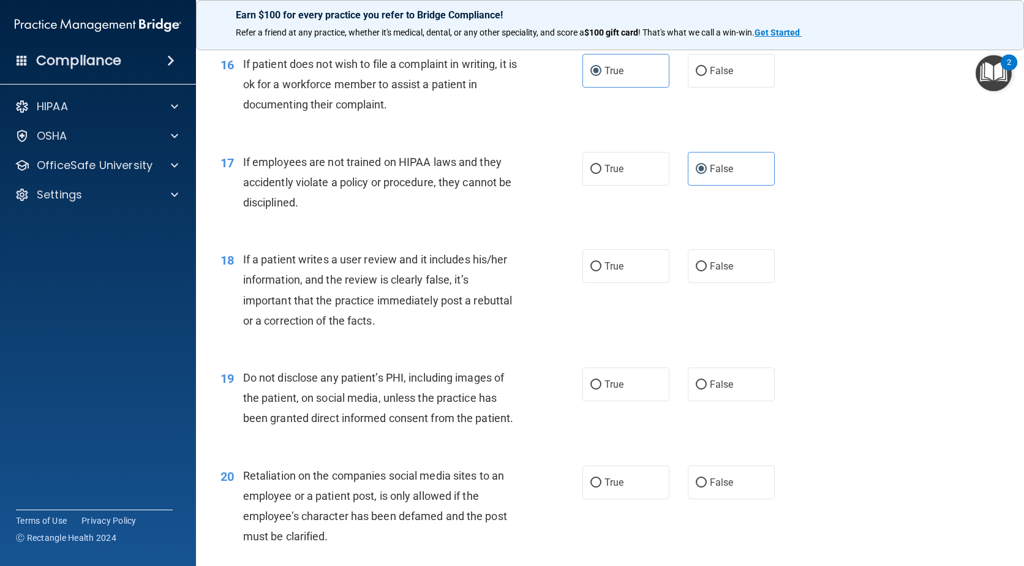
scroll to position [1776, 0]
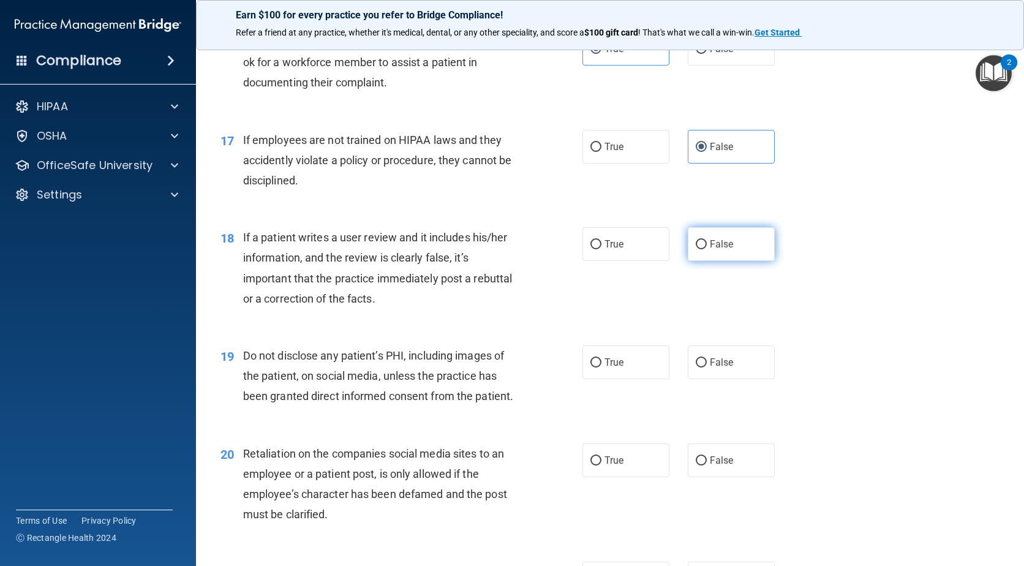
click at [688, 261] on label "False" at bounding box center [731, 244] width 87 height 34
click at [696, 249] on input "False" at bounding box center [701, 244] width 11 height 9
radio input "true"
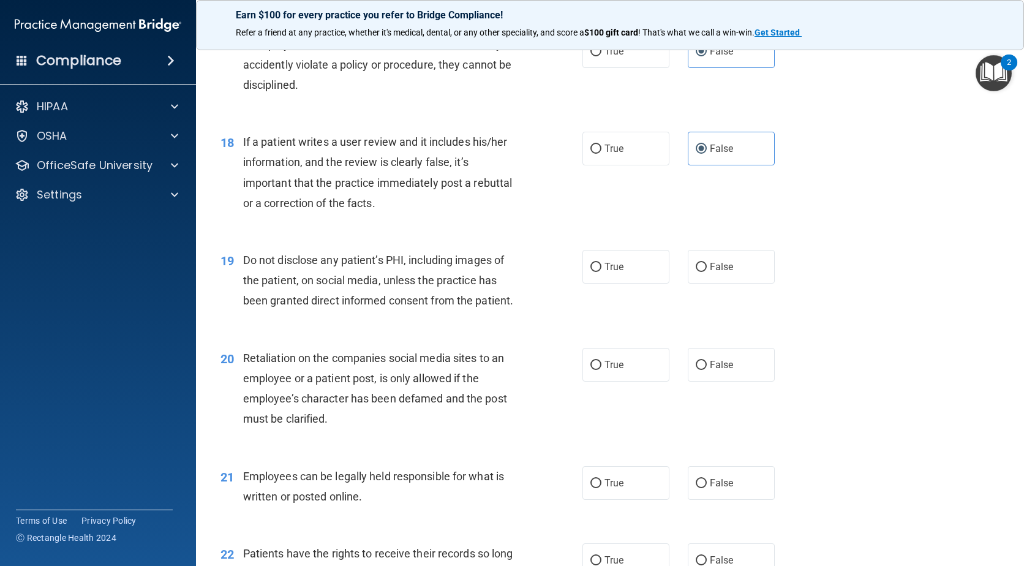
scroll to position [1898, 0]
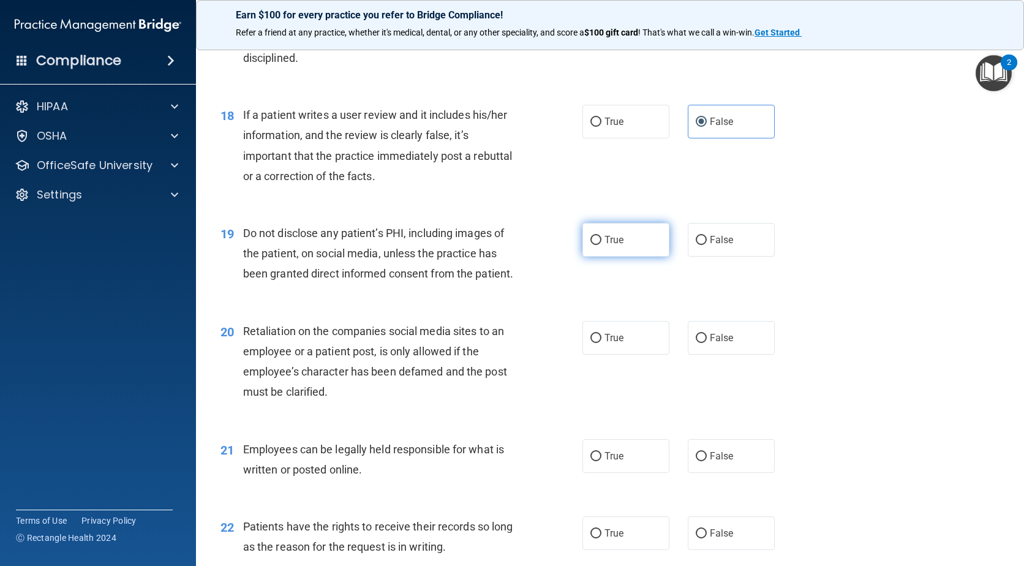
click at [630, 257] on label "True" at bounding box center [625, 240] width 87 height 34
click at [601, 245] on input "True" at bounding box center [595, 240] width 11 height 9
radio input "true"
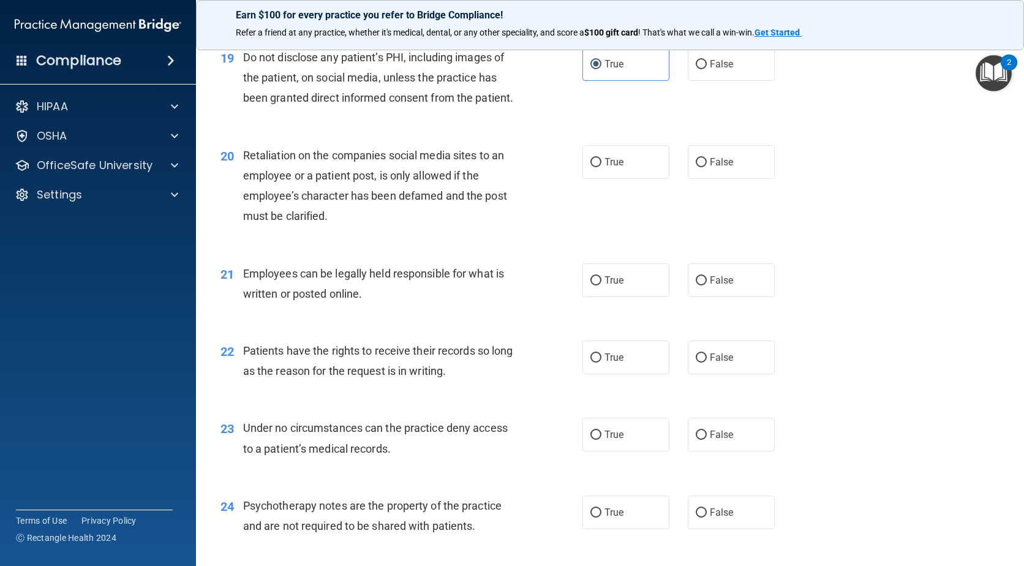
scroll to position [2082, 0]
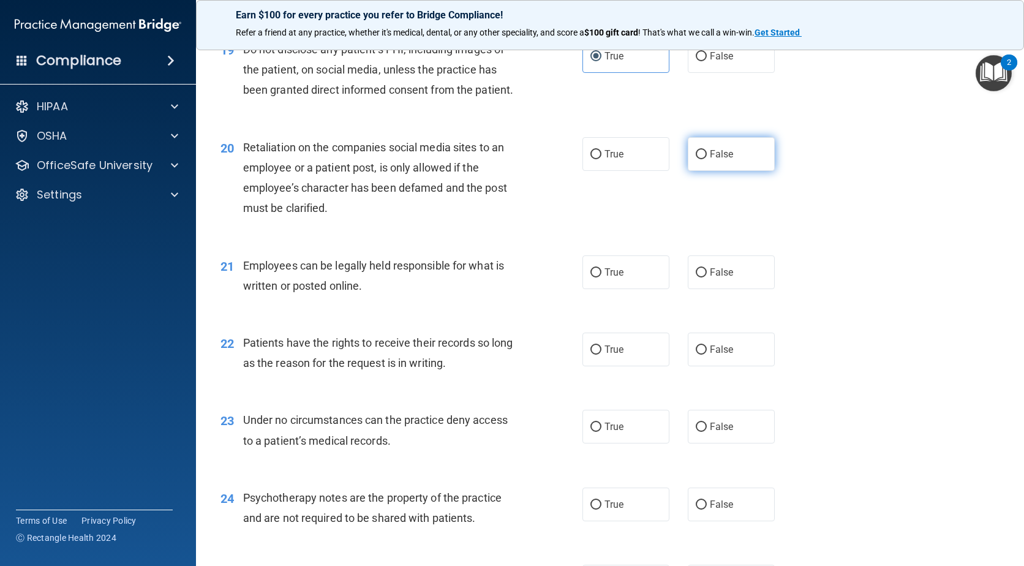
click at [703, 171] on label "False" at bounding box center [731, 154] width 87 height 34
click at [703, 159] on input "False" at bounding box center [701, 154] width 11 height 9
radio input "true"
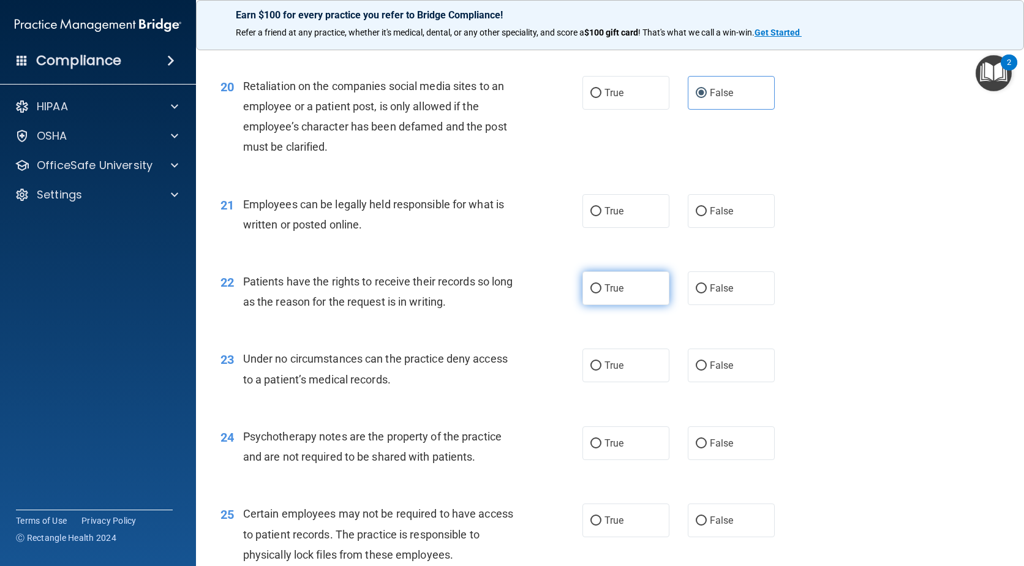
scroll to position [2204, 0]
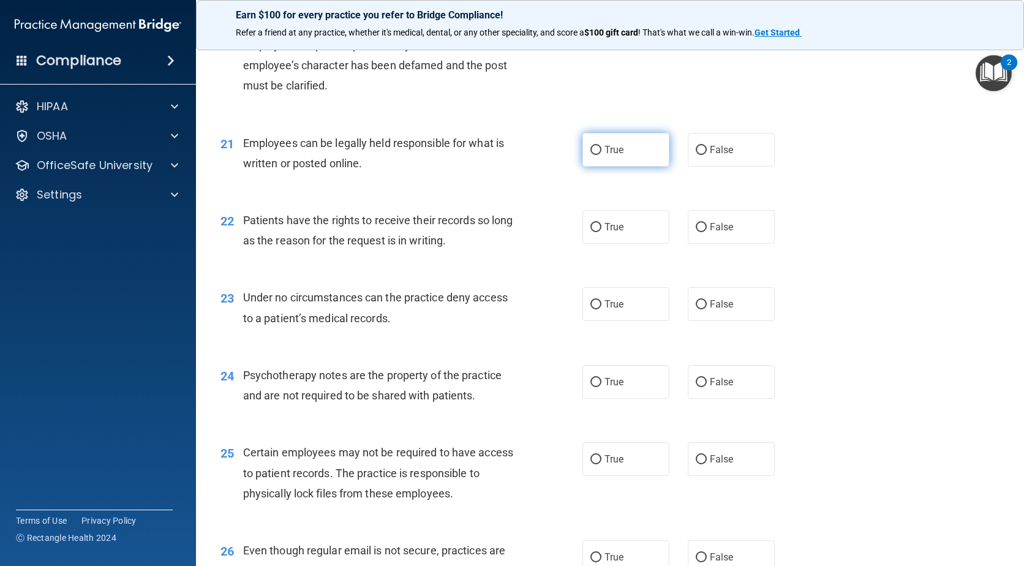
click at [604, 167] on label "True" at bounding box center [625, 150] width 87 height 34
click at [601, 155] on input "True" at bounding box center [595, 150] width 11 height 9
radio input "true"
click at [696, 232] on input "False" at bounding box center [701, 227] width 11 height 9
radio input "true"
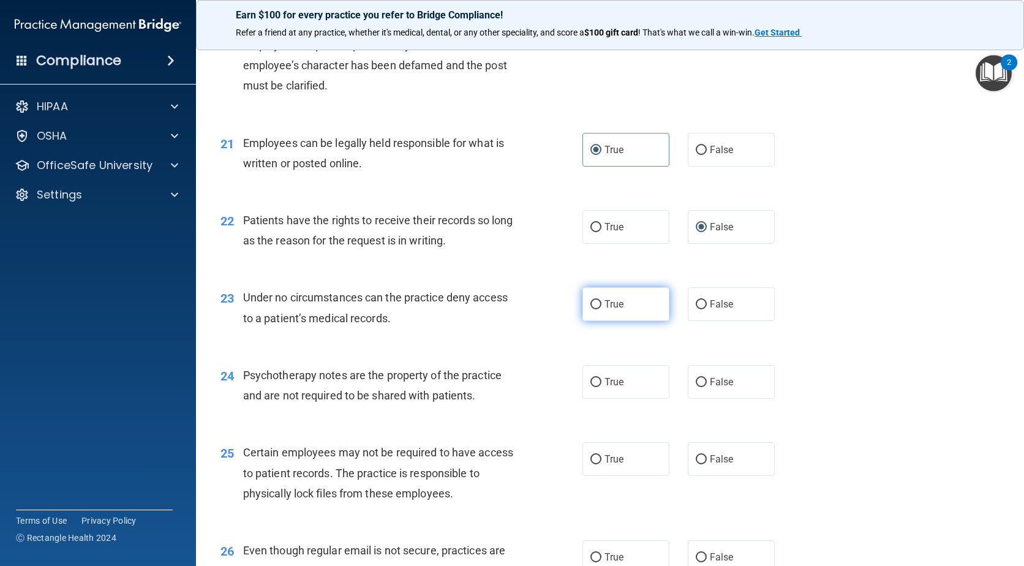
scroll to position [2266, 0]
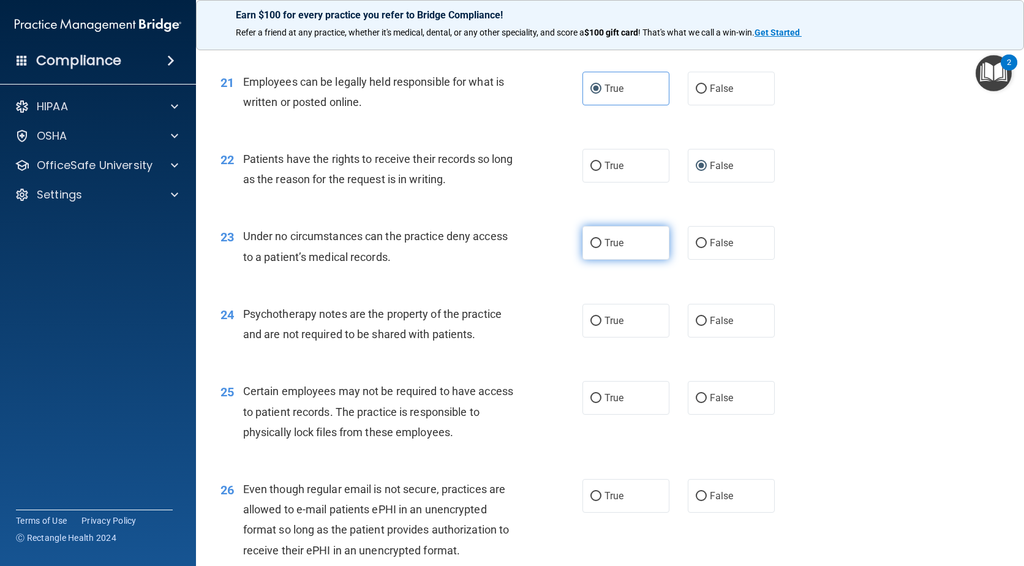
click at [613, 260] on label "True" at bounding box center [625, 243] width 87 height 34
click at [601, 248] on input "True" at bounding box center [595, 243] width 11 height 9
radio input "true"
click at [699, 326] on input "False" at bounding box center [701, 321] width 11 height 9
radio input "true"
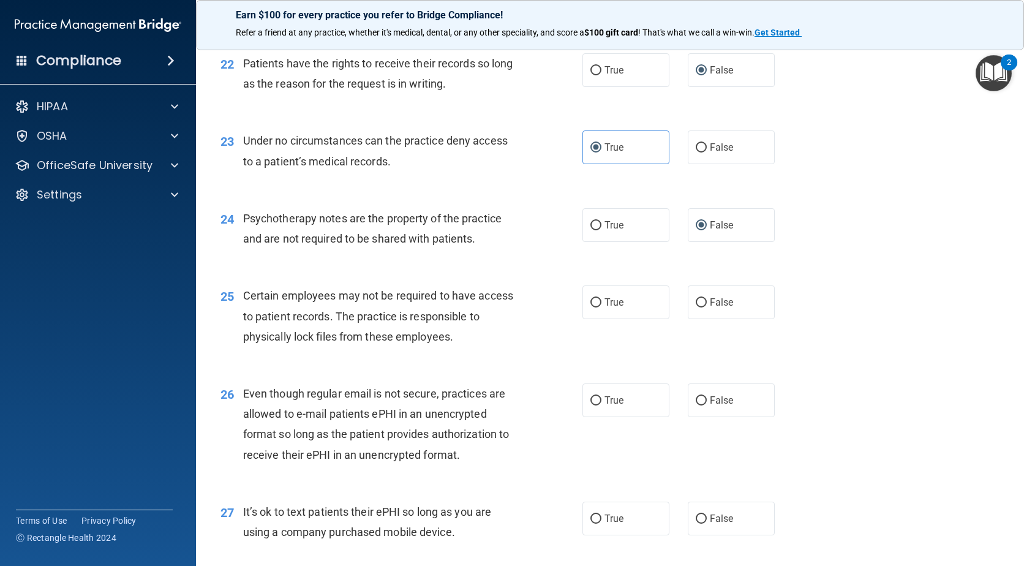
scroll to position [2388, 0]
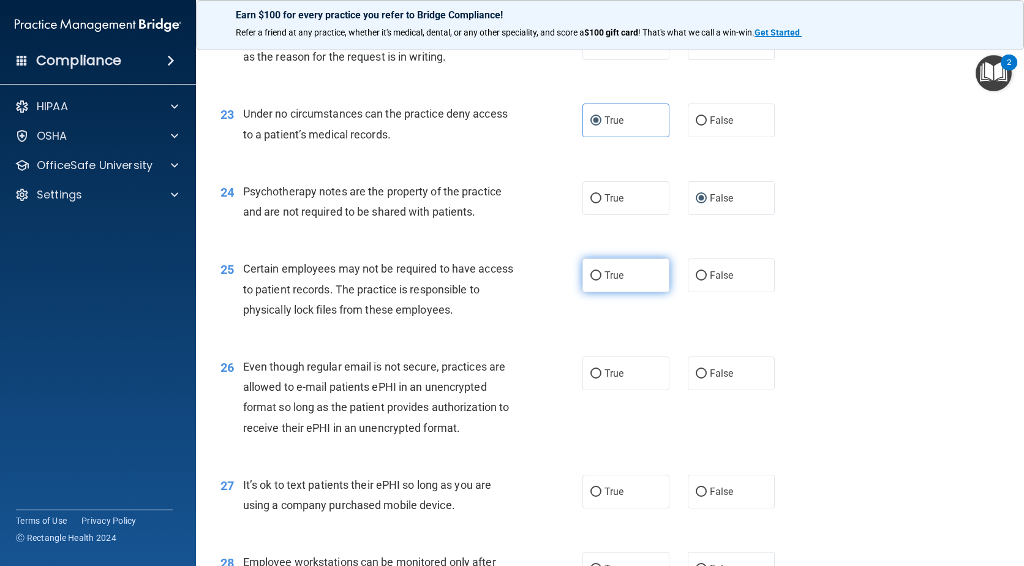
click at [624, 292] on label "True" at bounding box center [625, 275] width 87 height 34
click at [601, 280] on input "True" at bounding box center [595, 275] width 11 height 9
radio input "true"
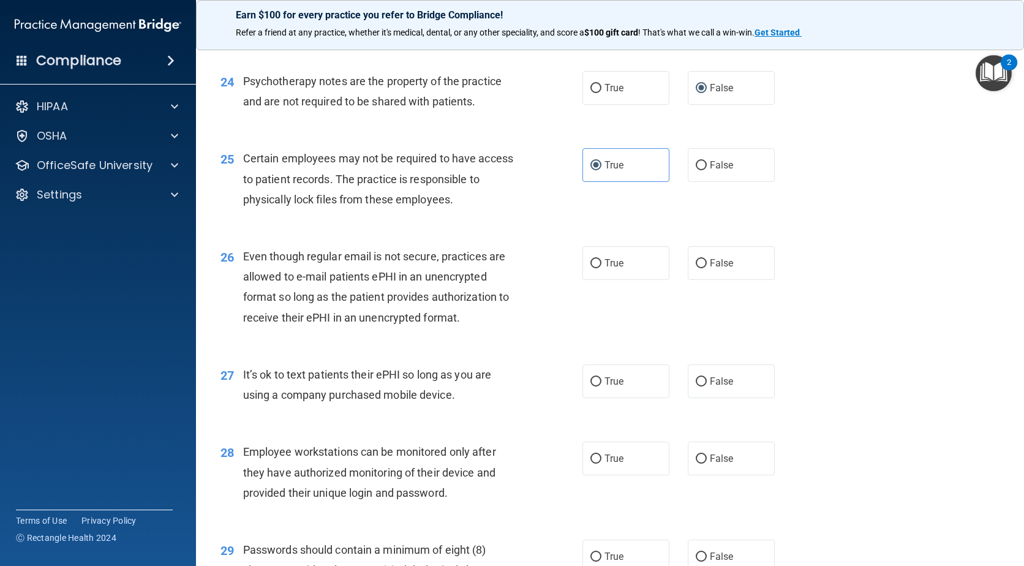
scroll to position [2511, 0]
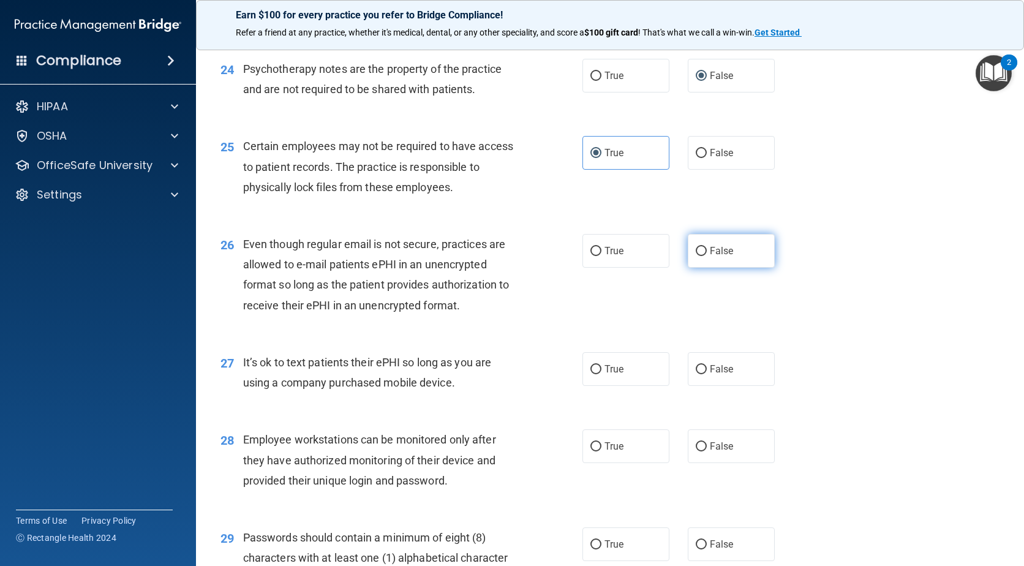
click at [688, 265] on label "False" at bounding box center [731, 251] width 87 height 34
click at [696, 256] on input "False" at bounding box center [701, 251] width 11 height 9
radio input "true"
drag, startPoint x: 595, startPoint y: 386, endPoint x: 587, endPoint y: 408, distance: 24.2
drag, startPoint x: 587, startPoint y: 408, endPoint x: 521, endPoint y: 446, distance: 75.4
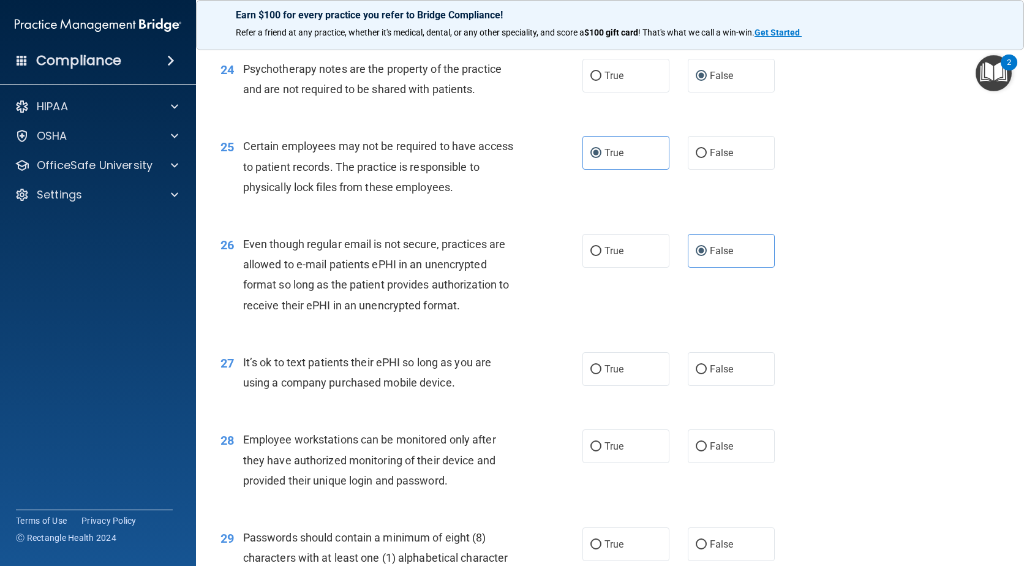
click at [521, 446] on div "28 Employee workstations can be monitored only after they have authorized monit…" at bounding box center [609, 463] width 797 height 98
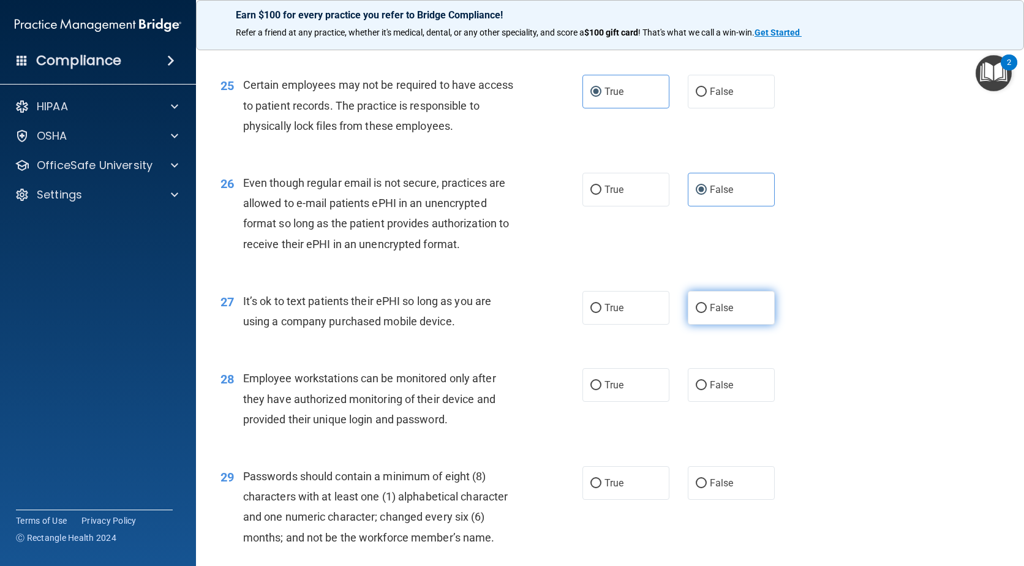
click at [688, 318] on label "False" at bounding box center [731, 308] width 87 height 34
click at [696, 313] on input "False" at bounding box center [701, 308] width 11 height 9
radio input "true"
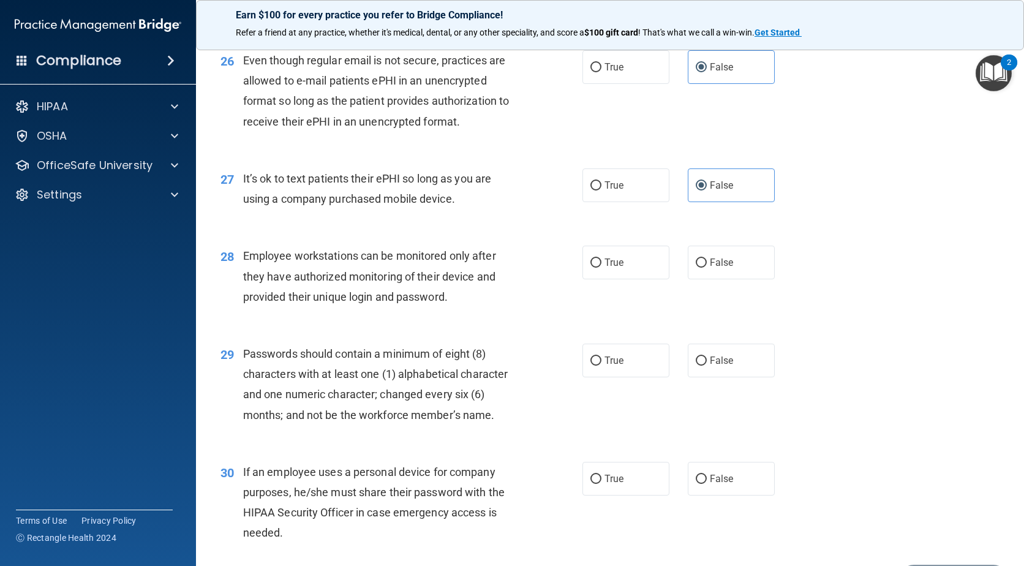
scroll to position [2756, 0]
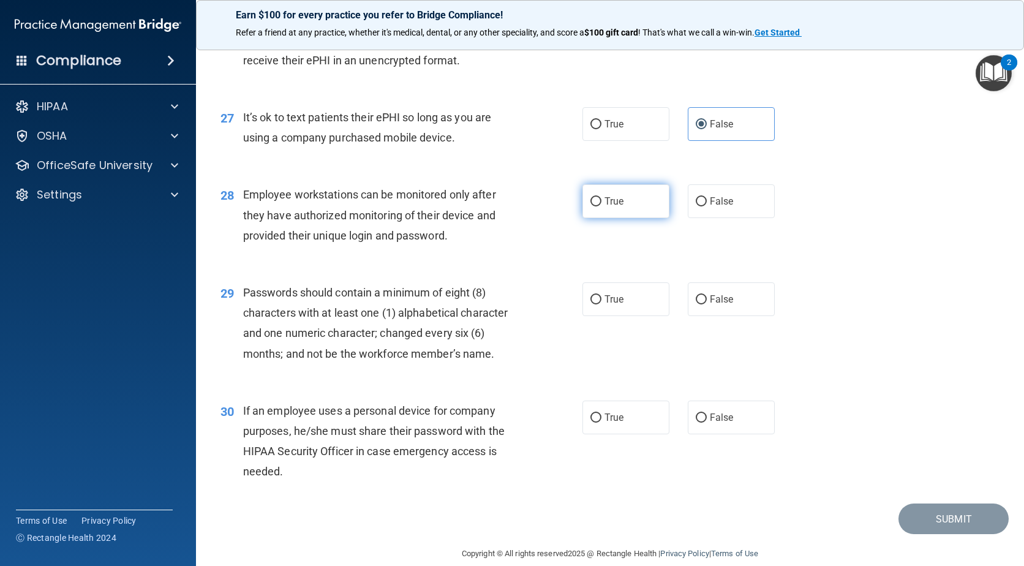
click at [621, 214] on label "True" at bounding box center [625, 201] width 87 height 34
click at [601, 206] on input "True" at bounding box center [595, 201] width 11 height 9
radio input "true"
click at [710, 207] on span "False" at bounding box center [722, 201] width 24 height 12
click at [705, 206] on input "False" at bounding box center [701, 201] width 11 height 9
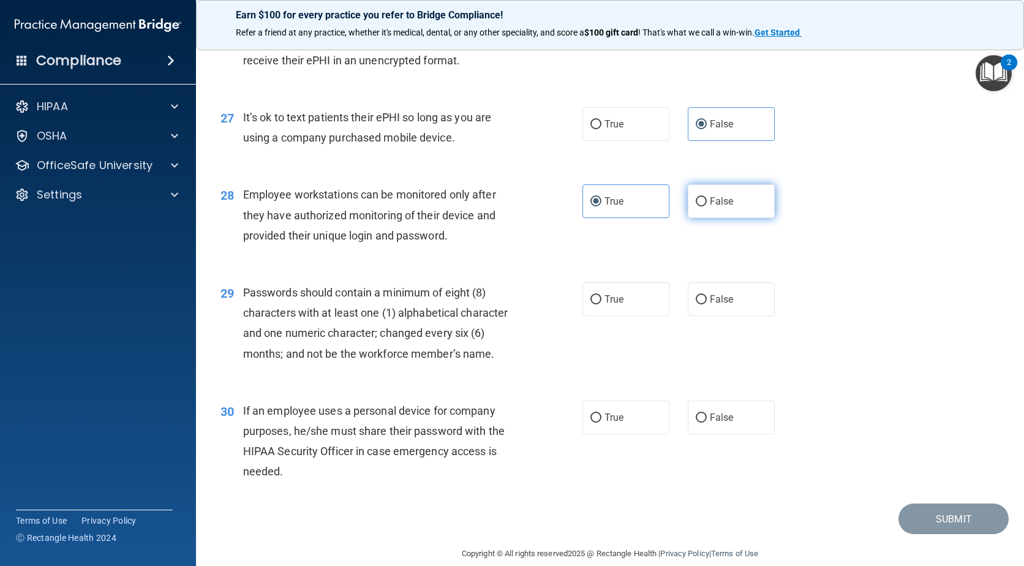
radio input "true"
radio input "false"
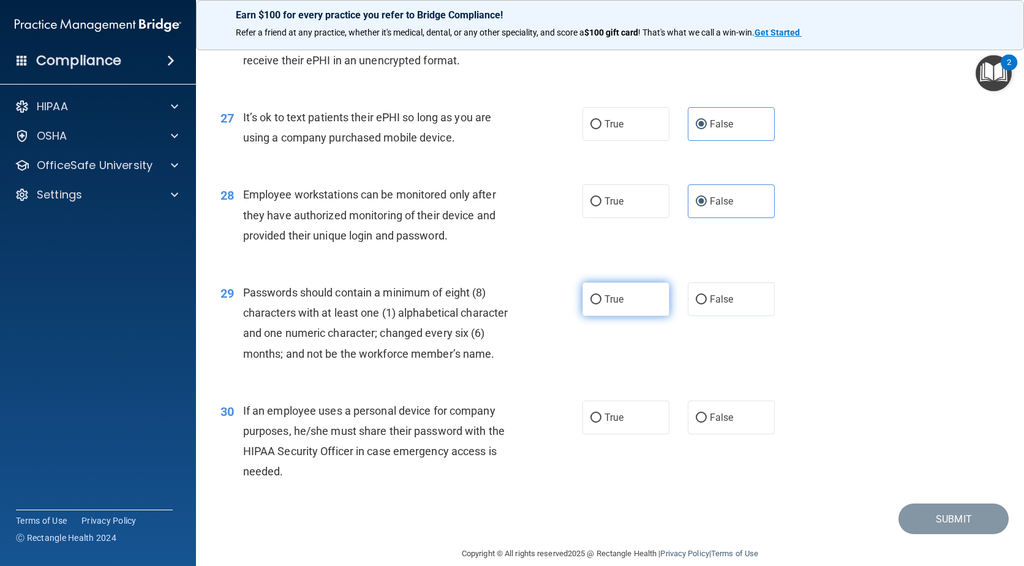
click at [590, 304] on input "True" at bounding box center [595, 299] width 11 height 9
radio input "true"
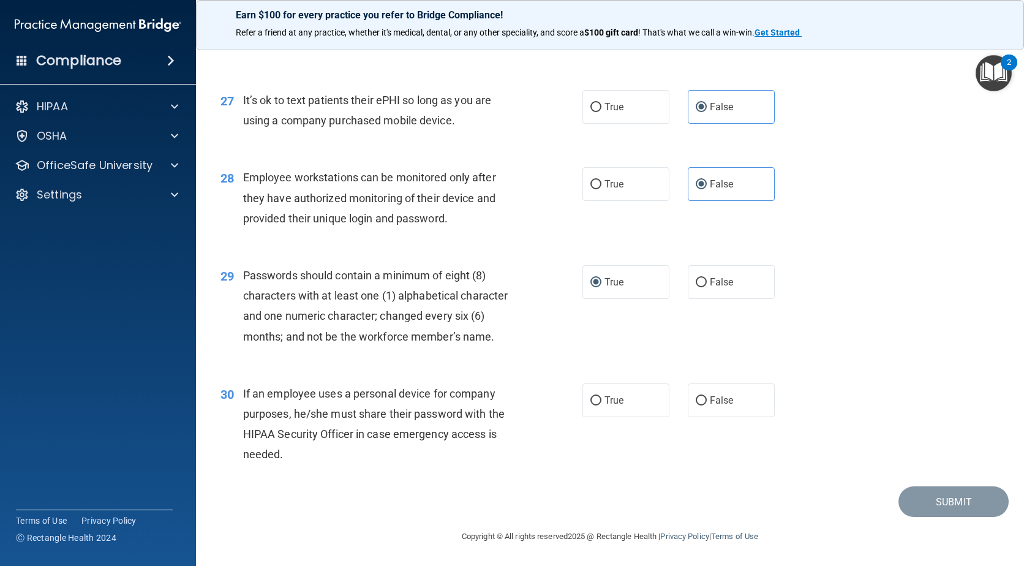
scroll to position [2793, 0]
click at [717, 404] on span "False" at bounding box center [722, 400] width 24 height 12
click at [707, 404] on input "False" at bounding box center [701, 400] width 11 height 9
radio input "true"
click at [942, 495] on button "Submit" at bounding box center [953, 501] width 110 height 31
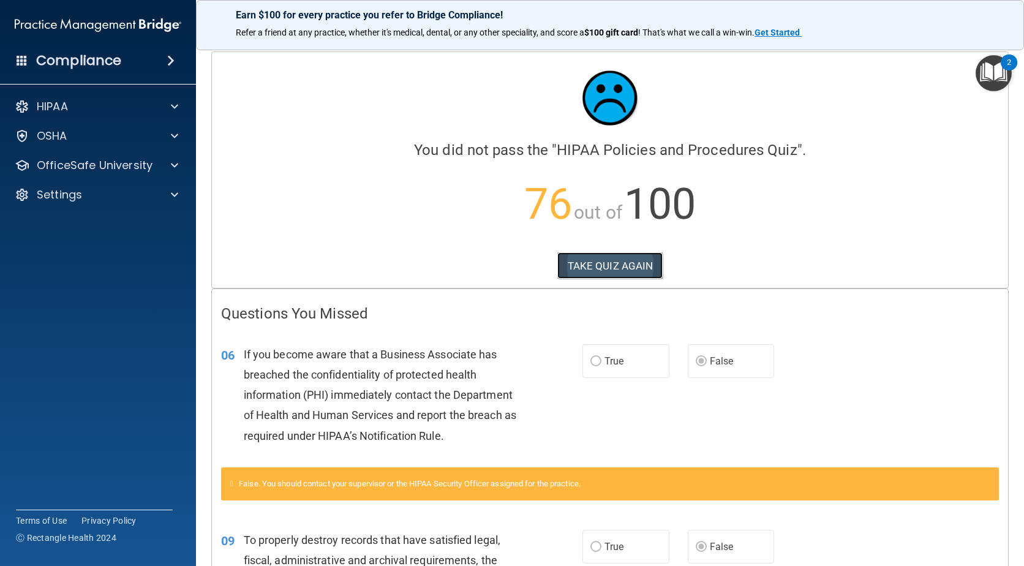
click at [579, 268] on button "TAKE QUIZ AGAIN" at bounding box center [610, 265] width 106 height 27
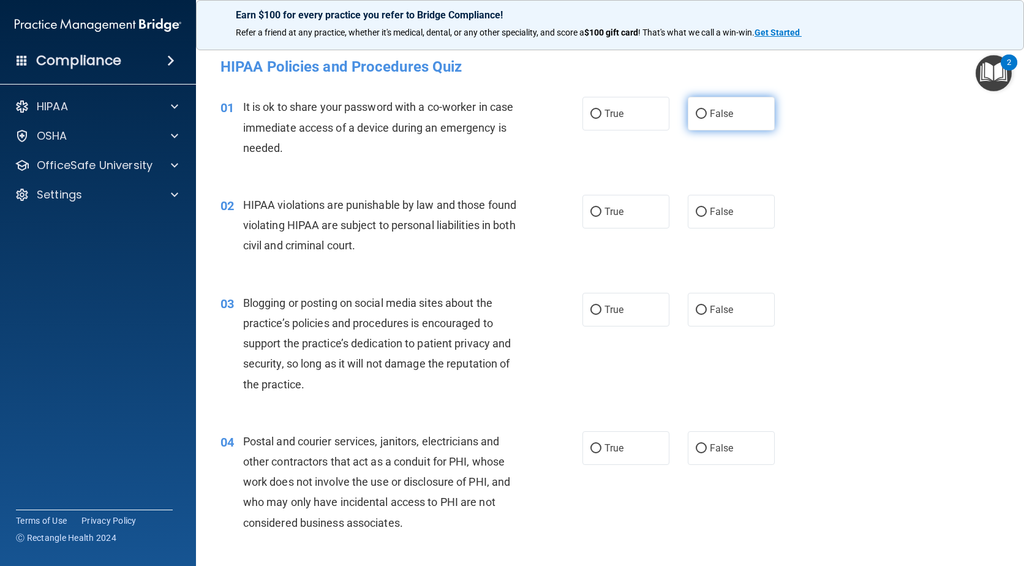
click at [710, 119] on span "False" at bounding box center [722, 114] width 24 height 12
click at [707, 119] on input "False" at bounding box center [701, 114] width 11 height 9
radio input "true"
click at [590, 208] on input "True" at bounding box center [595, 212] width 11 height 9
radio input "true"
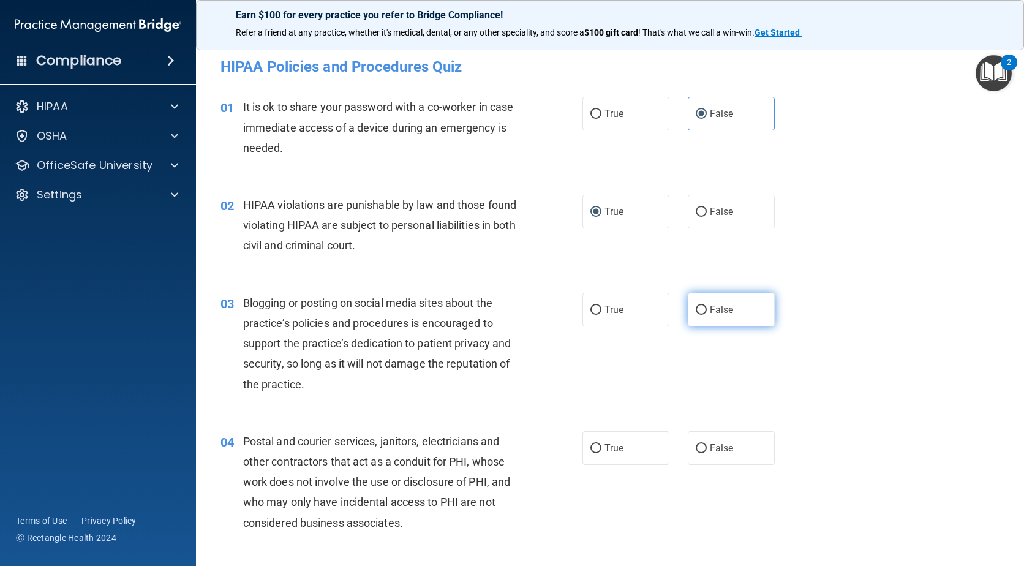
click at [724, 309] on span "False" at bounding box center [722, 310] width 24 height 12
click at [707, 309] on input "False" at bounding box center [701, 310] width 11 height 9
radio input "true"
click at [600, 453] on label "True" at bounding box center [625, 448] width 87 height 34
click at [600, 453] on input "True" at bounding box center [595, 448] width 11 height 9
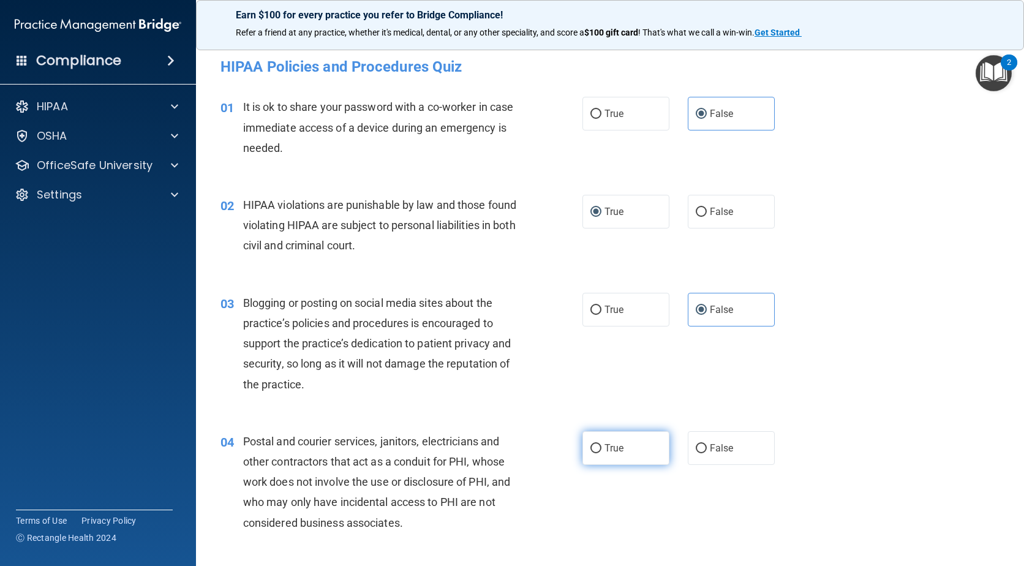
radio input "true"
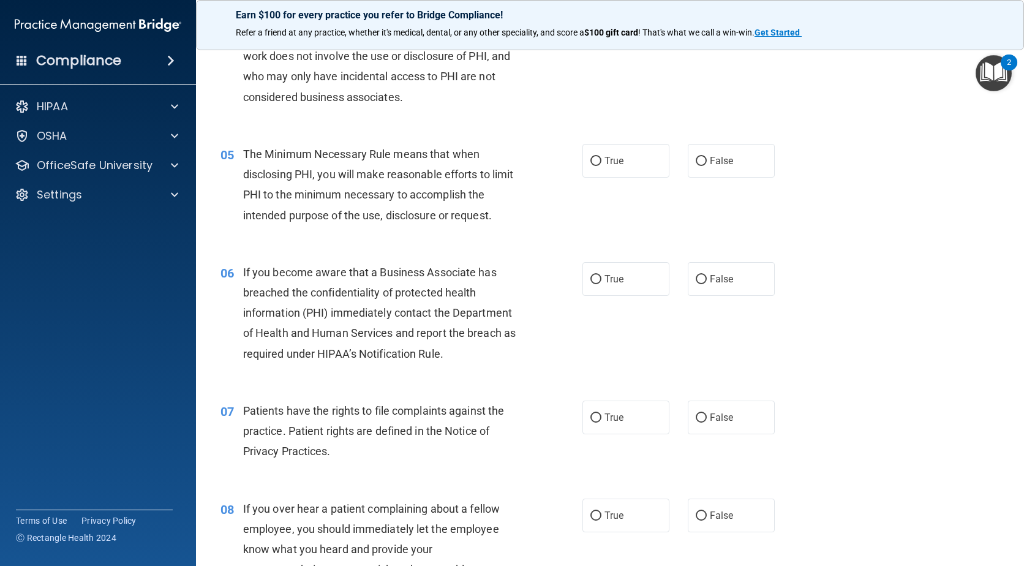
scroll to position [429, 0]
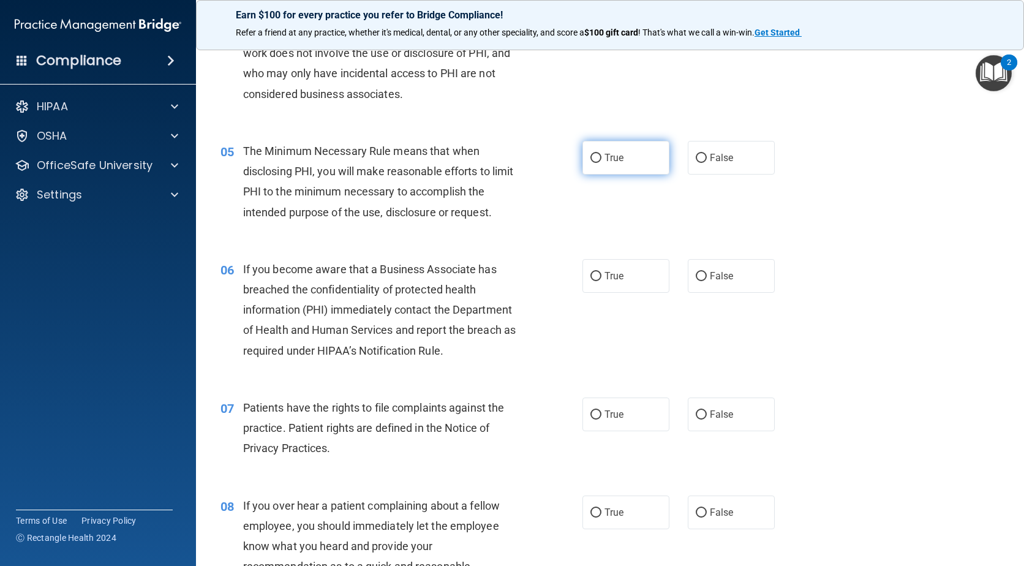
click at [611, 164] on label "True" at bounding box center [625, 158] width 87 height 34
click at [601, 163] on input "True" at bounding box center [595, 158] width 11 height 9
radio input "true"
click at [737, 280] on label "False" at bounding box center [731, 276] width 87 height 34
click at [707, 280] on input "False" at bounding box center [701, 276] width 11 height 9
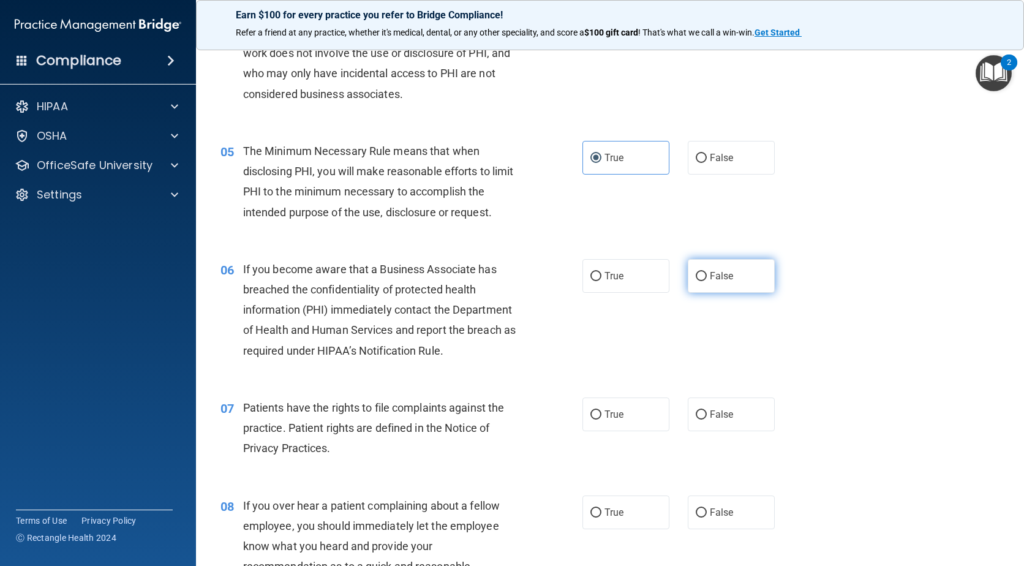
radio input "true"
click at [588, 427] on label "True" at bounding box center [625, 414] width 87 height 34
click at [590, 419] on input "True" at bounding box center [595, 414] width 11 height 9
radio input "true"
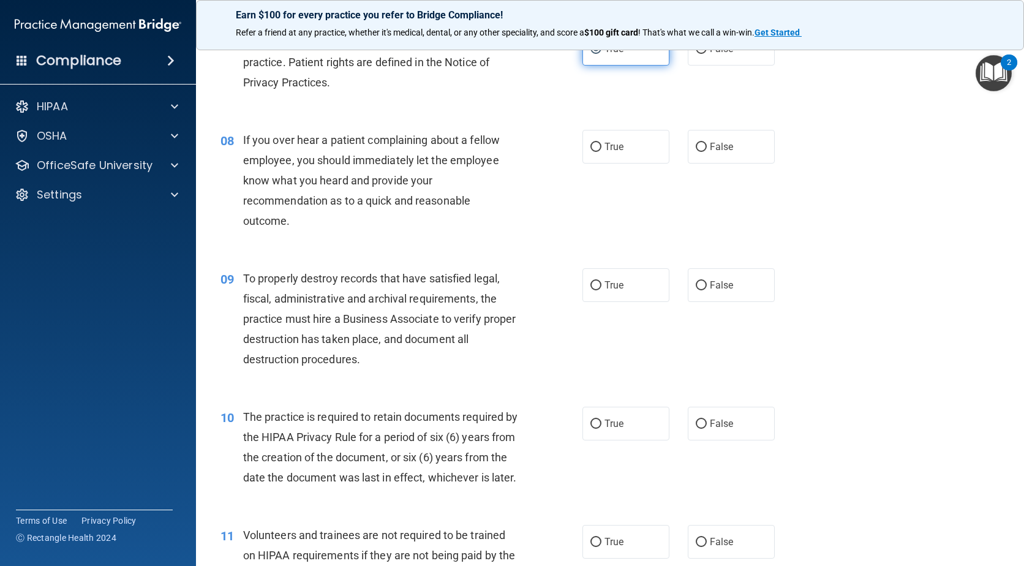
scroll to position [796, 0]
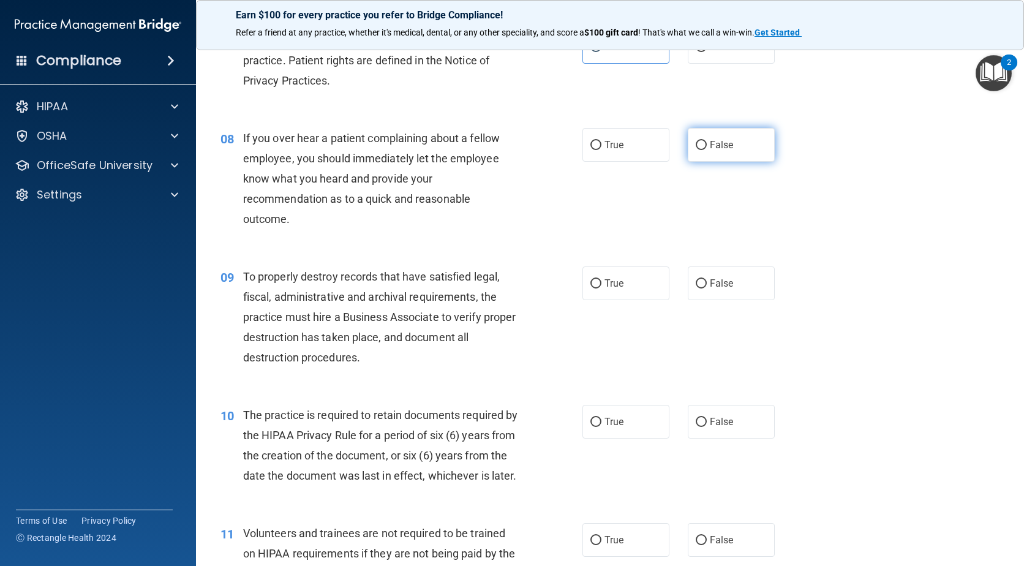
click at [726, 146] on span "False" at bounding box center [722, 145] width 24 height 12
click at [707, 146] on input "False" at bounding box center [701, 145] width 11 height 9
radio input "true"
click at [713, 279] on span "False" at bounding box center [722, 283] width 24 height 12
click at [707, 279] on input "False" at bounding box center [701, 283] width 11 height 9
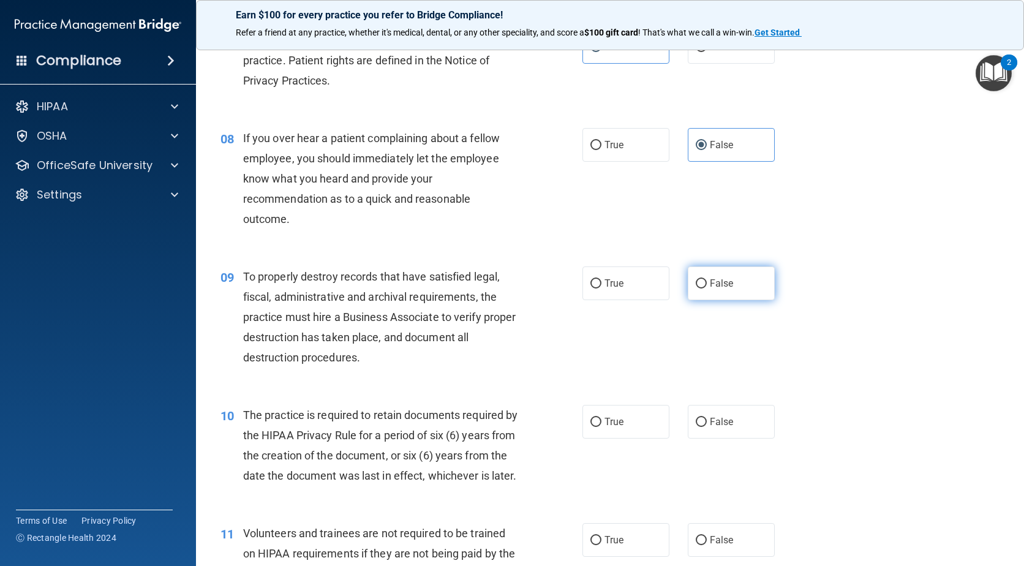
radio input "true"
click at [600, 427] on label "True" at bounding box center [625, 422] width 87 height 34
click at [600, 427] on input "True" at bounding box center [595, 422] width 11 height 9
radio input "true"
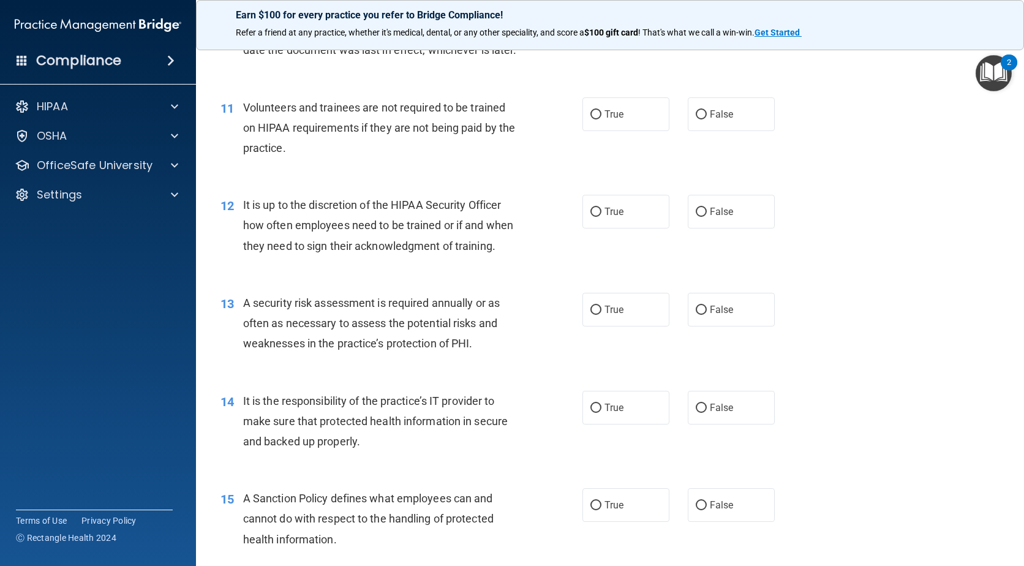
scroll to position [1225, 0]
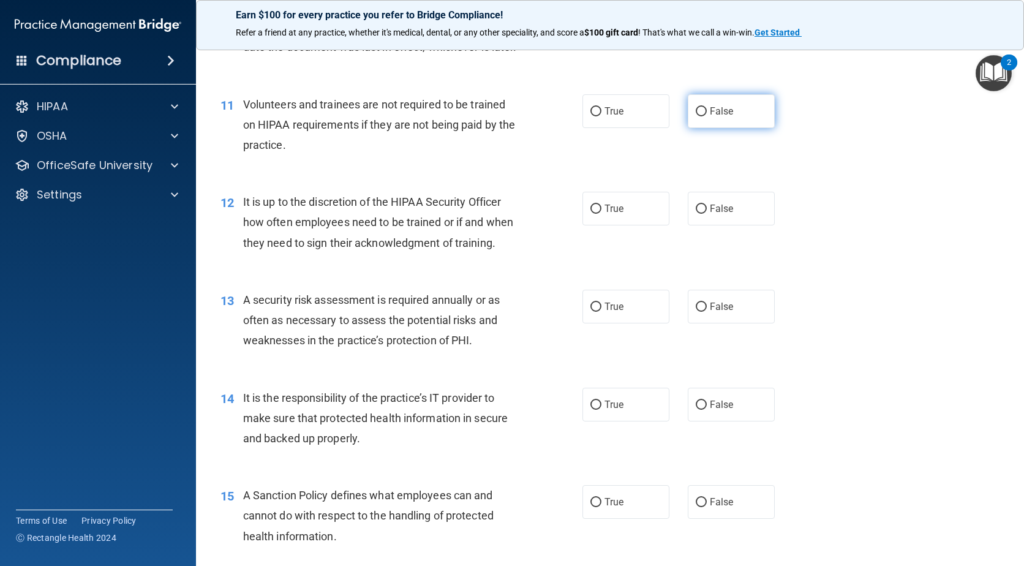
click at [713, 117] on span "False" at bounding box center [722, 111] width 24 height 12
click at [707, 116] on input "False" at bounding box center [701, 111] width 11 height 9
radio input "true"
click at [718, 222] on label "False" at bounding box center [731, 209] width 87 height 34
click at [707, 214] on input "False" at bounding box center [701, 209] width 11 height 9
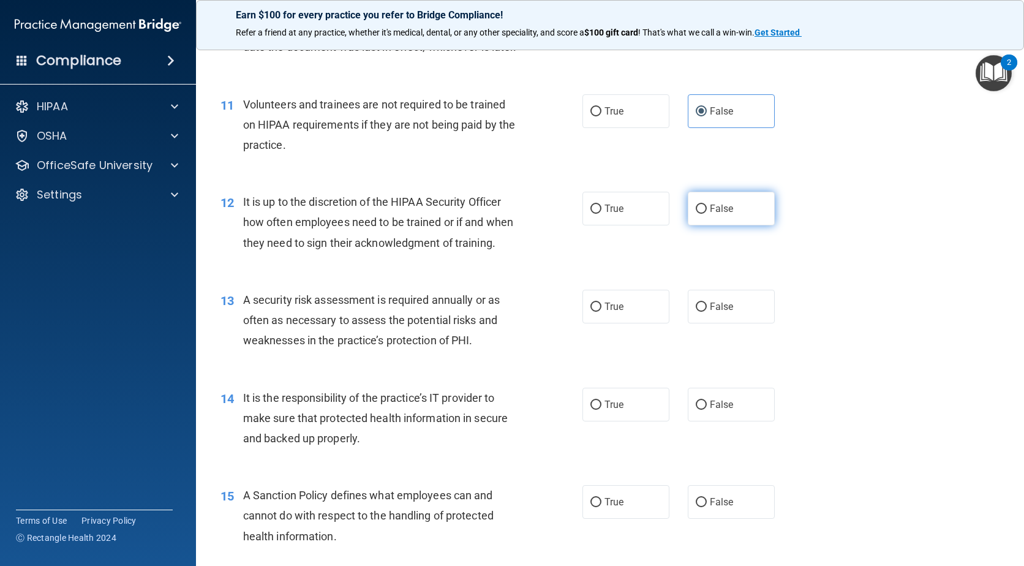
radio input "true"
click at [594, 323] on label "True" at bounding box center [625, 307] width 87 height 34
click at [594, 312] on input "True" at bounding box center [595, 307] width 11 height 9
radio input "true"
click at [718, 410] on span "False" at bounding box center [722, 405] width 24 height 12
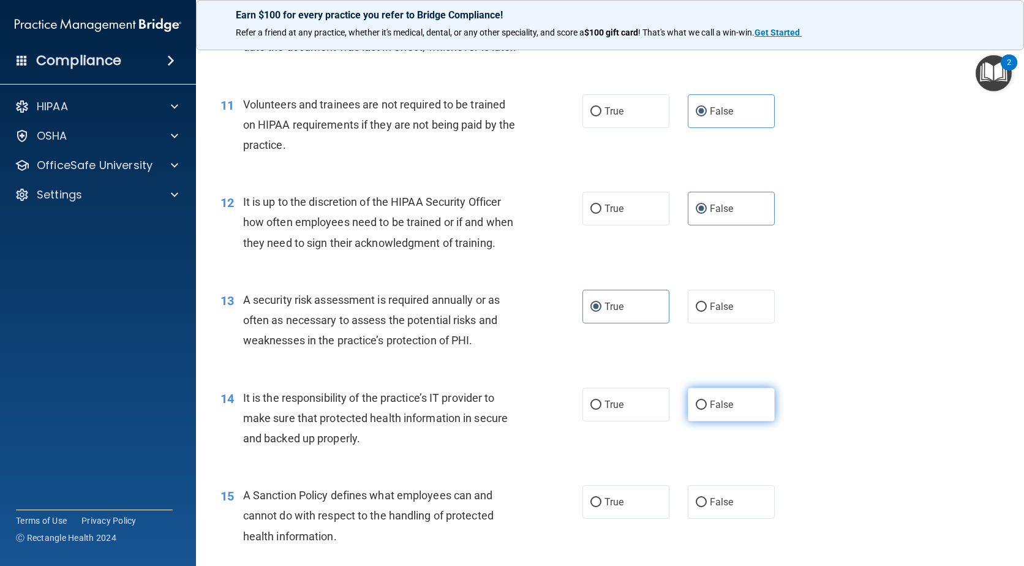
click at [707, 410] on input "False" at bounding box center [701, 404] width 11 height 9
radio input "true"
click at [726, 508] on span "False" at bounding box center [722, 502] width 24 height 12
click at [707, 507] on input "False" at bounding box center [701, 502] width 11 height 9
radio input "true"
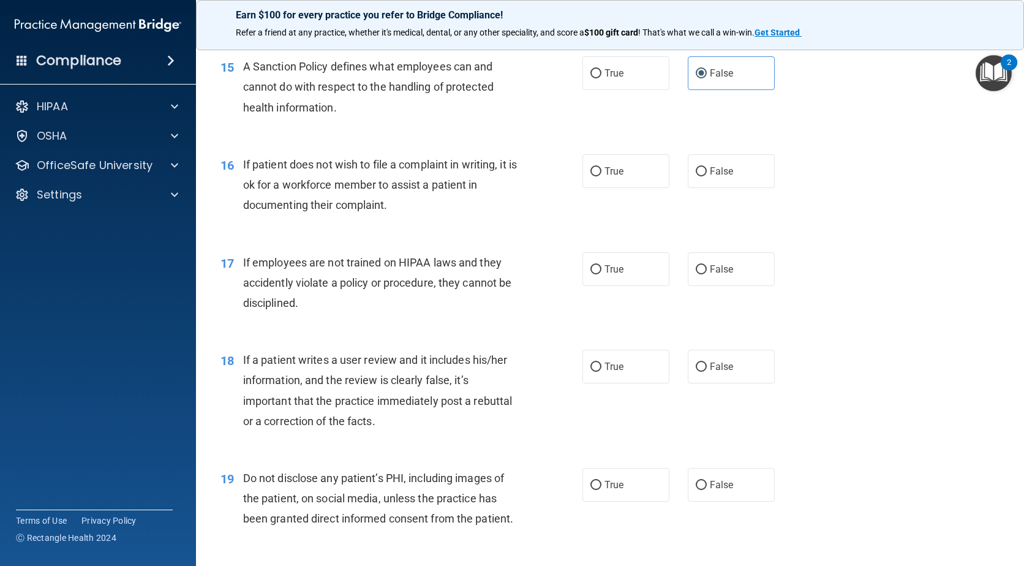
scroll to position [1715, 0]
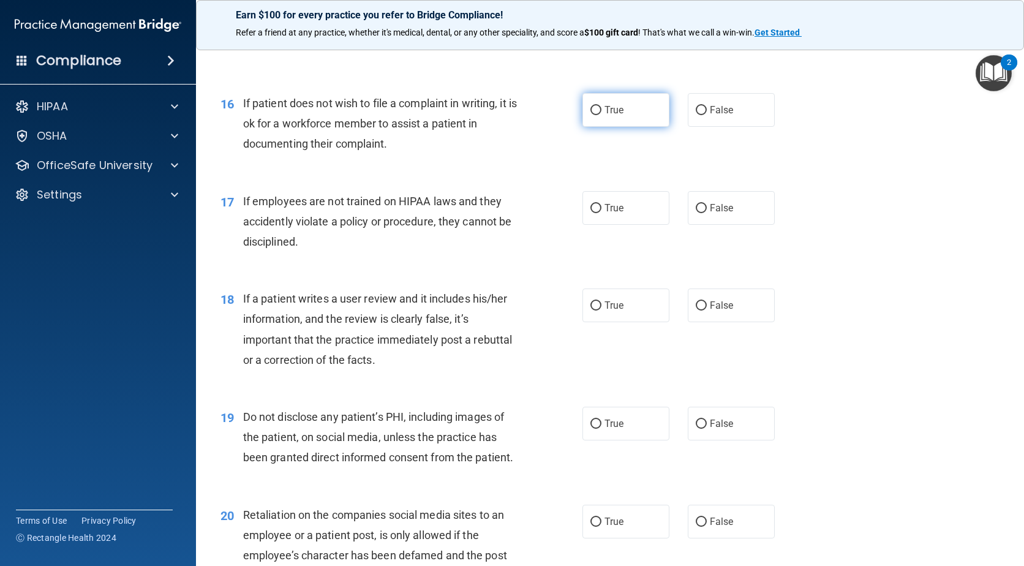
click at [606, 116] on span "True" at bounding box center [613, 110] width 19 height 12
click at [601, 115] on input "True" at bounding box center [595, 110] width 11 height 9
radio input "true"
click at [718, 225] on label "False" at bounding box center [731, 208] width 87 height 34
click at [707, 213] on input "False" at bounding box center [701, 208] width 11 height 9
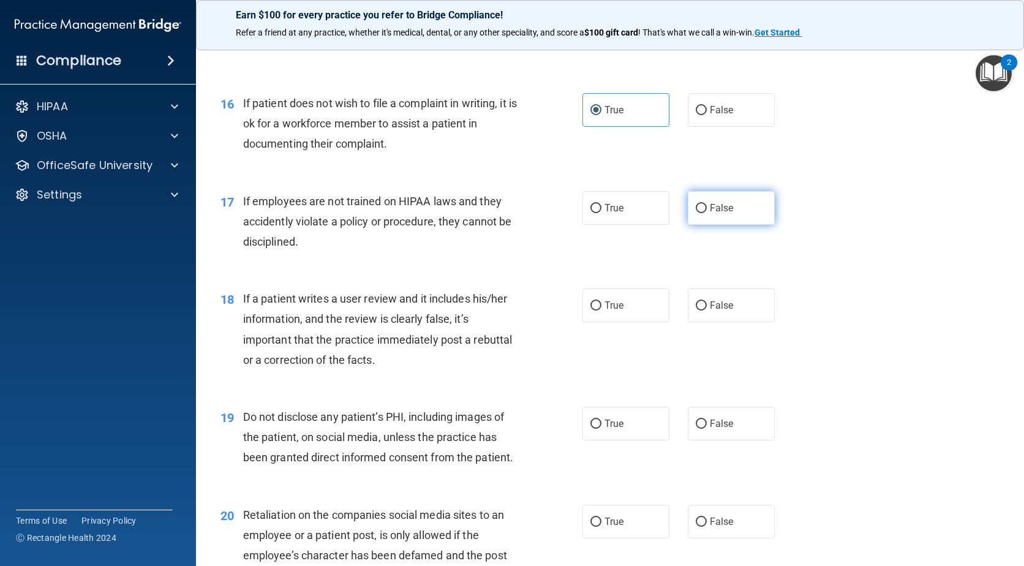
radio input "true"
click at [727, 318] on label "False" at bounding box center [731, 305] width 87 height 34
click at [707, 310] on input "False" at bounding box center [701, 305] width 11 height 9
radio input "true"
click at [630, 440] on label "True" at bounding box center [625, 424] width 87 height 34
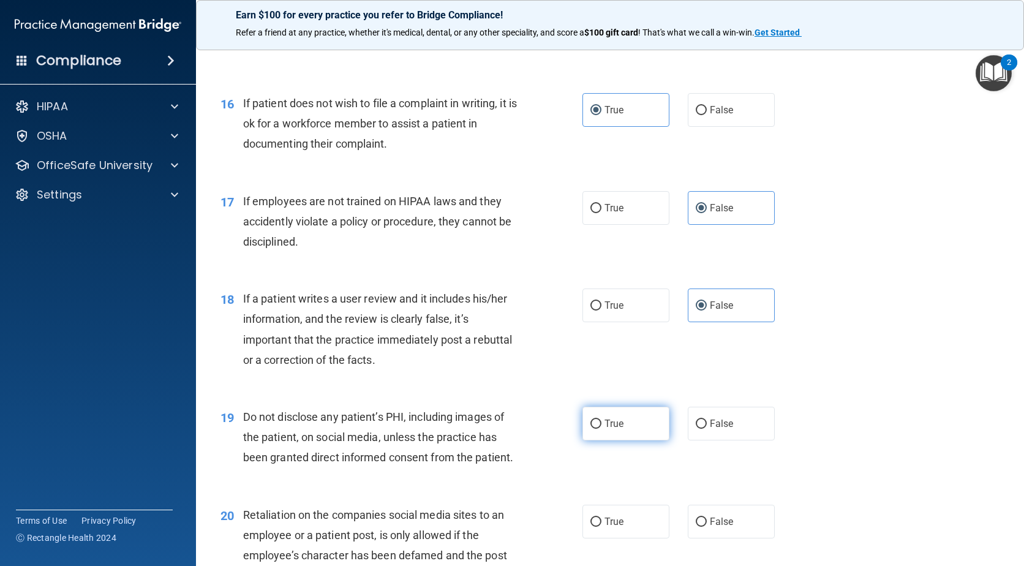
click at [601, 429] on input "True" at bounding box center [595, 423] width 11 height 9
radio input "true"
click at [716, 533] on label "False" at bounding box center [731, 522] width 87 height 34
click at [707, 527] on input "False" at bounding box center [701, 521] width 11 height 9
radio input "true"
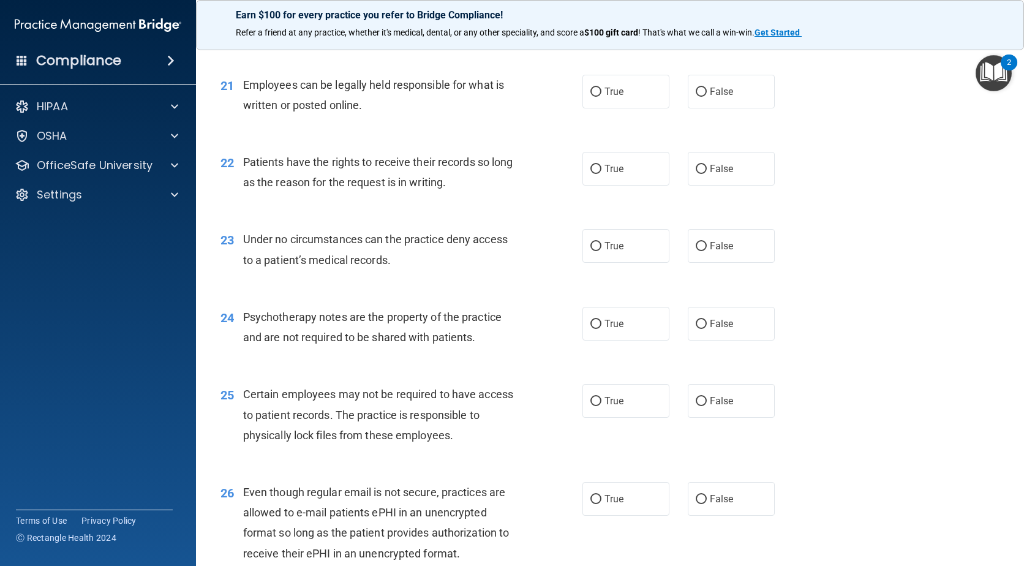
scroll to position [2266, 0]
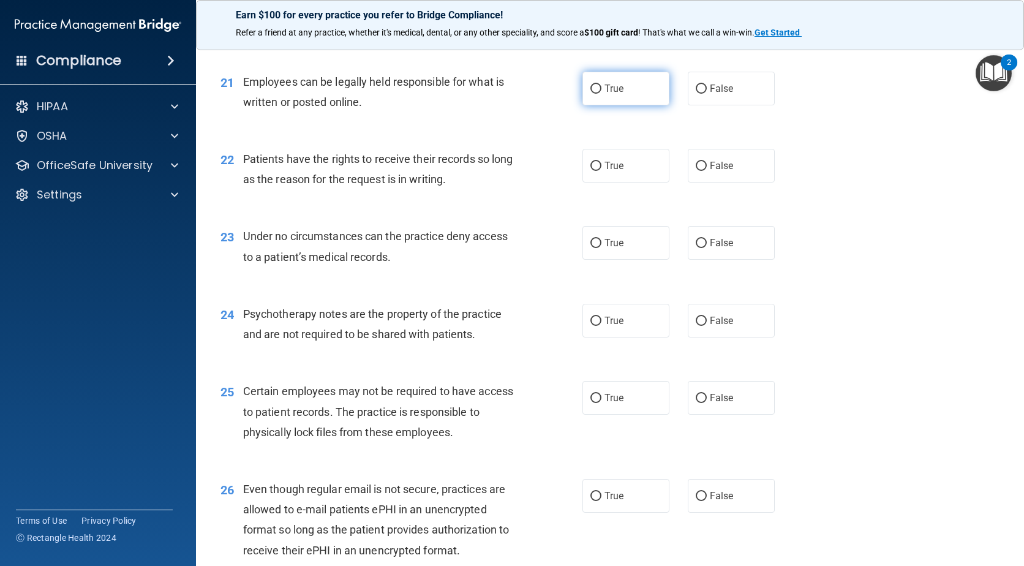
click at [603, 102] on label "True" at bounding box center [625, 89] width 87 height 34
click at [601, 94] on input "True" at bounding box center [595, 89] width 11 height 9
radio input "true"
click at [688, 178] on label "False" at bounding box center [731, 166] width 87 height 34
click at [696, 171] on input "False" at bounding box center [701, 166] width 11 height 9
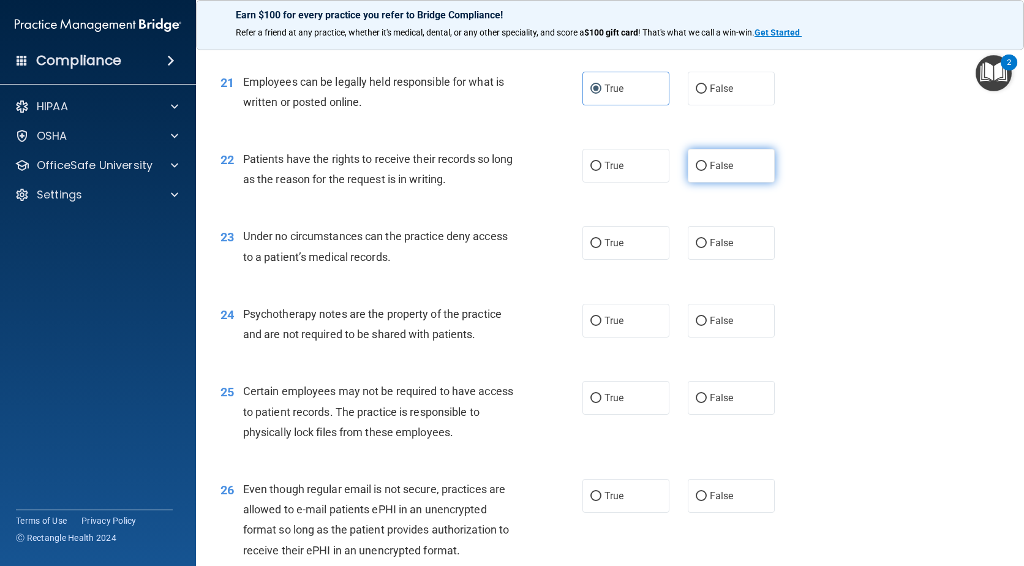
radio input "true"
click at [709, 260] on label "False" at bounding box center [731, 243] width 87 height 34
click at [707, 248] on input "False" at bounding box center [701, 243] width 11 height 9
radio input "true"
click at [622, 337] on label "True" at bounding box center [625, 321] width 87 height 34
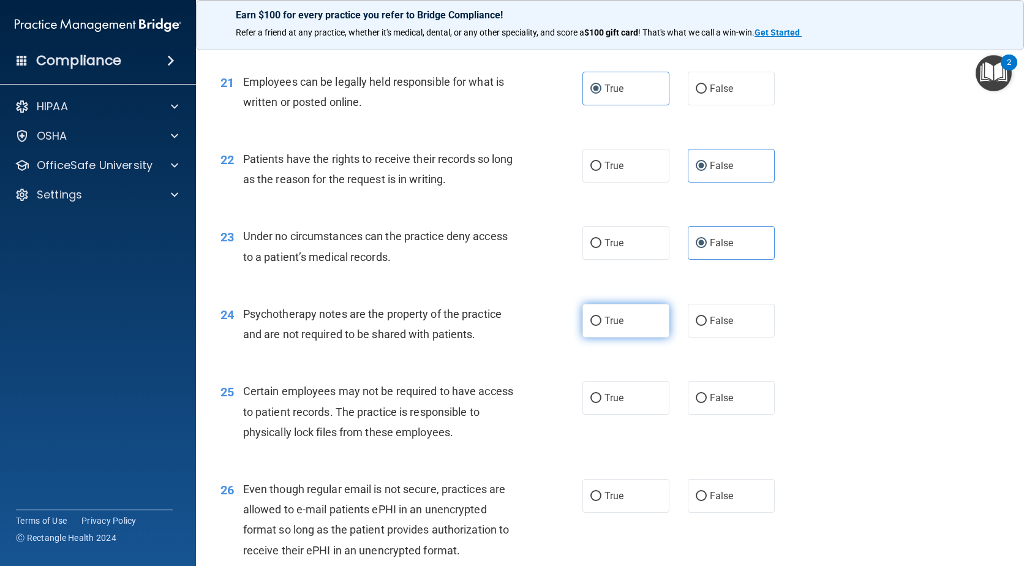
click at [601, 326] on input "True" at bounding box center [595, 321] width 11 height 9
radio input "true"
click at [604, 404] on span "True" at bounding box center [613, 398] width 19 height 12
click at [601, 403] on input "True" at bounding box center [595, 398] width 11 height 9
radio input "true"
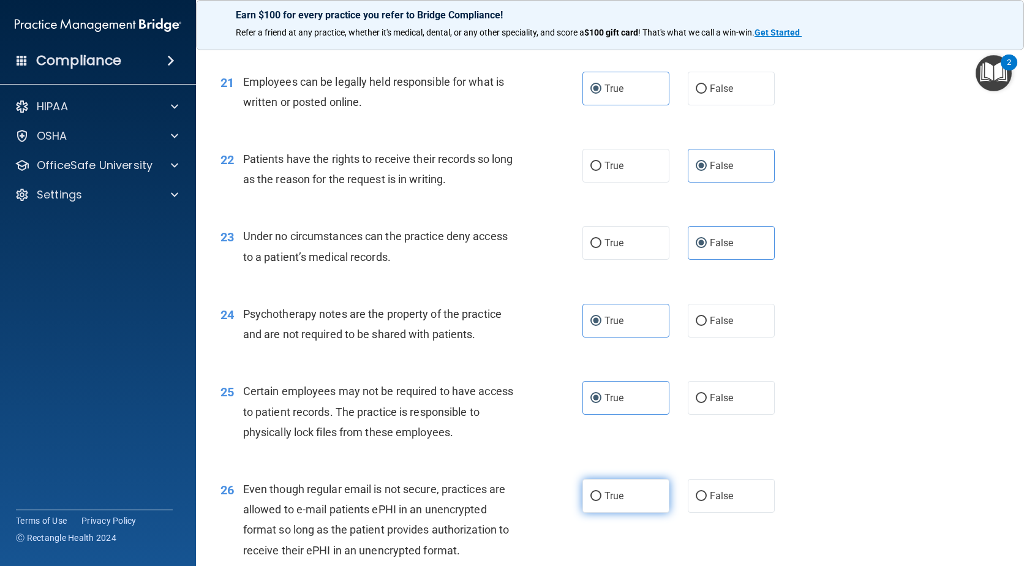
click at [618, 513] on label "True" at bounding box center [625, 496] width 87 height 34
click at [601, 501] on input "True" at bounding box center [595, 496] width 11 height 9
radio input "true"
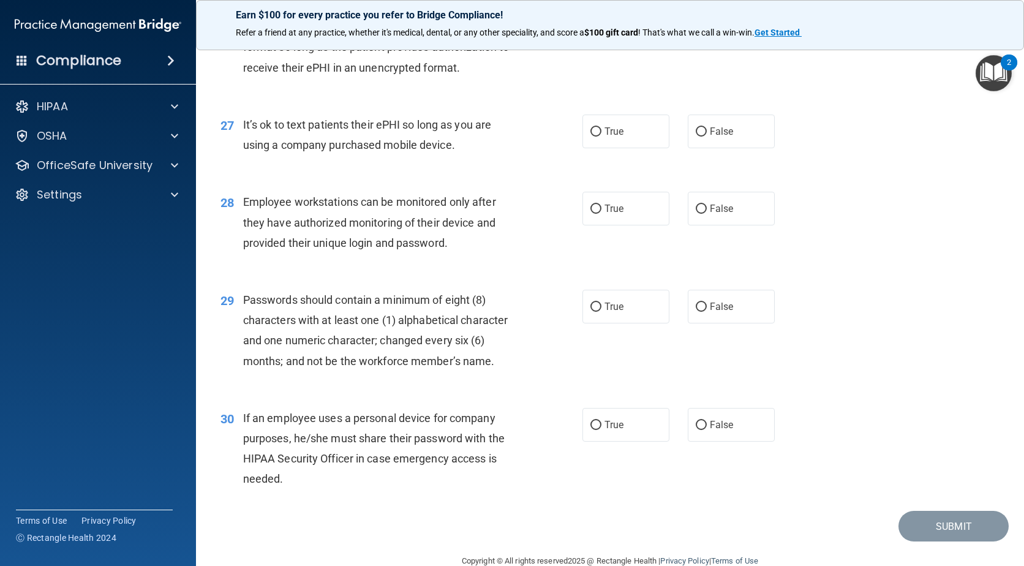
scroll to position [2756, 0]
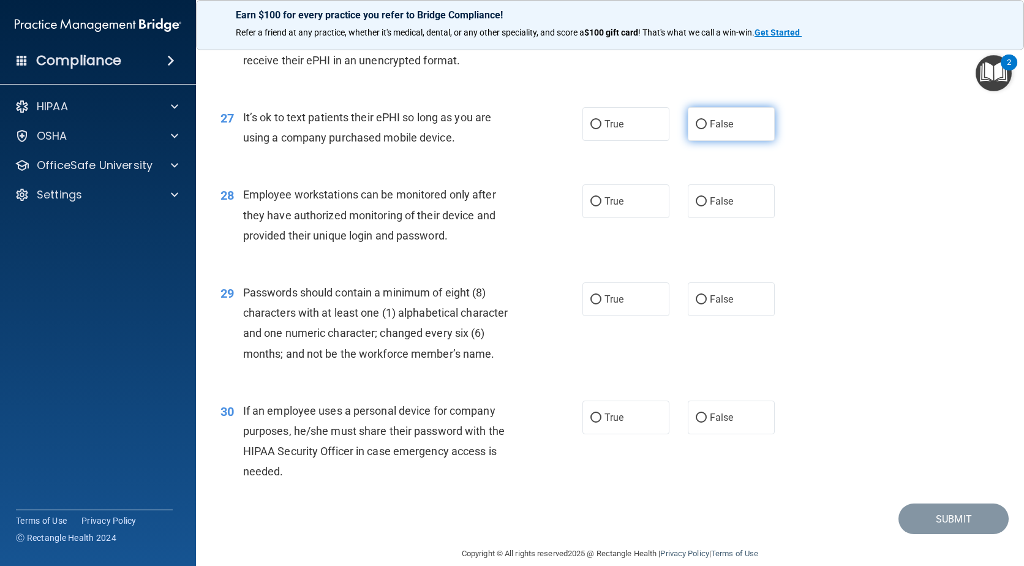
click at [690, 135] on label "False" at bounding box center [731, 124] width 87 height 34
click at [696, 129] on input "False" at bounding box center [701, 124] width 11 height 9
radio input "true"
click at [698, 218] on label "False" at bounding box center [731, 201] width 87 height 34
click at [698, 206] on input "False" at bounding box center [701, 201] width 11 height 9
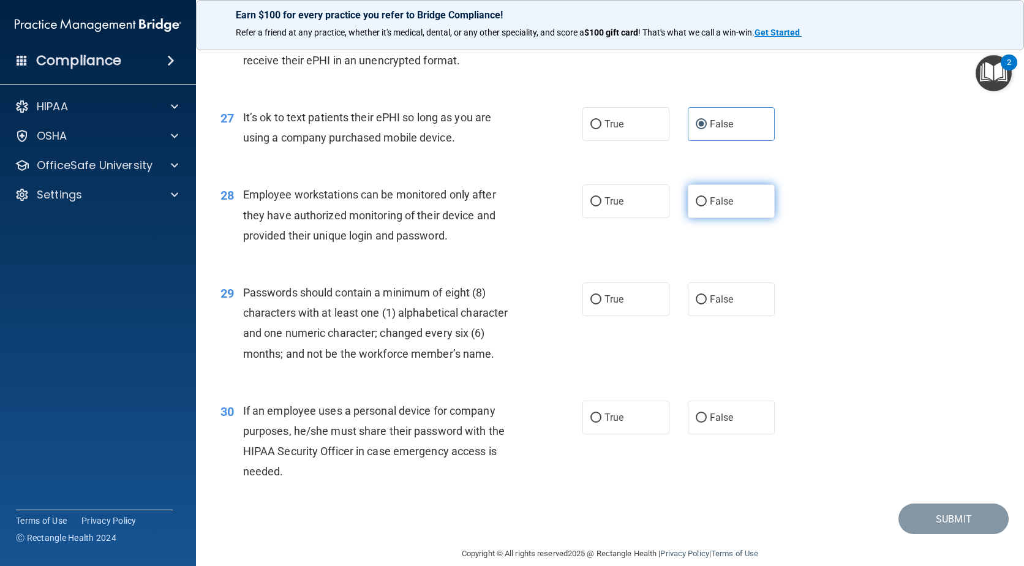
radio input "true"
click at [604, 305] on span "True" at bounding box center [613, 299] width 19 height 12
click at [601, 304] on input "True" at bounding box center [595, 299] width 11 height 9
radio input "true"
click at [698, 423] on input "False" at bounding box center [701, 417] width 11 height 9
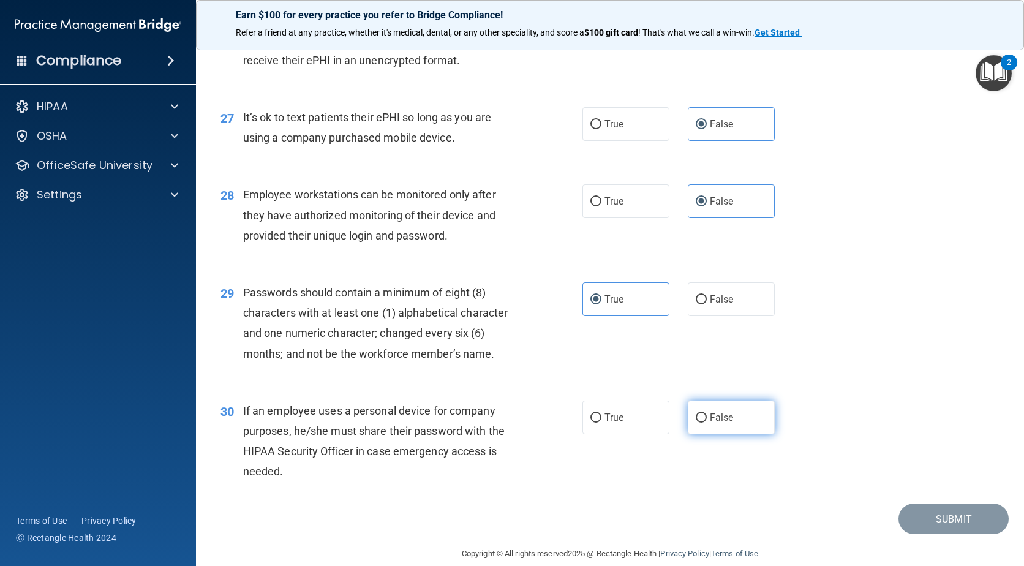
radio input "true"
click at [947, 535] on button "Submit" at bounding box center [953, 518] width 110 height 31
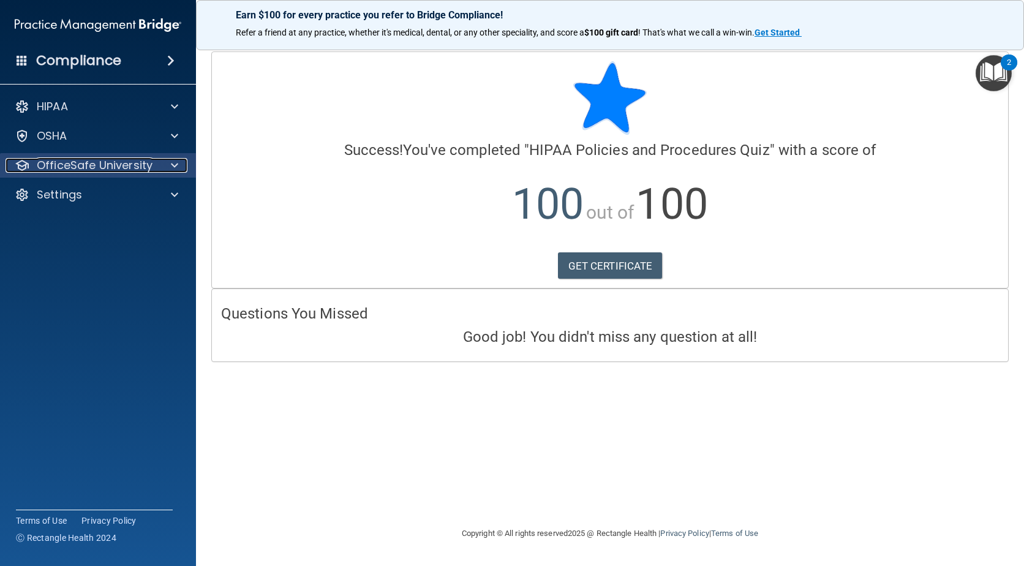
click at [182, 162] on div at bounding box center [172, 165] width 31 height 15
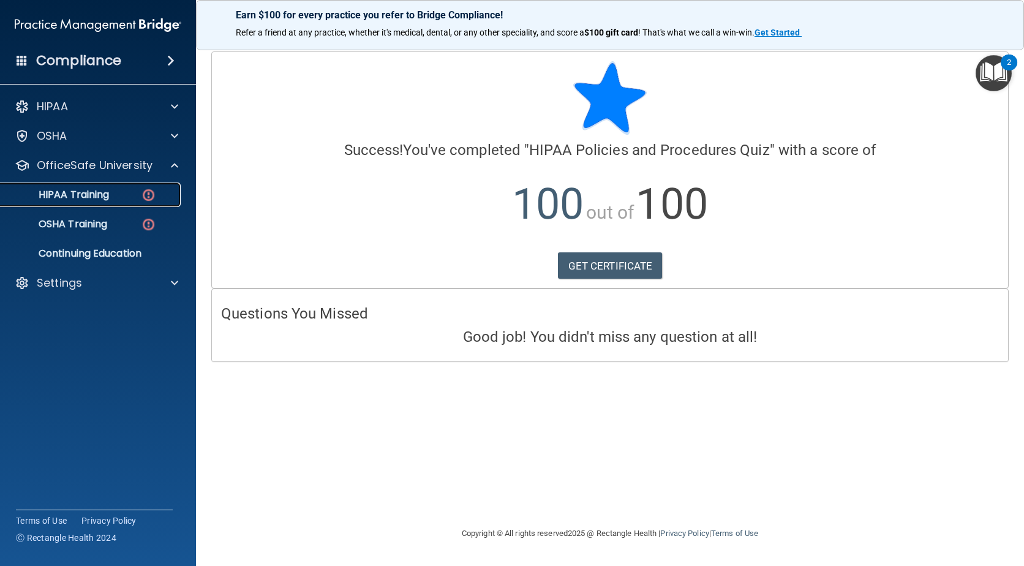
click at [149, 190] on img at bounding box center [148, 194] width 15 height 15
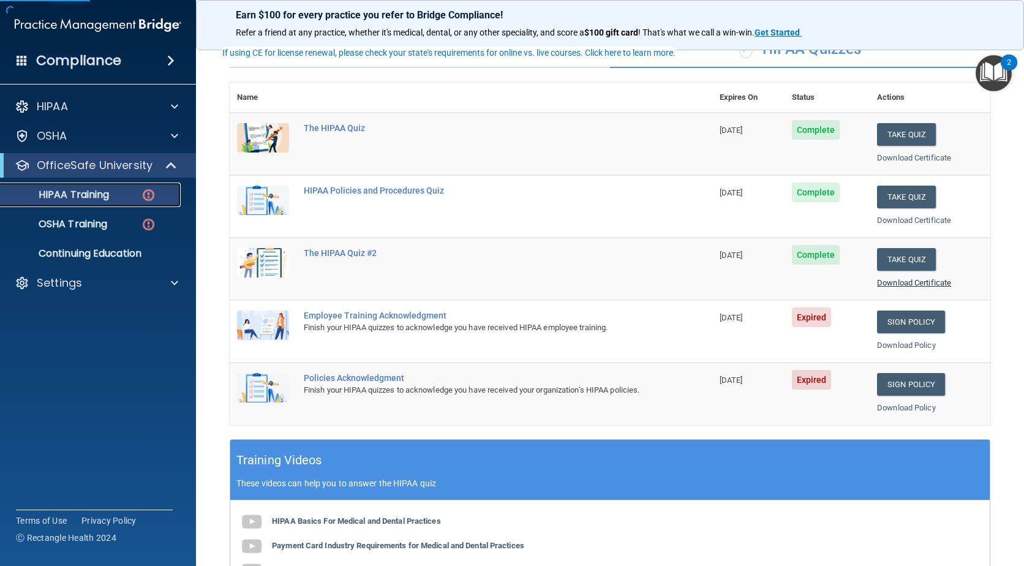
scroll to position [122, 0]
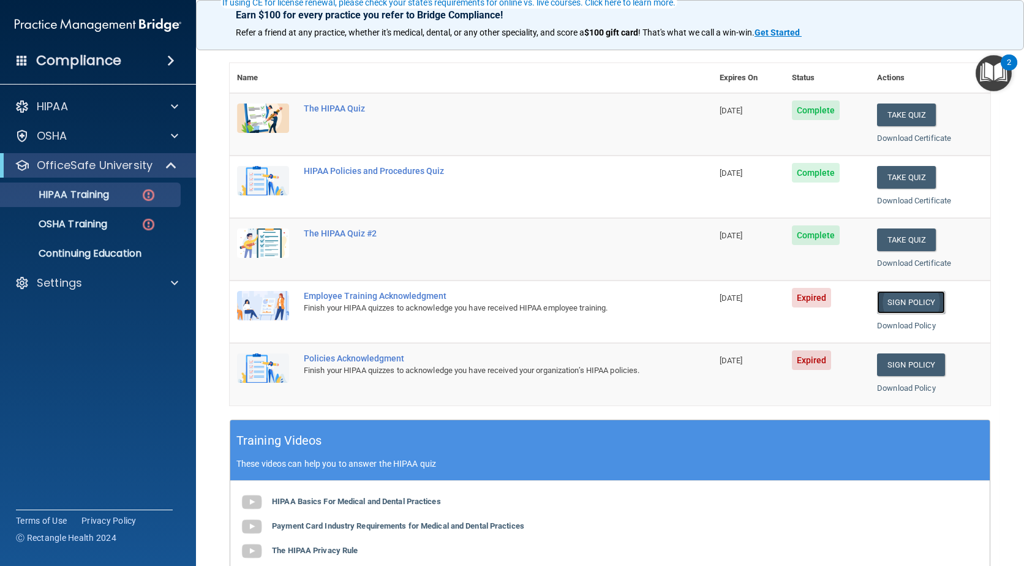
click at [902, 301] on link "Sign Policy" at bounding box center [911, 302] width 68 height 23
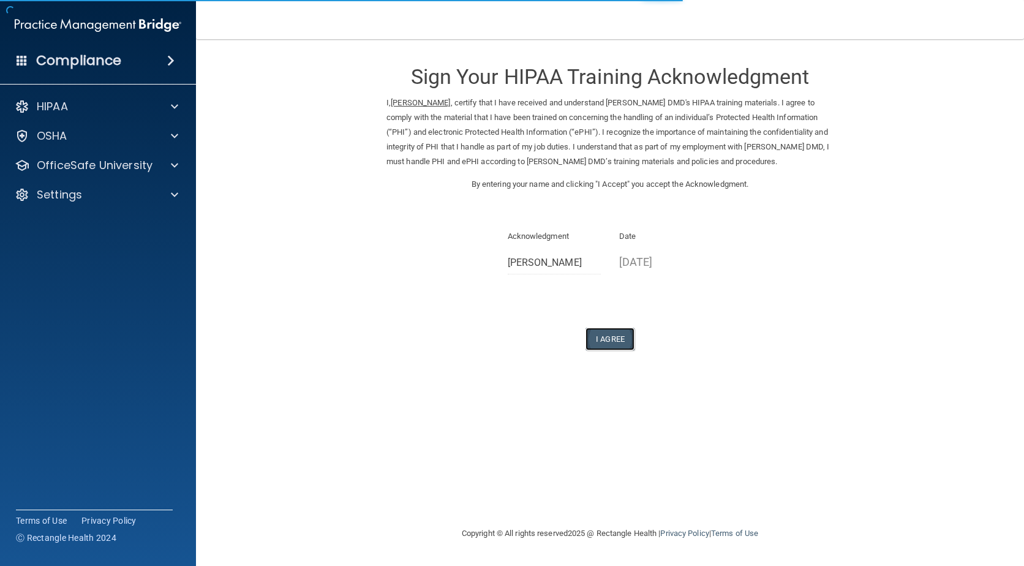
click at [613, 342] on button "I Agree" at bounding box center [609, 339] width 49 height 23
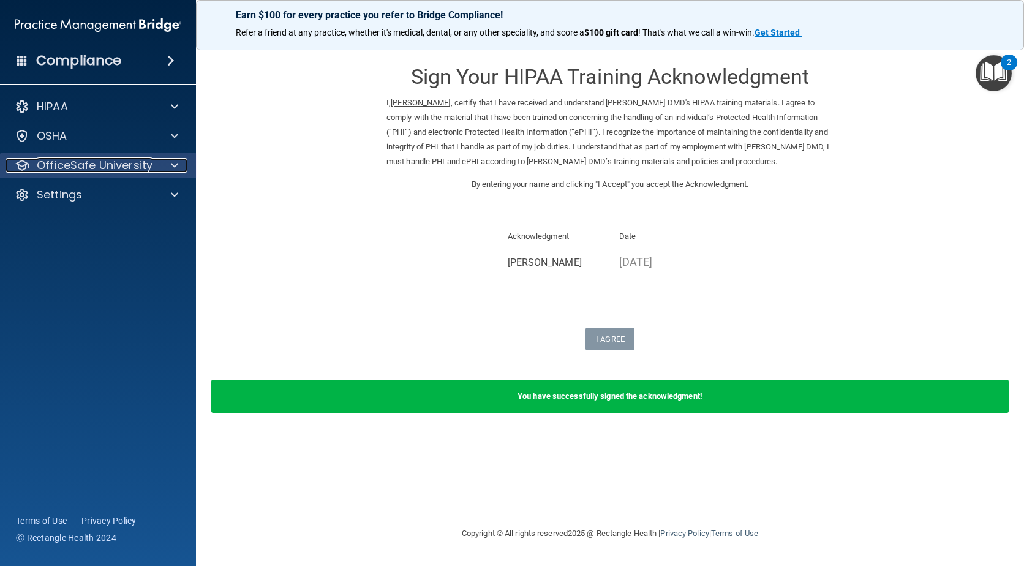
click at [173, 164] on span at bounding box center [174, 165] width 7 height 15
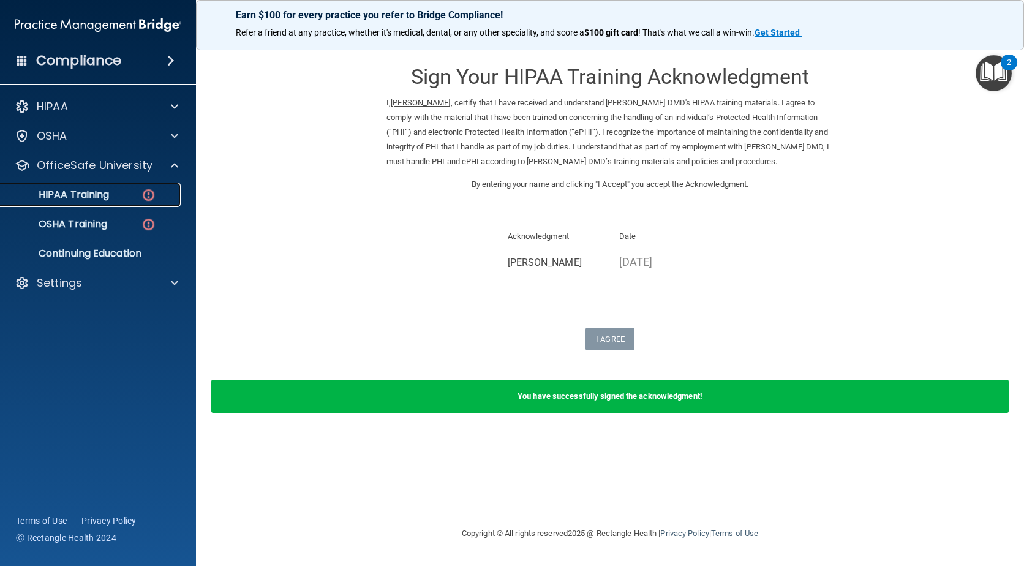
click at [150, 190] on img at bounding box center [148, 194] width 15 height 15
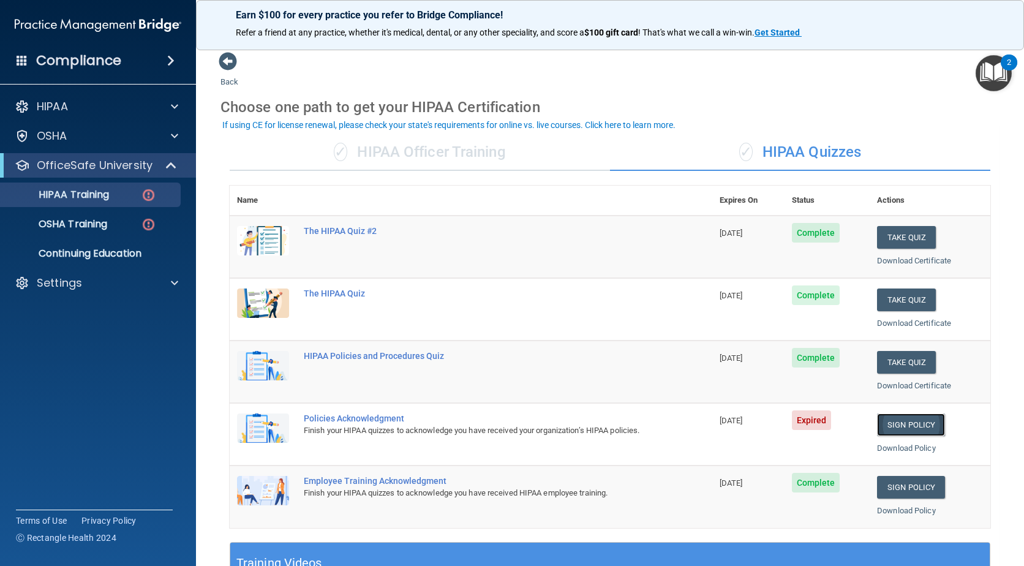
click at [898, 426] on link "Sign Policy" at bounding box center [911, 424] width 68 height 23
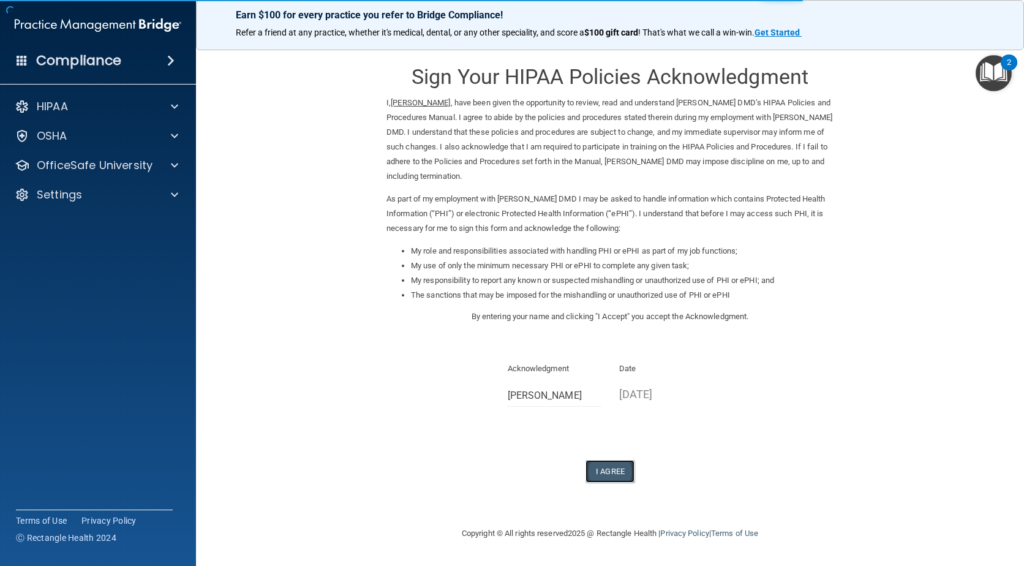
click at [609, 476] on button "I Agree" at bounding box center [609, 471] width 49 height 23
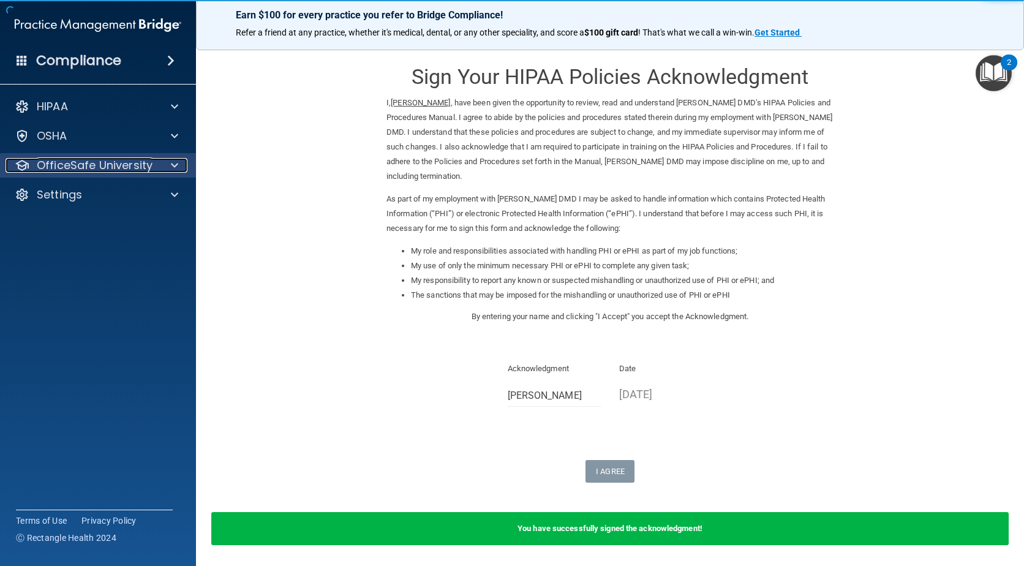
click at [177, 165] on span at bounding box center [174, 165] width 7 height 15
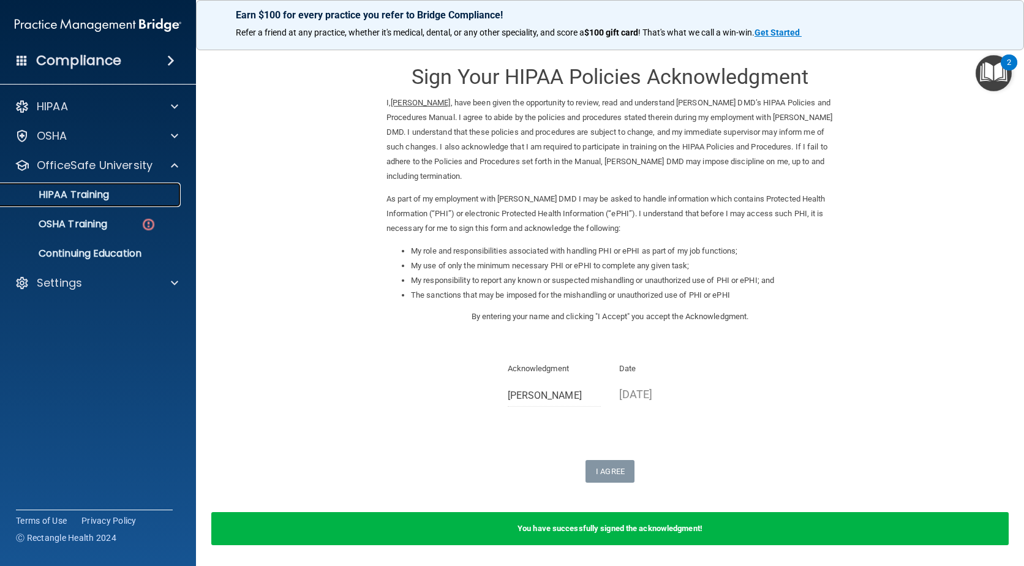
click at [150, 198] on div "HIPAA Training" at bounding box center [91, 195] width 167 height 12
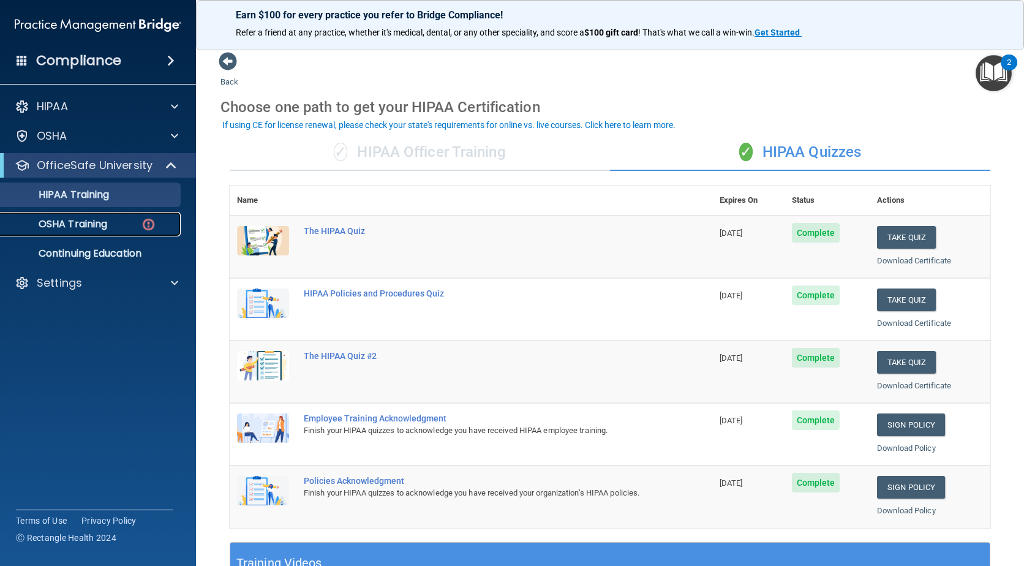
click at [149, 224] on img at bounding box center [148, 224] width 15 height 15
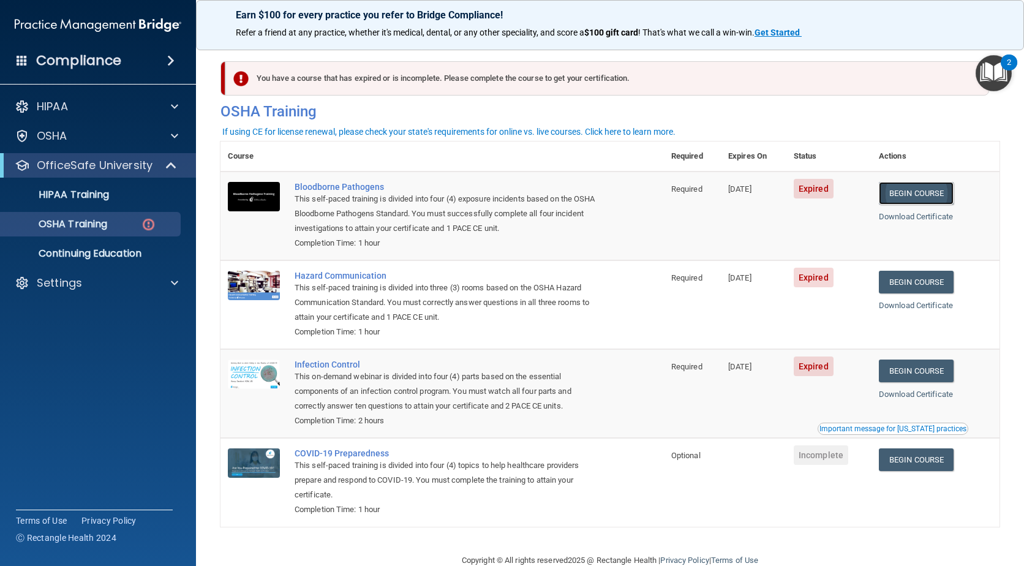
click at [905, 200] on link "Begin Course" at bounding box center [916, 193] width 75 height 23
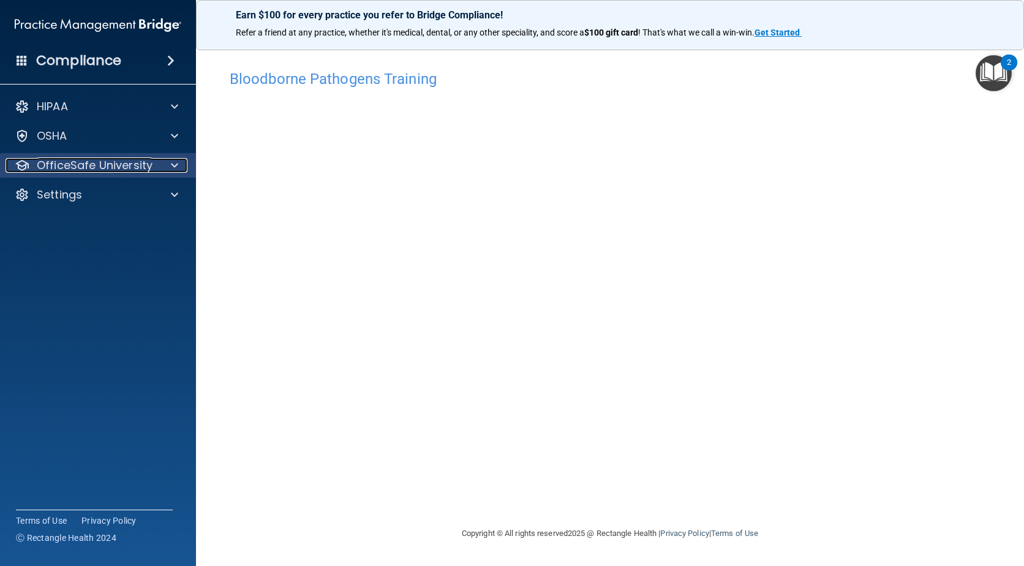
click at [173, 165] on span at bounding box center [174, 165] width 7 height 15
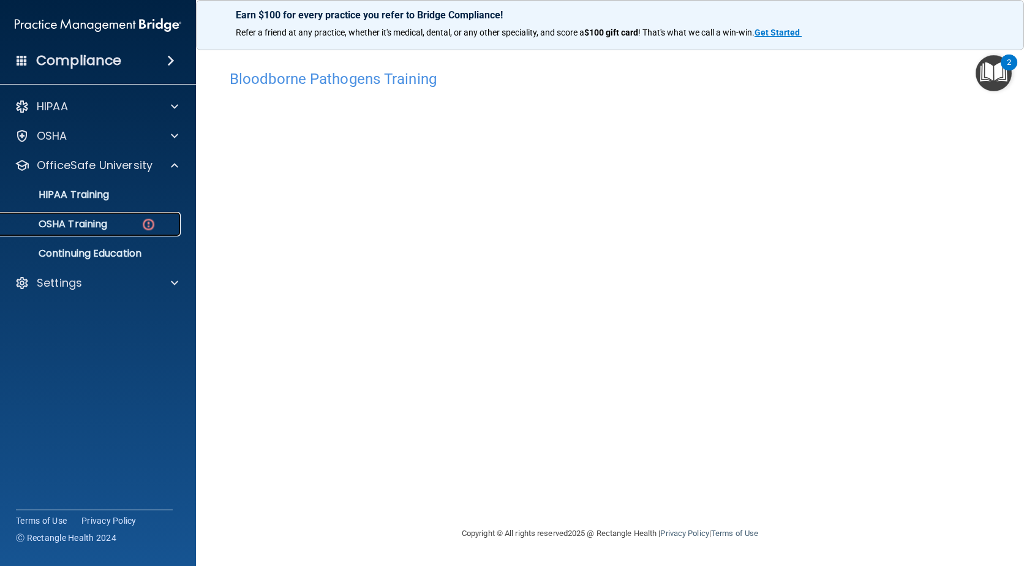
click at [64, 229] on p "OSHA Training" at bounding box center [57, 224] width 99 height 12
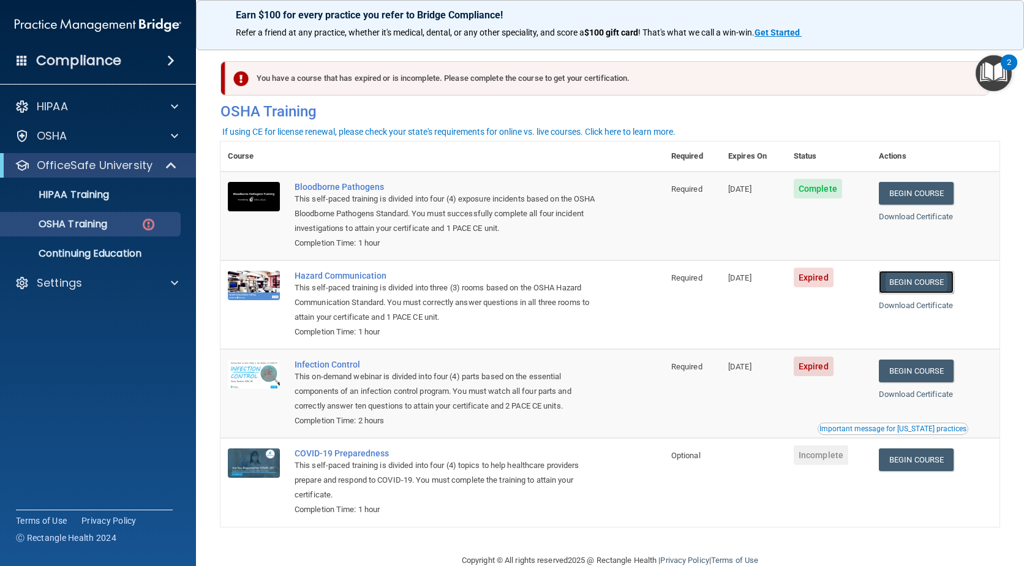
click at [890, 282] on link "Begin Course" at bounding box center [916, 282] width 75 height 23
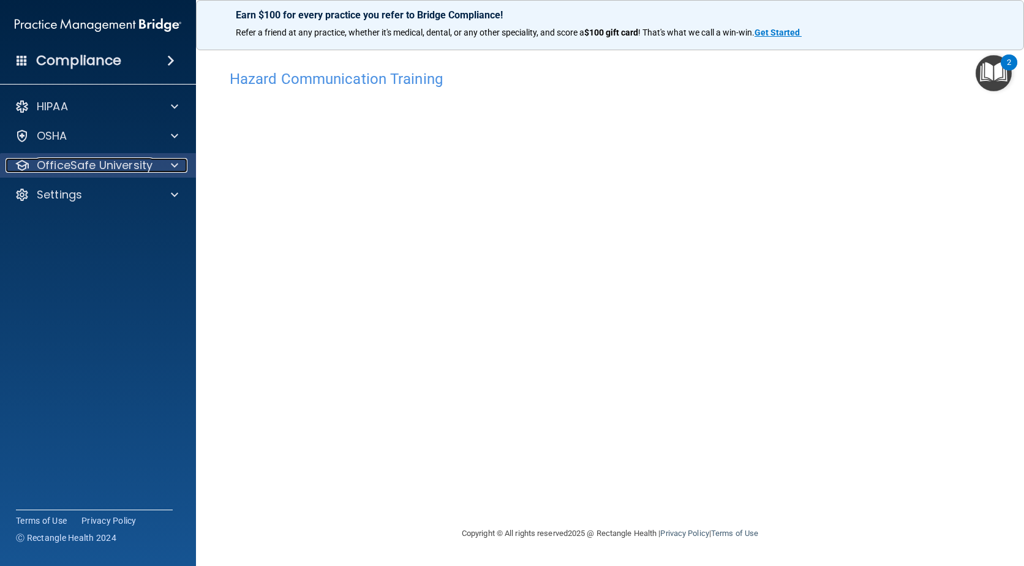
click at [176, 167] on span at bounding box center [174, 165] width 7 height 15
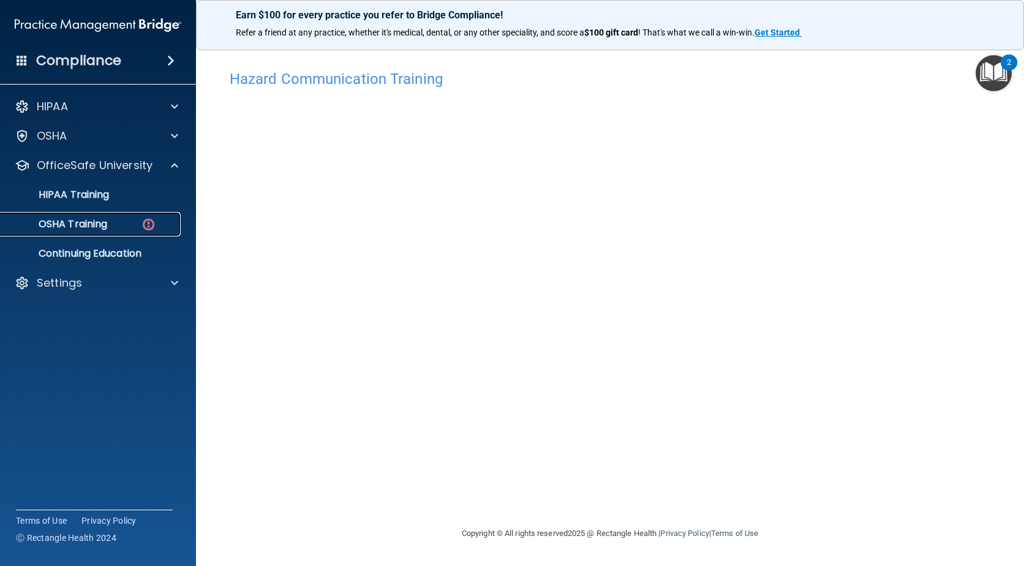
click at [143, 223] on img at bounding box center [148, 224] width 15 height 15
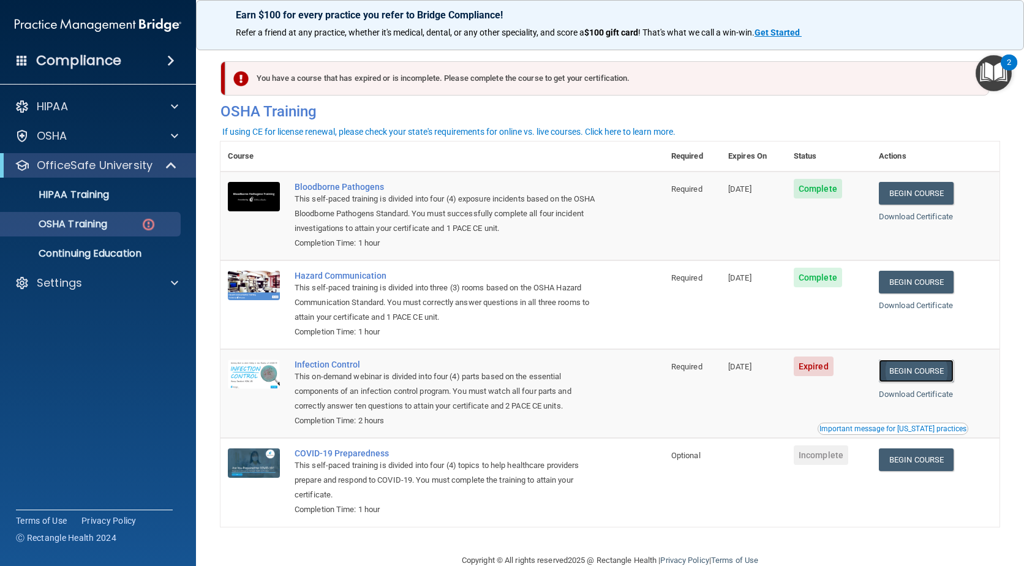
click at [890, 369] on link "Begin Course" at bounding box center [916, 370] width 75 height 23
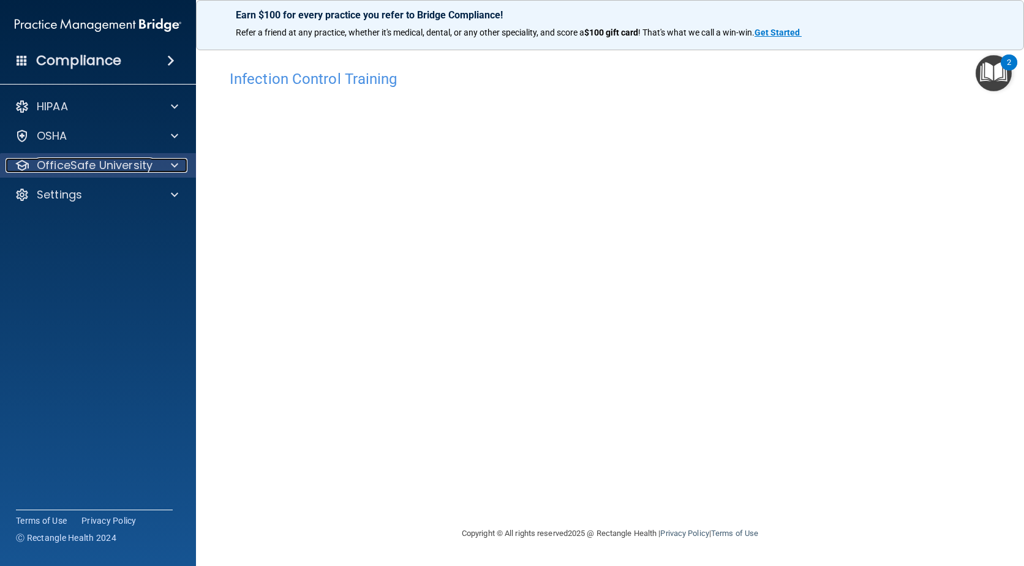
click at [166, 160] on div at bounding box center [172, 165] width 31 height 15
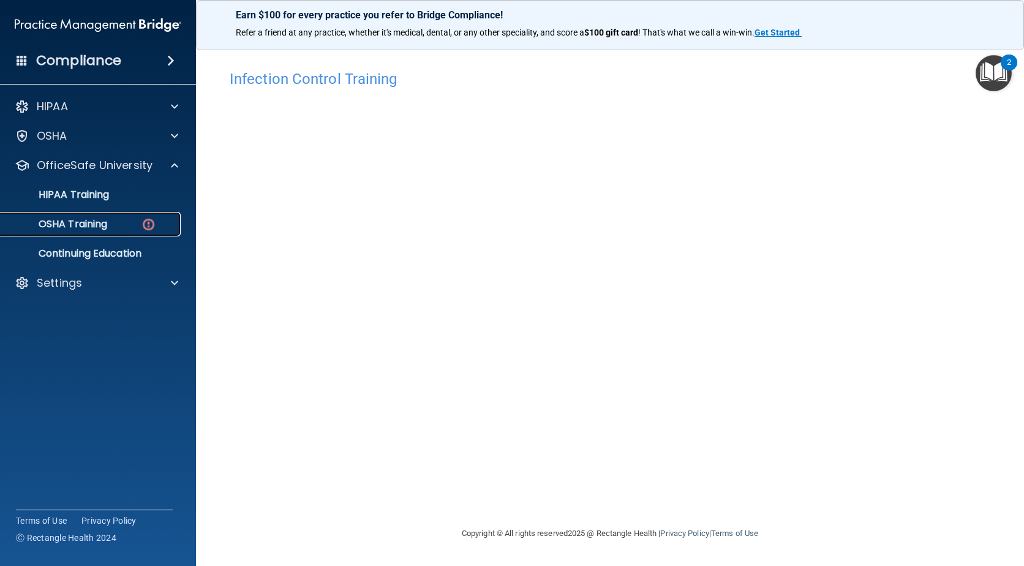
click at [133, 228] on div "OSHA Training" at bounding box center [91, 224] width 167 height 12
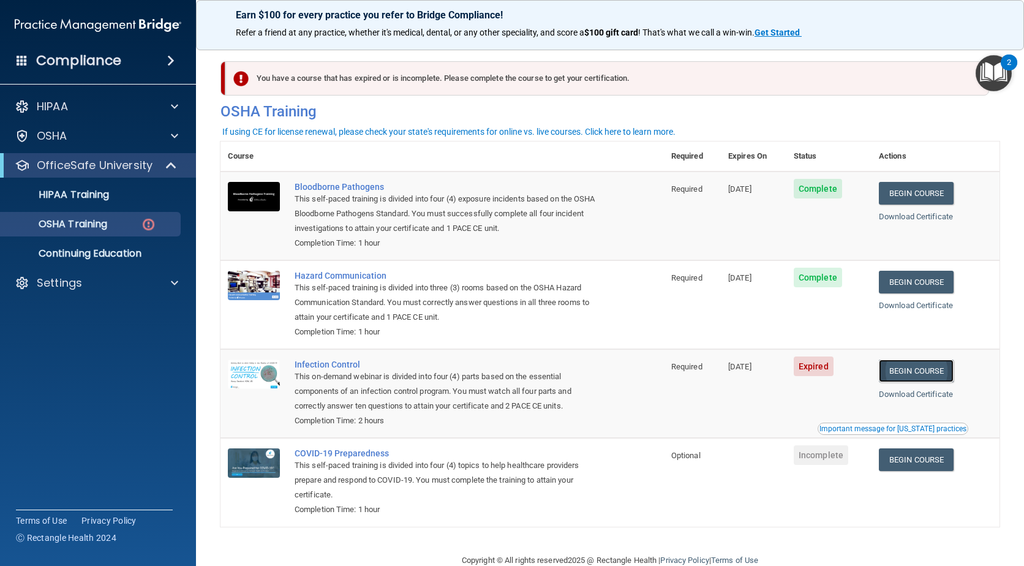
click at [925, 370] on link "Begin Course" at bounding box center [916, 370] width 75 height 23
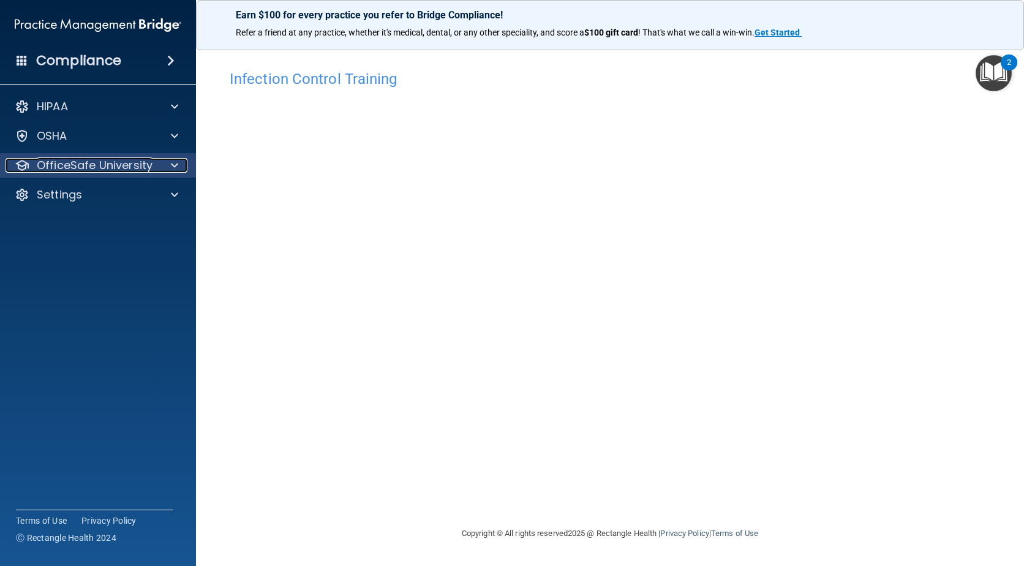
click at [176, 165] on span at bounding box center [174, 165] width 7 height 15
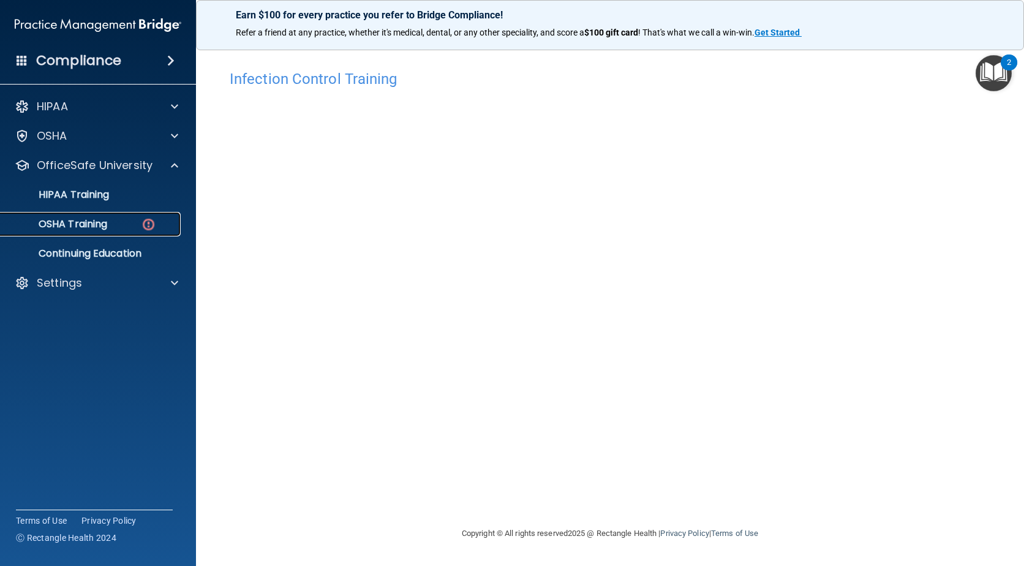
click at [104, 226] on p "OSHA Training" at bounding box center [57, 224] width 99 height 12
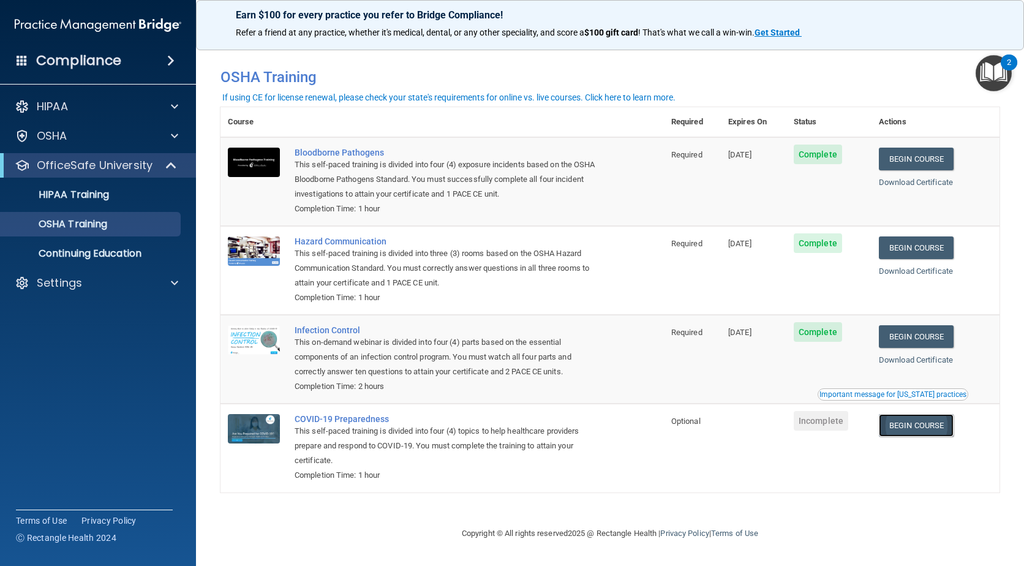
click at [906, 421] on link "Begin Course" at bounding box center [916, 425] width 75 height 23
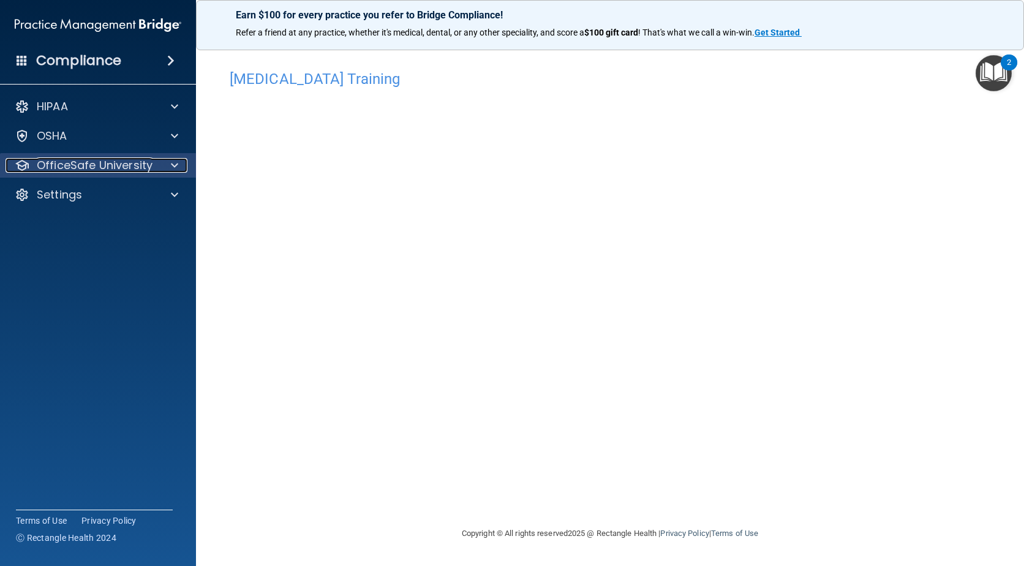
click at [173, 162] on span at bounding box center [174, 165] width 7 height 15
